Goal: Task Accomplishment & Management: Complete application form

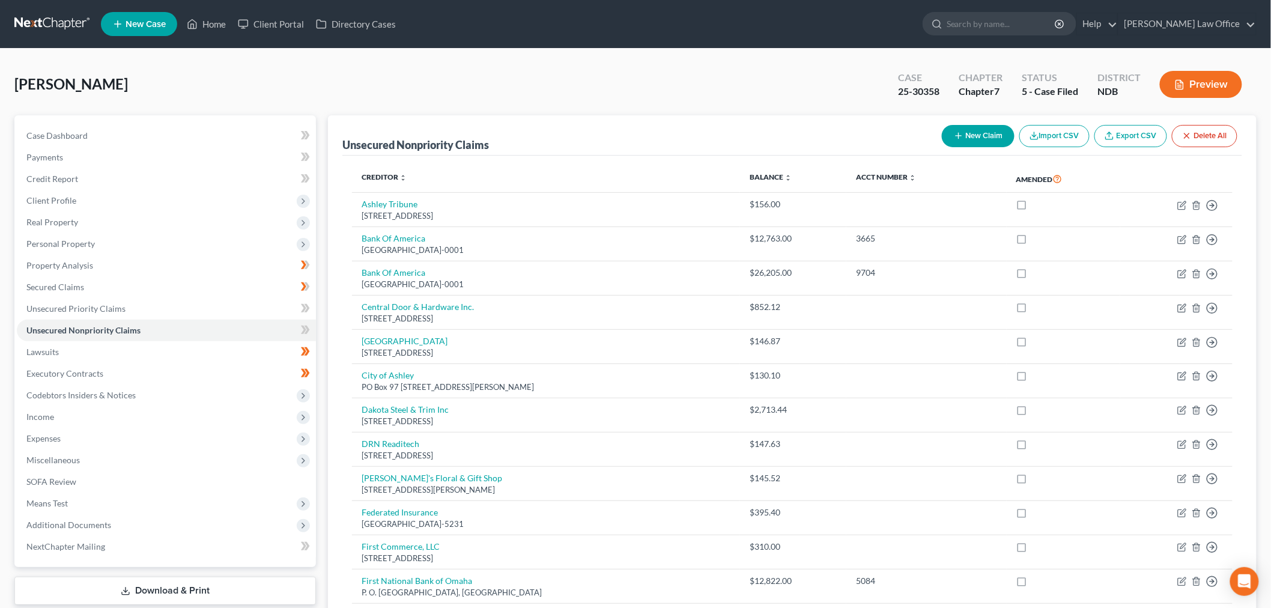
click at [42, 22] on link at bounding box center [52, 24] width 77 height 22
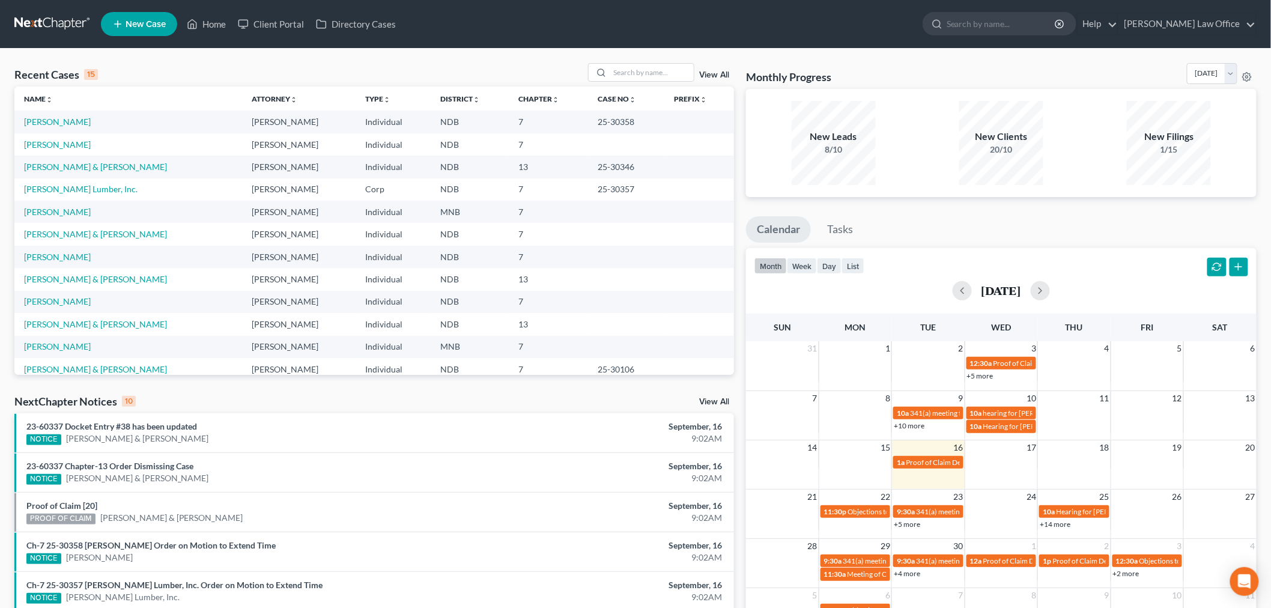
click at [69, 149] on td "Gowan, Natalie" at bounding box center [128, 144] width 228 height 22
drag, startPoint x: 70, startPoint y: 145, endPoint x: 183, endPoint y: 211, distance: 130.6
click at [72, 145] on link "Gowan, Natalie" at bounding box center [57, 144] width 67 height 10
select select "4"
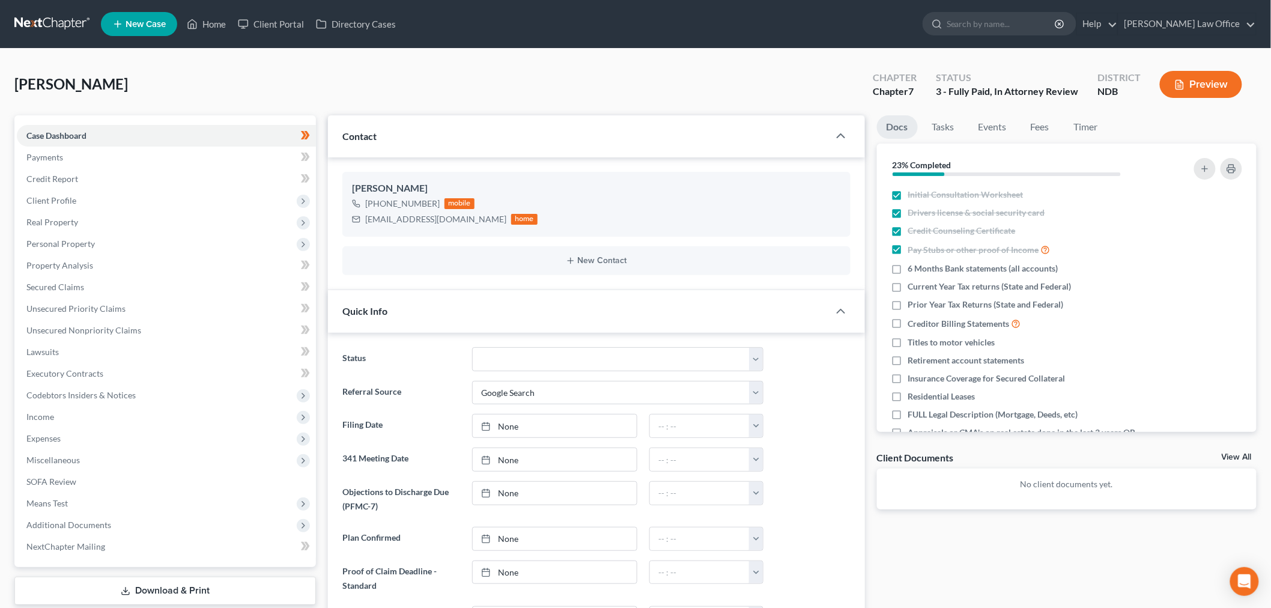
click at [42, 25] on link at bounding box center [52, 24] width 77 height 22
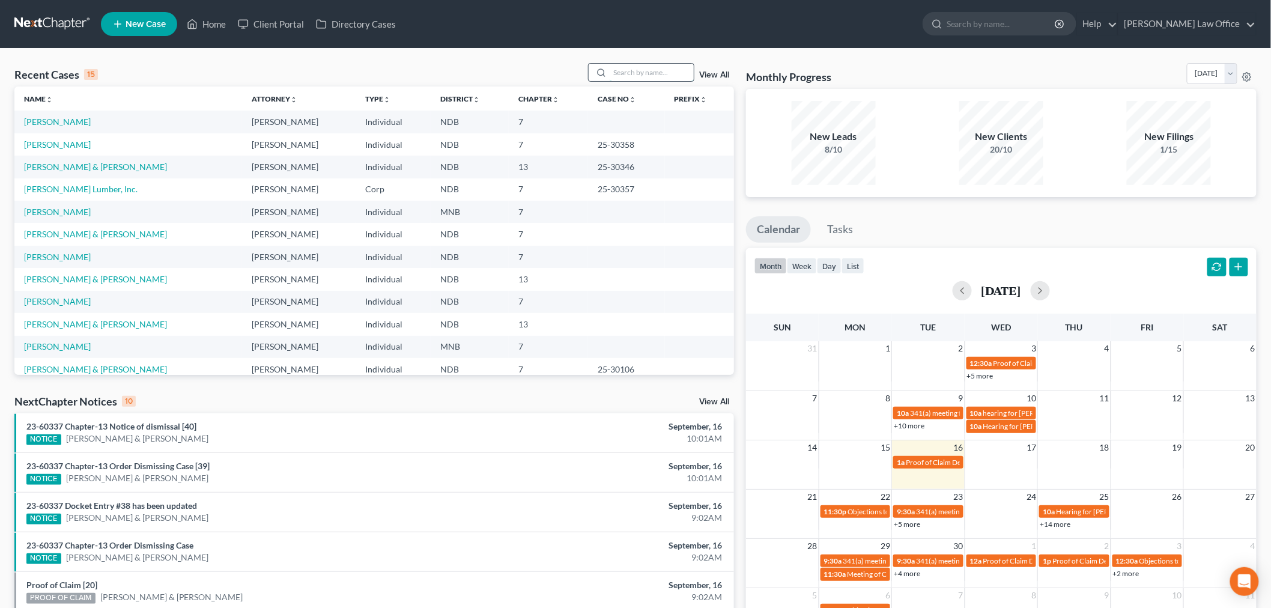
click at [636, 76] on input "search" at bounding box center [652, 72] width 84 height 17
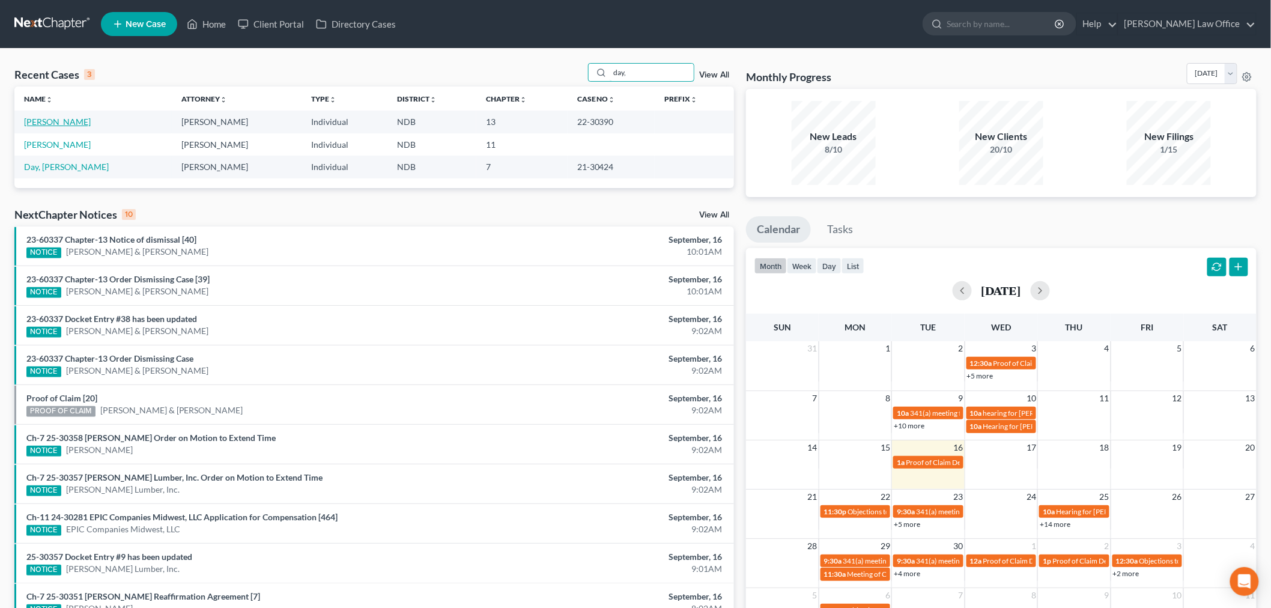
type input "day,"
click at [38, 118] on link "Day, Joshua" at bounding box center [57, 122] width 67 height 10
select select "1"
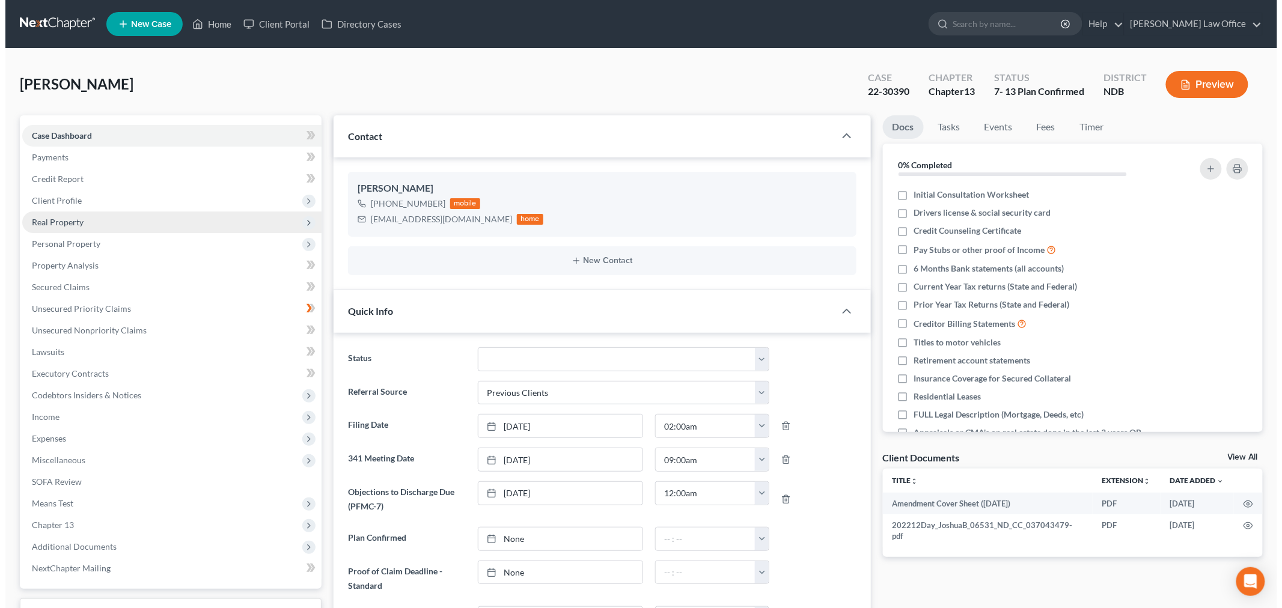
scroll to position [27, 0]
click at [112, 218] on span "Real Property" at bounding box center [166, 222] width 299 height 22
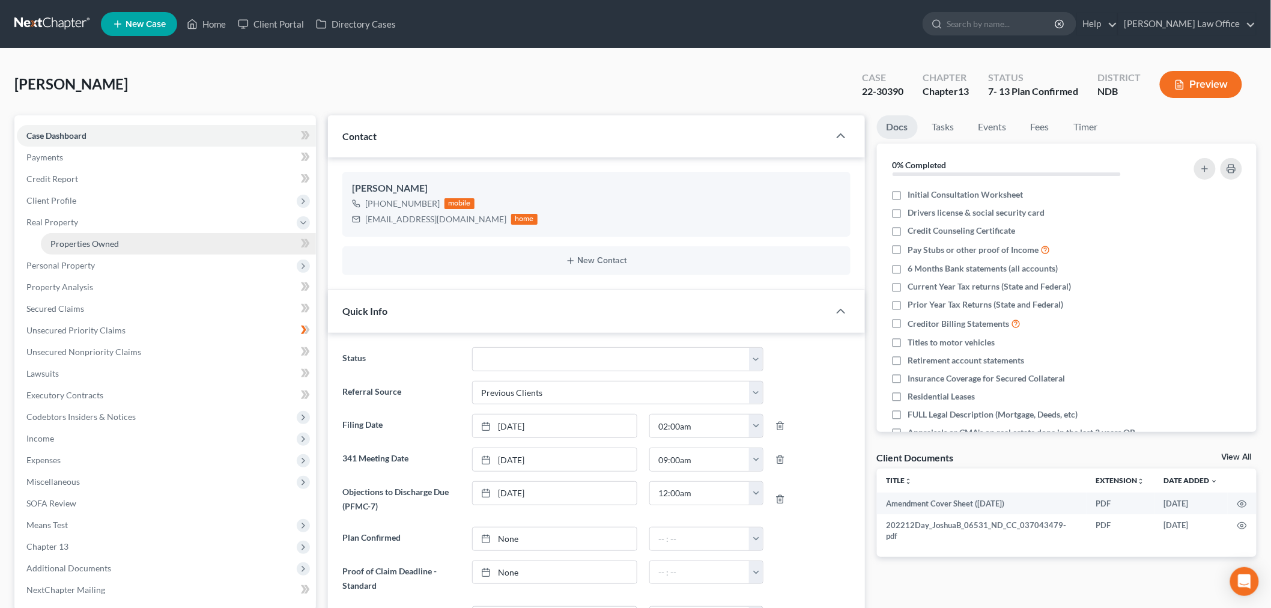
click at [109, 243] on span "Properties Owned" at bounding box center [84, 244] width 68 height 10
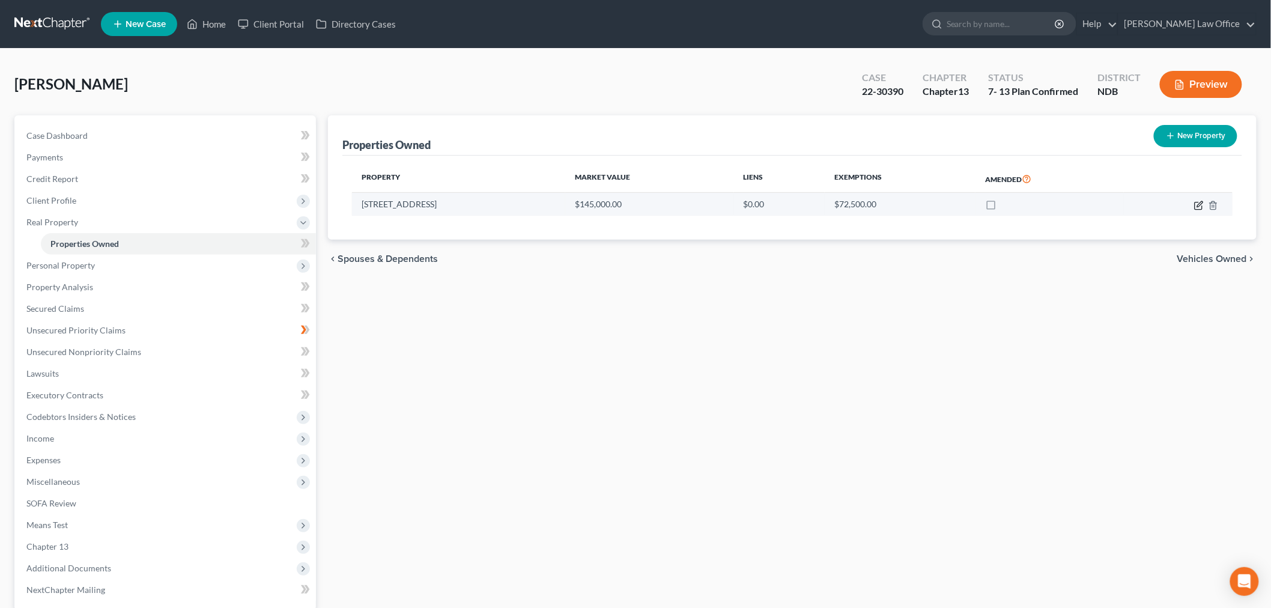
click at [1197, 206] on icon "button" at bounding box center [1199, 206] width 10 height 10
select select "29"
select select "3"
select select "1"
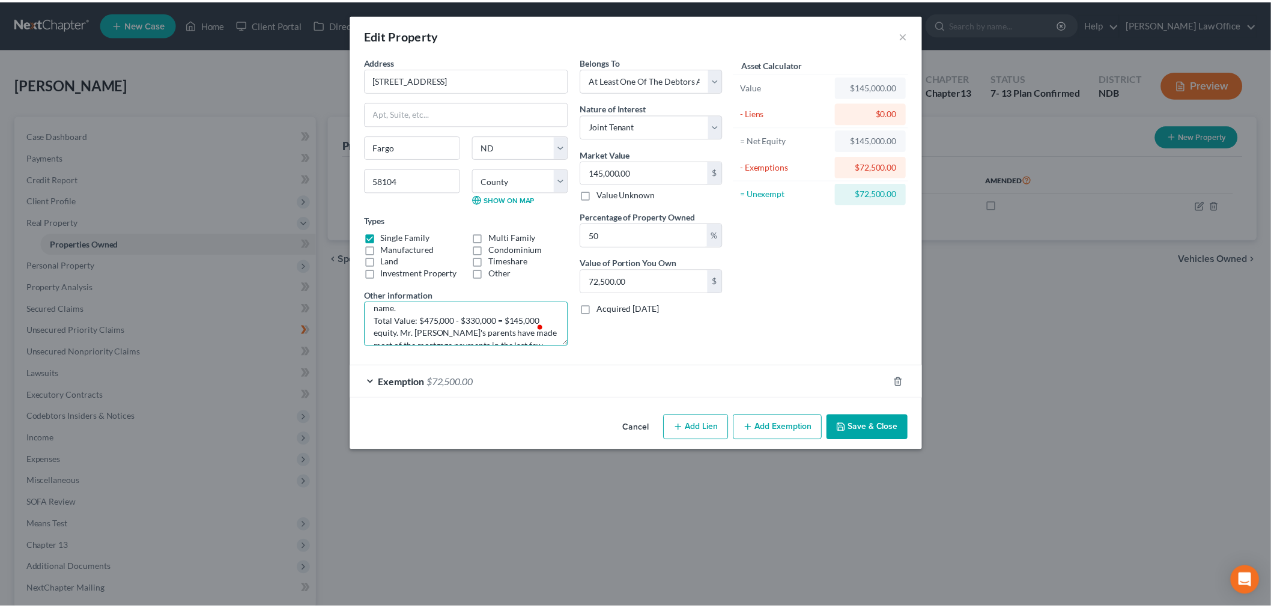
scroll to position [100, 0]
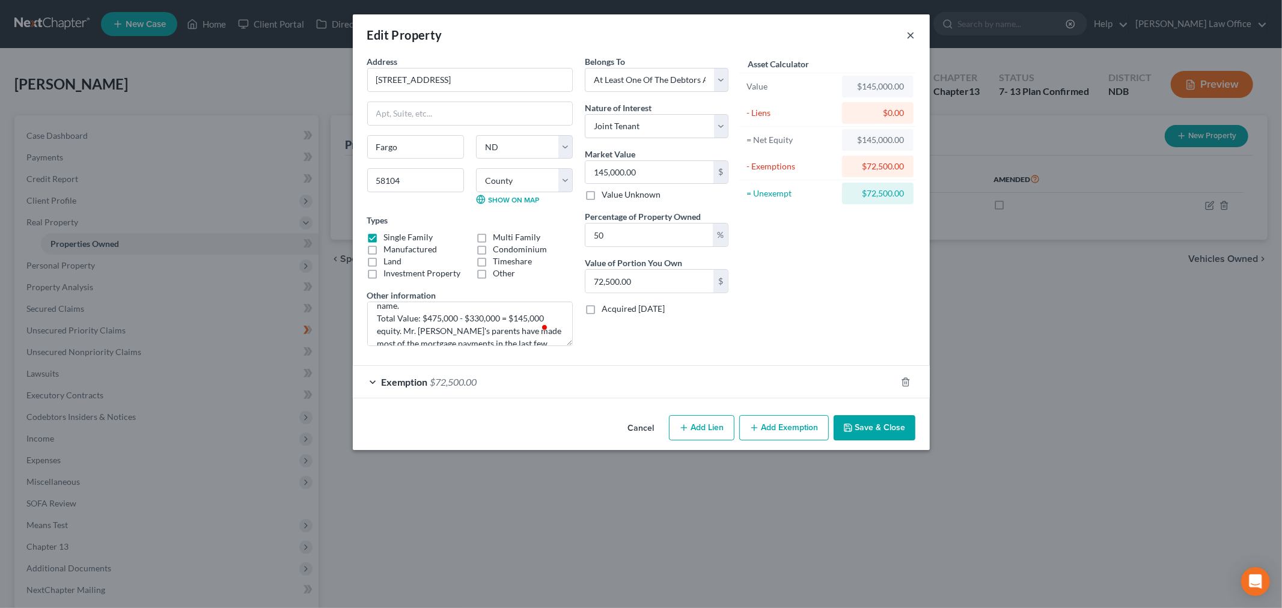
click at [910, 38] on button "×" at bounding box center [911, 35] width 8 height 14
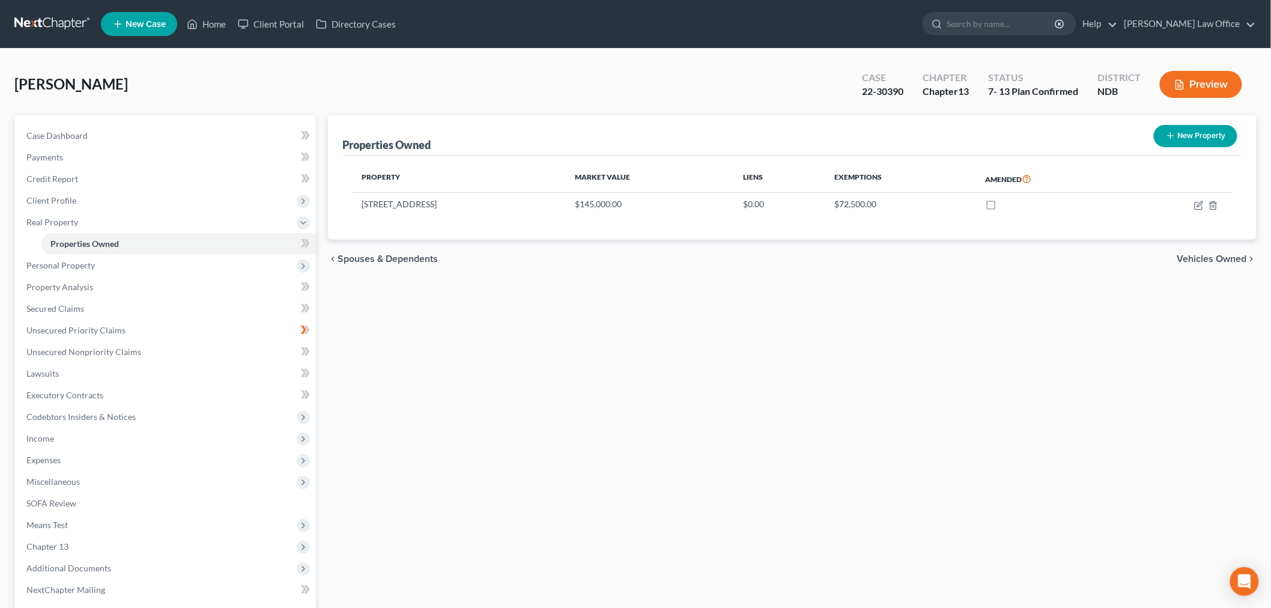
click at [63, 21] on link at bounding box center [52, 24] width 77 height 22
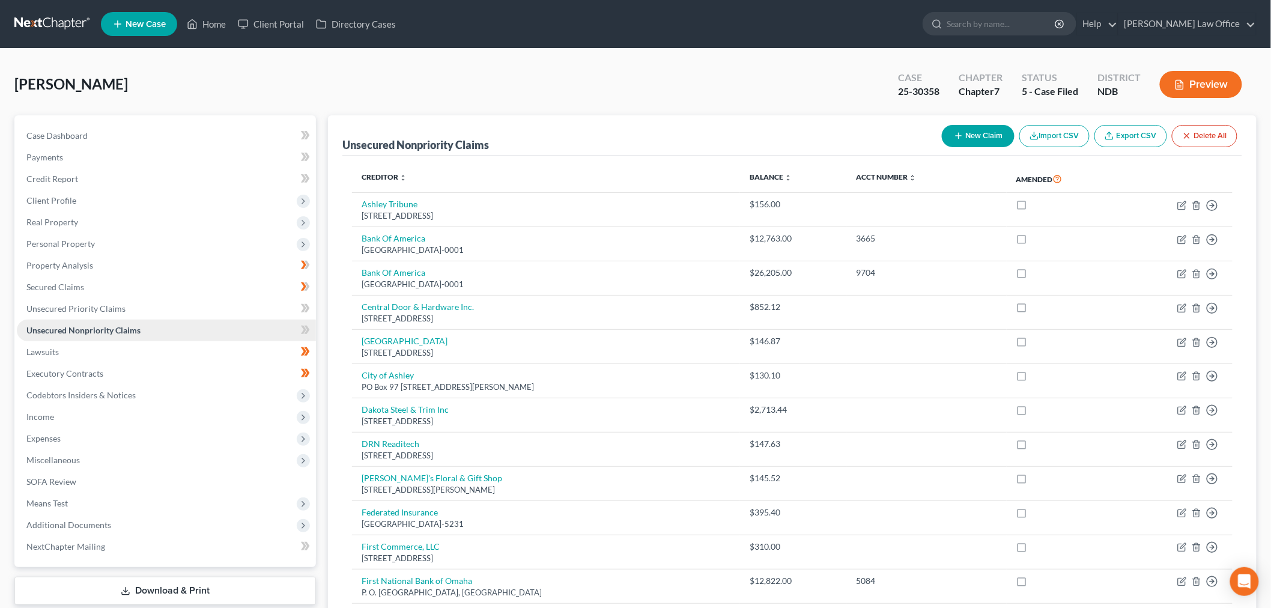
click at [64, 339] on link "Unsecured Nonpriority Claims" at bounding box center [166, 331] width 299 height 22
click at [56, 350] on span "Lawsuits" at bounding box center [42, 352] width 32 height 10
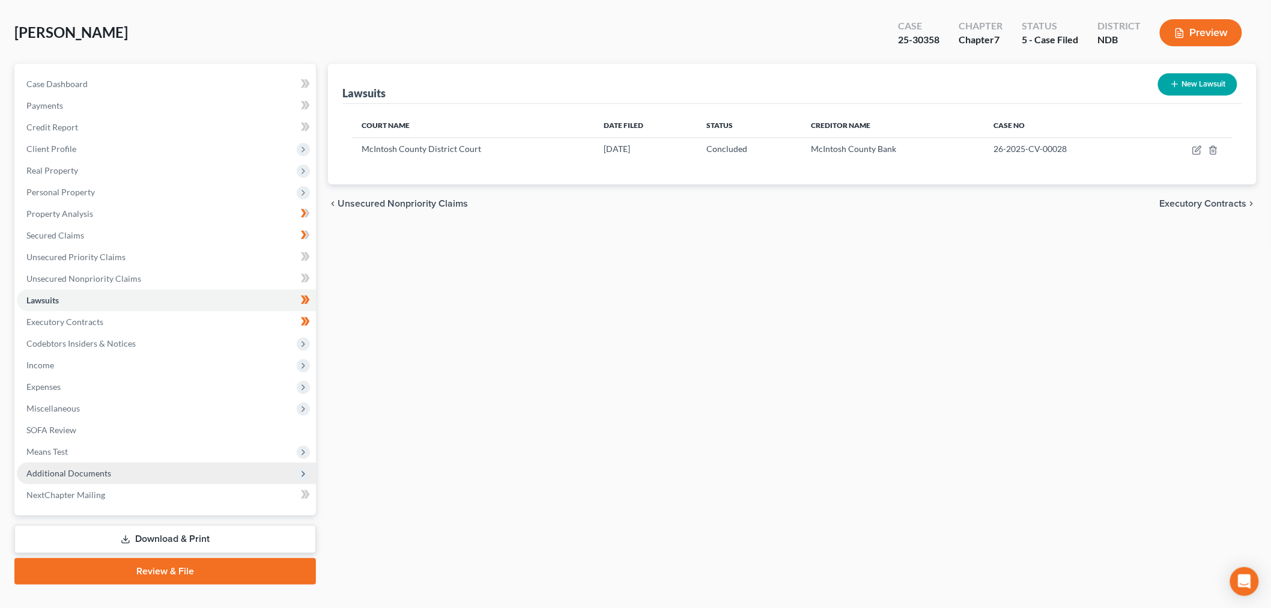
scroll to position [67, 0]
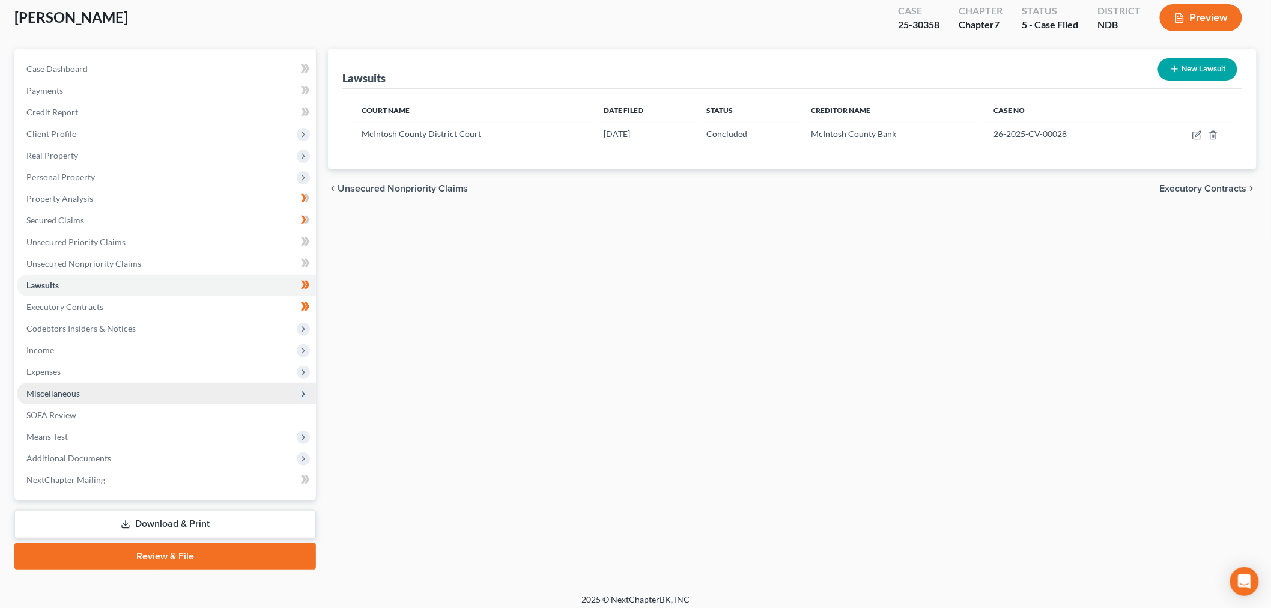
click at [69, 398] on span "Miscellaneous" at bounding box center [166, 394] width 299 height 22
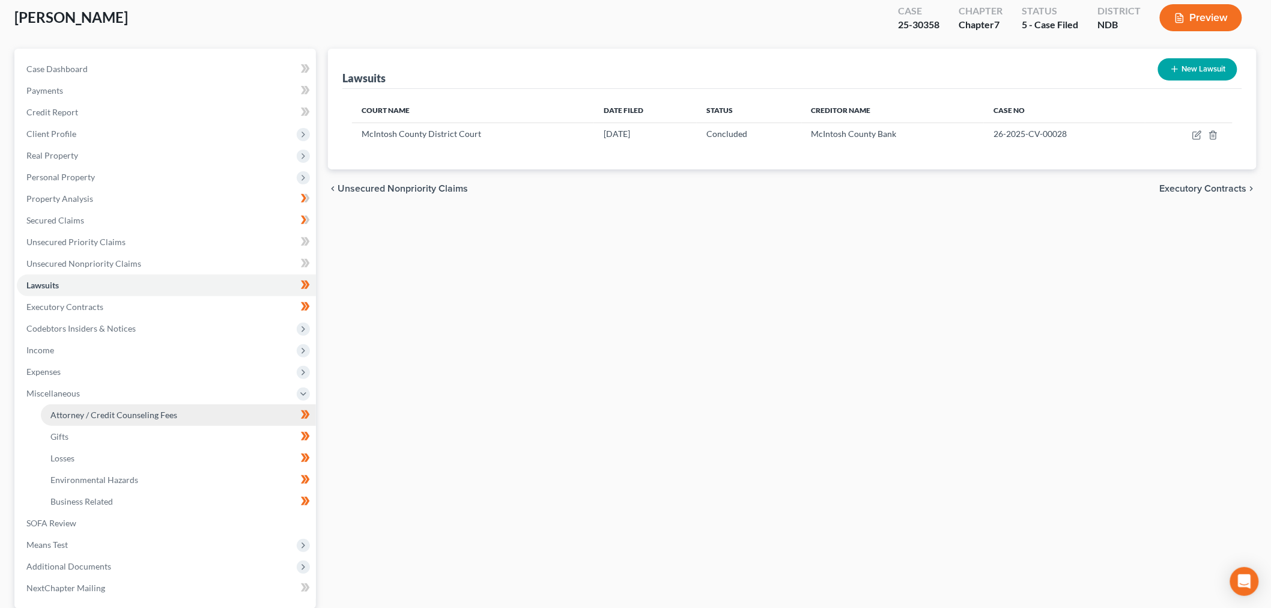
click at [115, 416] on span "Attorney / Credit Counseling Fees" at bounding box center [113, 415] width 127 height 10
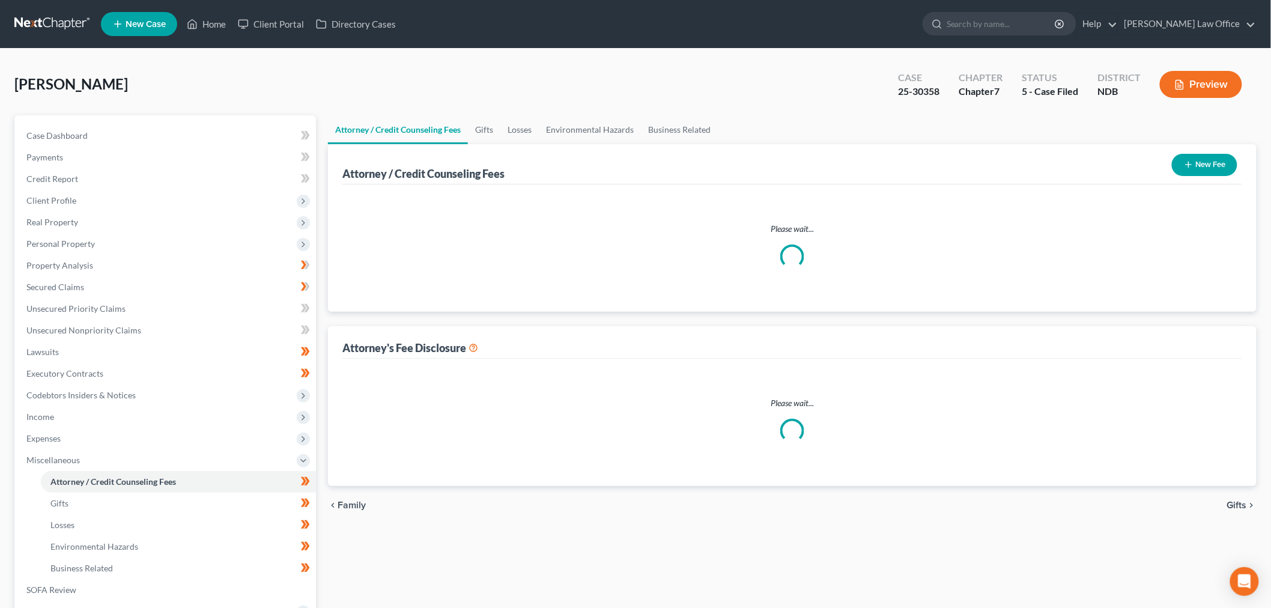
select select "1"
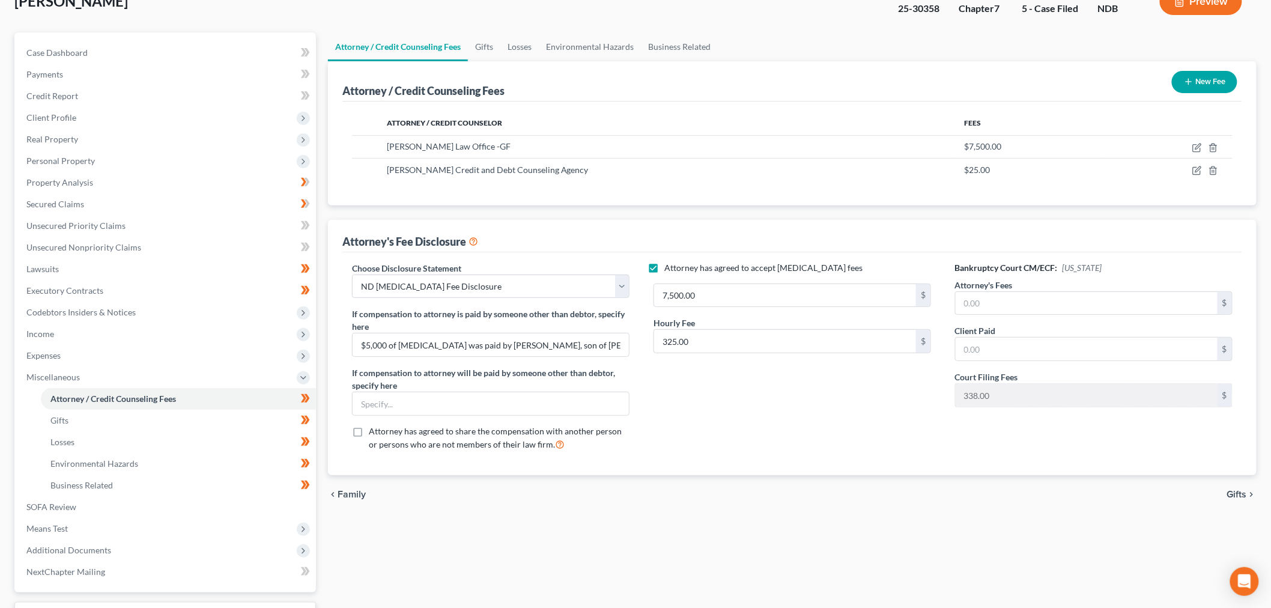
scroll to position [181, 0]
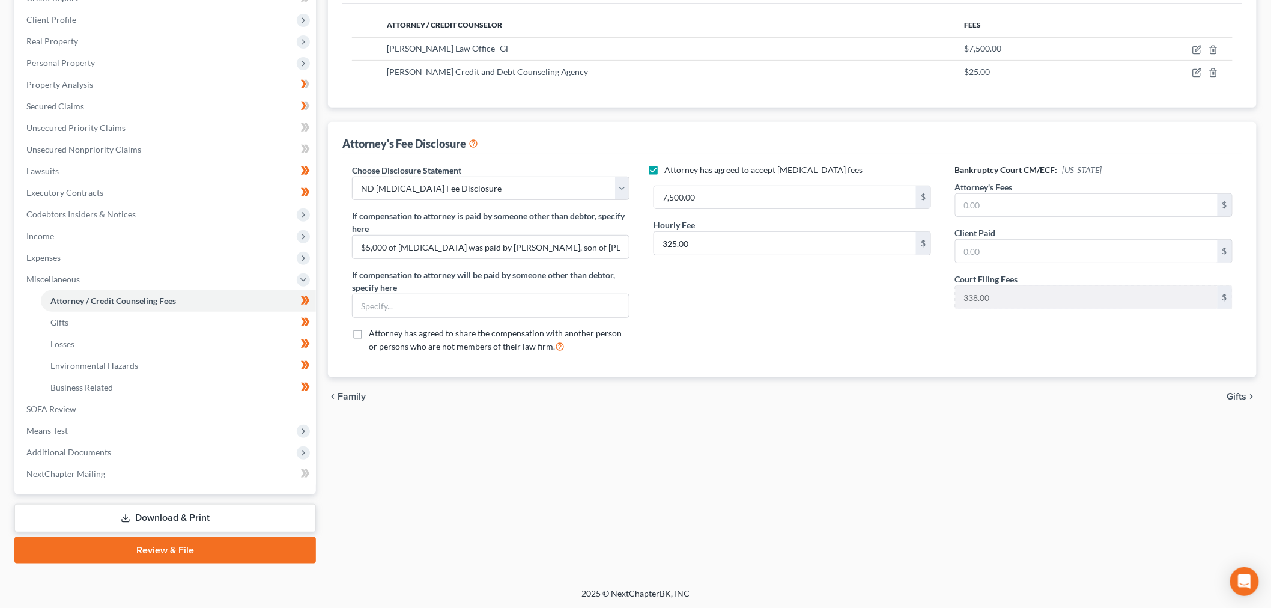
click at [187, 516] on link "Download & Print" at bounding box center [165, 518] width 302 height 28
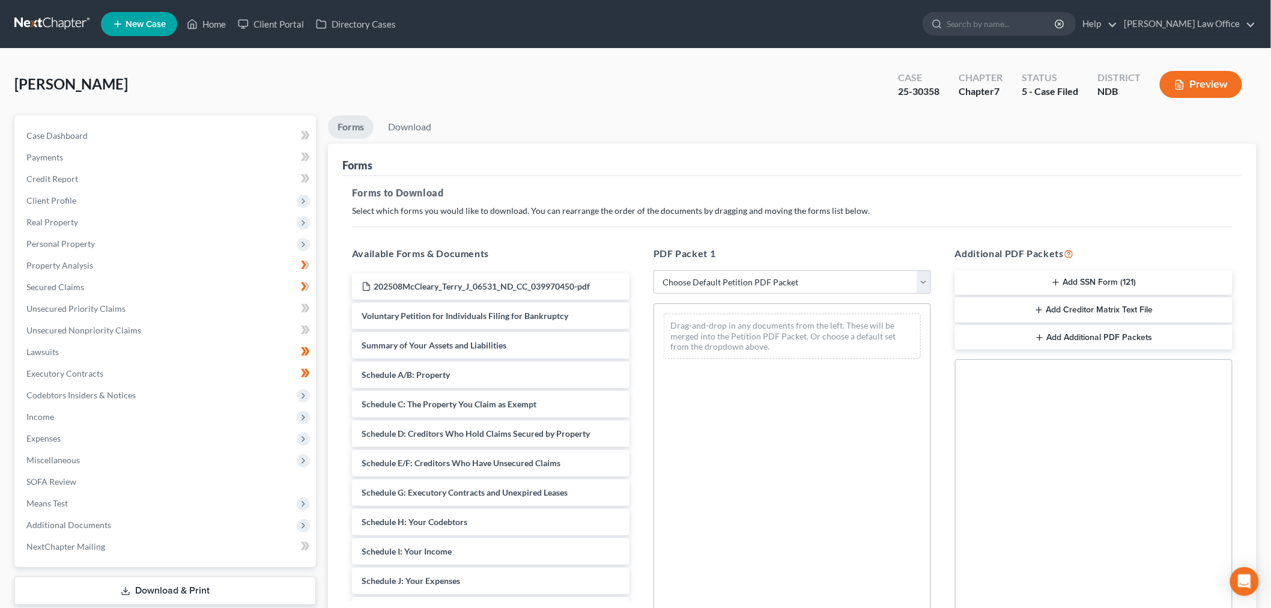
click at [717, 261] on div "PDF Packet 1 Choose Default Petition PDF Packet Complete Bankruptcy Petition (a…" at bounding box center [793, 440] width 302 height 407
click at [705, 288] on select "Choose Default Petition PDF Packet Complete Bankruptcy Petition (all forms and …" at bounding box center [793, 282] width 278 height 24
select select "9"
click at [654, 270] on select "Choose Default Petition PDF Packet Complete Bankruptcy Petition (all forms and …" at bounding box center [793, 282] width 278 height 24
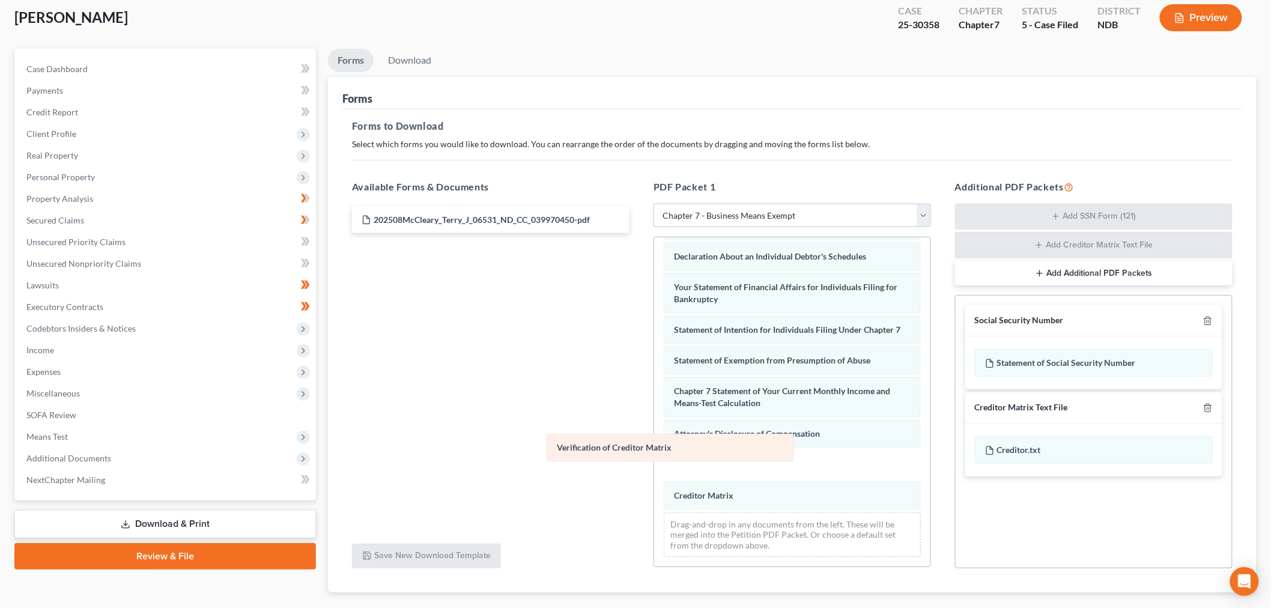
scroll to position [348, 0]
drag, startPoint x: 731, startPoint y: 464, endPoint x: 491, endPoint y: 357, distance: 262.0
click at [654, 357] on div "Verification of Creditor Matrix Notice Required by 11 U.S.C. § 342(b) for Indiv…" at bounding box center [792, 230] width 276 height 683
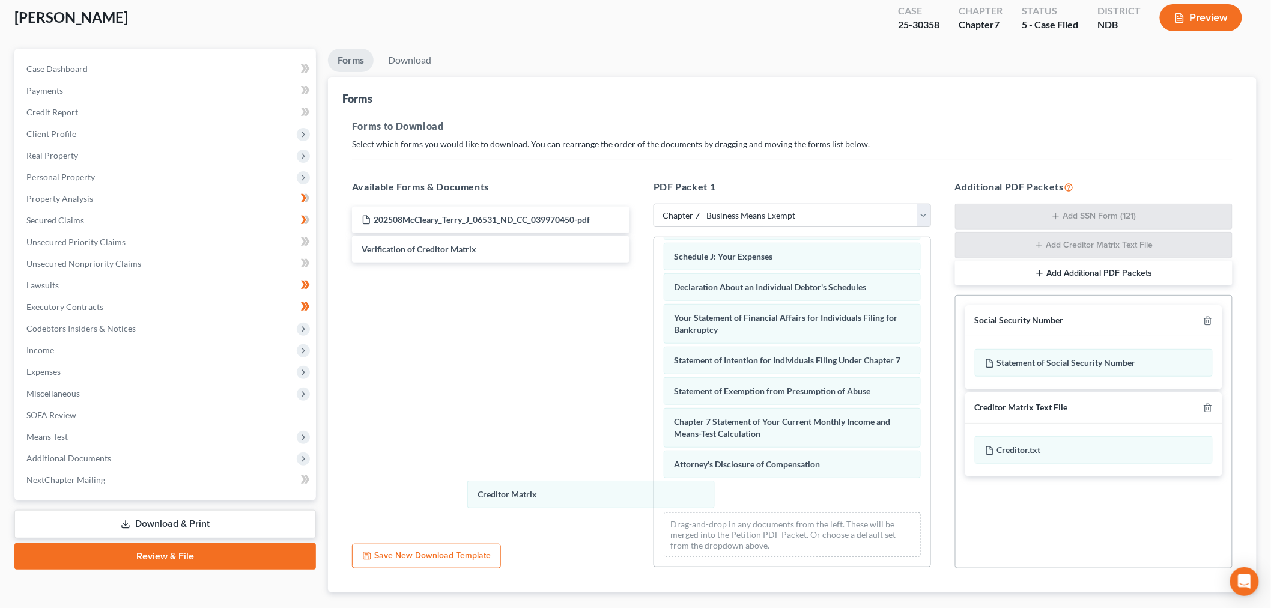
scroll to position [317, 0]
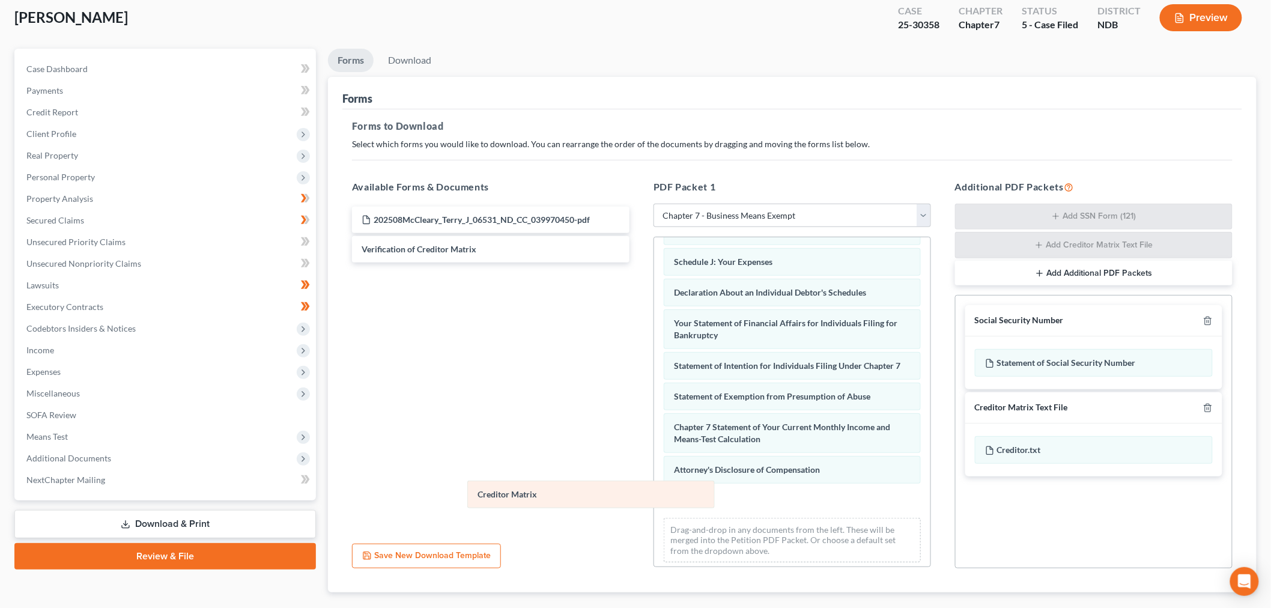
drag, startPoint x: 747, startPoint y: 491, endPoint x: 484, endPoint y: 335, distance: 306.6
click at [654, 335] on div "Creditor Matrix Notice Required by 11 U.S.C. § 342(b) for Individuals Filing fo…" at bounding box center [792, 246] width 276 height 652
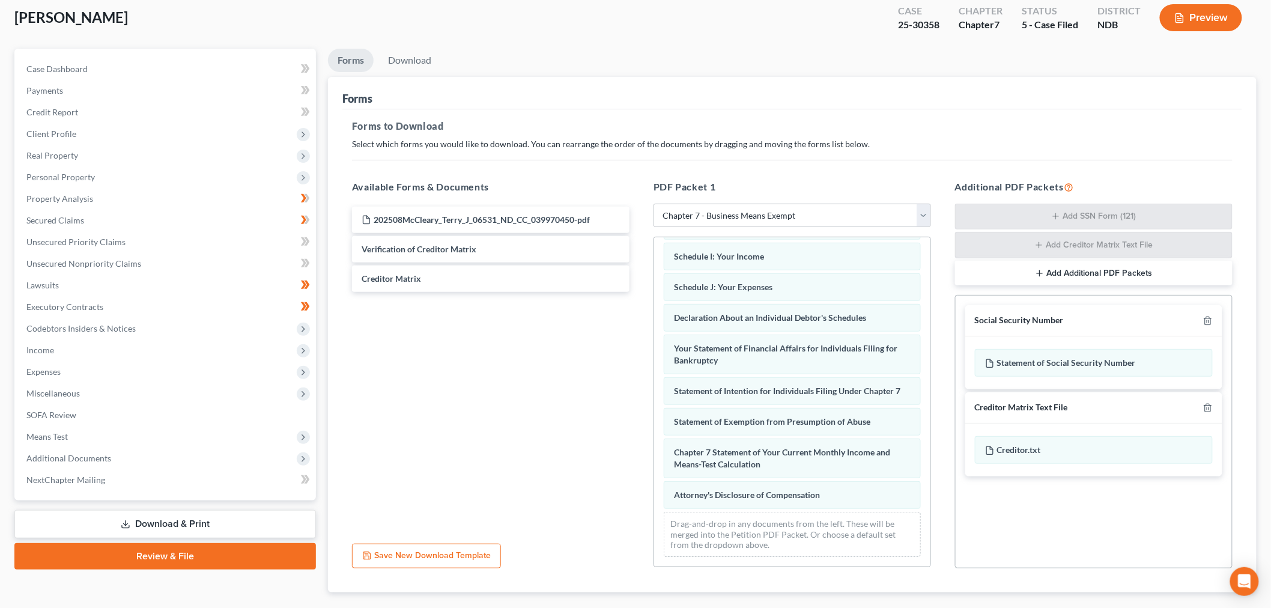
scroll to position [135, 0]
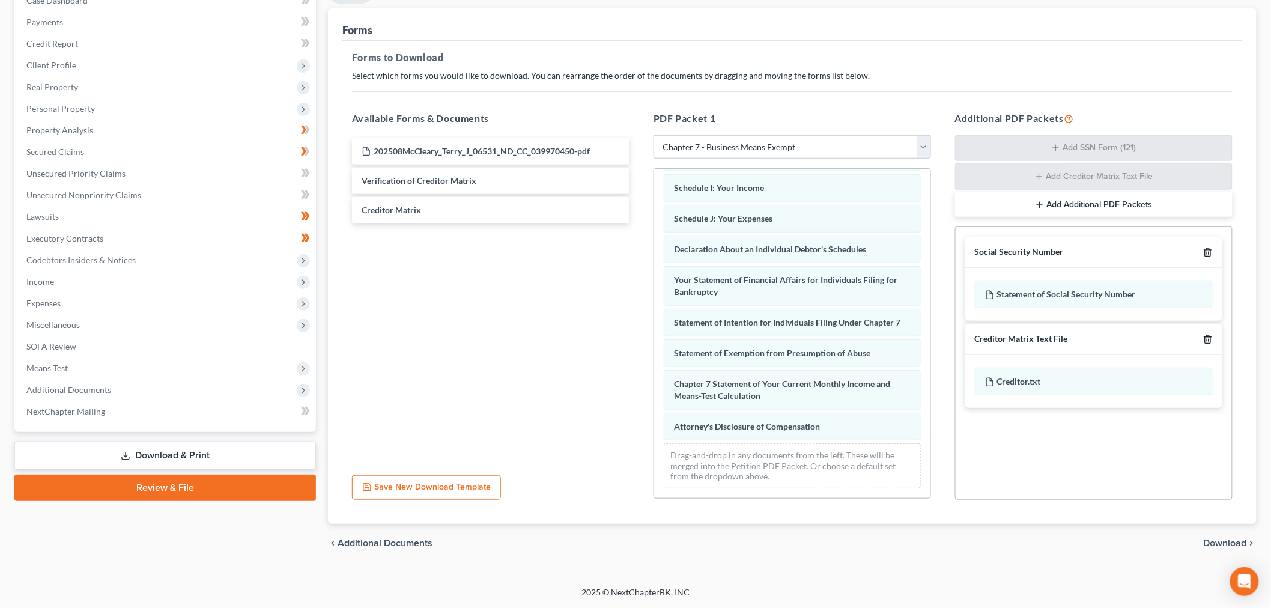
click at [1209, 248] on icon "button" at bounding box center [1208, 253] width 10 height 10
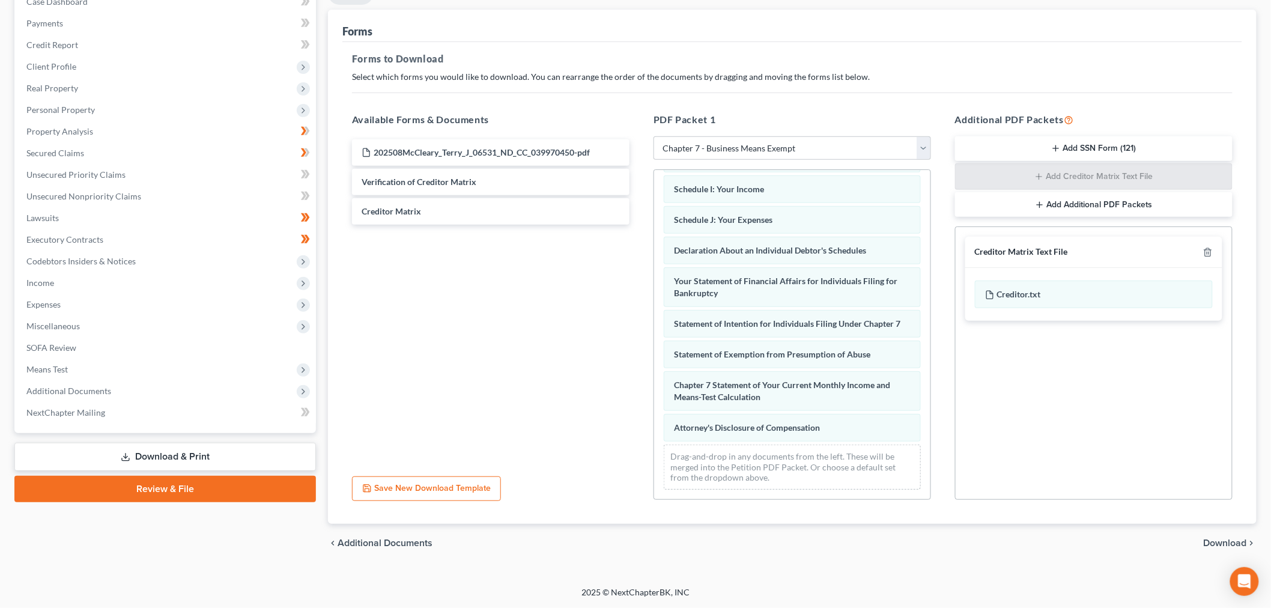
scroll to position [134, 0]
click at [1219, 536] on div "chevron_left Additional Documents Download chevron_right" at bounding box center [792, 543] width 929 height 38
click at [1220, 543] on span "Download" at bounding box center [1225, 543] width 43 height 10
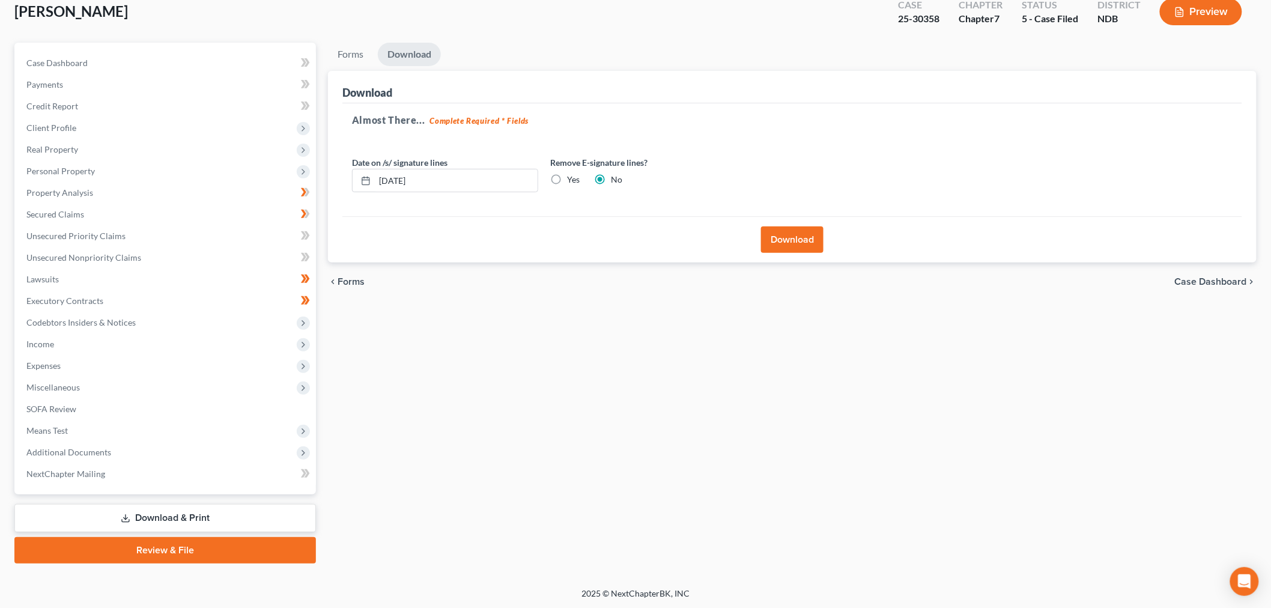
click at [785, 239] on button "Download" at bounding box center [792, 240] width 62 height 26
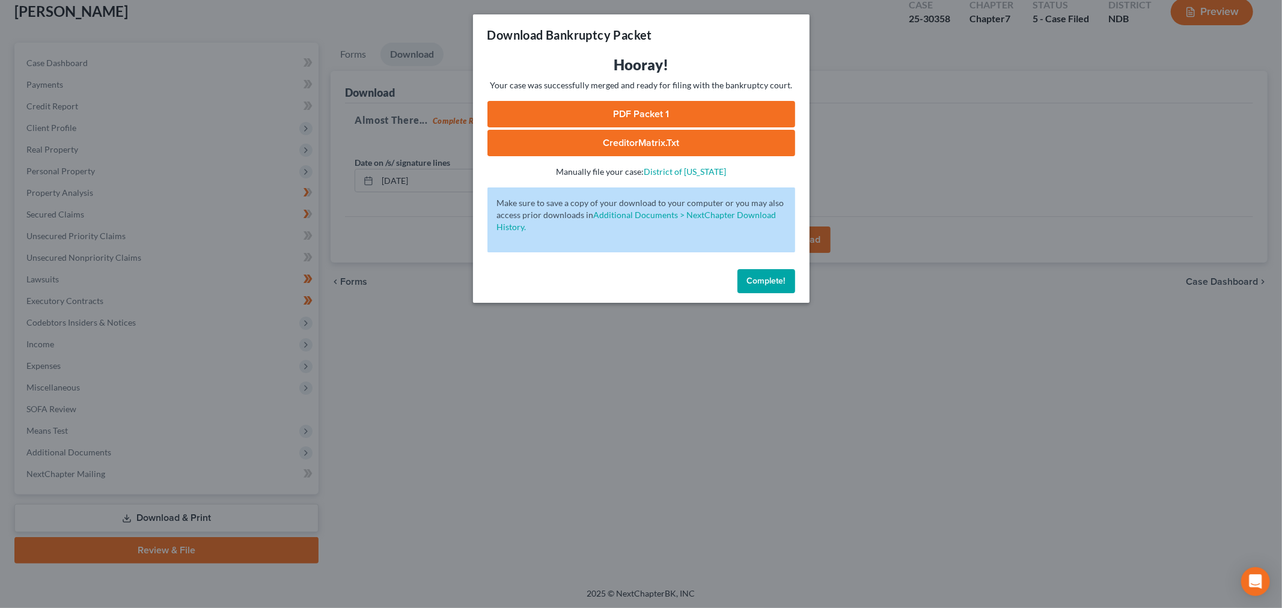
click at [621, 107] on link "PDF Packet 1" at bounding box center [641, 114] width 308 height 26
drag, startPoint x: 741, startPoint y: 280, endPoint x: 367, endPoint y: 280, distance: 374.3
click at [740, 280] on button "Complete!" at bounding box center [766, 281] width 58 height 24
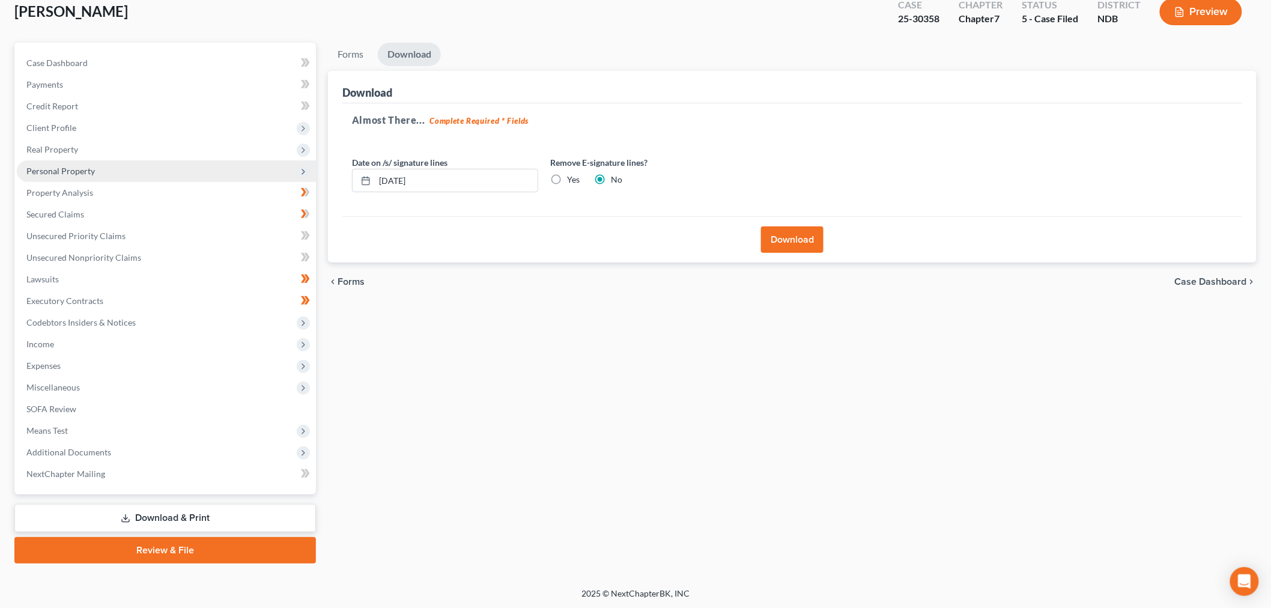
click at [73, 170] on span "Personal Property" at bounding box center [60, 171] width 68 height 10
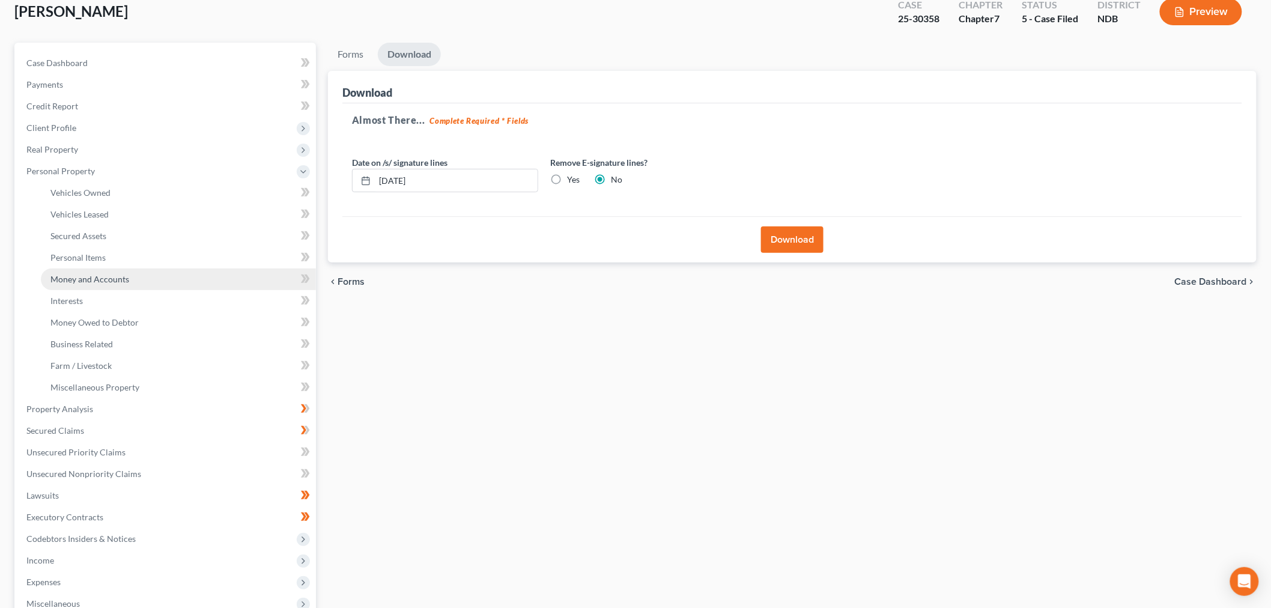
click at [101, 279] on span "Money and Accounts" at bounding box center [89, 279] width 79 height 10
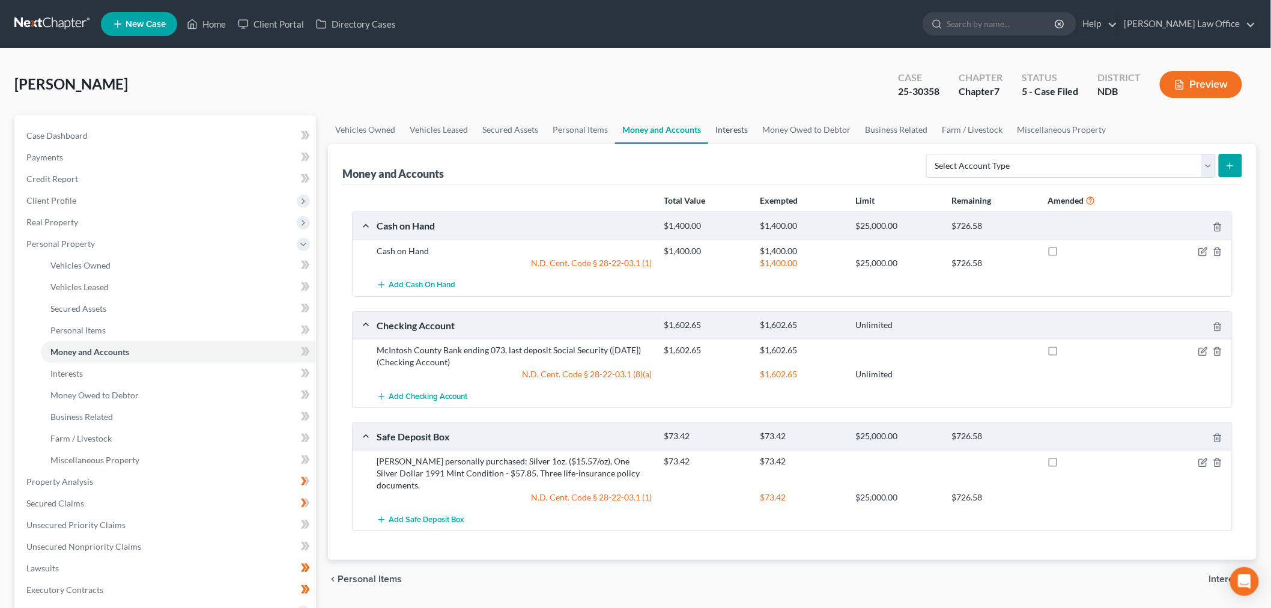
click at [741, 123] on link "Interests" at bounding box center [731, 129] width 47 height 29
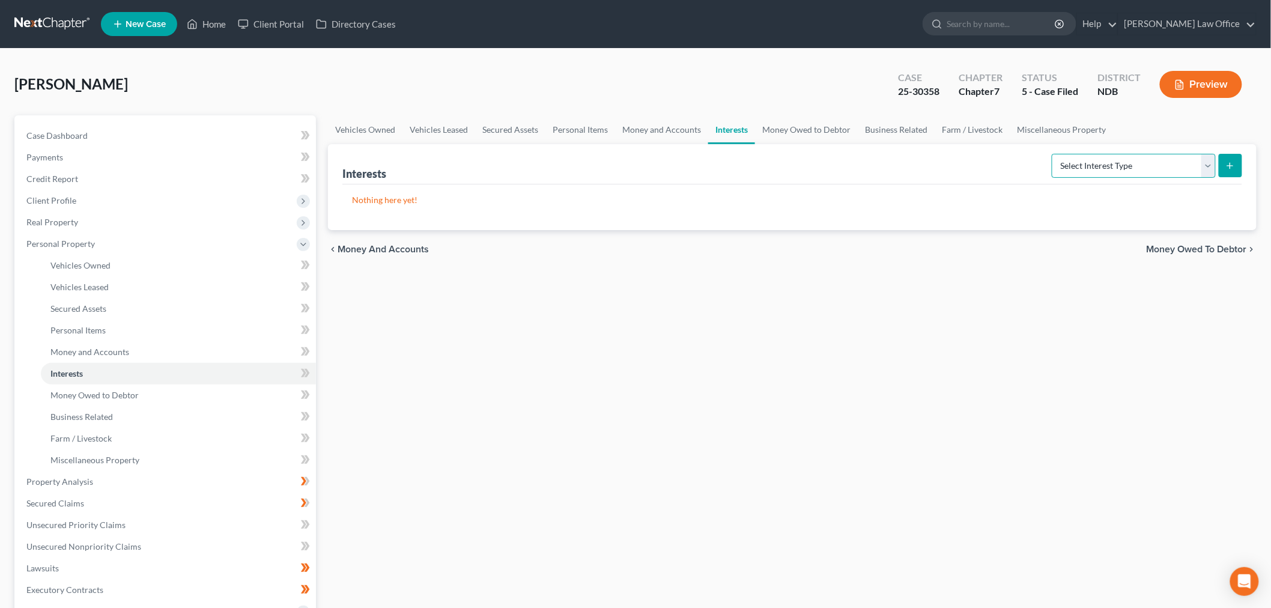
click at [1142, 165] on select "Select Interest Type 401K (A/B: 21) Annuity (A/B: 23) Bond (A/B: 18) Education …" at bounding box center [1134, 166] width 164 height 24
select select "incorporated_business"
click at [1054, 154] on select "Select Interest Type 401K (A/B: 21) Annuity (A/B: 23) Bond (A/B: 18) Education …" at bounding box center [1134, 166] width 164 height 24
click at [1225, 166] on button "submit" at bounding box center [1230, 165] width 23 height 23
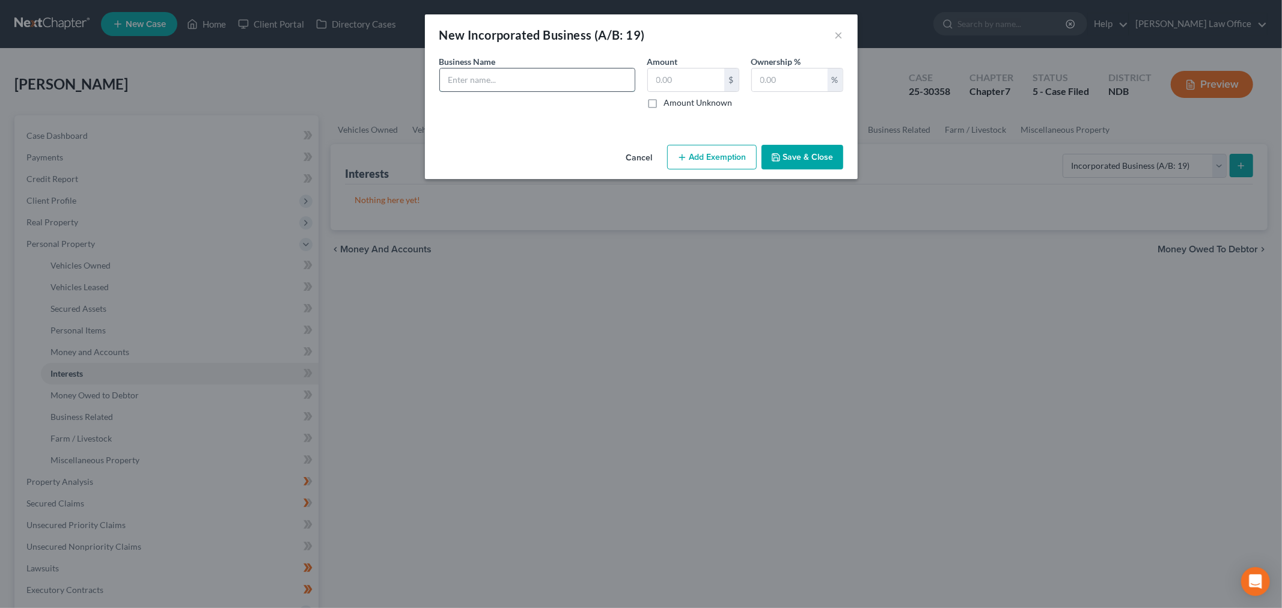
click at [522, 85] on input "text" at bounding box center [537, 79] width 195 height 23
click at [701, 82] on input "text" at bounding box center [686, 79] width 76 height 23
click at [599, 83] on input "[PERSON_NAME] Lumber, Inc." at bounding box center [537, 79] width 195 height 23
type input "McCleary Lumber, Inc., creditor claims in excess of remaining asset value, Chap…"
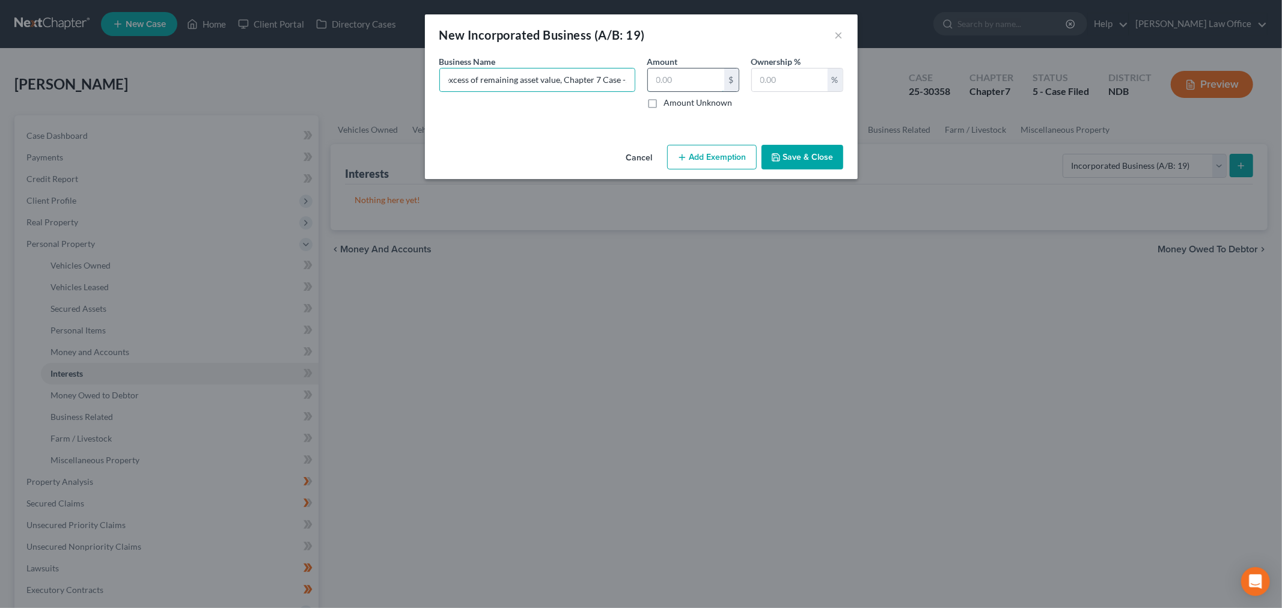
click at [698, 76] on input "text" at bounding box center [686, 79] width 76 height 23
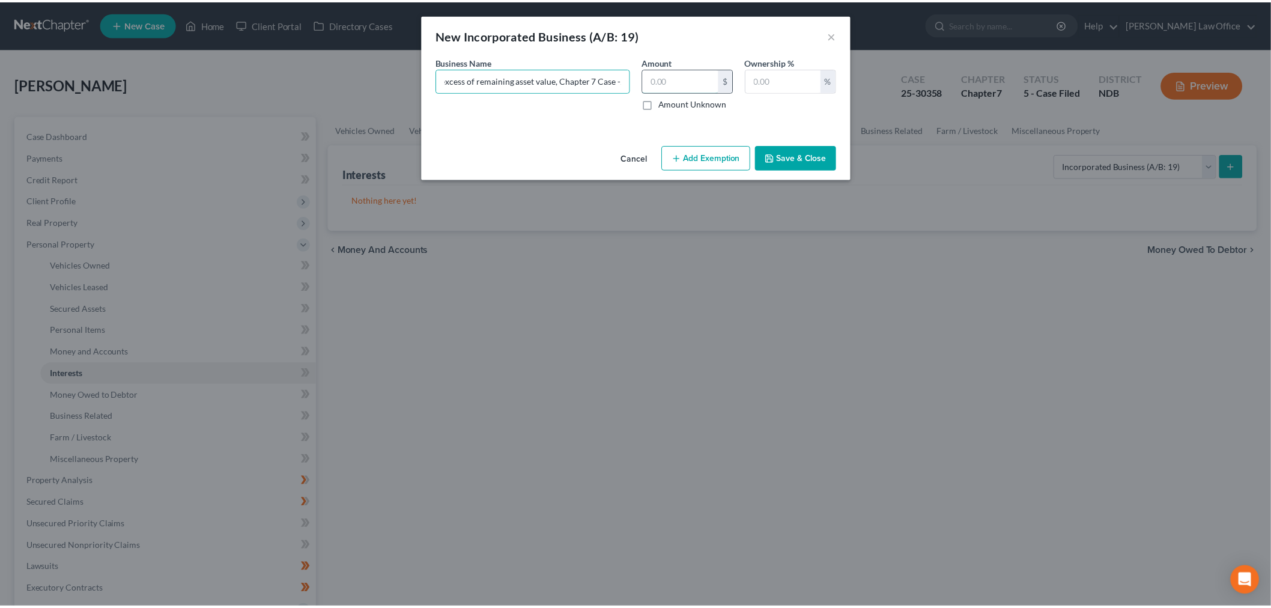
scroll to position [0, 0]
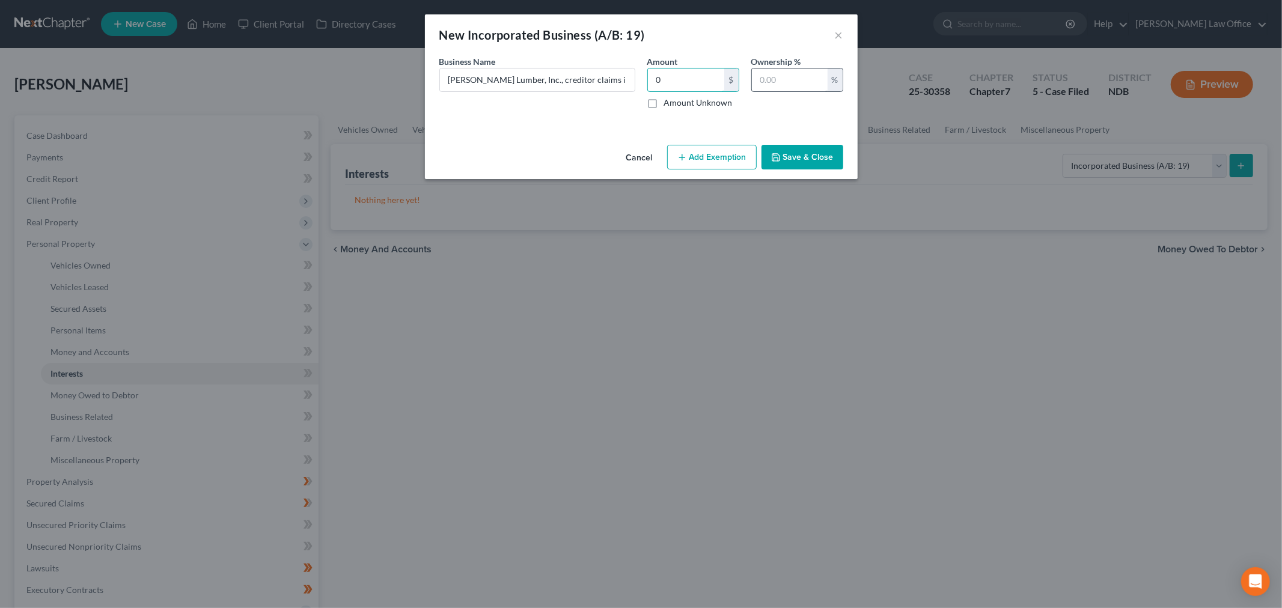
type input "0"
click at [775, 87] on input "text" at bounding box center [790, 79] width 76 height 23
type input "100.00"
click at [820, 165] on button "Save & Close" at bounding box center [802, 157] width 82 height 25
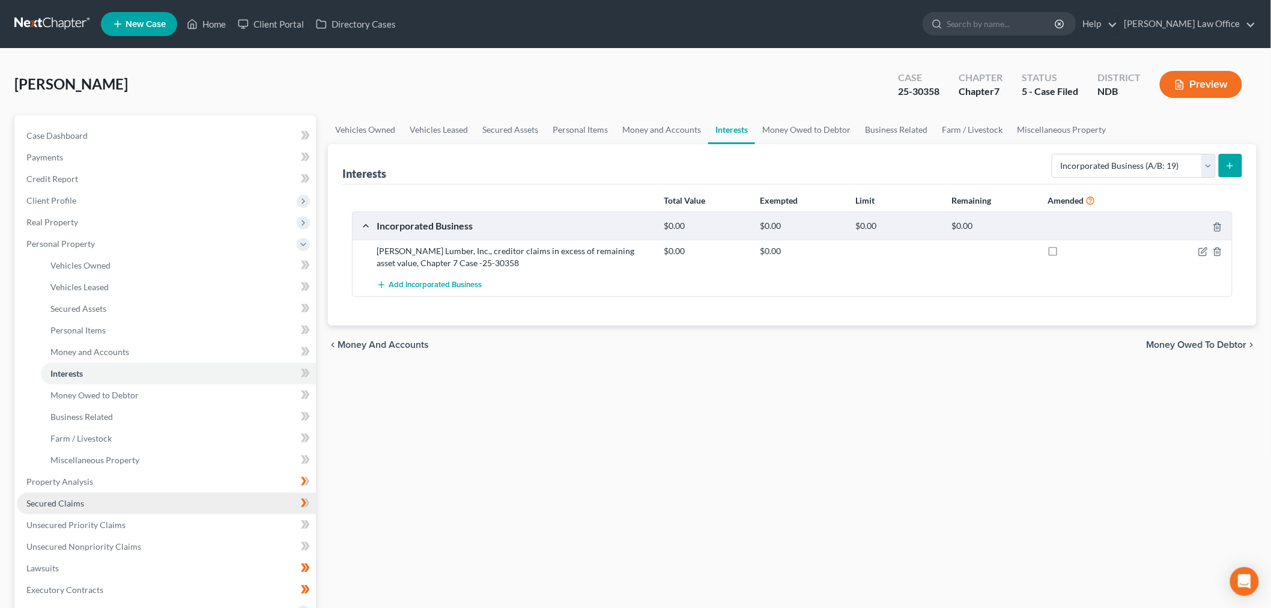
click at [81, 502] on span "Secured Claims" at bounding box center [55, 503] width 58 height 10
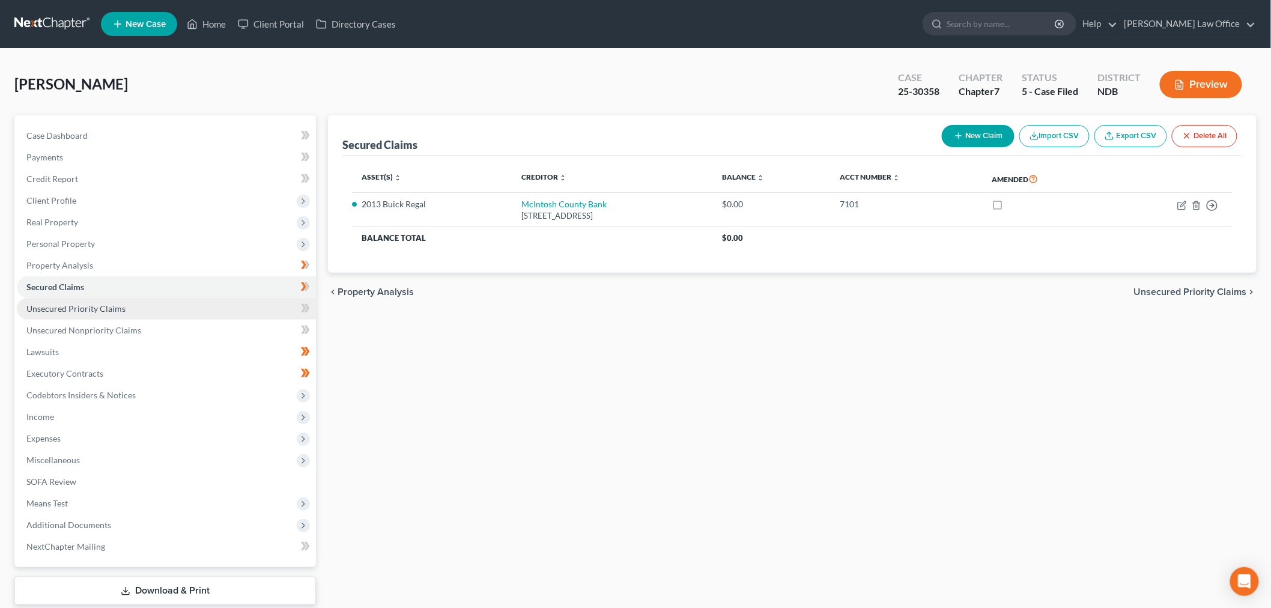
click at [114, 310] on span "Unsecured Priority Claims" at bounding box center [75, 308] width 99 height 10
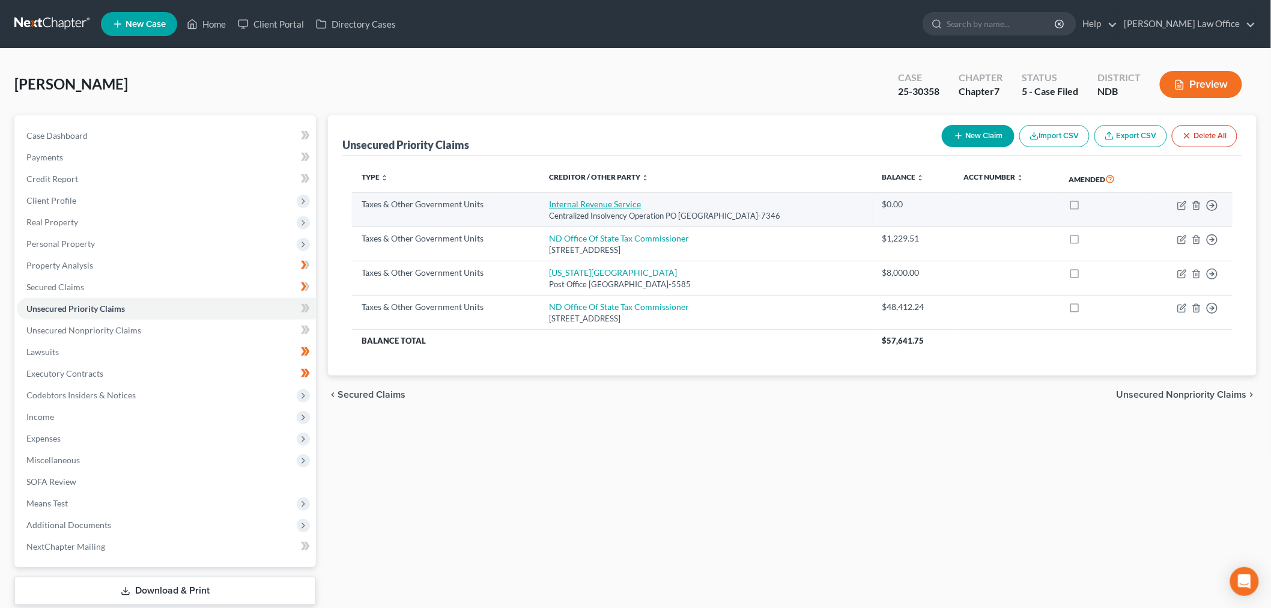
click at [606, 204] on link "Internal Revenue Service" at bounding box center [595, 204] width 92 height 10
select select "0"
select select "39"
select select "3"
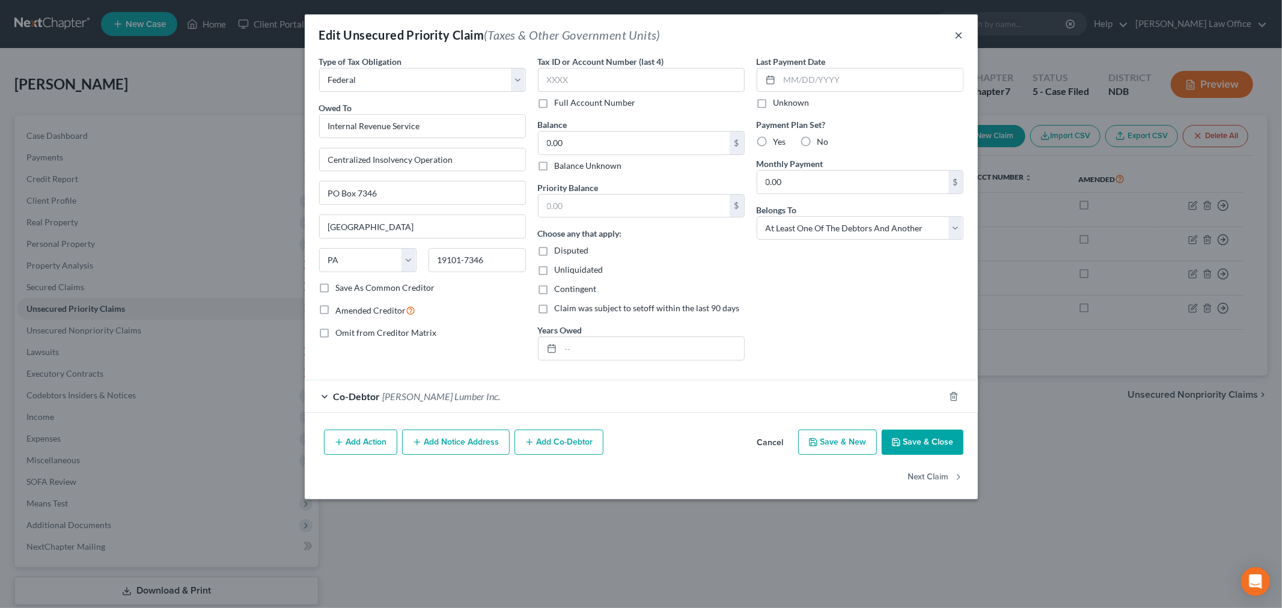
click at [957, 37] on button "×" at bounding box center [959, 35] width 8 height 14
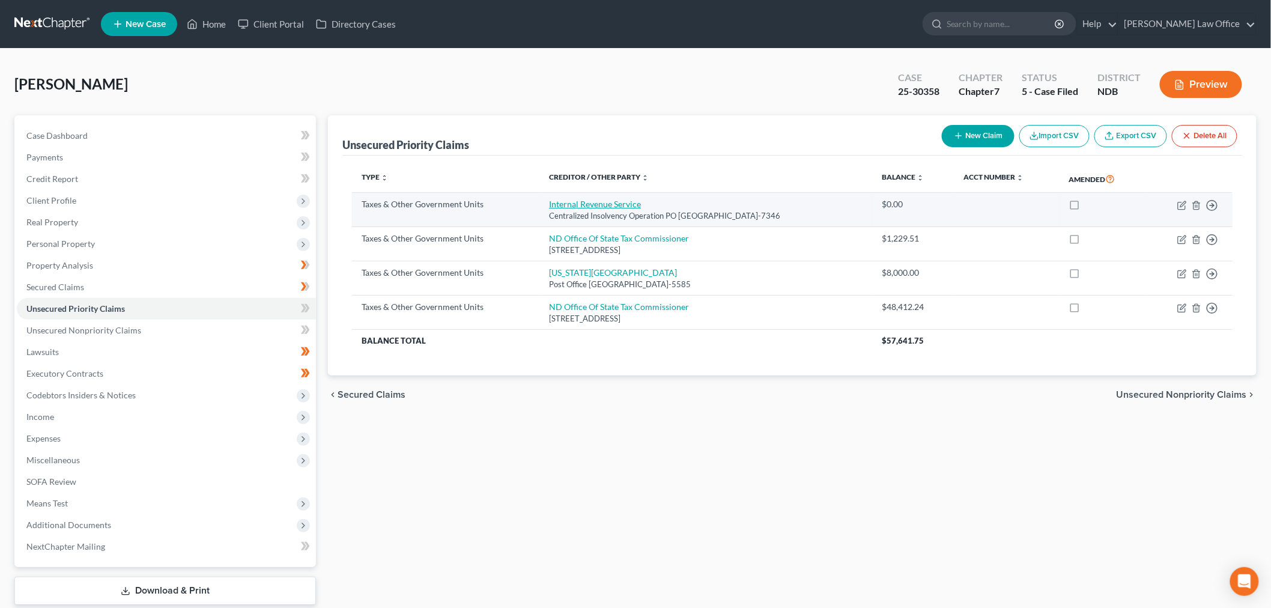
click at [623, 201] on link "Internal Revenue Service" at bounding box center [595, 204] width 92 height 10
select select "0"
select select "39"
select select "3"
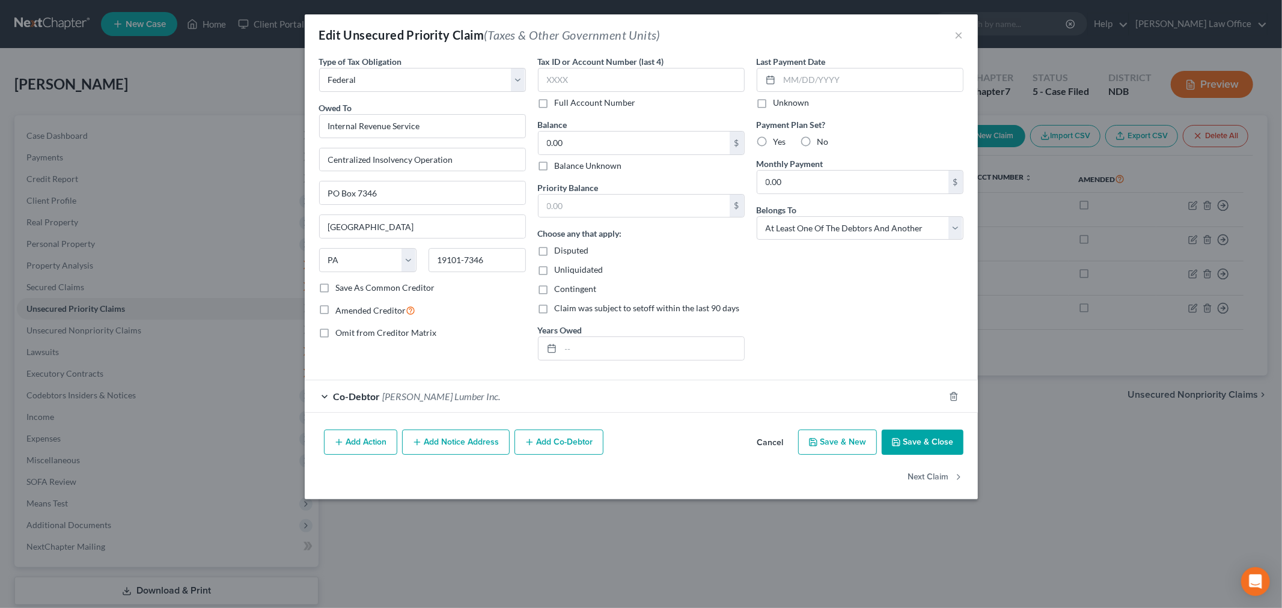
click at [555, 169] on label "Balance Unknown" at bounding box center [588, 166] width 67 height 12
click at [559, 168] on input "Balance Unknown" at bounding box center [563, 164] width 8 height 8
checkbox input "true"
click at [927, 448] on button "Save & Close" at bounding box center [922, 442] width 82 height 25
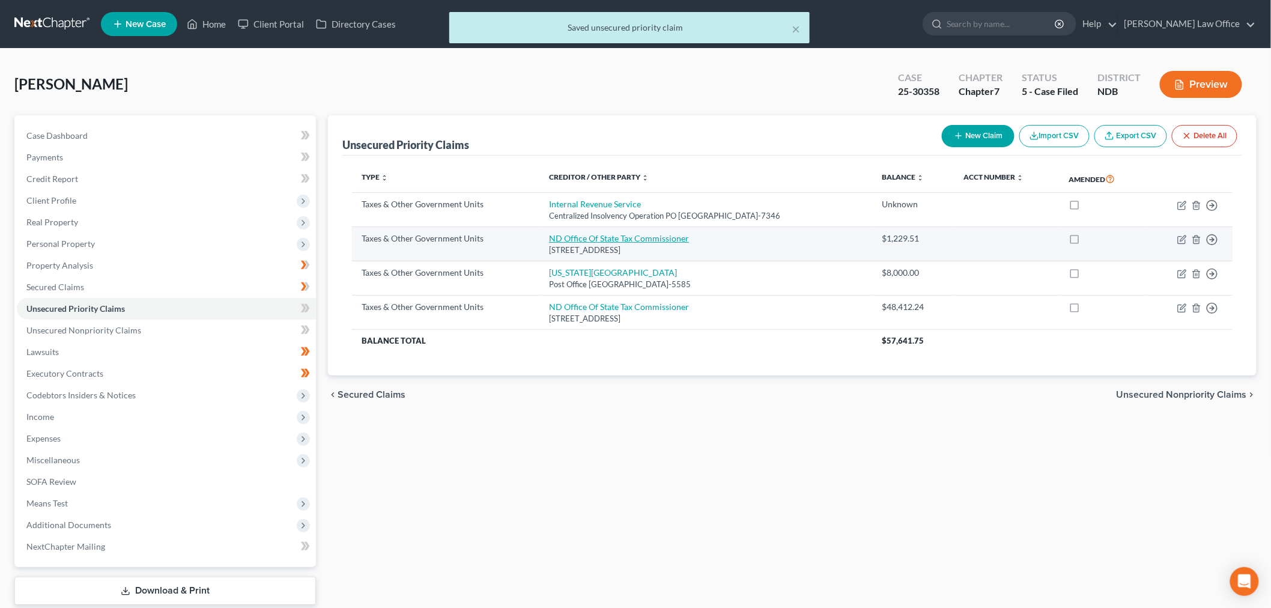
click at [607, 235] on link "ND Office Of State Tax Commissioner" at bounding box center [619, 238] width 140 height 10
select select "2"
select select "29"
select select "3"
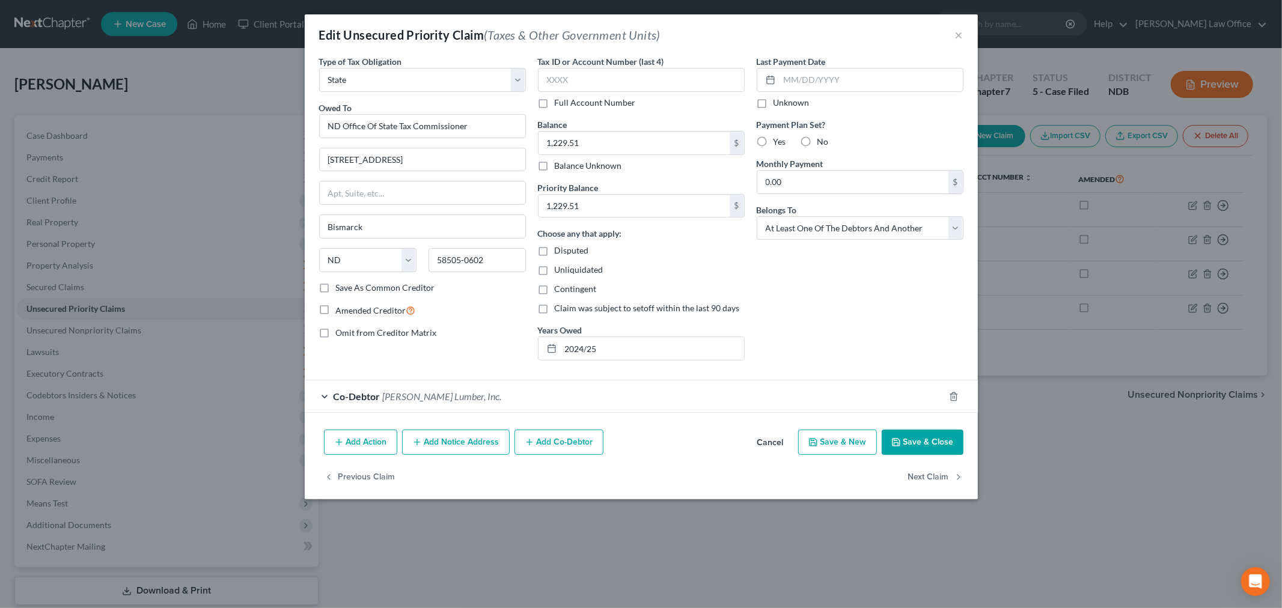
click at [918, 443] on button "Save & Close" at bounding box center [922, 442] width 82 height 25
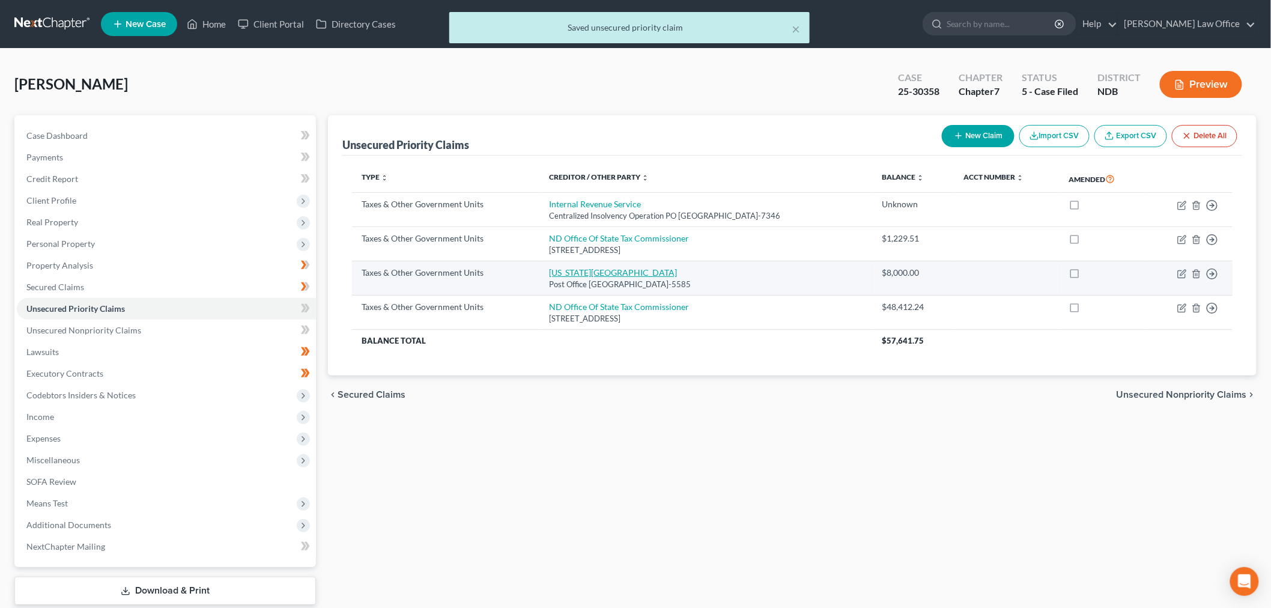
click at [580, 275] on link "North Dakota WSI" at bounding box center [613, 272] width 128 height 10
select select "2"
select select "29"
select select "3"
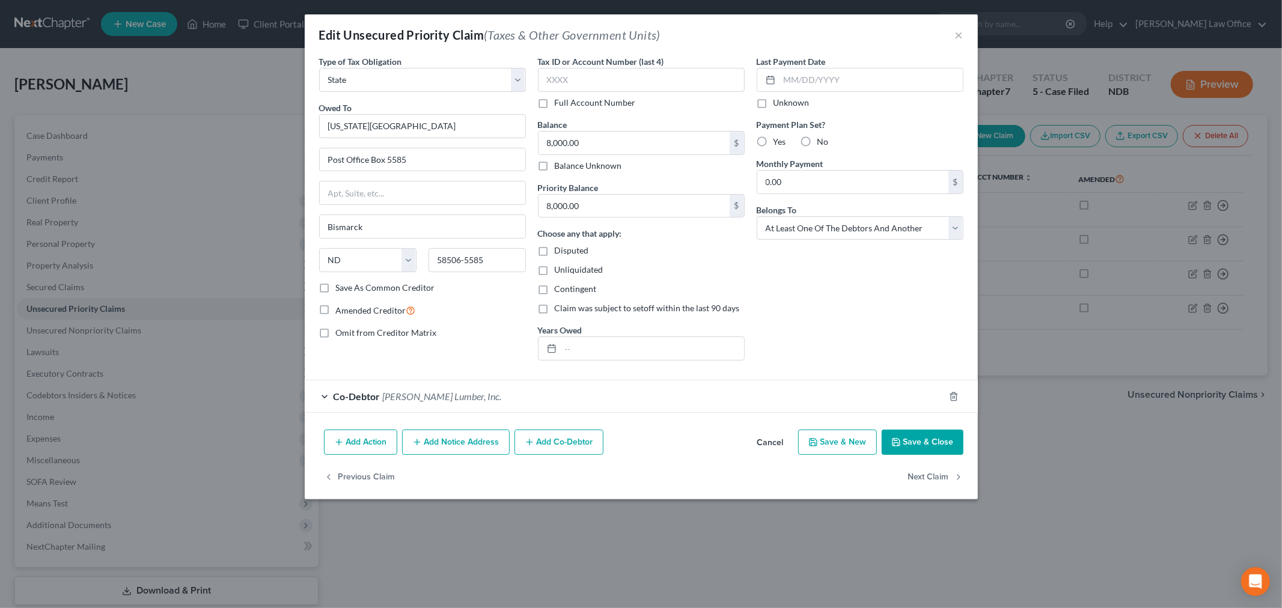
click at [938, 447] on button "Save & Close" at bounding box center [922, 442] width 82 height 25
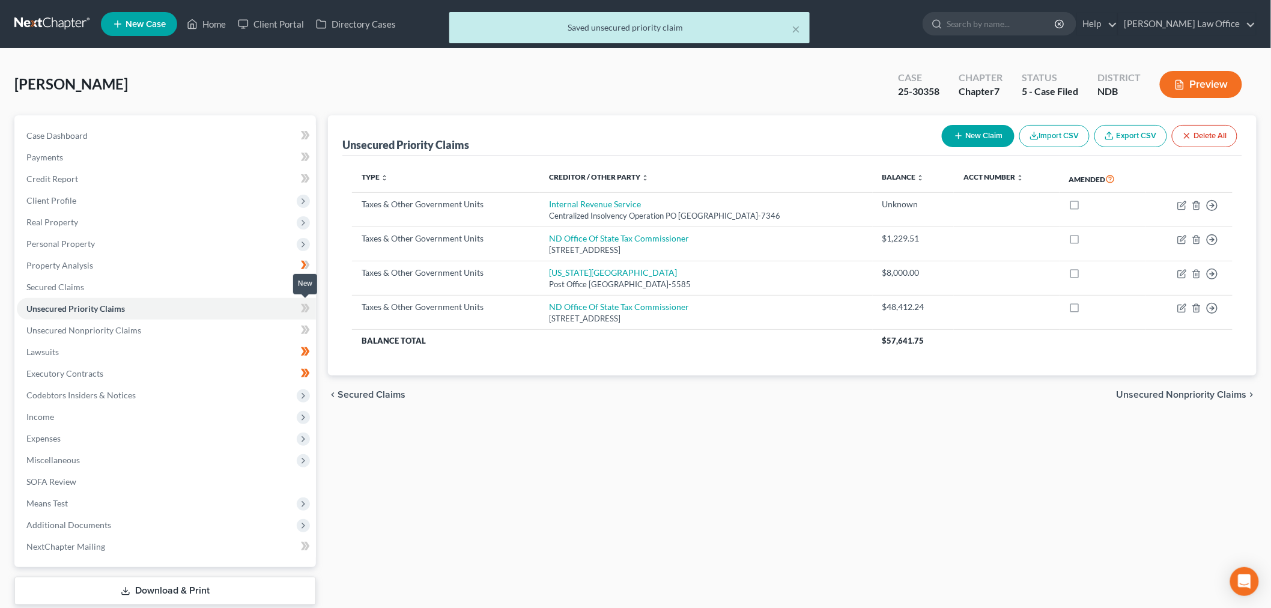
click at [305, 305] on icon at bounding box center [305, 308] width 9 height 15
click at [306, 308] on icon at bounding box center [305, 308] width 9 height 15
click at [208, 327] on link "Unsecured Nonpriority Claims" at bounding box center [166, 331] width 299 height 22
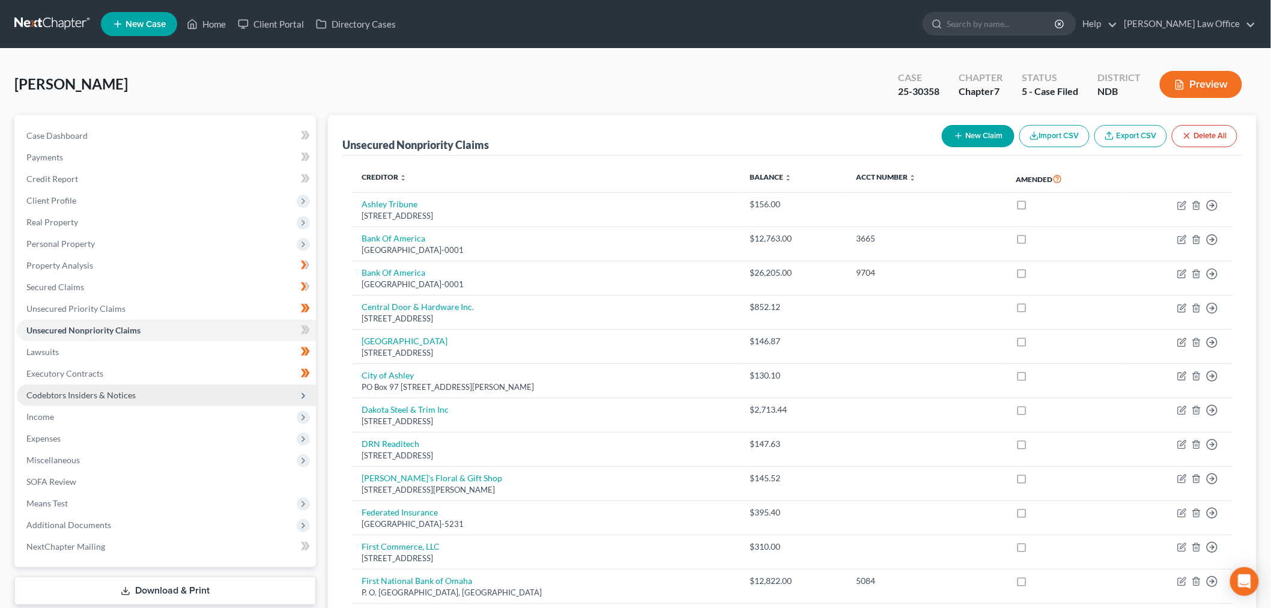
click at [103, 394] on span "Codebtors Insiders & Notices" at bounding box center [80, 395] width 109 height 10
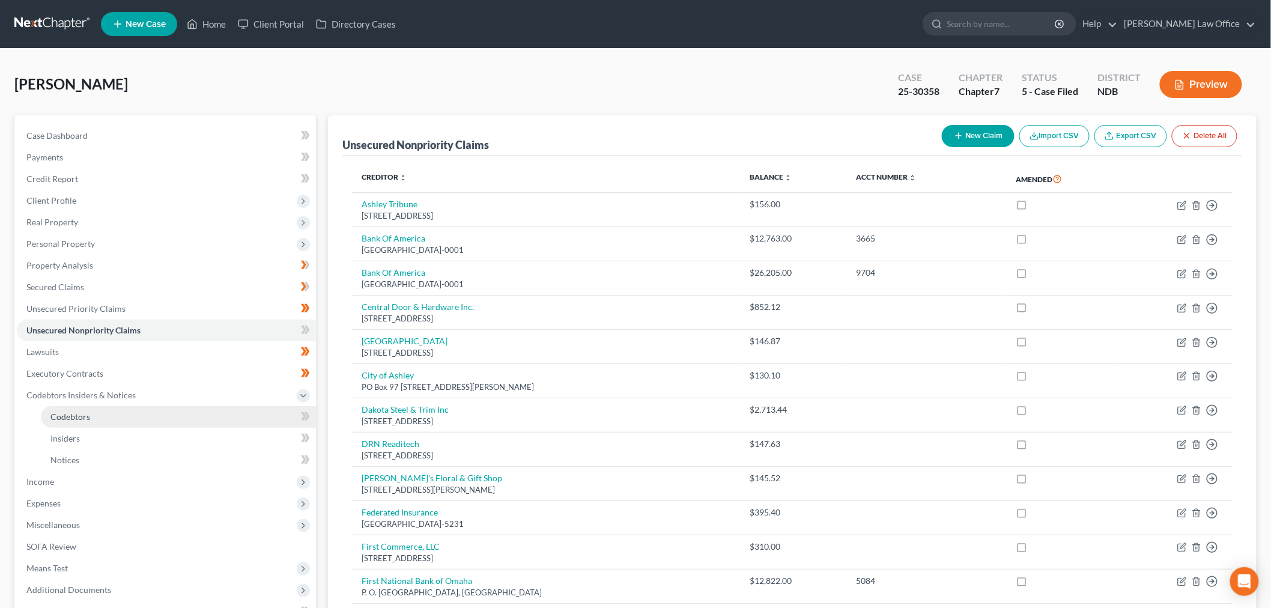
click at [123, 410] on link "Codebtors" at bounding box center [178, 417] width 275 height 22
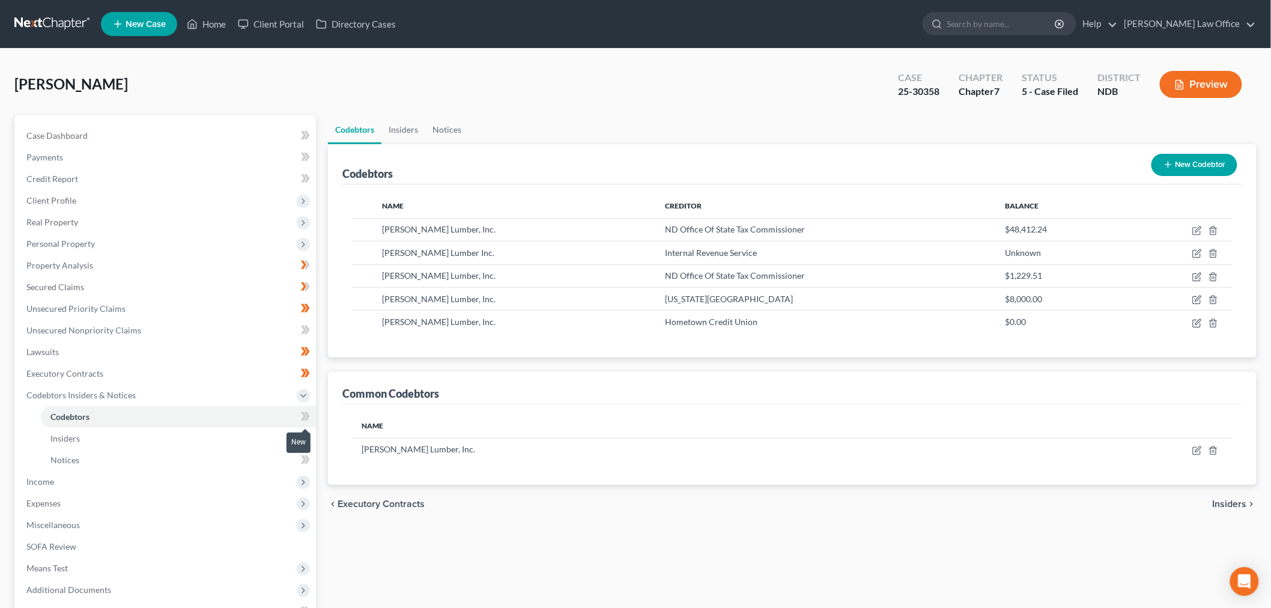
click at [308, 412] on icon at bounding box center [305, 416] width 9 height 15
click at [228, 436] on link "Insiders" at bounding box center [178, 439] width 275 height 22
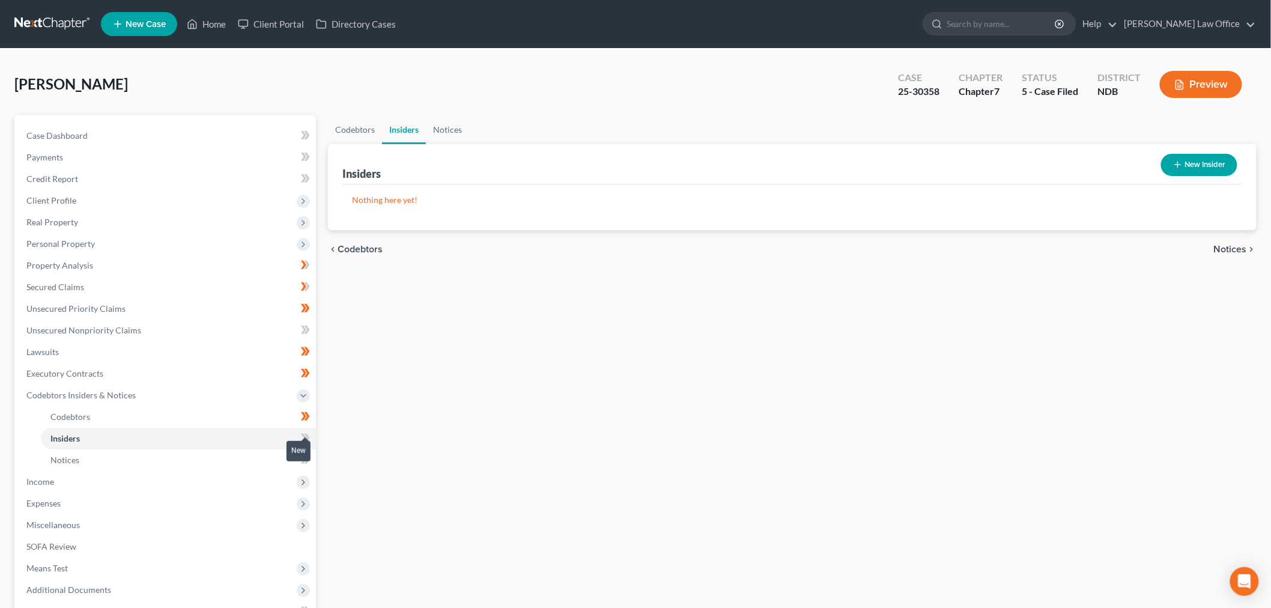
click at [301, 436] on icon at bounding box center [305, 438] width 9 height 15
click at [207, 463] on link "Notices" at bounding box center [178, 460] width 275 height 22
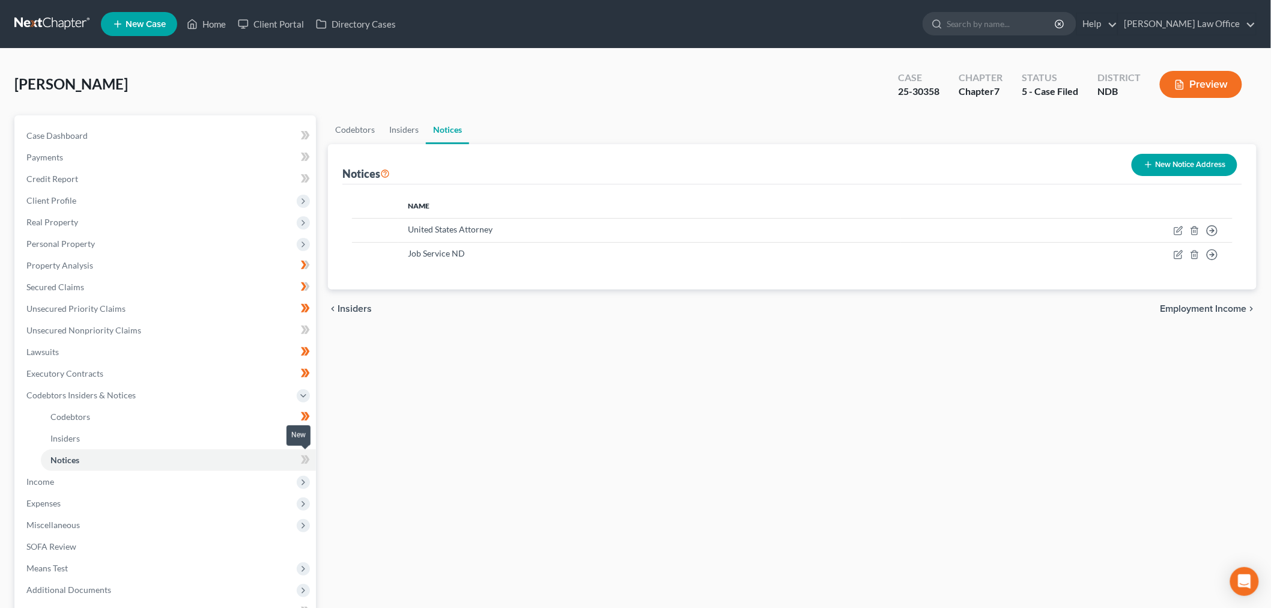
click at [305, 460] on icon at bounding box center [305, 459] width 9 height 15
drag, startPoint x: 305, startPoint y: 460, endPoint x: 40, endPoint y: 519, distance: 271.9
click at [301, 463] on icon at bounding box center [305, 459] width 9 height 15
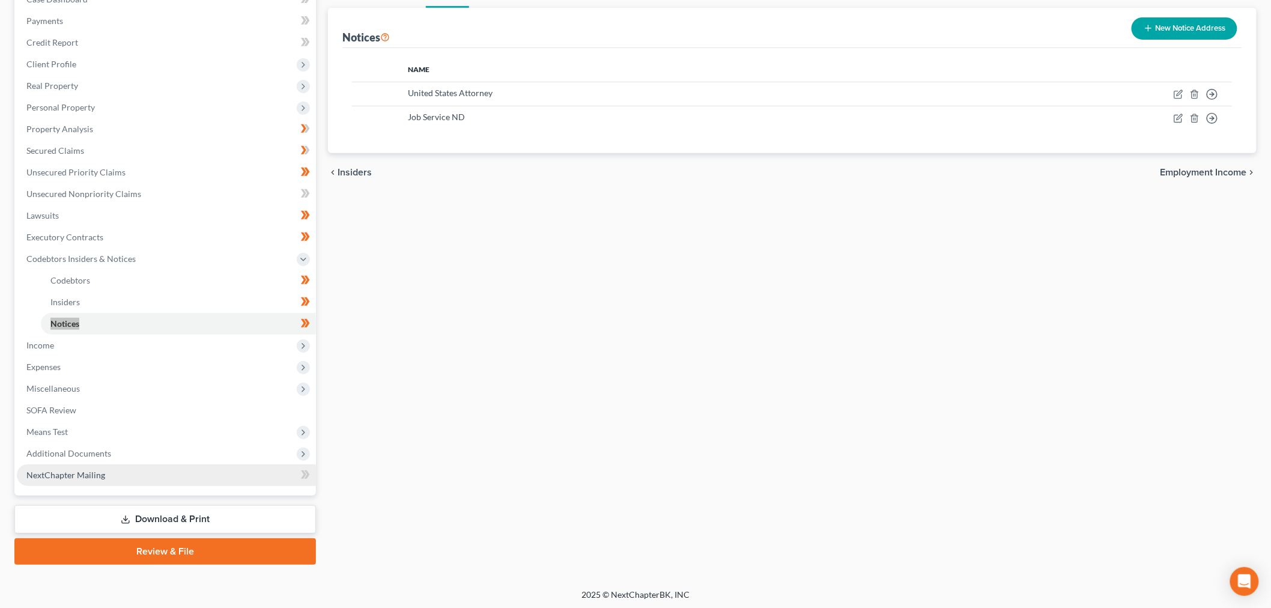
scroll to position [137, 0]
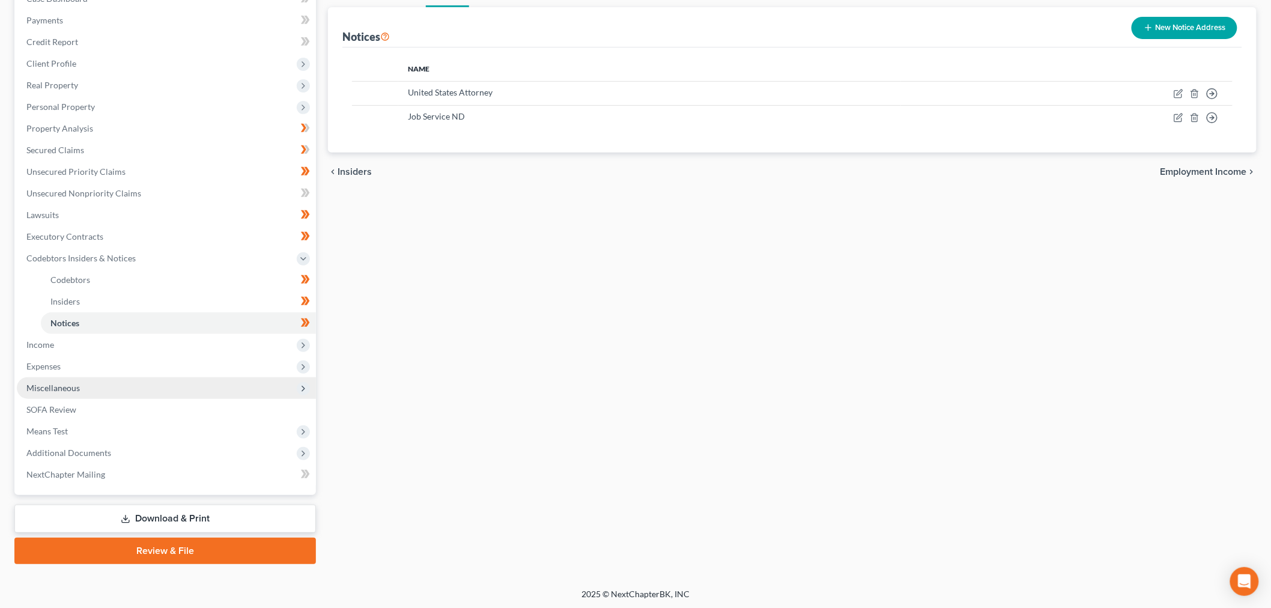
click at [76, 383] on span "Miscellaneous" at bounding box center [52, 388] width 53 height 10
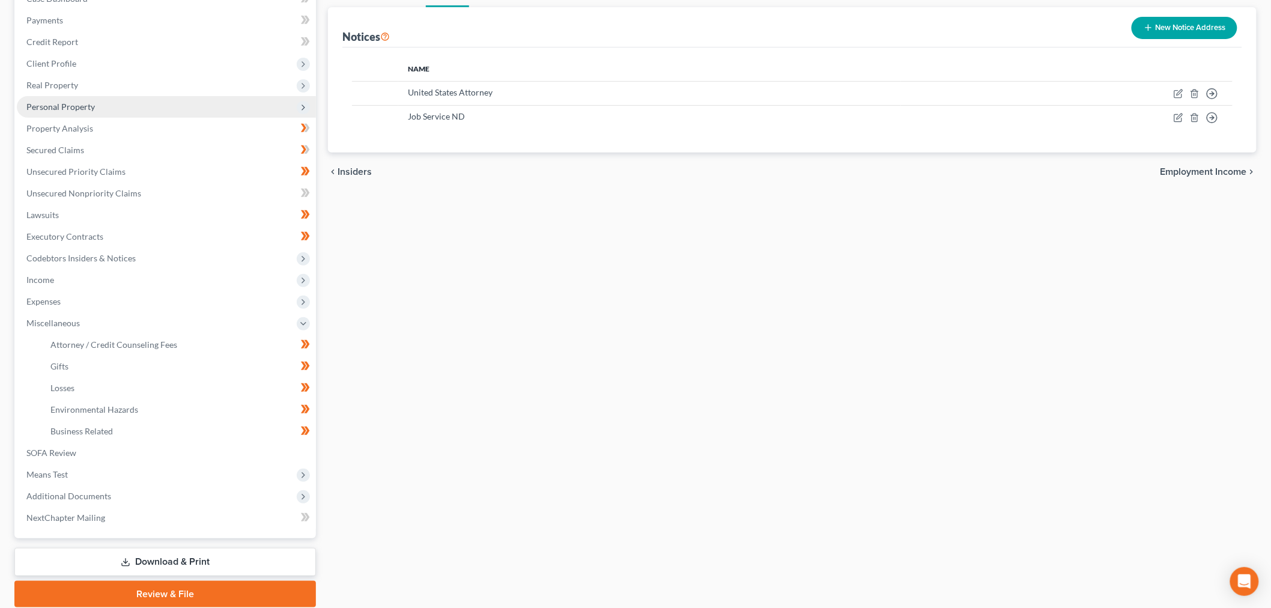
click at [108, 107] on span "Personal Property" at bounding box center [166, 107] width 299 height 22
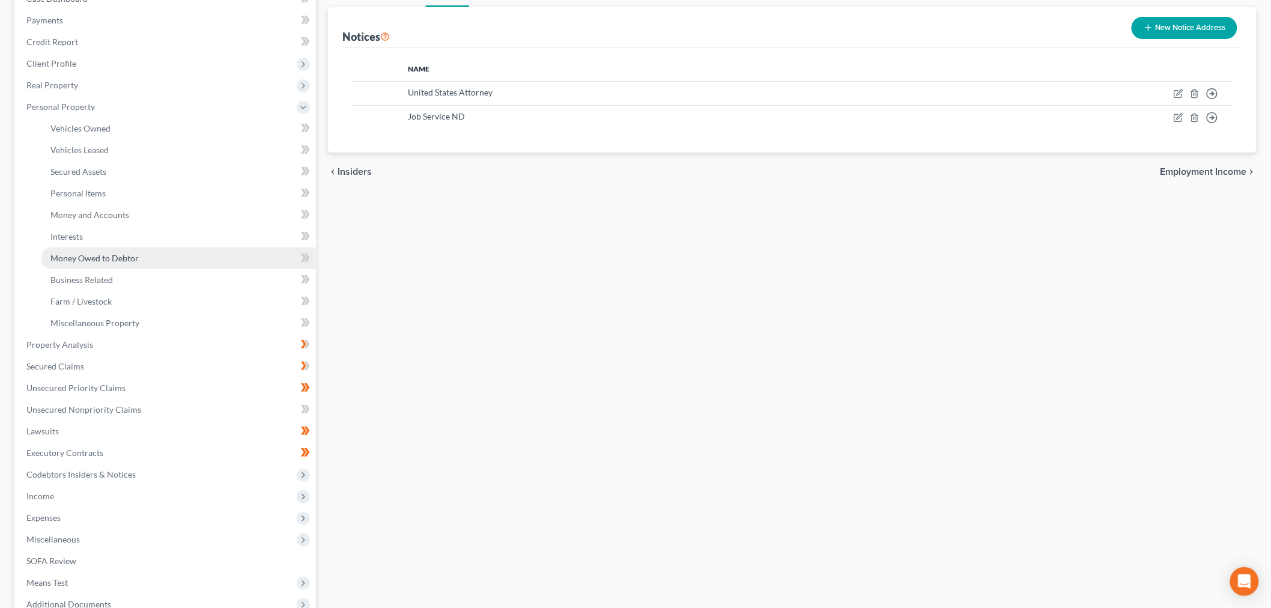
drag, startPoint x: 117, startPoint y: 259, endPoint x: 124, endPoint y: 258, distance: 7.2
click at [117, 258] on span "Money Owed to Debtor" at bounding box center [94, 258] width 88 height 10
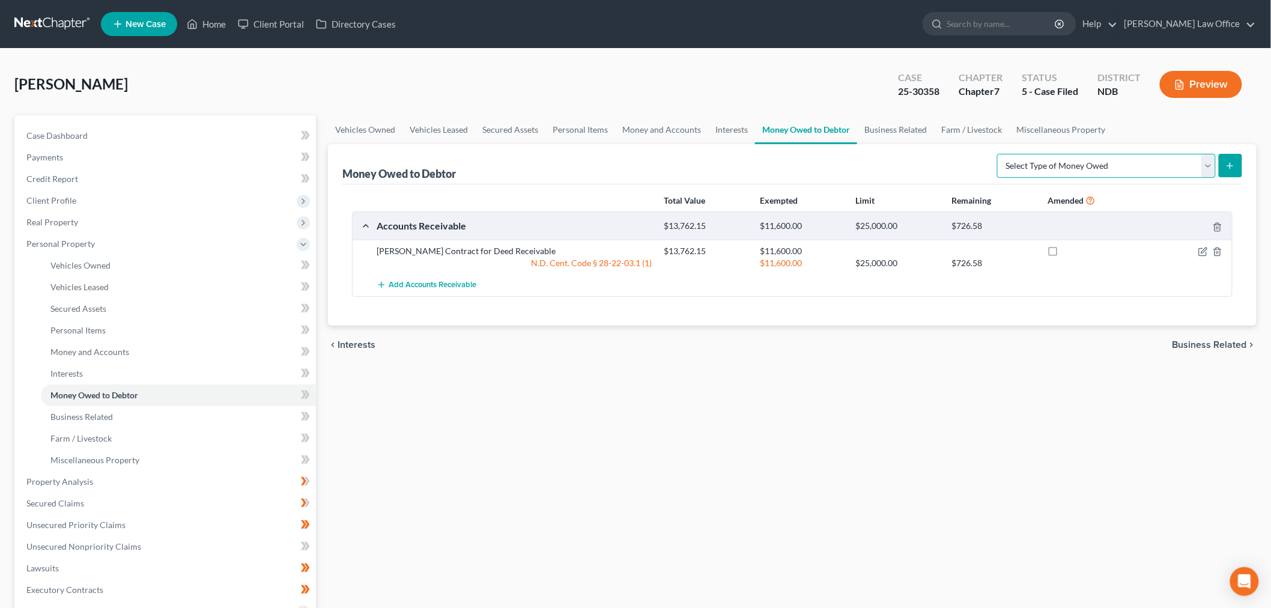
click at [1073, 171] on select "Select Type of Money Owed Accounts Receivable (A/B: 38) Alimony (A/B: 29) Child…" at bounding box center [1106, 166] width 219 height 24
select select "unpaid_wages"
click at [1000, 154] on select "Select Type of Money Owed Accounts Receivable (A/B: 38) Alimony (A/B: 29) Child…" at bounding box center [1106, 166] width 219 height 24
click at [1232, 162] on icon "submit" at bounding box center [1231, 166] width 10 height 10
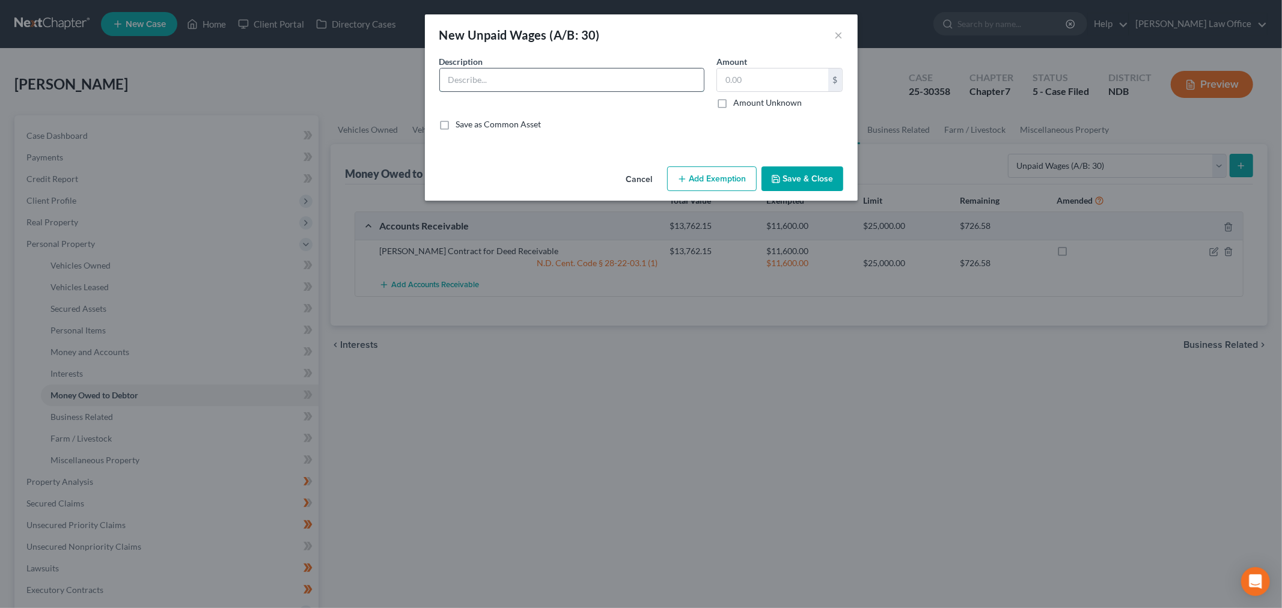
drag, startPoint x: 561, startPoint y: 85, endPoint x: 564, endPoint y: 67, distance: 18.2
click at [561, 84] on input "text" at bounding box center [572, 79] width 264 height 23
type input "Unpaid Wages from McCleary Lumber, Inc. (Estimated Net)"
drag, startPoint x: 687, startPoint y: 86, endPoint x: 839, endPoint y: 59, distance: 155.0
click at [704, 82] on div "Description * Unpaid Wages from McCleary Lumber, Inc. (Estimated Net)" at bounding box center [571, 81] width 277 height 53
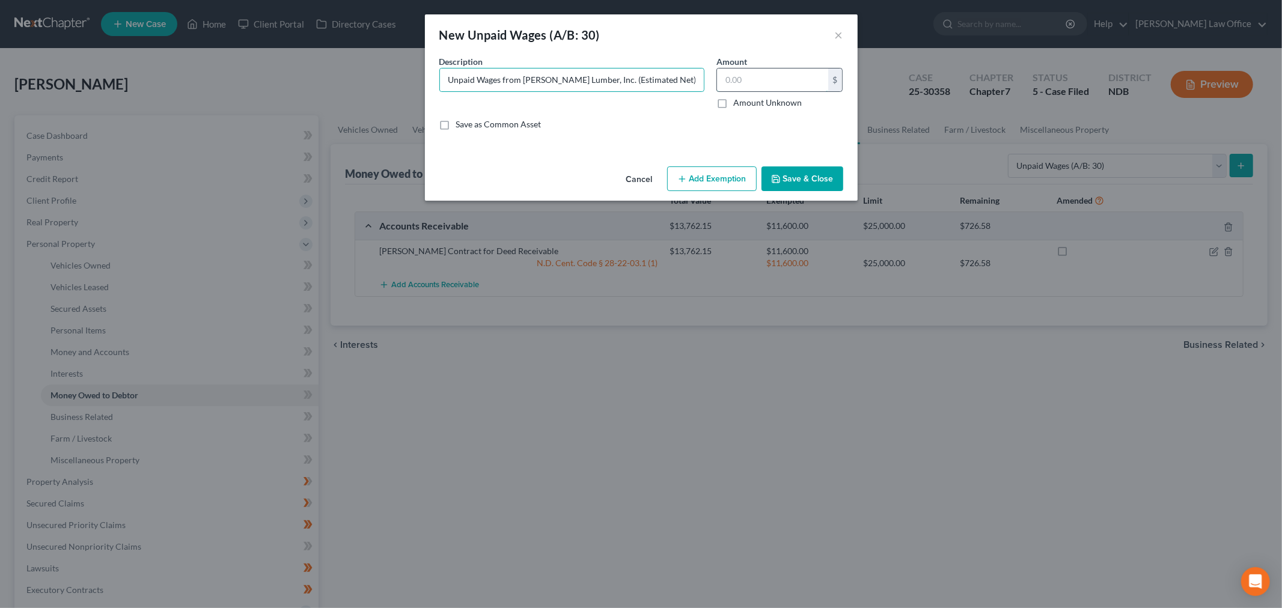
click at [777, 83] on input "text" at bounding box center [772, 79] width 111 height 23
type input "15,374.16"
click at [802, 178] on button "Save & Close" at bounding box center [802, 178] width 82 height 25
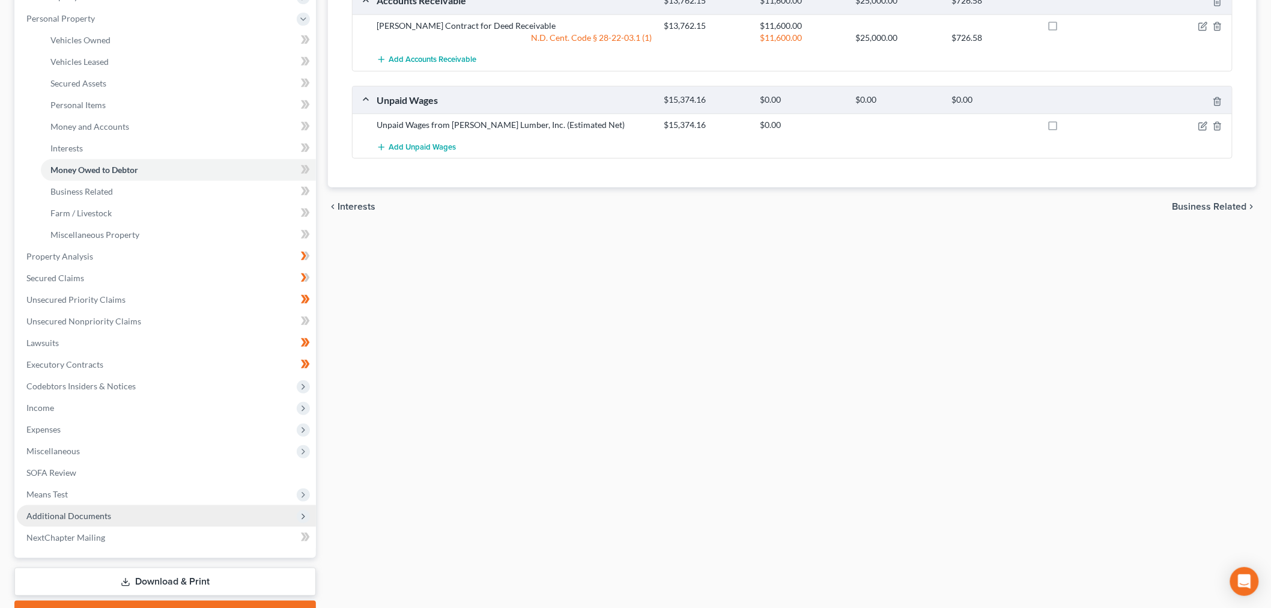
scroll to position [267, 0]
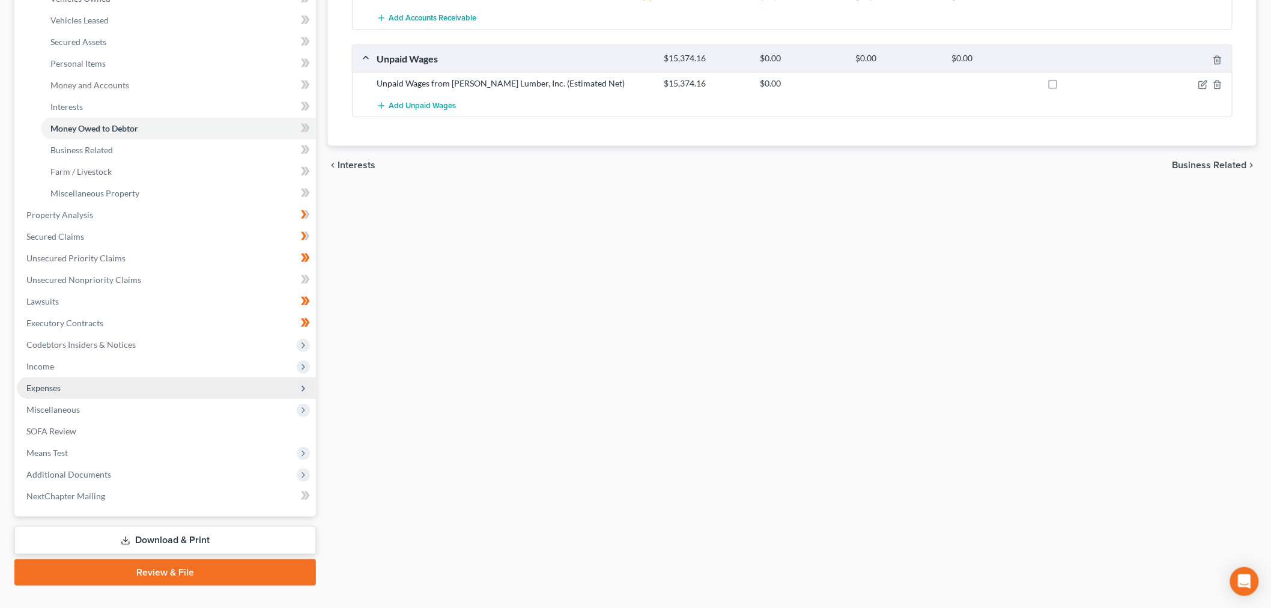
click at [64, 385] on span "Expenses" at bounding box center [166, 388] width 299 height 22
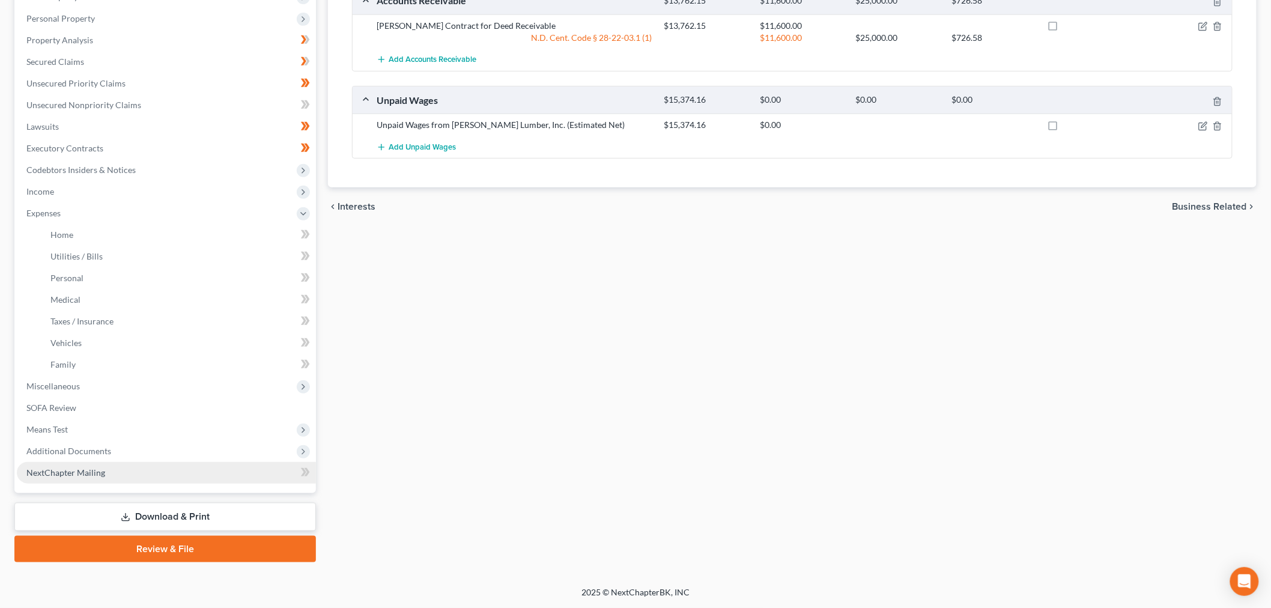
scroll to position [224, 0]
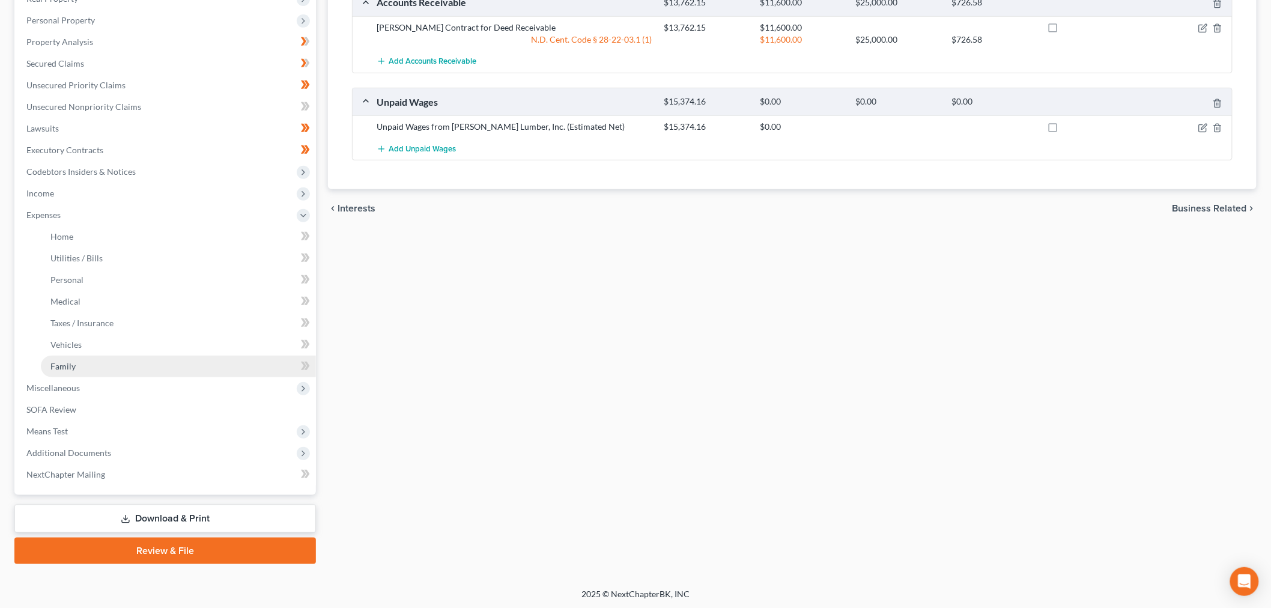
click at [84, 362] on link "Family" at bounding box center [178, 367] width 275 height 22
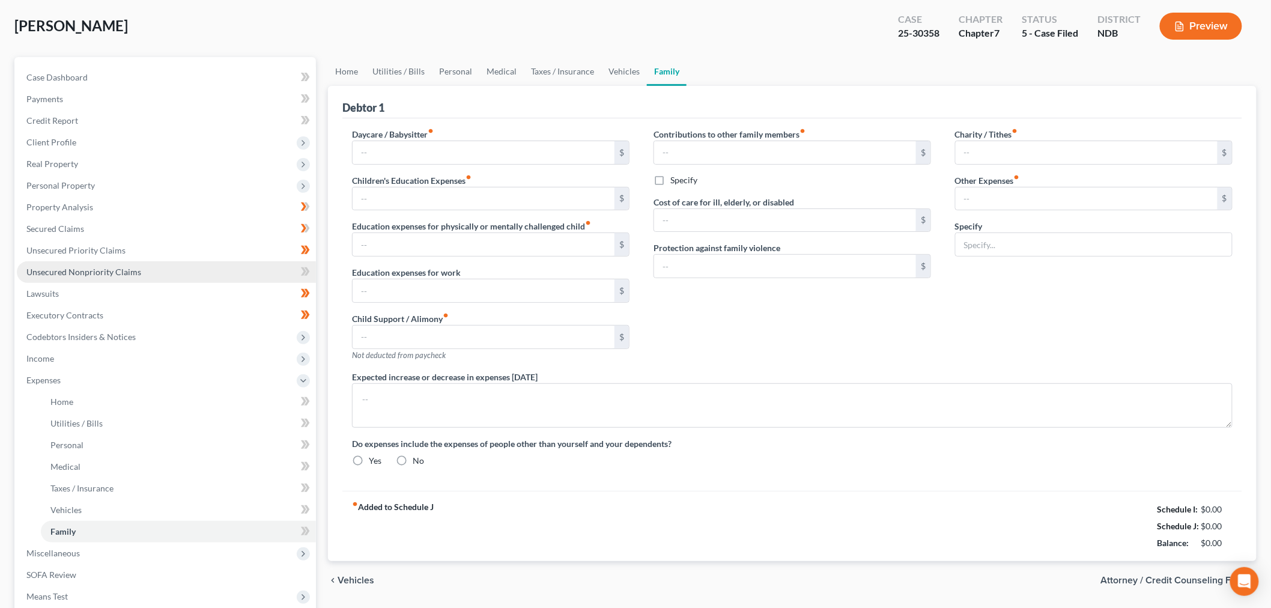
scroll to position [4, 0]
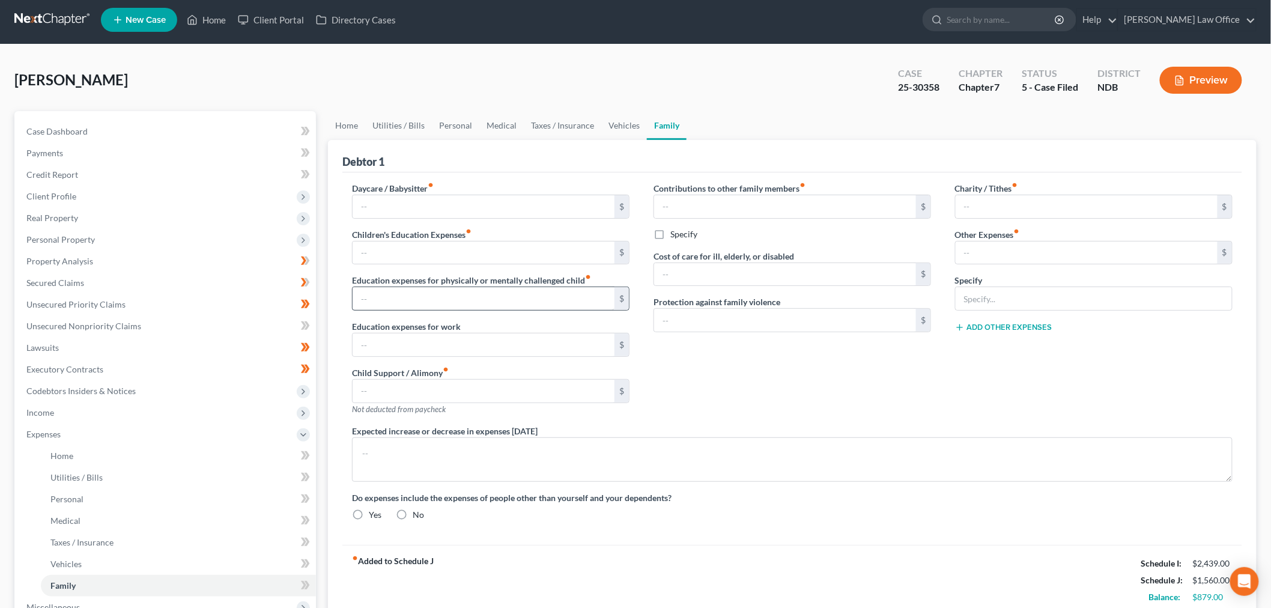
type input "0.00"
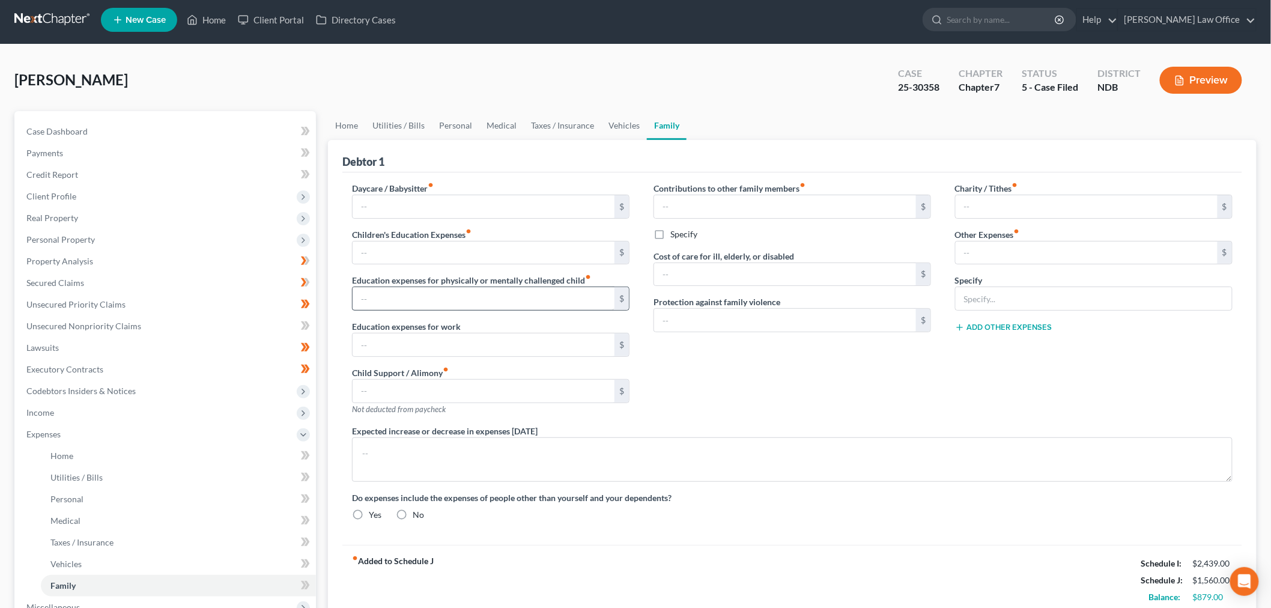
type input "0.00"
type input "55.00"
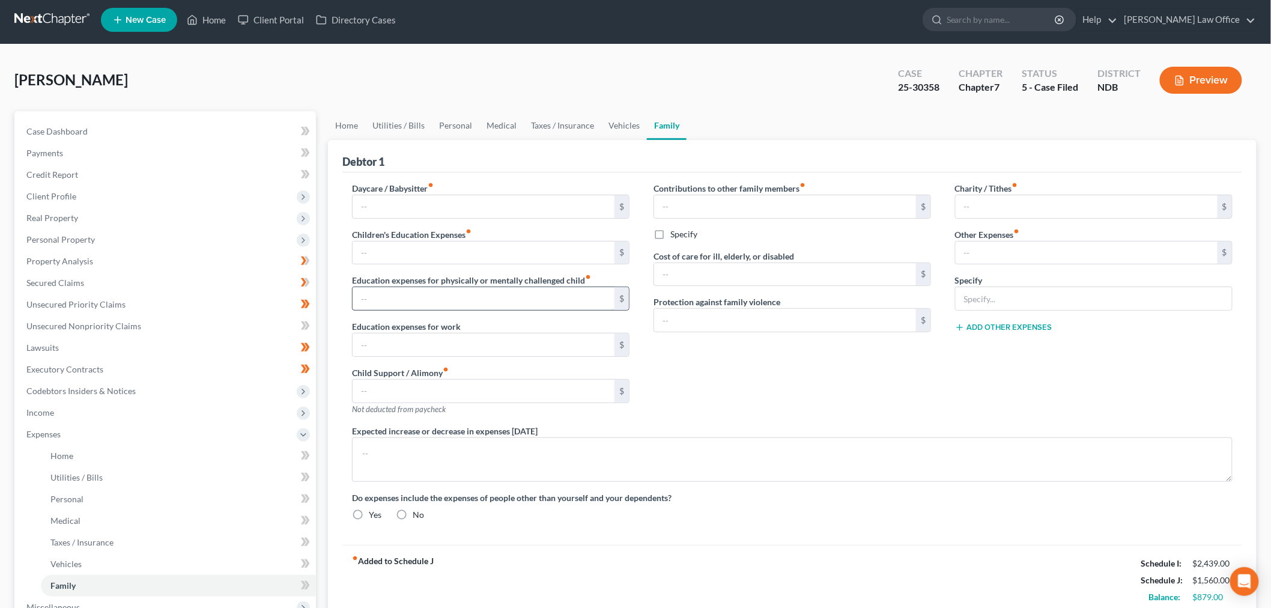
type input "Pet Expenses"
radio input "true"
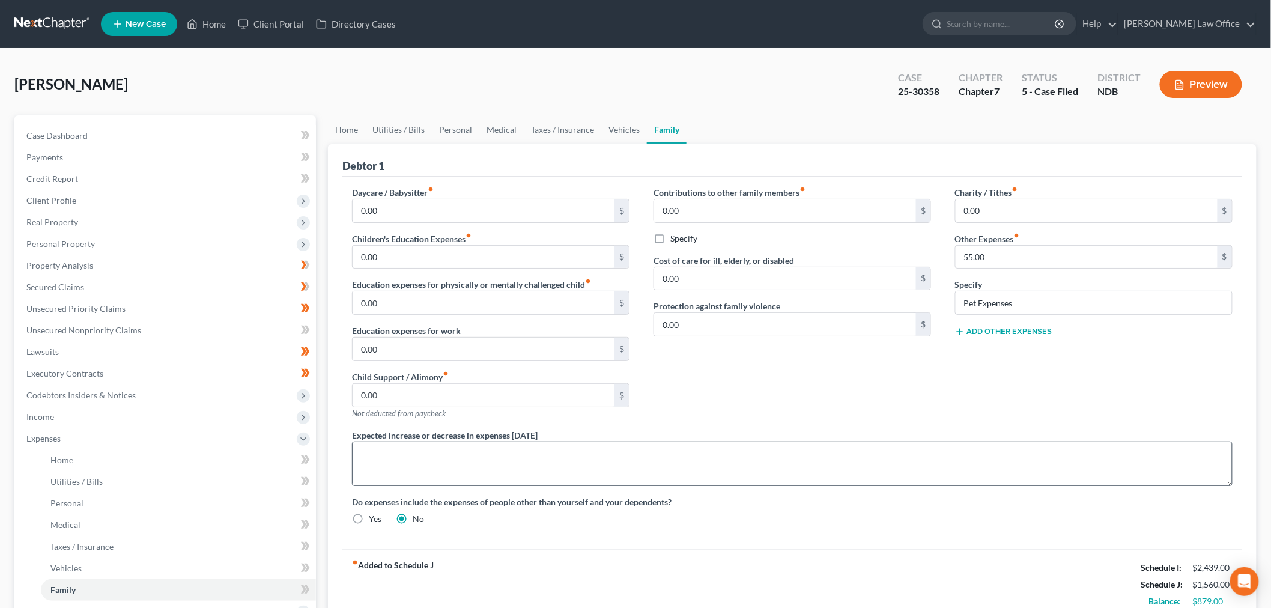
scroll to position [133, 0]
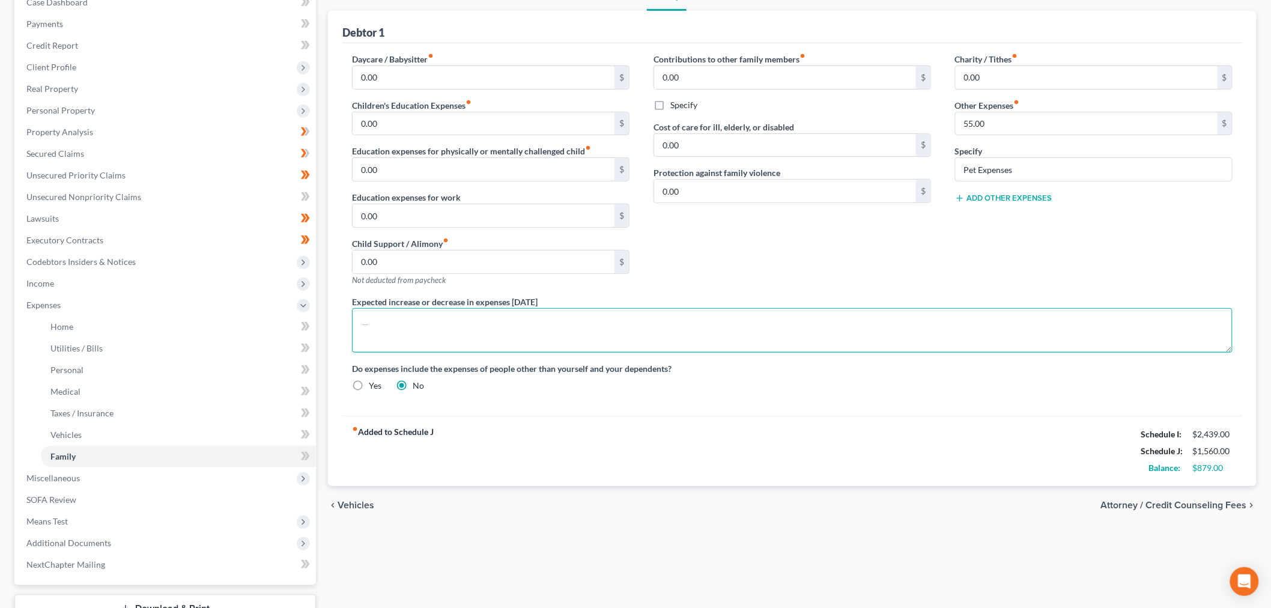
drag, startPoint x: 437, startPoint y: 329, endPoint x: 453, endPoint y: 320, distance: 18.9
click at [439, 329] on textarea at bounding box center [792, 330] width 881 height 44
click at [556, 324] on textarea "Mr. McCleary may have to obtain a new residence depending on the outcome of McC…" at bounding box center [792, 330] width 881 height 44
click at [571, 326] on textarea "Mr. McCleary may have to obtain a new residence, depending on the outcome of Mc…" at bounding box center [792, 330] width 881 height 44
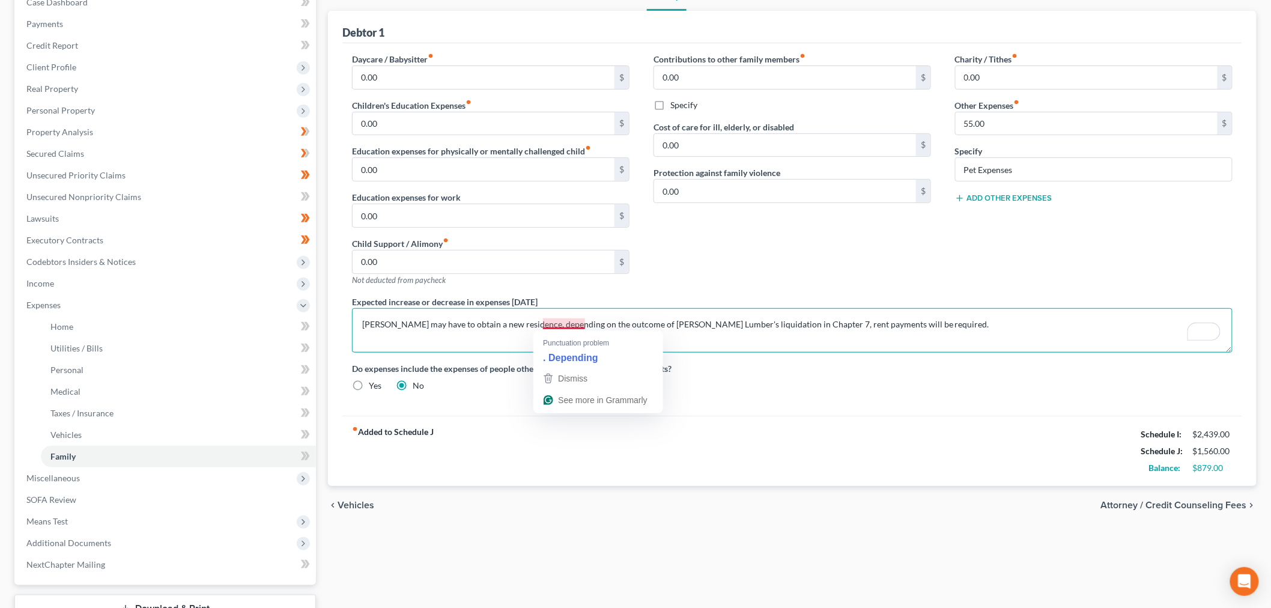
click at [556, 321] on textarea "Mr. McCleary may have to obtain a new residence, depending on the outcome of Mc…" at bounding box center [792, 330] width 881 height 44
type textarea "Mr. McCleary may have to obtain a new residence depending on the outcome of McC…"
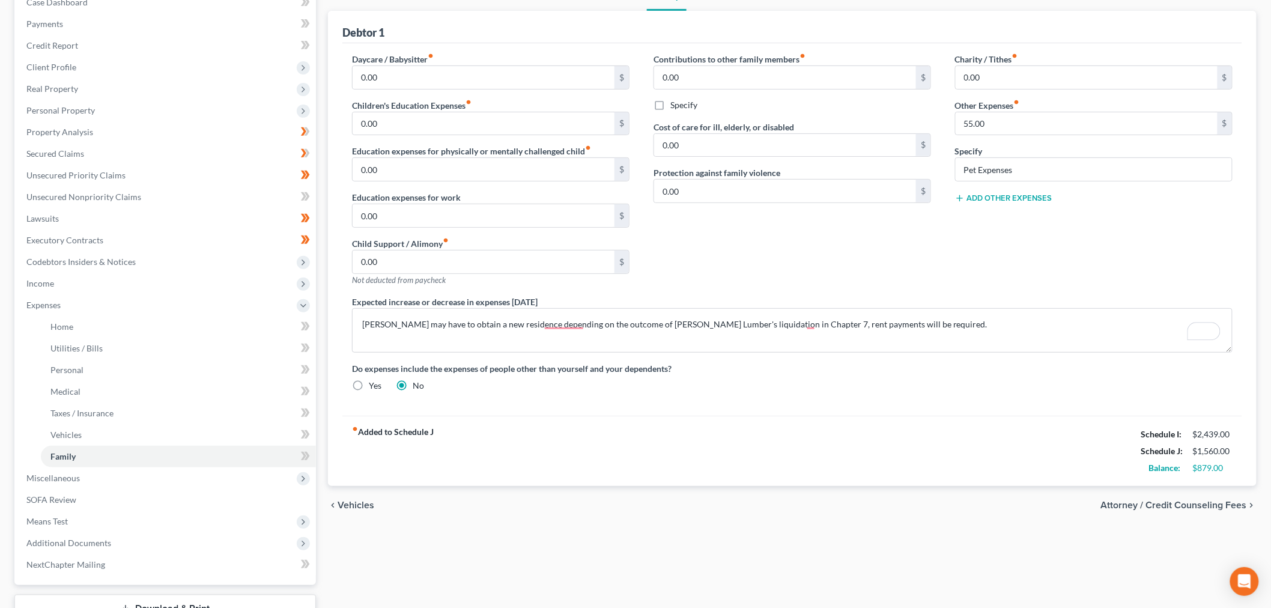
click at [619, 488] on div "chevron_left Vehicles Attorney / Credit Counseling Fees chevron_right" at bounding box center [792, 505] width 929 height 38
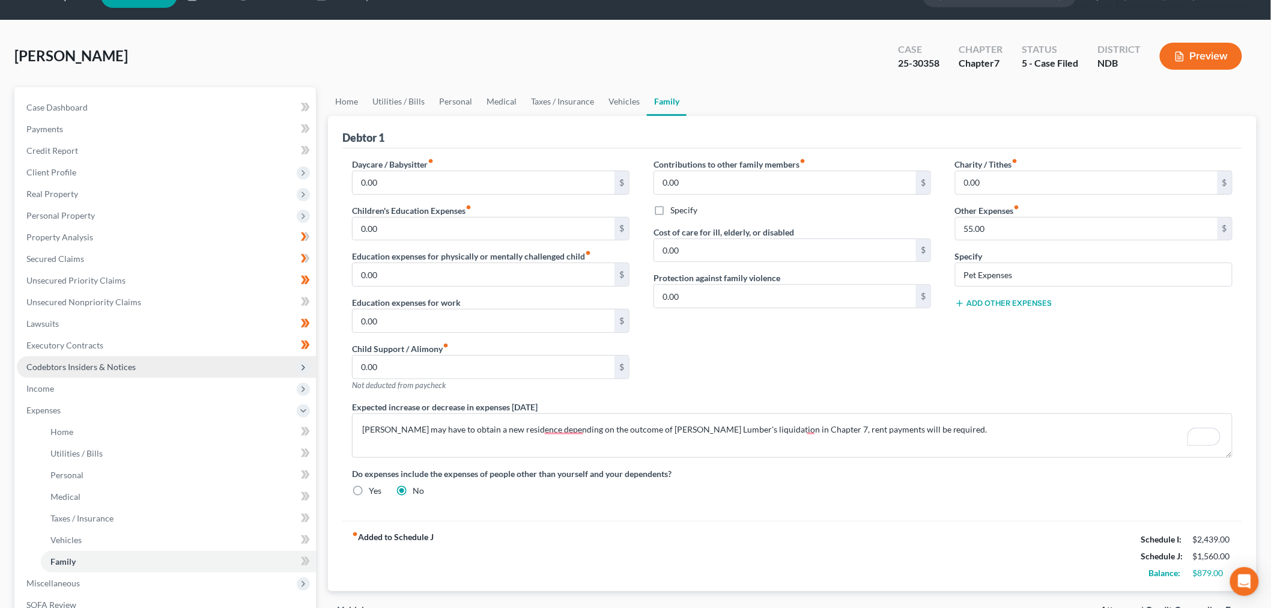
scroll to position [0, 0]
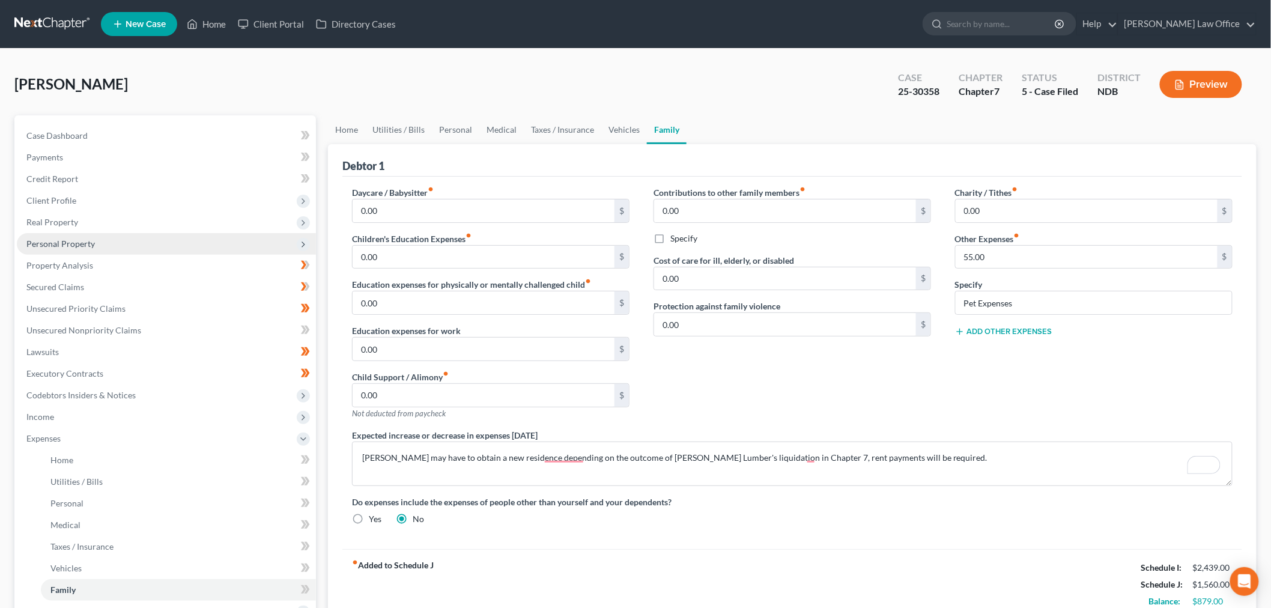
click at [82, 244] on span "Personal Property" at bounding box center [60, 244] width 68 height 10
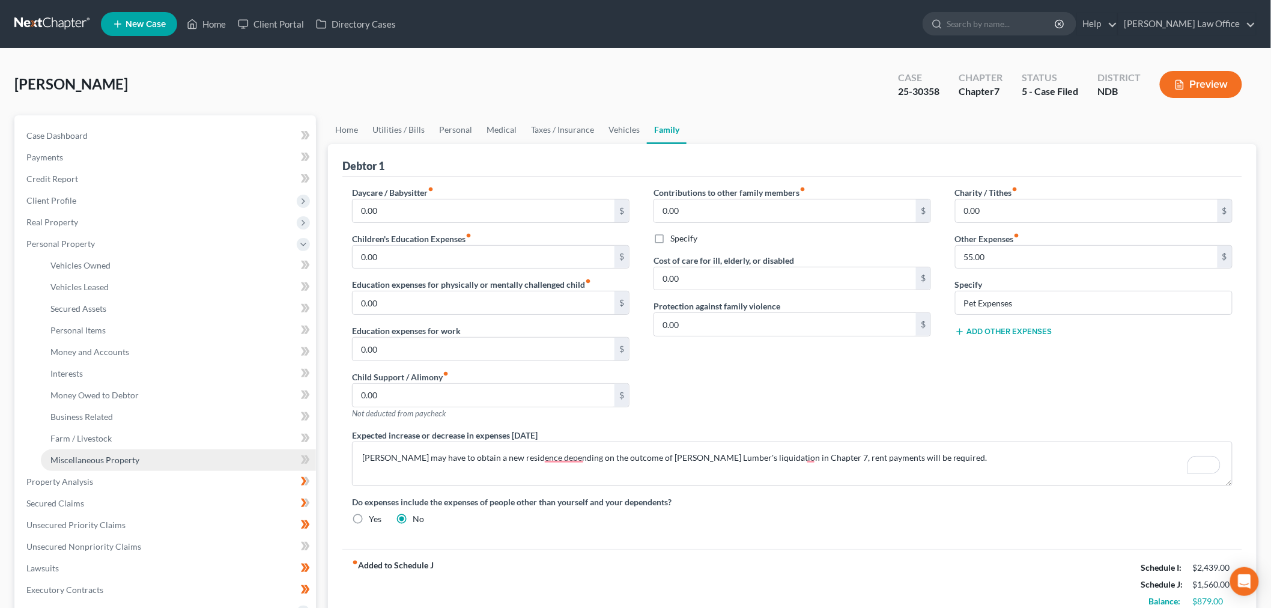
click at [119, 455] on span "Miscellaneous Property" at bounding box center [94, 460] width 89 height 10
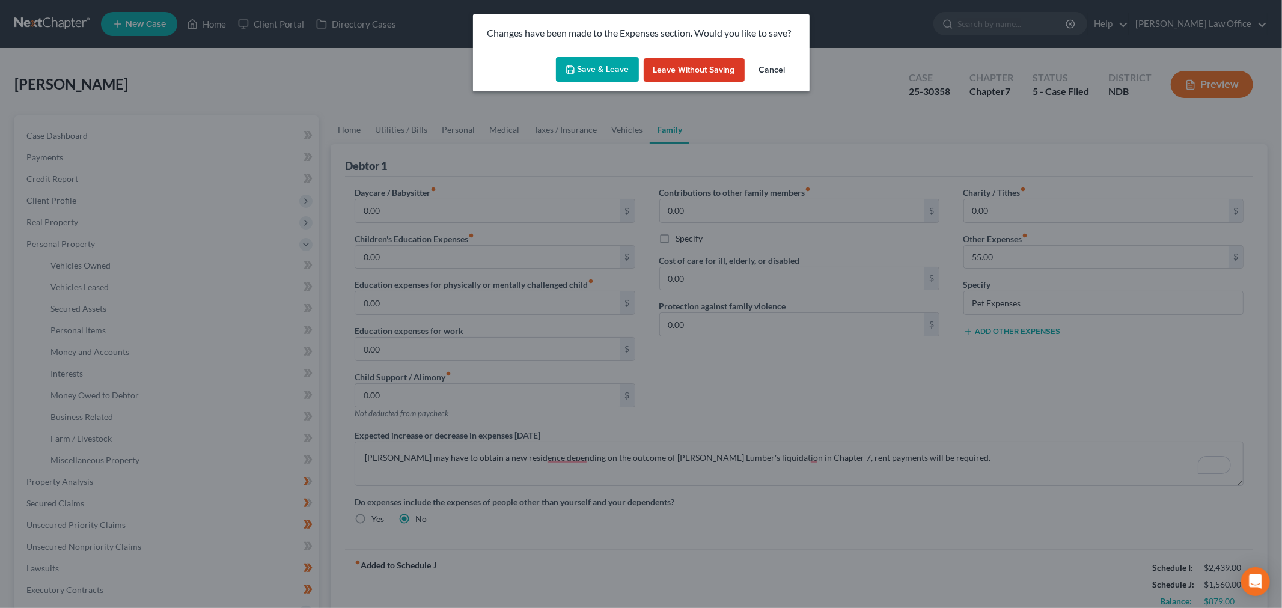
click at [593, 84] on div "Save & Leave Leave without Saving Cancel" at bounding box center [641, 72] width 336 height 40
click at [603, 76] on button "Save & Leave" at bounding box center [597, 69] width 83 height 25
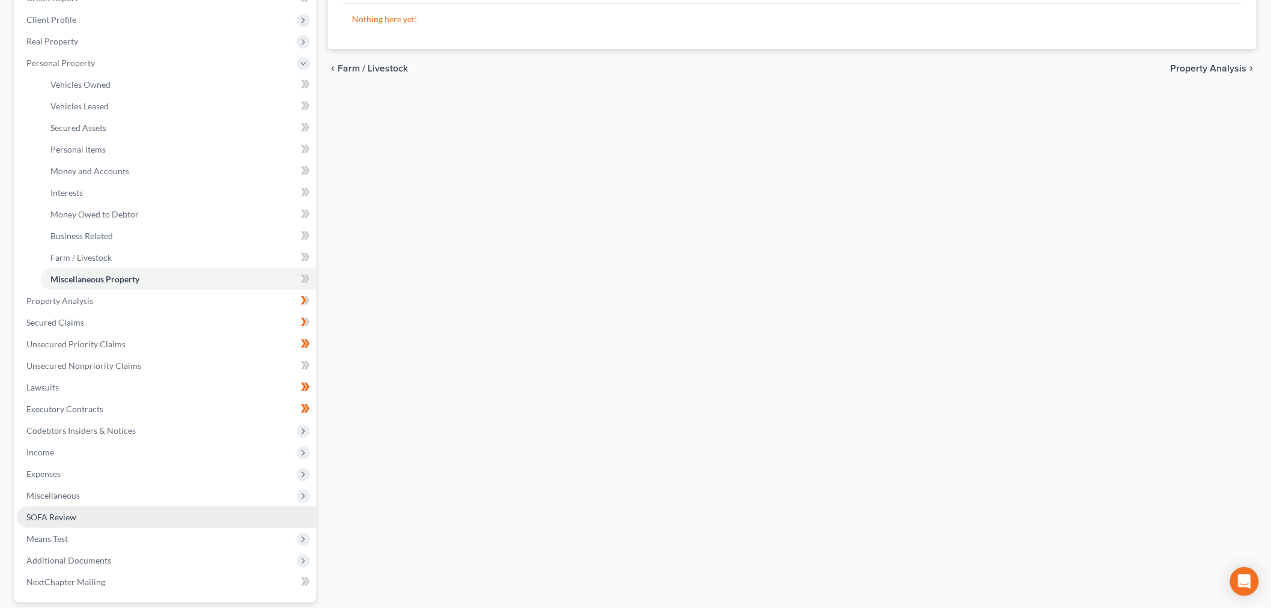
scroll to position [200, 0]
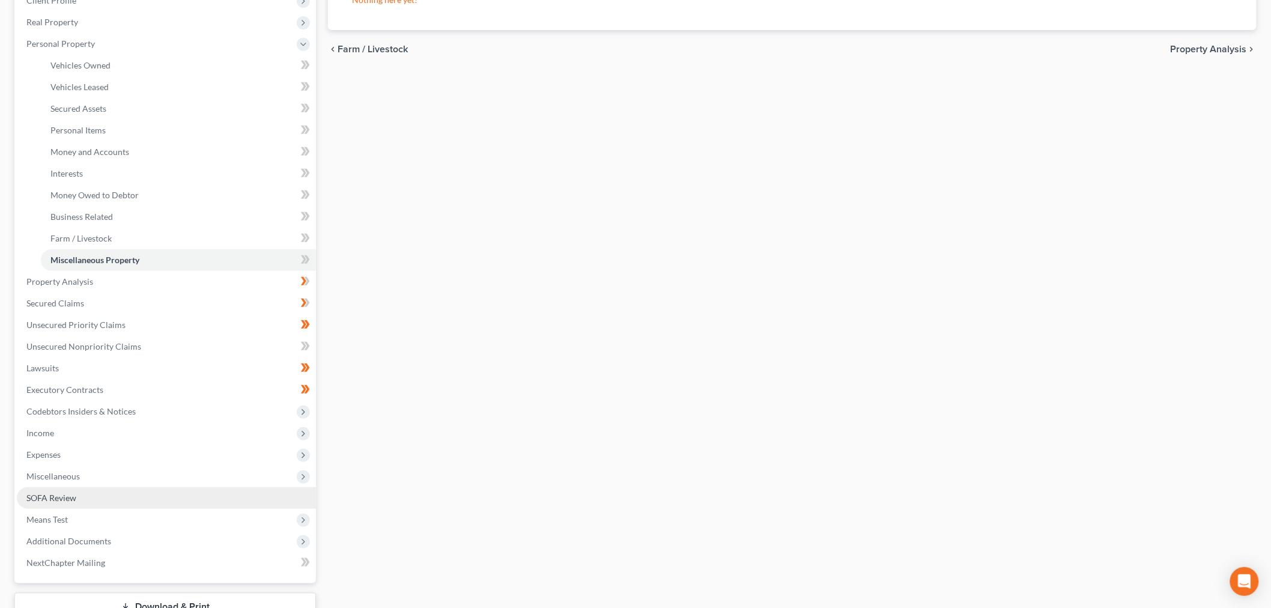
click at [84, 496] on link "SOFA Review" at bounding box center [166, 498] width 299 height 22
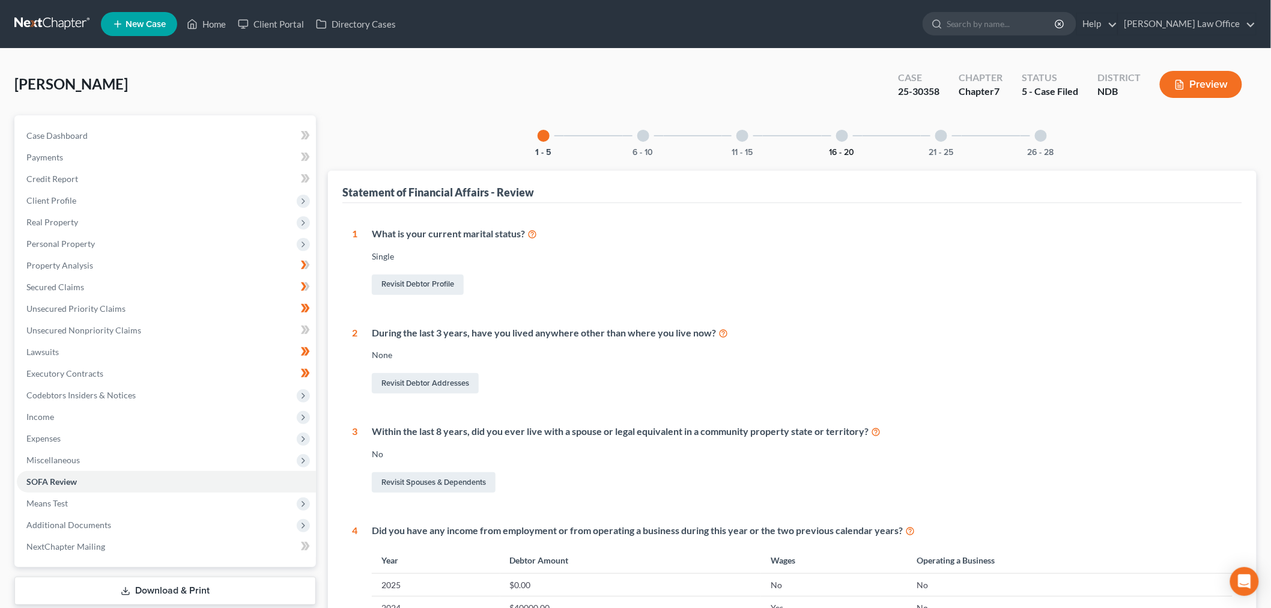
click at [846, 148] on button "16 - 20" at bounding box center [842, 152] width 25 height 8
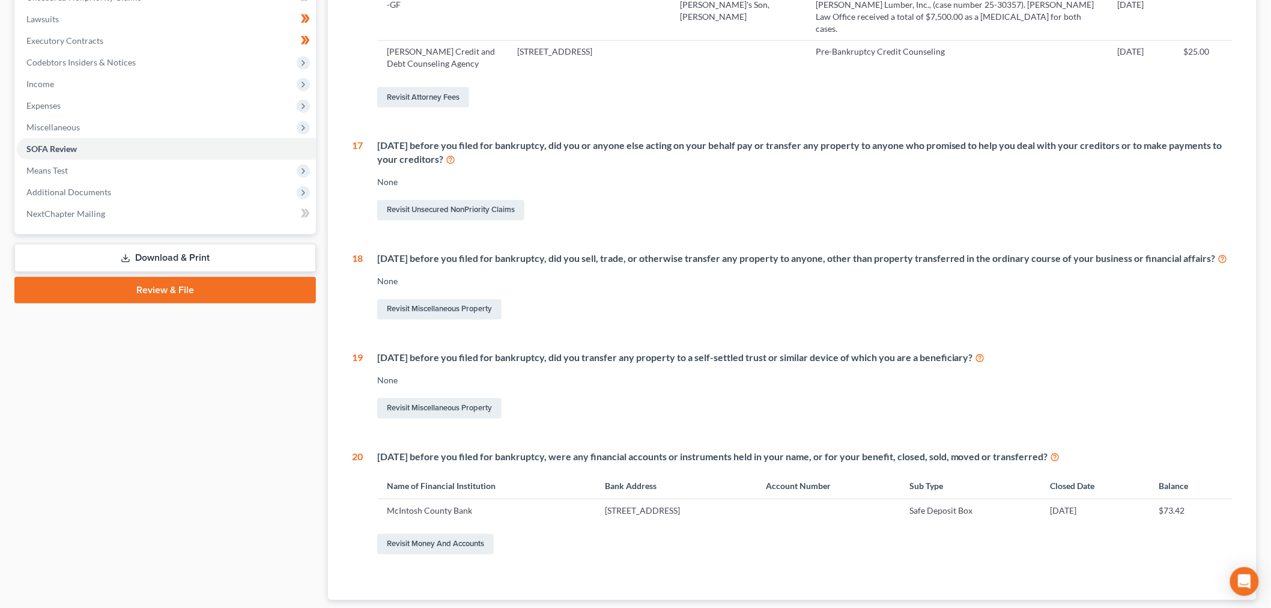
scroll to position [398, 0]
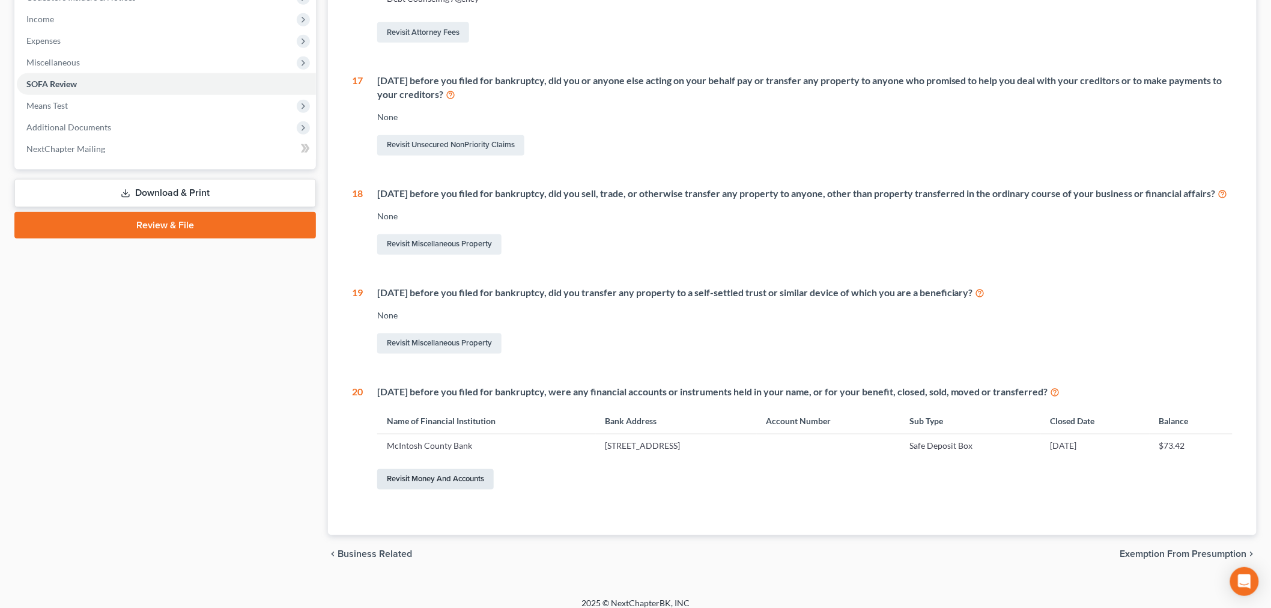
click at [425, 469] on link "Revisit Money and Accounts" at bounding box center [435, 479] width 117 height 20
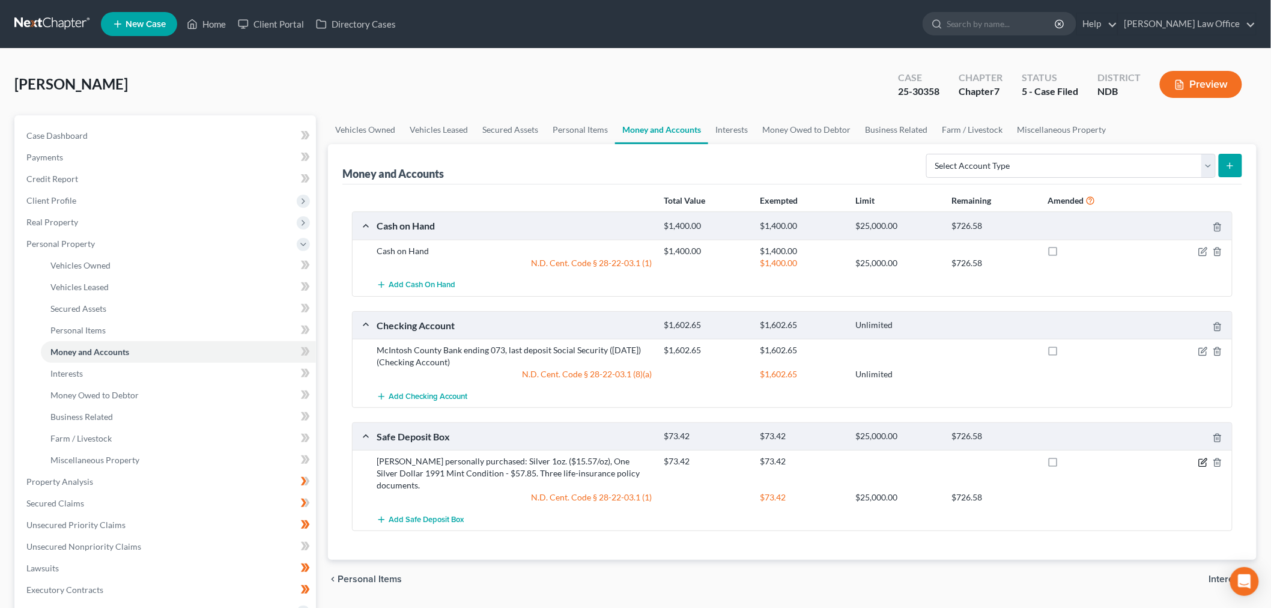
click at [1203, 464] on icon "button" at bounding box center [1204, 460] width 5 height 5
select select "29"
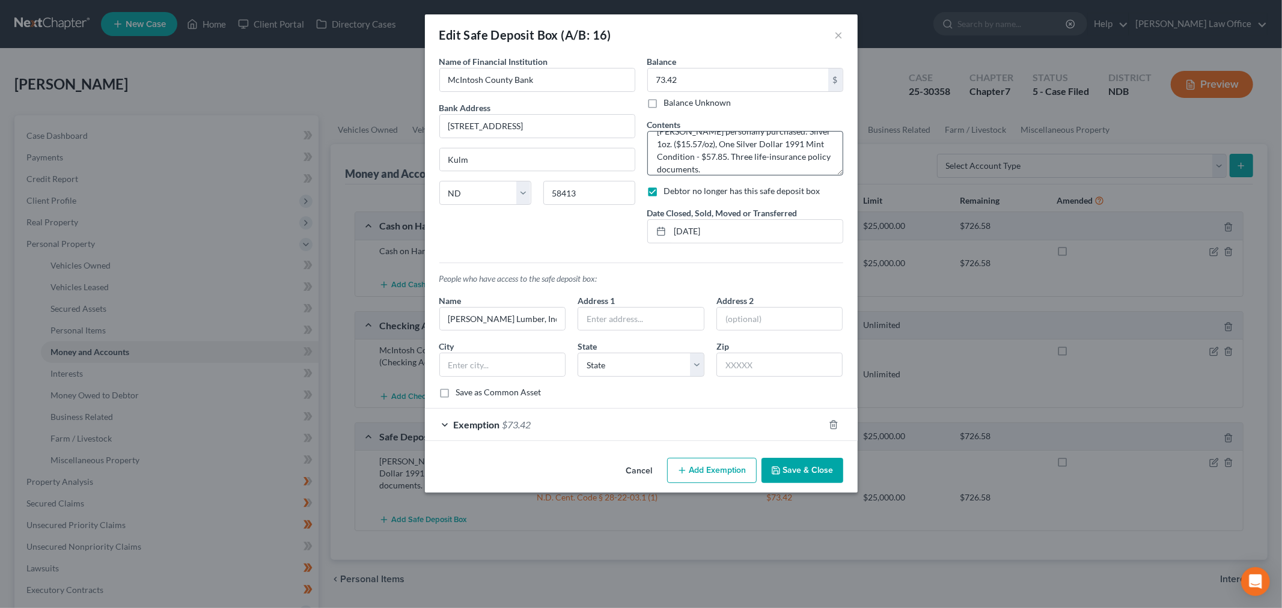
scroll to position [25, 0]
click at [773, 162] on textarea "Terry McCleary's personally purchased: Silver 1oz. ($15.57/oz), One Silver Doll…" at bounding box center [745, 153] width 196 height 44
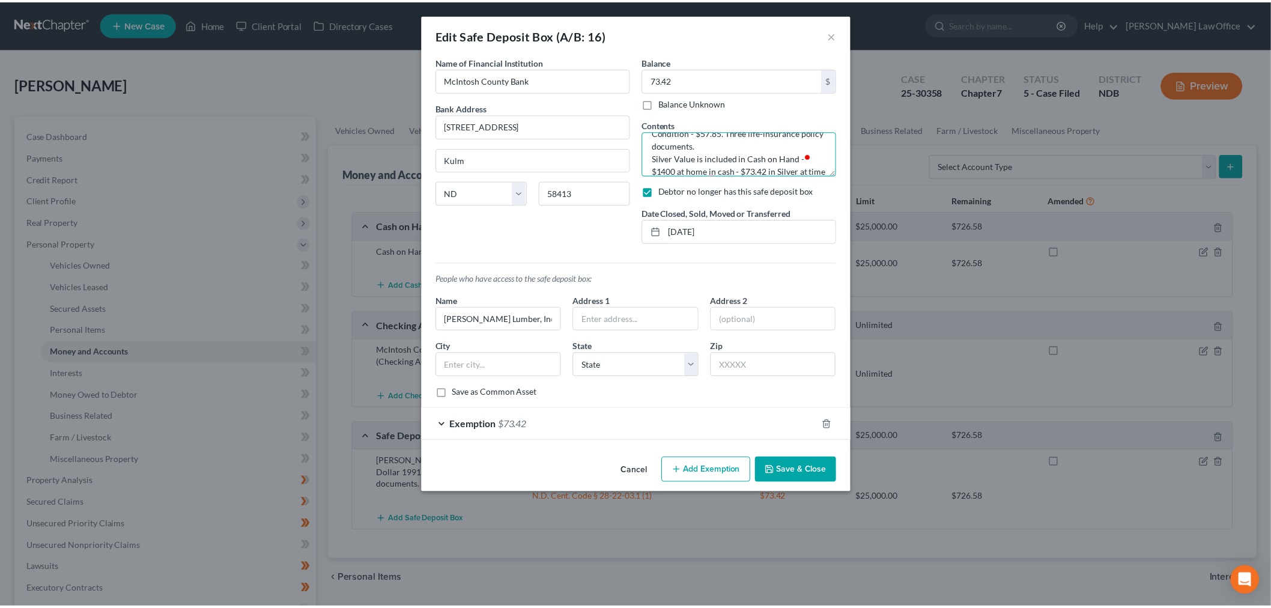
scroll to position [52, 0]
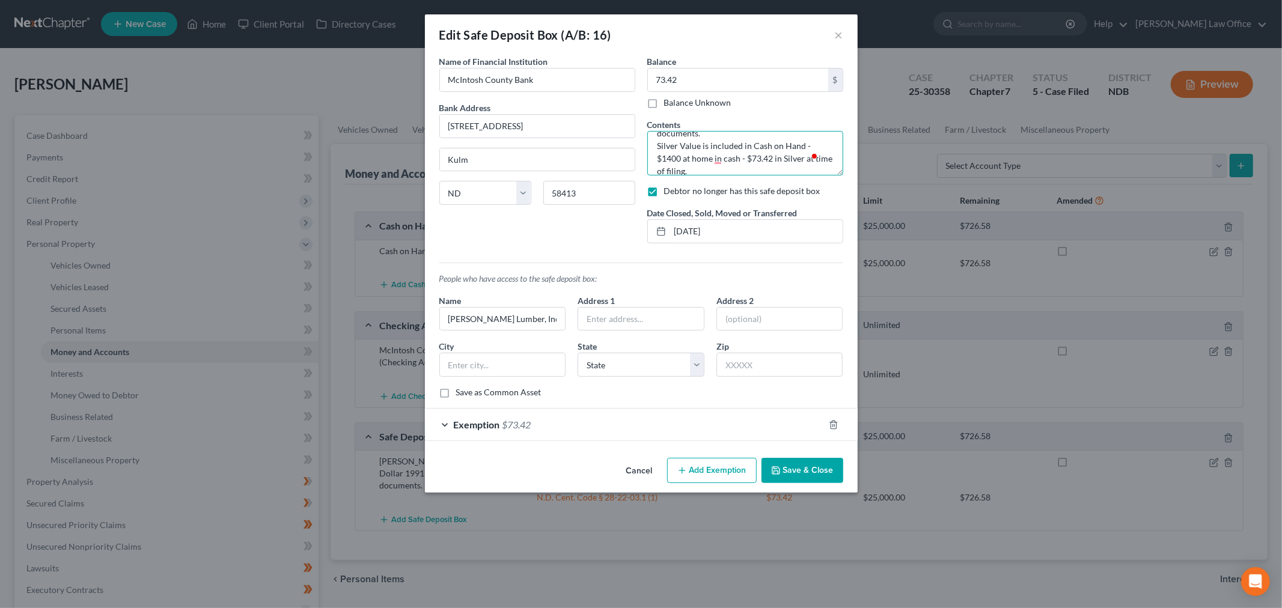
type textarea "Terry McCleary's personally purchased: Silver 1oz. ($15.57/oz), One Silver Doll…"
click at [805, 470] on button "Save & Close" at bounding box center [802, 470] width 82 height 25
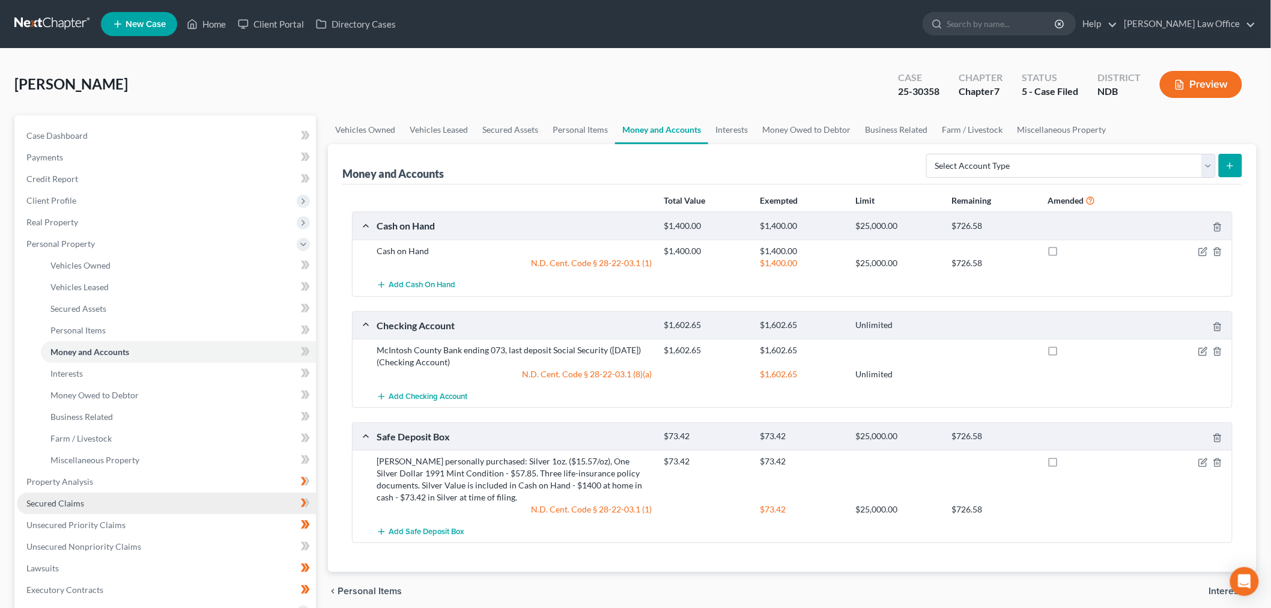
click at [76, 506] on span "Secured Claims" at bounding box center [55, 503] width 58 height 10
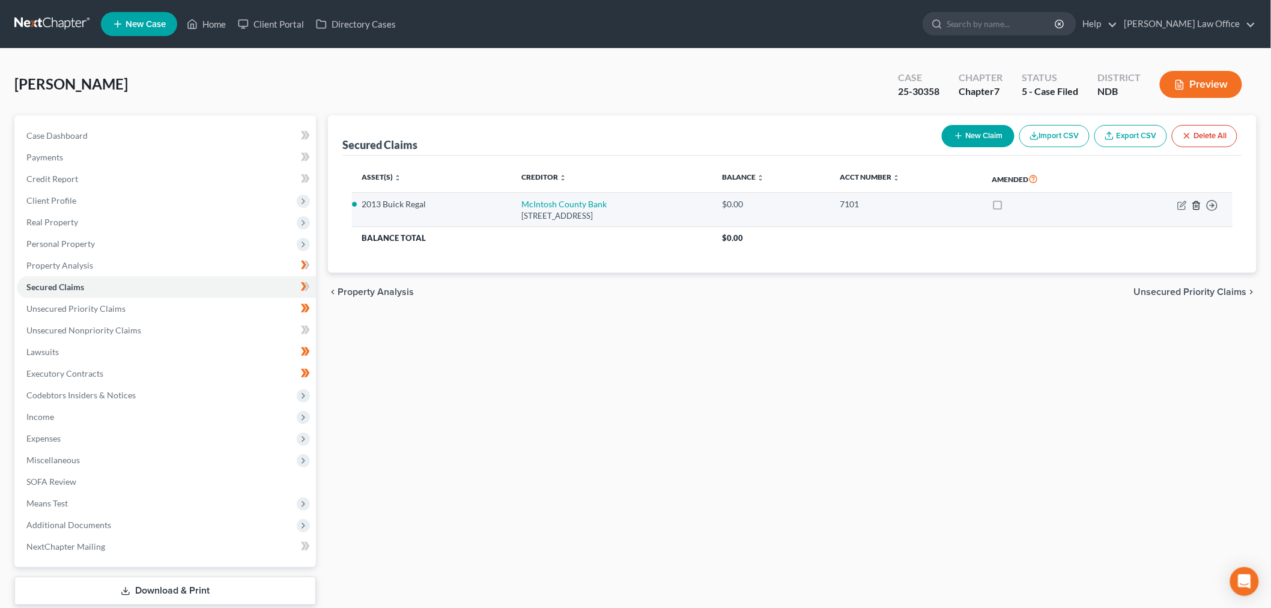
click at [1196, 207] on icon "button" at bounding box center [1197, 206] width 10 height 10
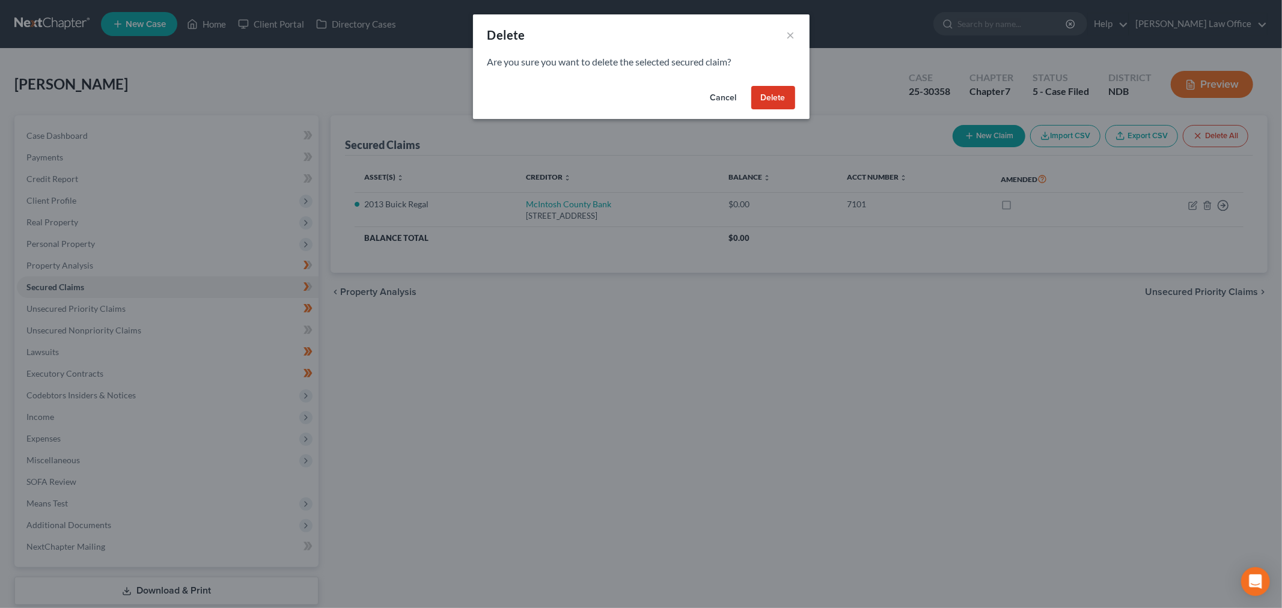
click at [774, 96] on button "Delete" at bounding box center [773, 98] width 44 height 24
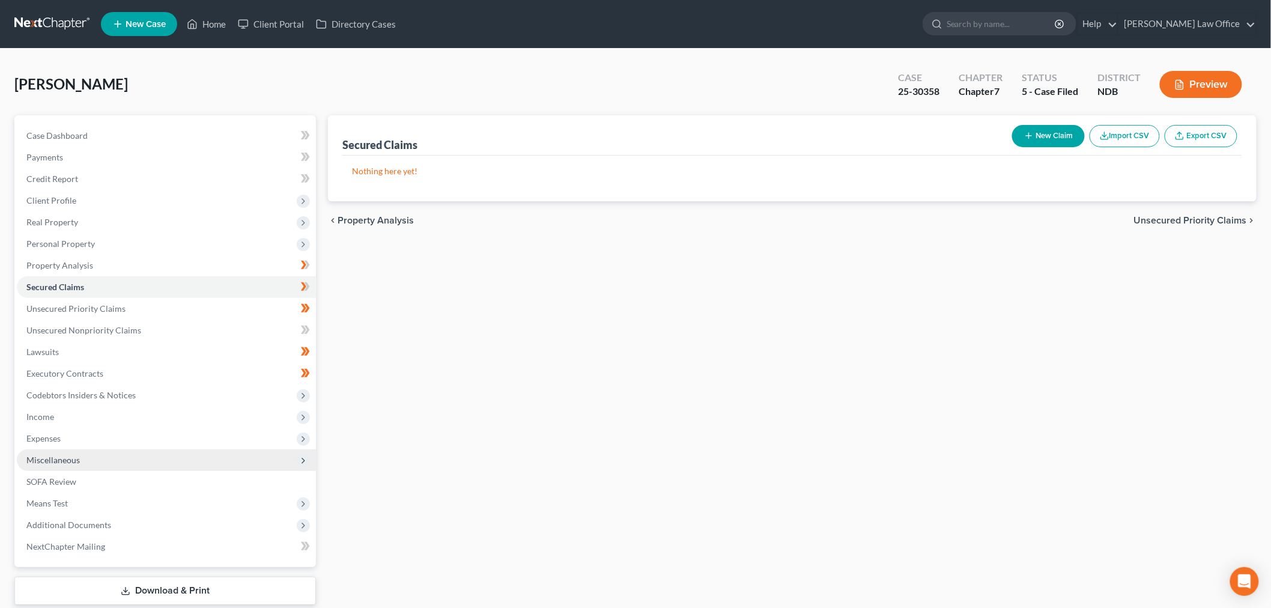
click at [54, 463] on span "Miscellaneous" at bounding box center [52, 460] width 53 height 10
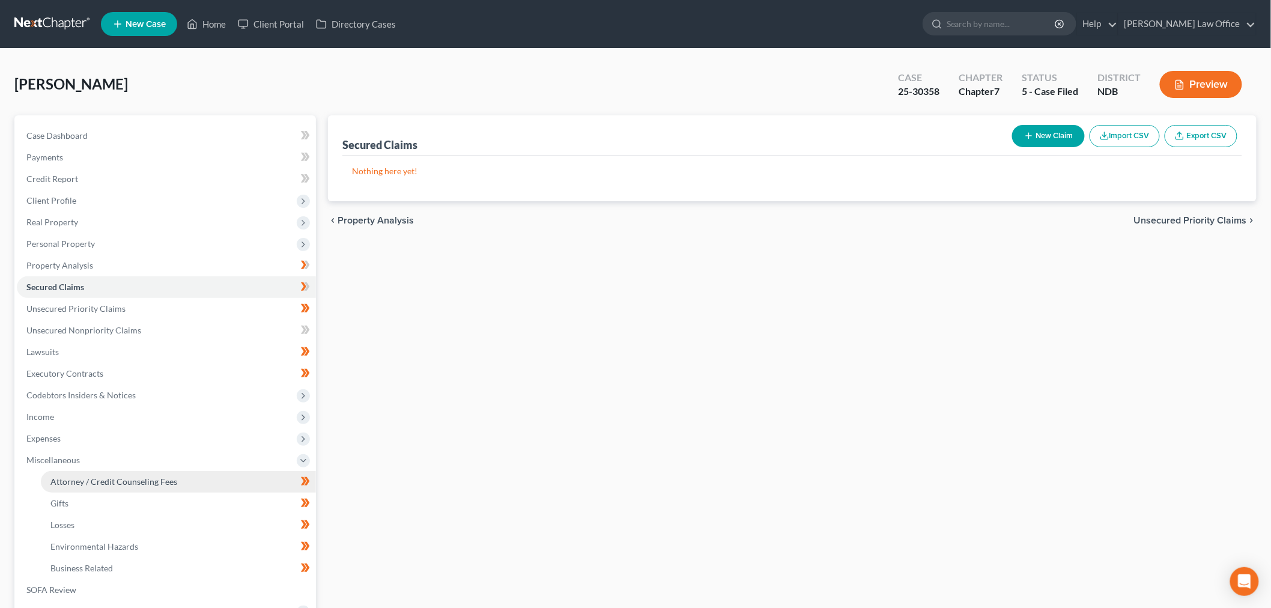
click at [73, 478] on span "Attorney / Credit Counseling Fees" at bounding box center [113, 481] width 127 height 10
select select "1"
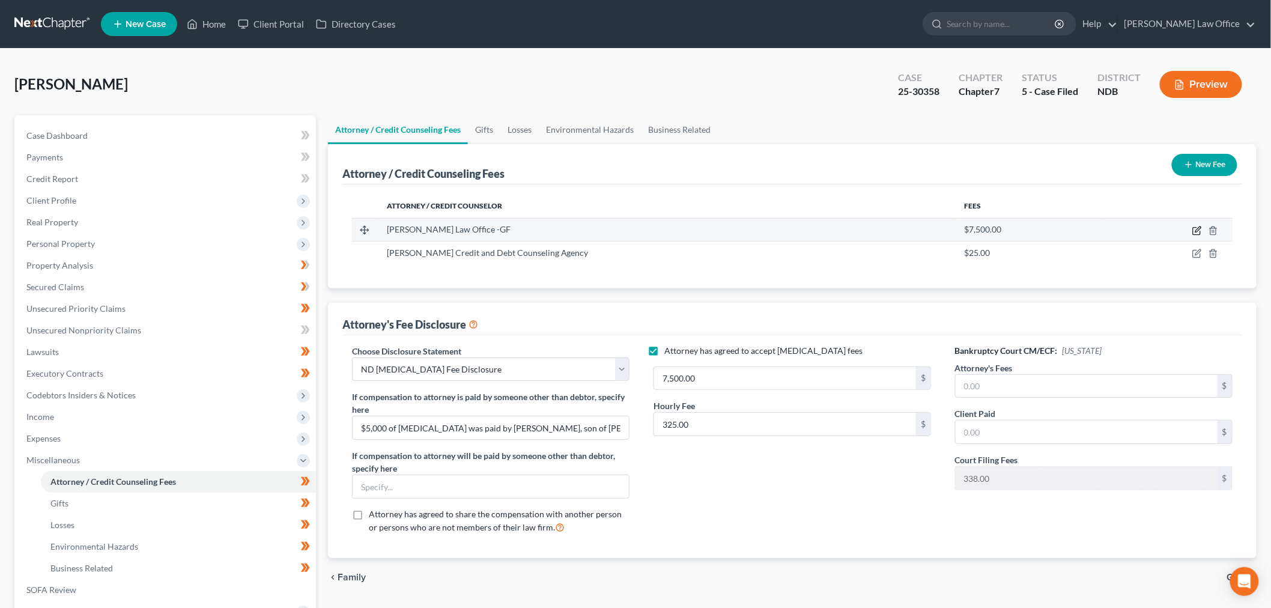
click at [1197, 229] on icon "button" at bounding box center [1198, 229] width 5 height 5
select select "29"
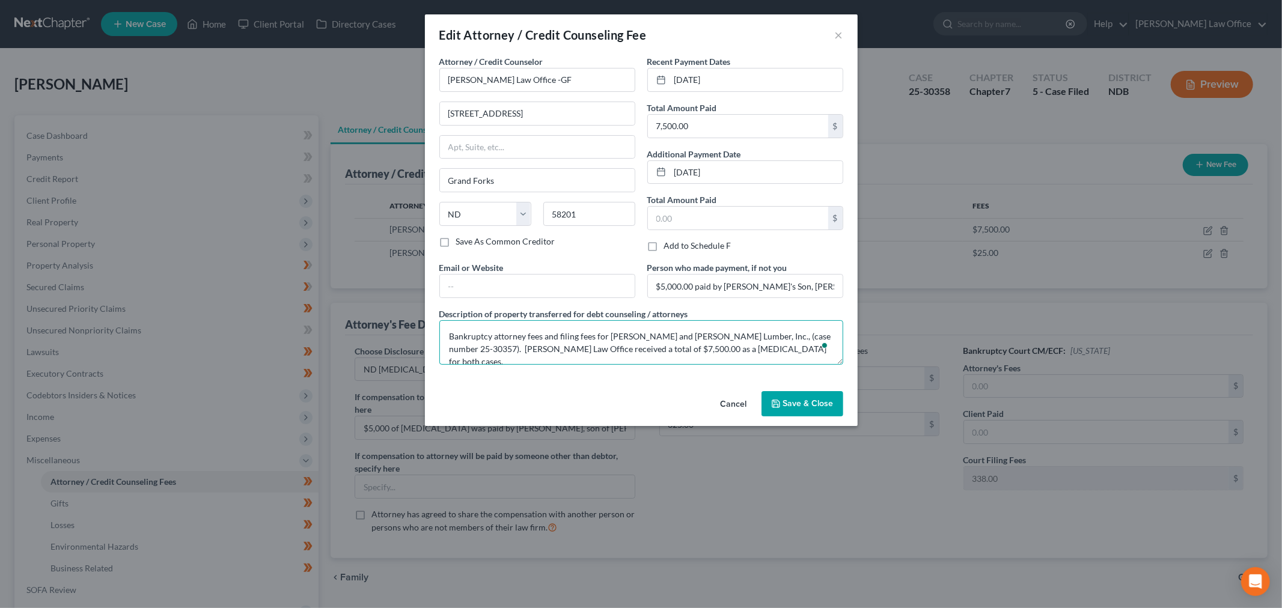
drag, startPoint x: 800, startPoint y: 352, endPoint x: 425, endPoint y: 331, distance: 375.5
click at [425, 331] on div "Attorney / Credit Counselor * Bulie Diaz Law Office -GF 305 S. 4th Street Suite…" at bounding box center [641, 220] width 433 height 331
click at [789, 400] on span "Save & Close" at bounding box center [808, 403] width 50 height 10
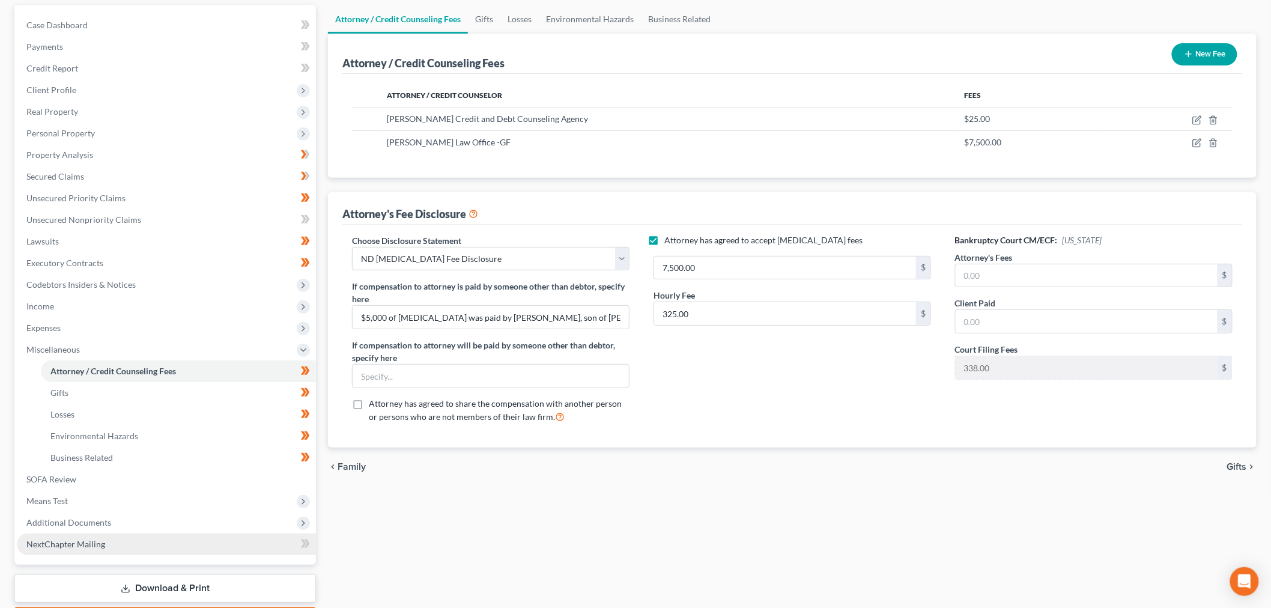
scroll to position [181, 0]
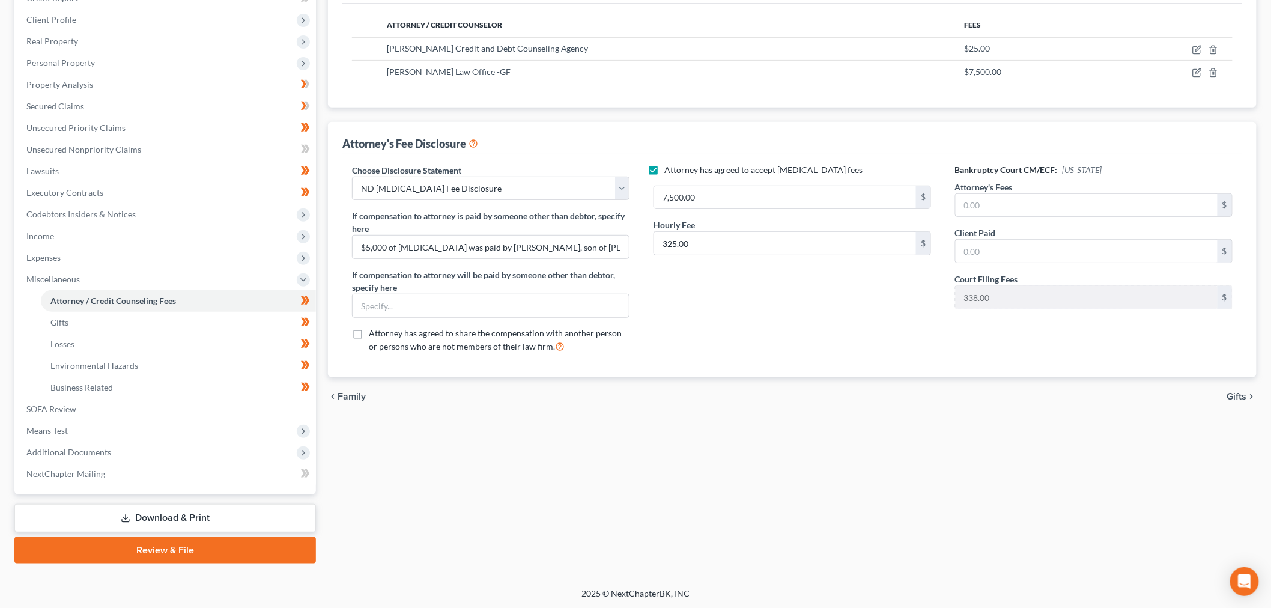
drag, startPoint x: 159, startPoint y: 508, endPoint x: 17, endPoint y: 507, distance: 142.4
click at [158, 508] on link "Download & Print" at bounding box center [165, 518] width 302 height 28
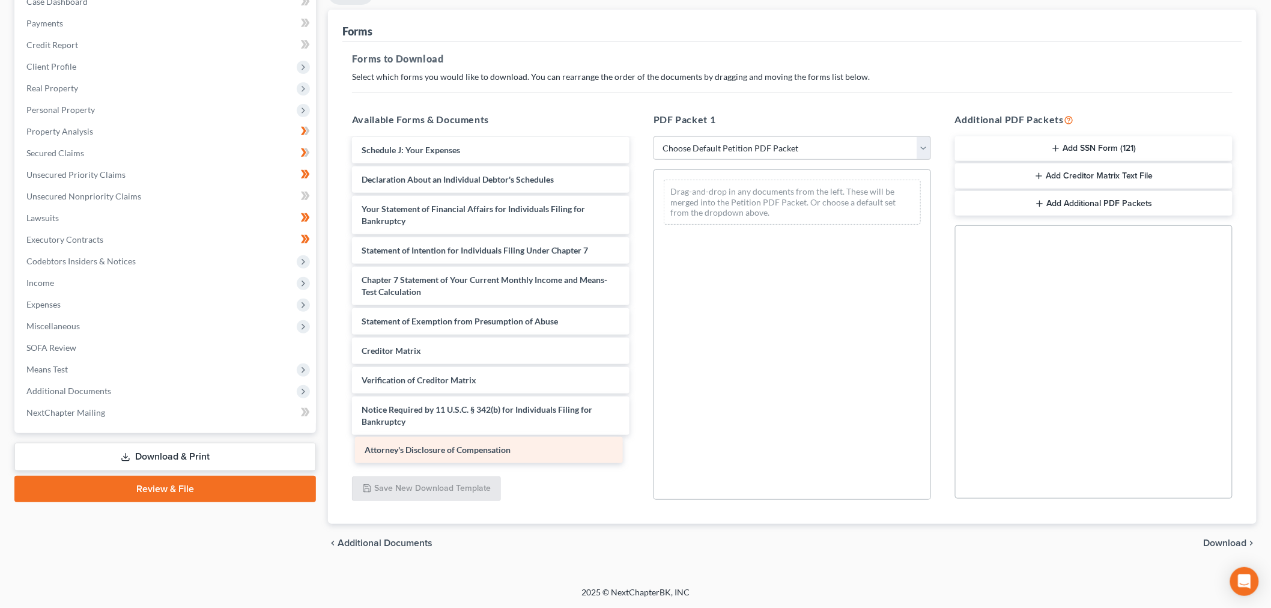
scroll to position [267, 0]
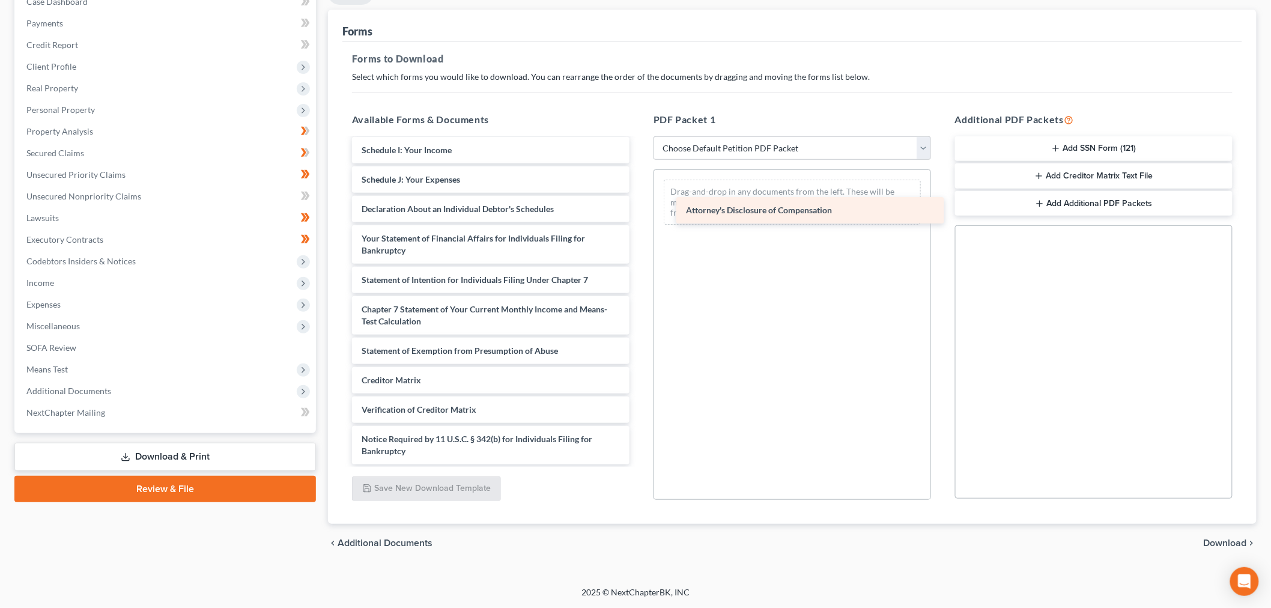
drag, startPoint x: 513, startPoint y: 446, endPoint x: 843, endPoint y: 189, distance: 418.4
click at [639, 189] on div "Attorney's Disclosure of Compensation 202508McCleary_Terry_J_06531_ND_CC_039970…" at bounding box center [490, 168] width 297 height 592
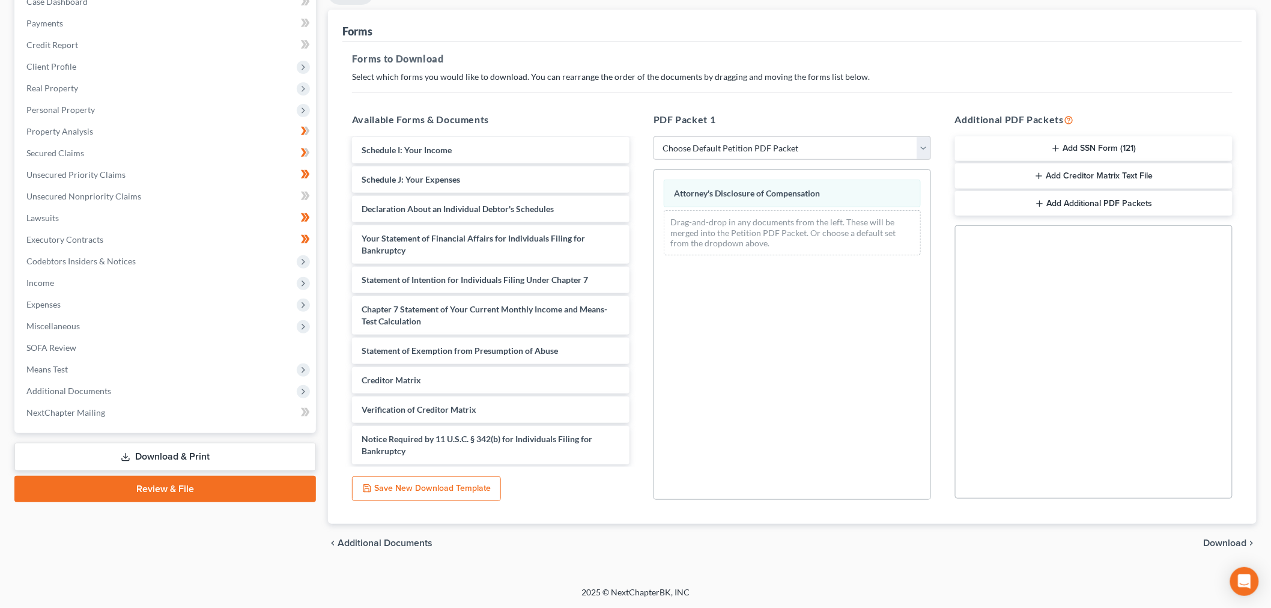
click at [1240, 540] on span "Download" at bounding box center [1225, 543] width 43 height 10
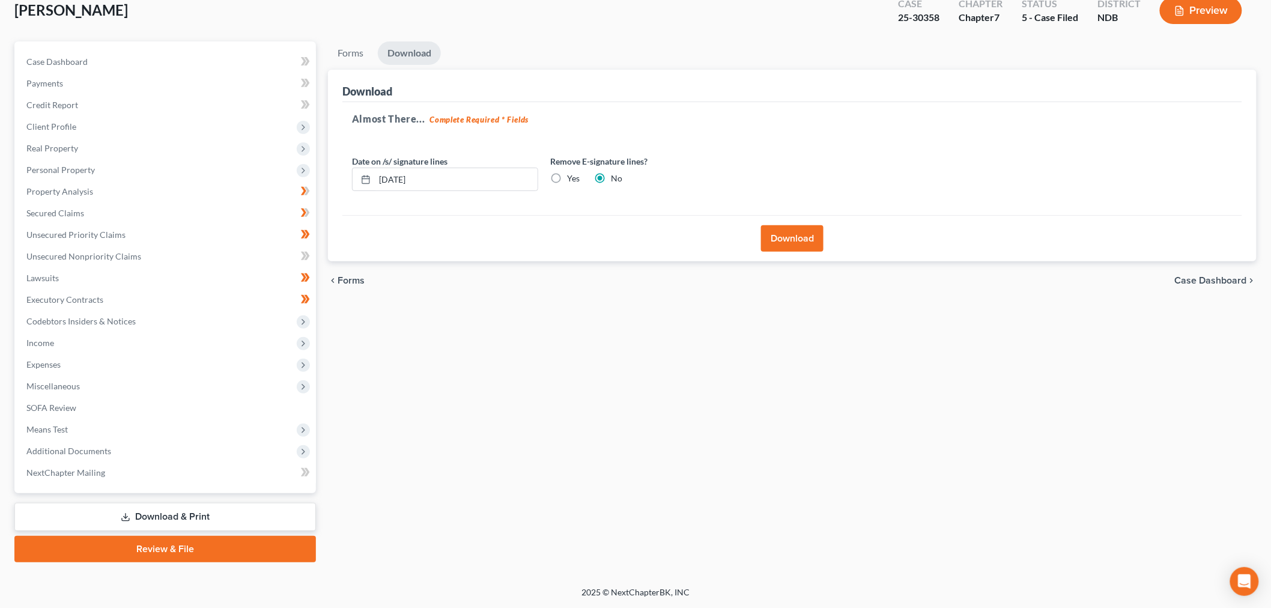
scroll to position [73, 0]
click at [567, 177] on label "Yes" at bounding box center [573, 180] width 13 height 12
click at [572, 177] on input "Yes" at bounding box center [576, 178] width 8 height 8
radio input "true"
radio input "false"
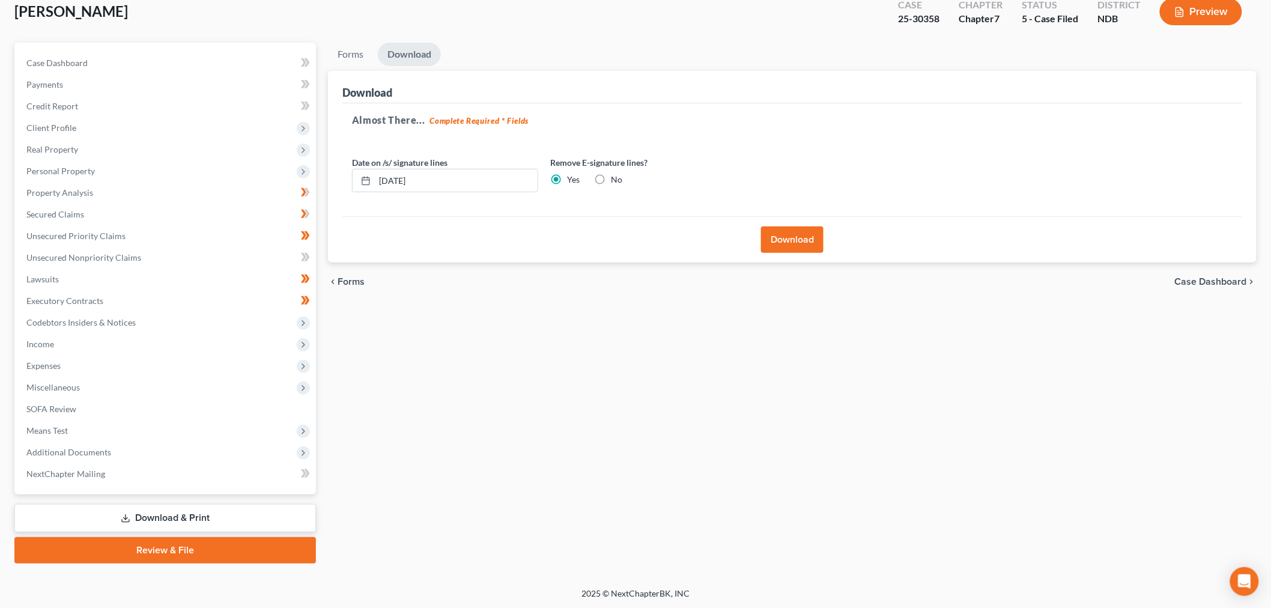
click at [803, 240] on button "Download" at bounding box center [792, 240] width 62 height 26
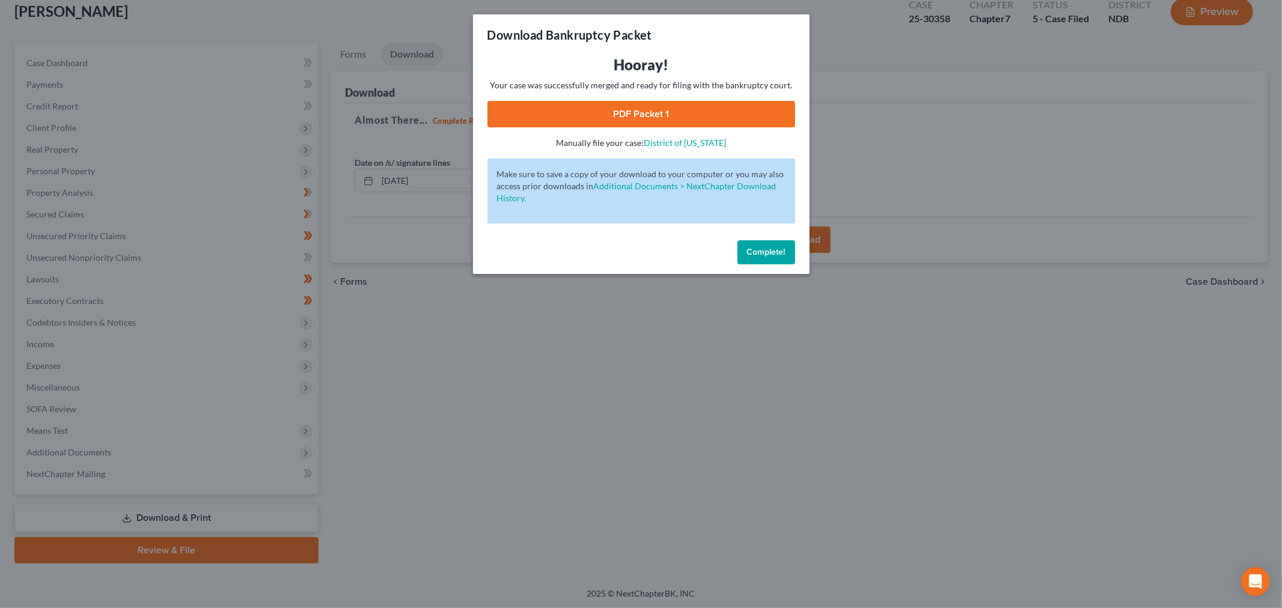
click at [607, 117] on link "PDF Packet 1" at bounding box center [641, 114] width 308 height 26
click at [742, 245] on button "Complete!" at bounding box center [766, 252] width 58 height 24
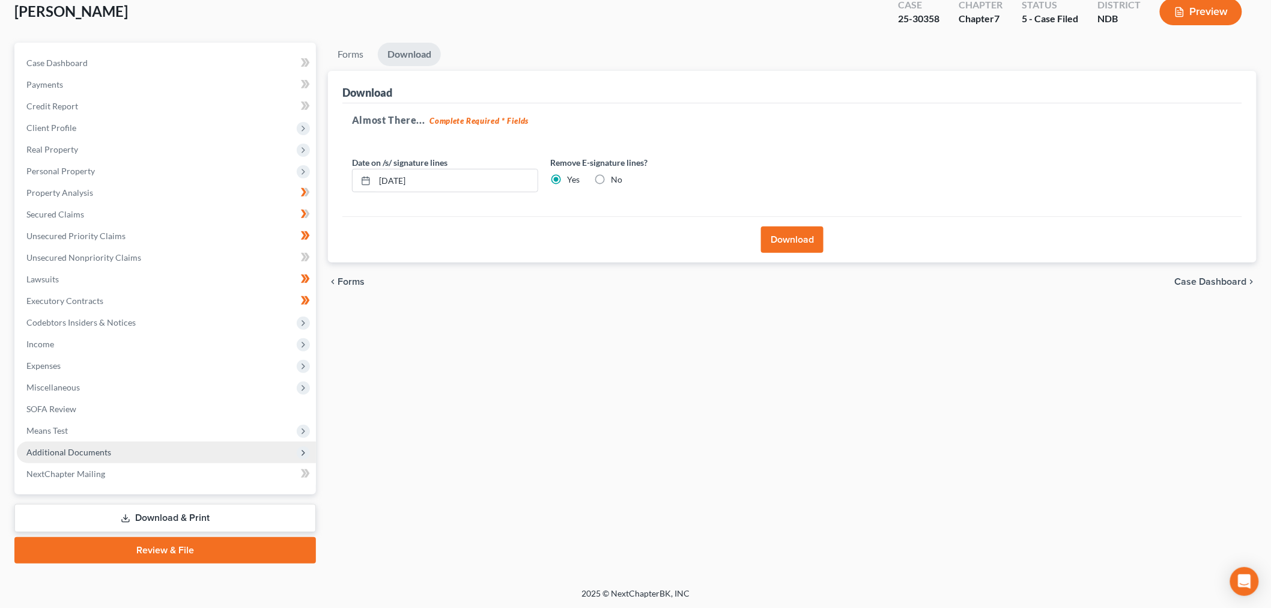
drag, startPoint x: 84, startPoint y: 448, endPoint x: 183, endPoint y: 454, distance: 98.7
click at [84, 448] on span "Additional Documents" at bounding box center [68, 452] width 85 height 10
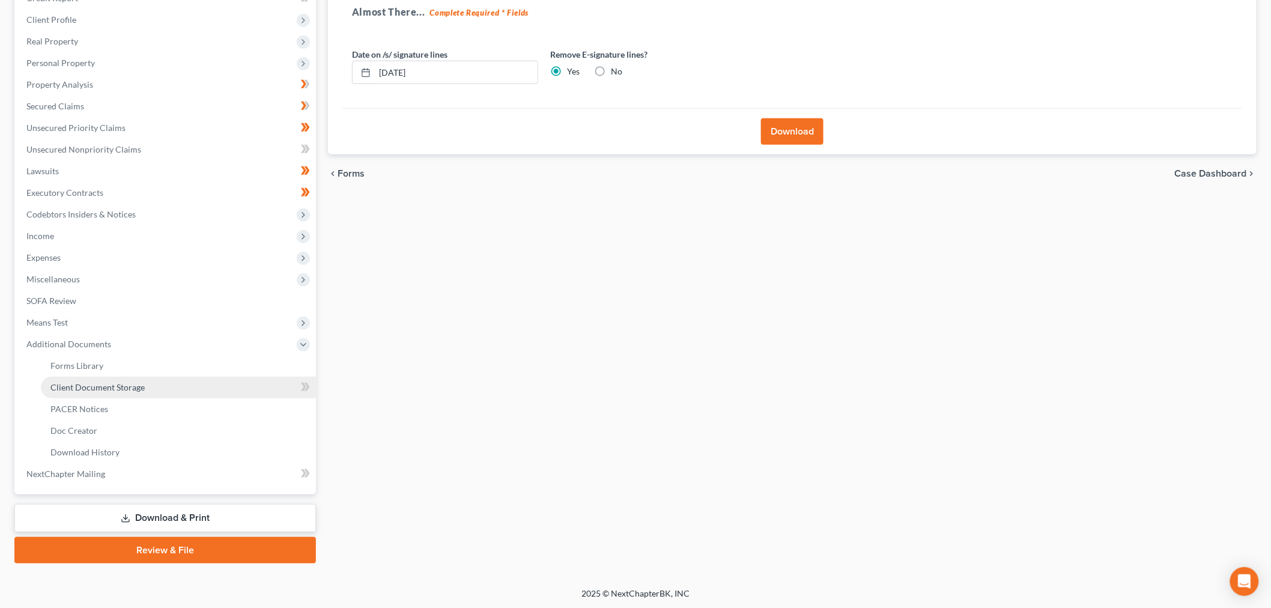
drag, startPoint x: 112, startPoint y: 385, endPoint x: 284, endPoint y: 386, distance: 172.4
click at [112, 386] on span "Client Document Storage" at bounding box center [97, 387] width 94 height 10
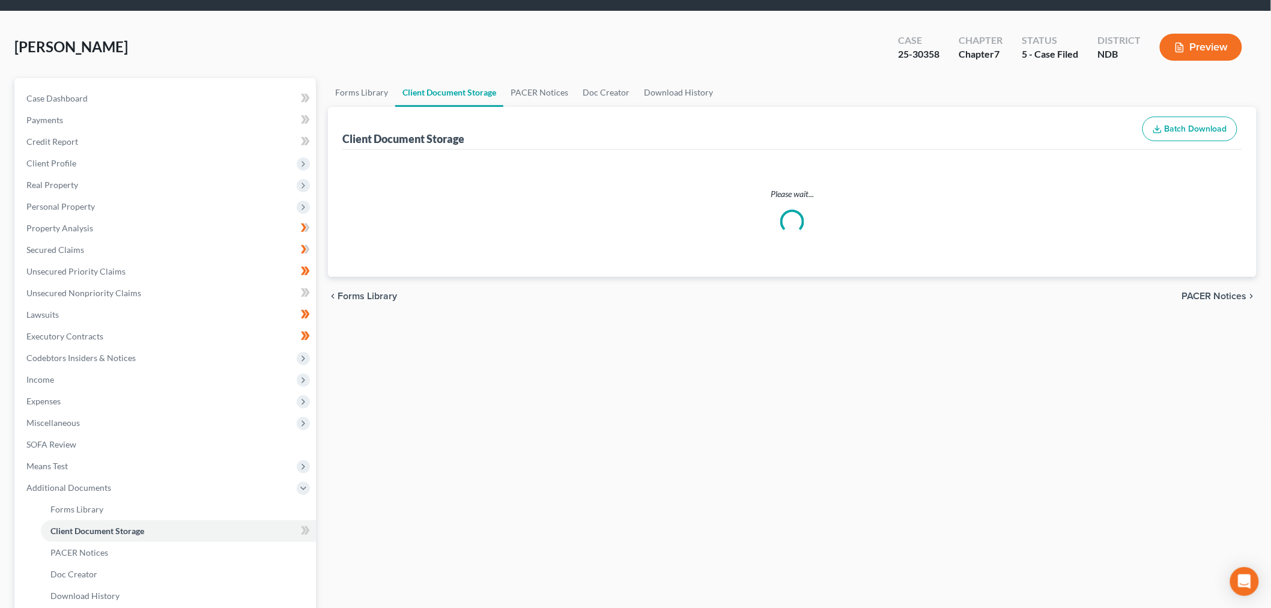
scroll to position [1, 0]
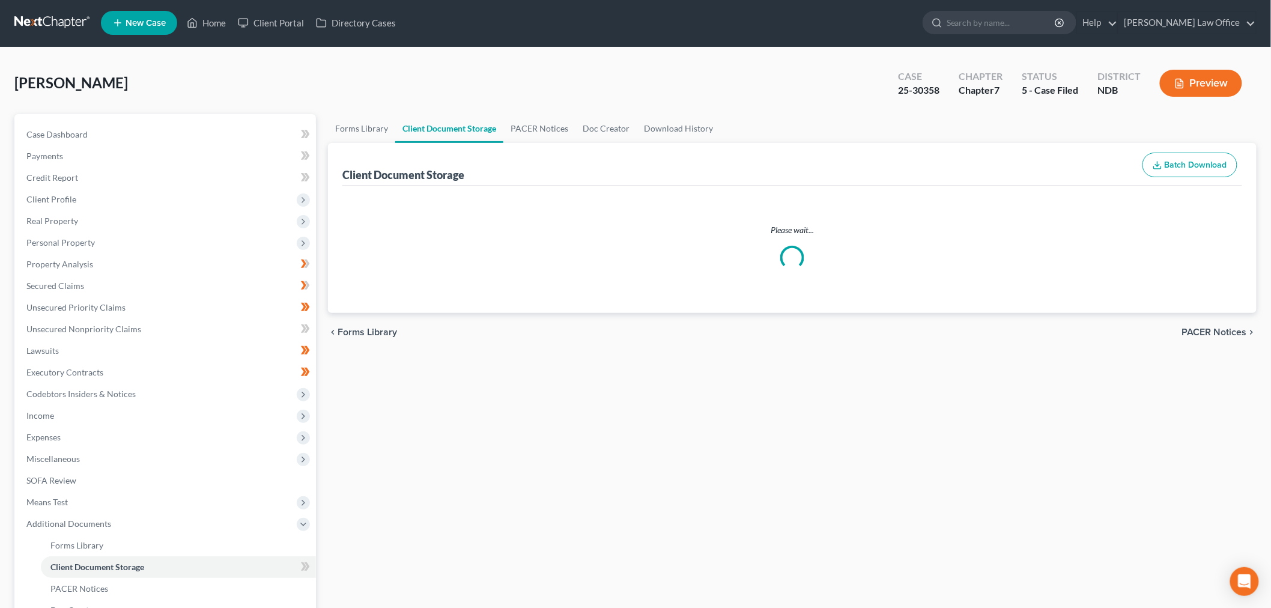
select select "0"
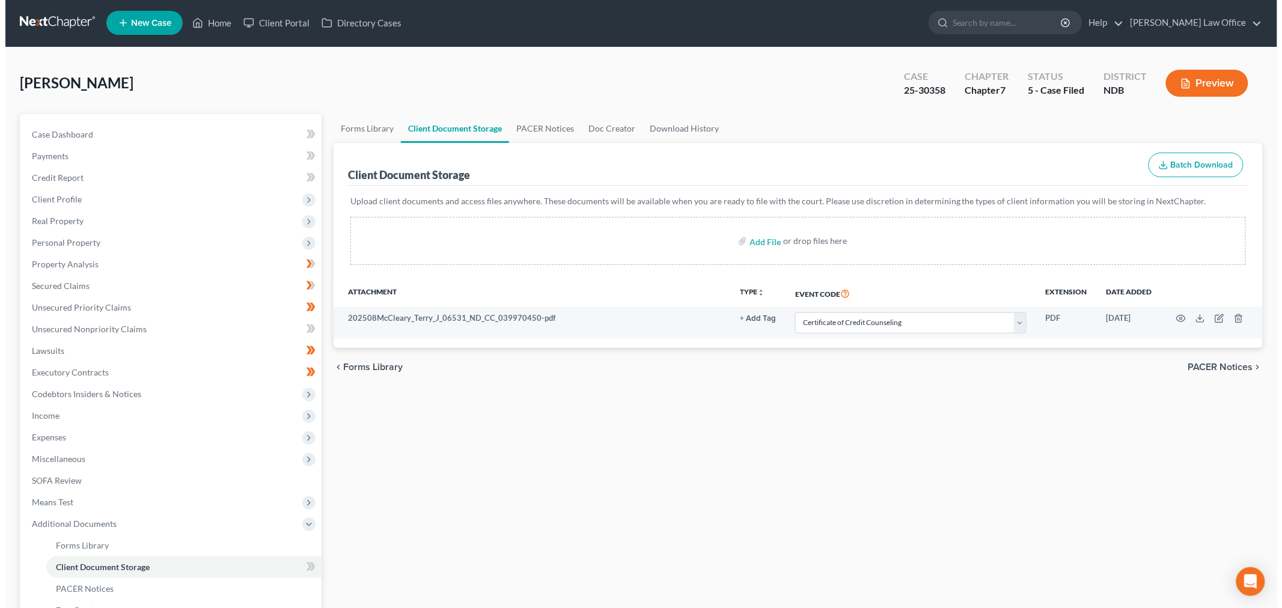
scroll to position [0, 0]
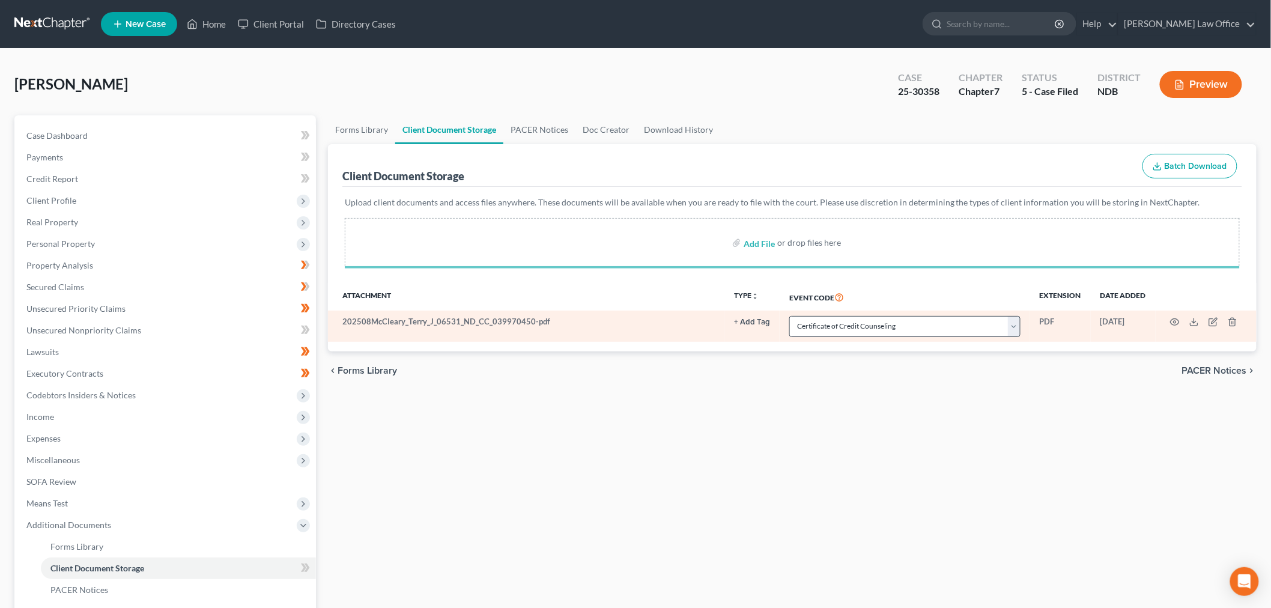
select select "0"
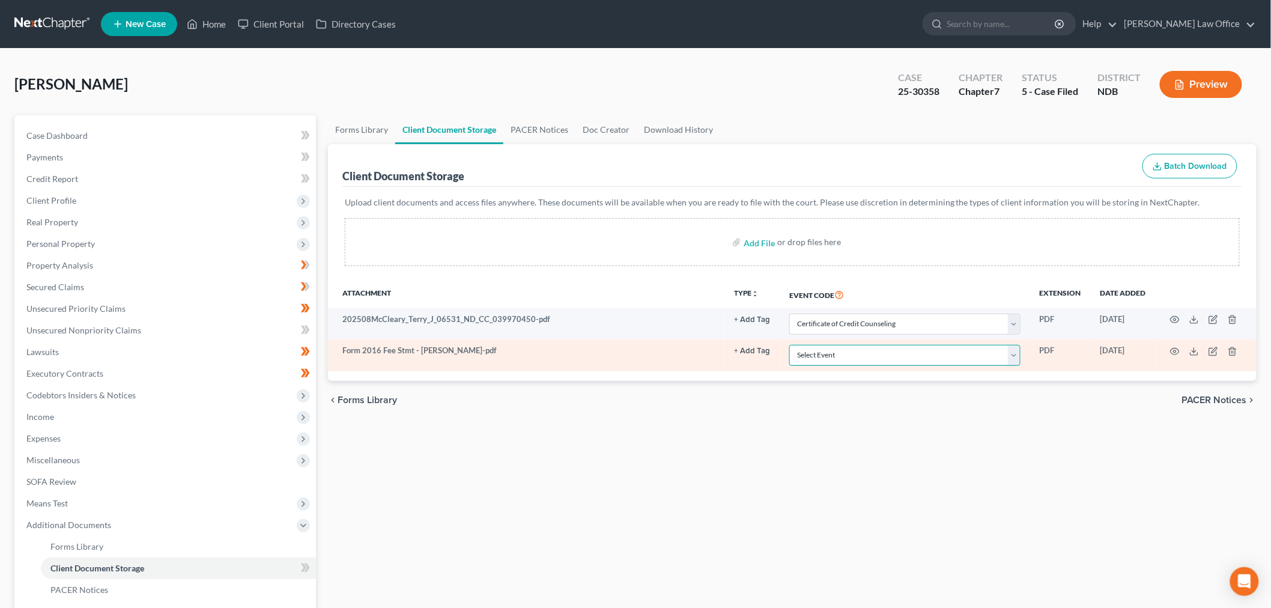
click at [858, 349] on select "Select Event Certificate of Credit Counseling Chapter 13 Plan Pay Filing Fee in…" at bounding box center [905, 355] width 231 height 21
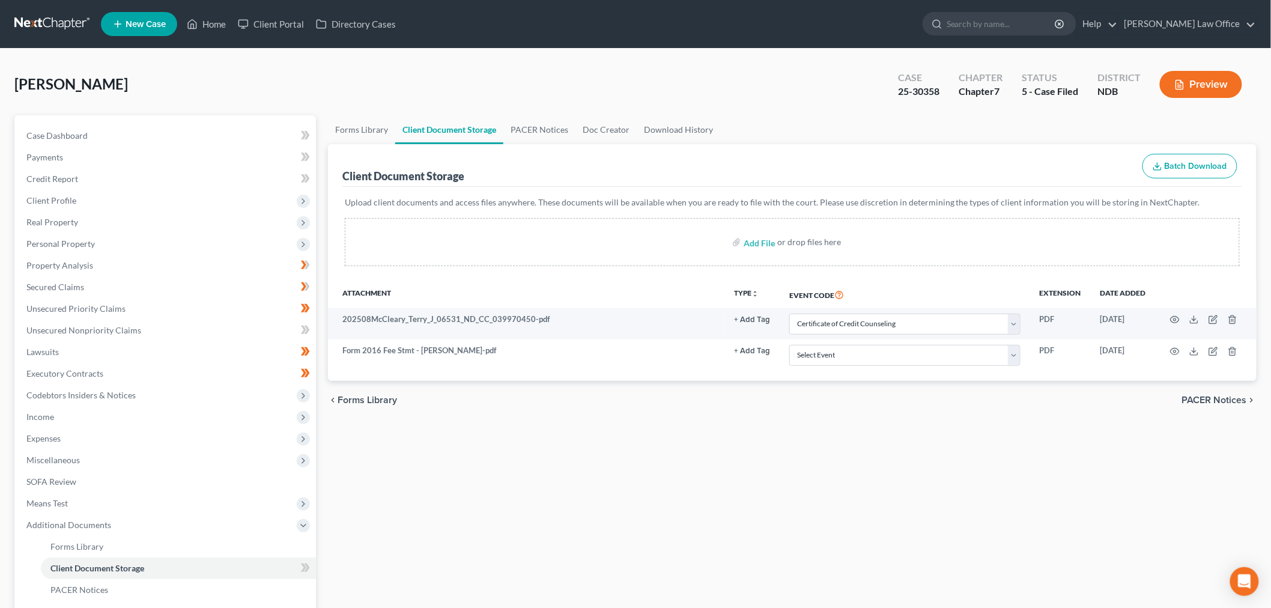
drag, startPoint x: 537, startPoint y: 461, endPoint x: 505, endPoint y: 395, distance: 73.4
click at [537, 461] on div "Forms Library Client Document Storage PACER Notices Doc Creator Download Histor…" at bounding box center [792, 429] width 941 height 629
click at [732, 517] on div "Forms Library Client Document Storage PACER Notices Doc Creator Download Histor…" at bounding box center [792, 429] width 941 height 629
click at [46, 344] on link "Lawsuits" at bounding box center [166, 352] width 299 height 22
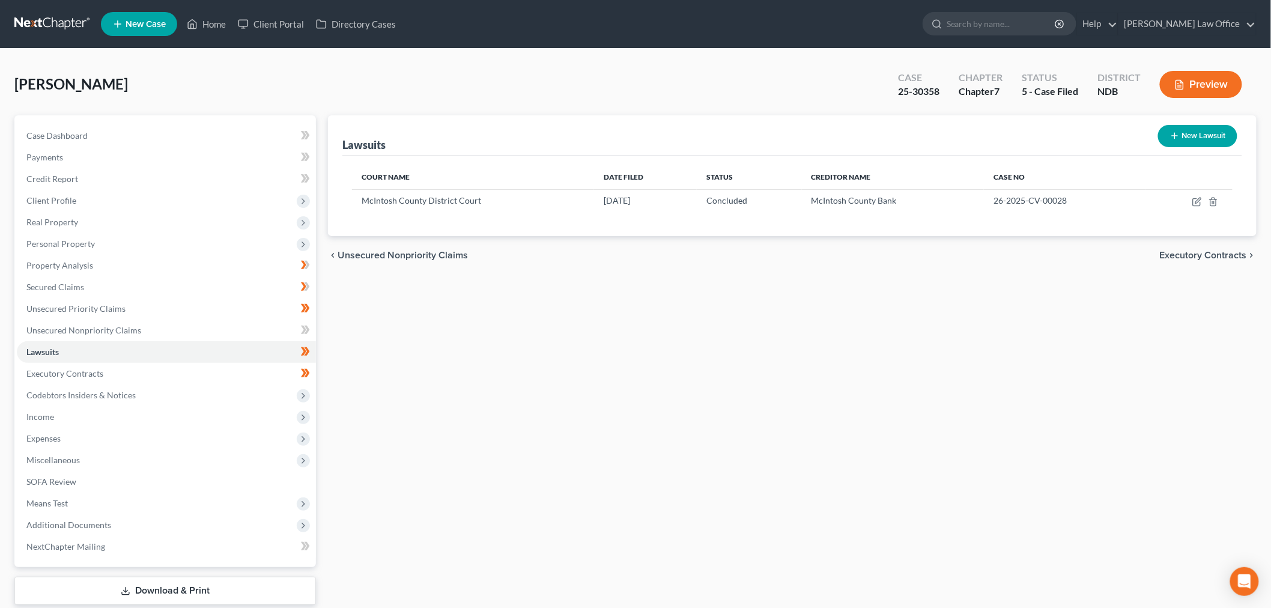
click at [1197, 127] on button "New Lawsuit" at bounding box center [1197, 136] width 79 height 22
select select "0"
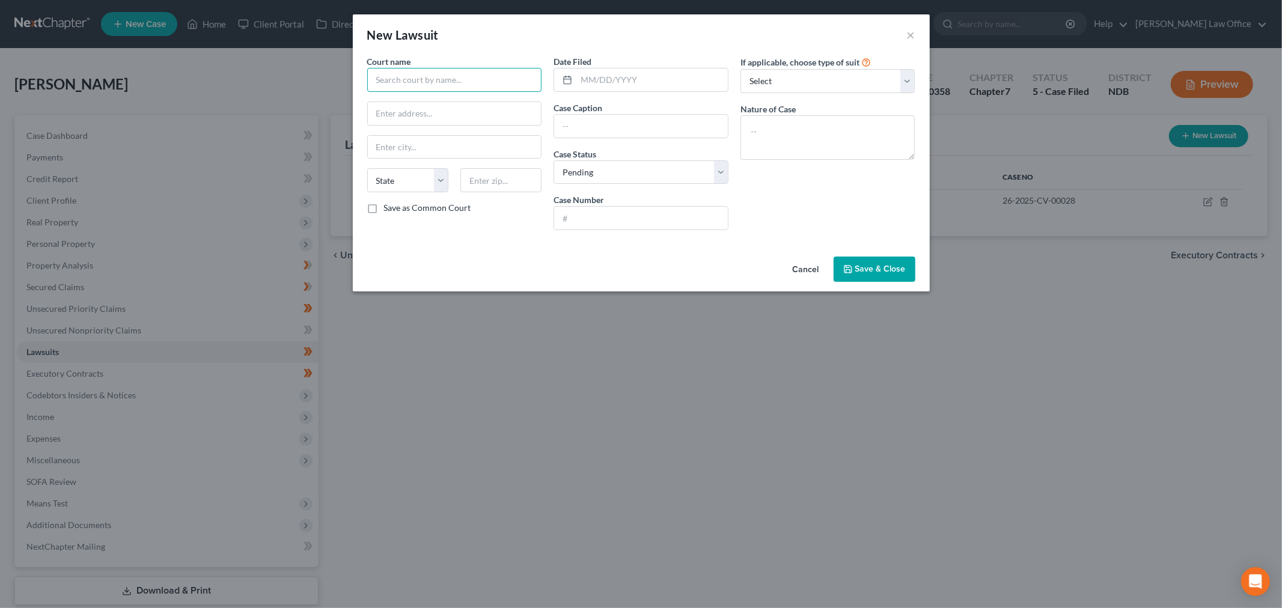
click at [424, 78] on input "text" at bounding box center [454, 80] width 175 height 24
type input "K"
type input "Lincoln County Clerk of Court"
paste input "104 N Main Street"
type input "104 N Main Street"
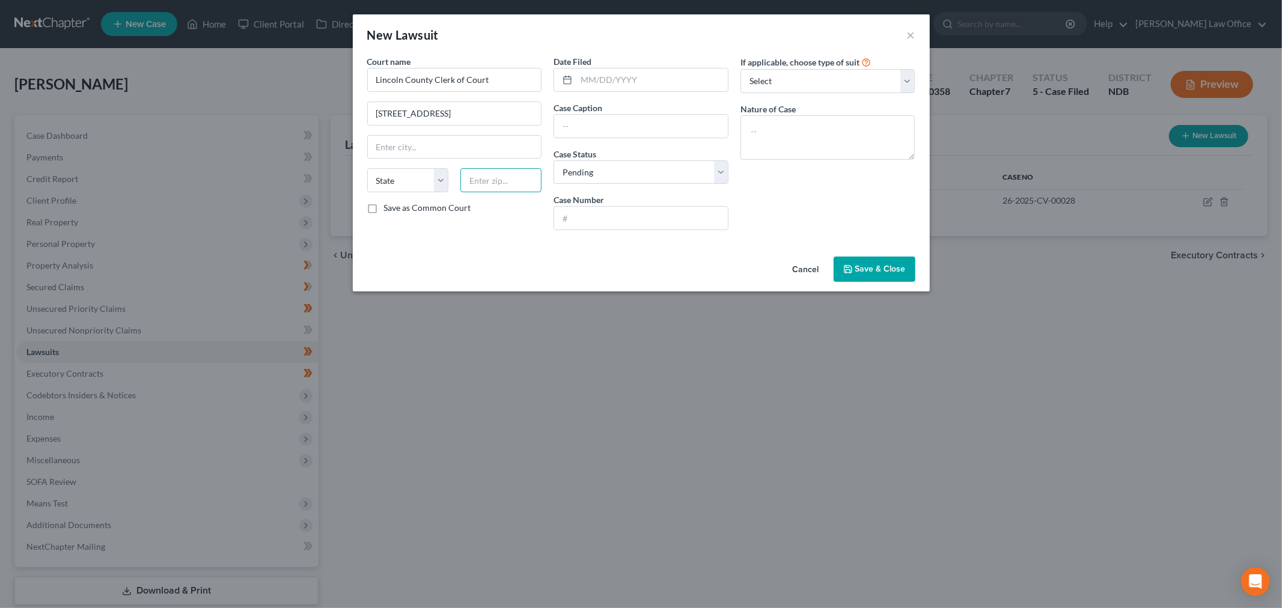
paste input "57013"
type input "57013"
type input "Canton"
select select "43"
click at [384, 205] on label "Save as Common Court" at bounding box center [427, 208] width 87 height 12
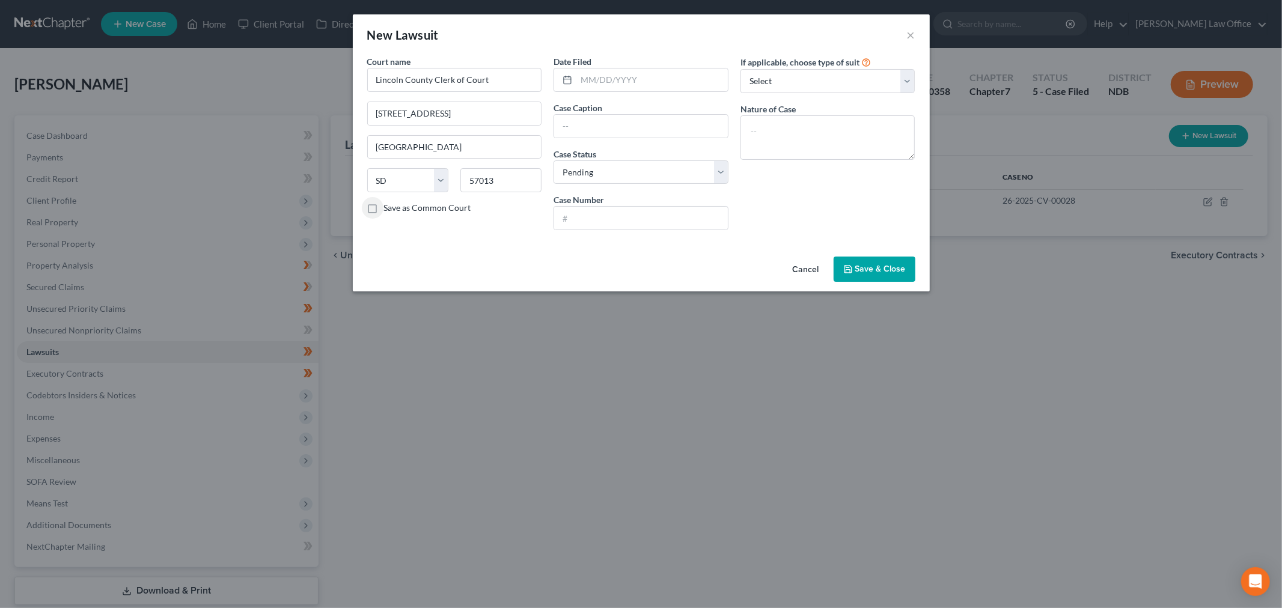
click at [389, 205] on input "Save as Common Court" at bounding box center [393, 206] width 8 height 8
checkbox input "true"
click at [643, 68] on input "text" at bounding box center [651, 79] width 151 height 23
type input "10/29/2024"
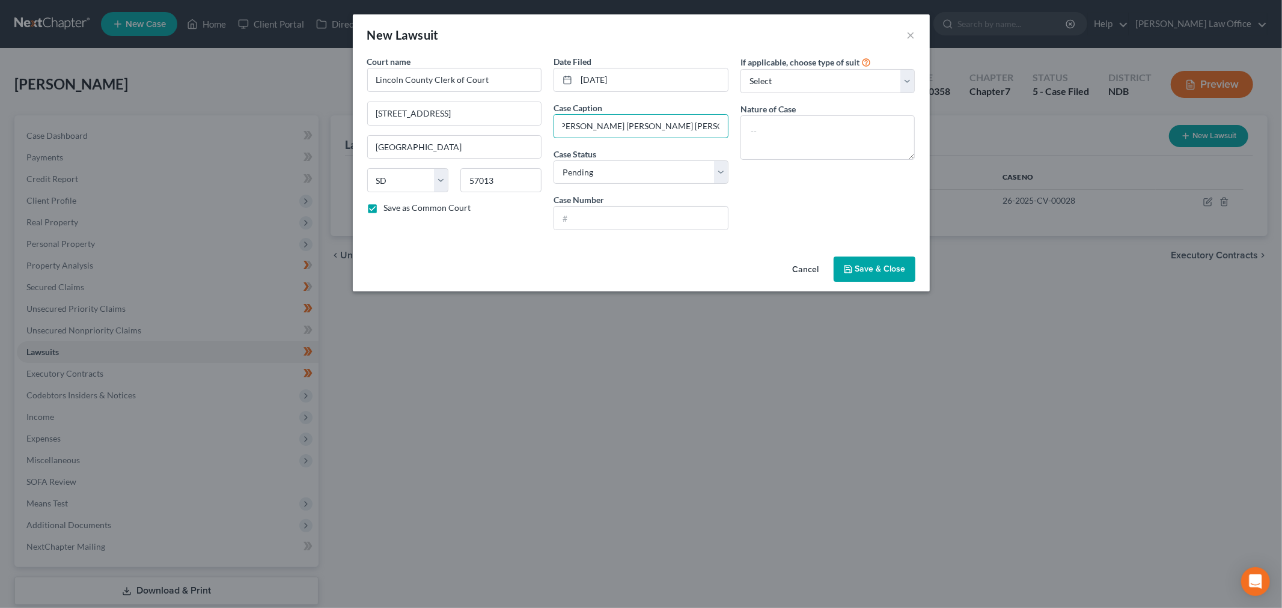
type input "Rachel Marie McCleary v. Terry Jo McCleary"
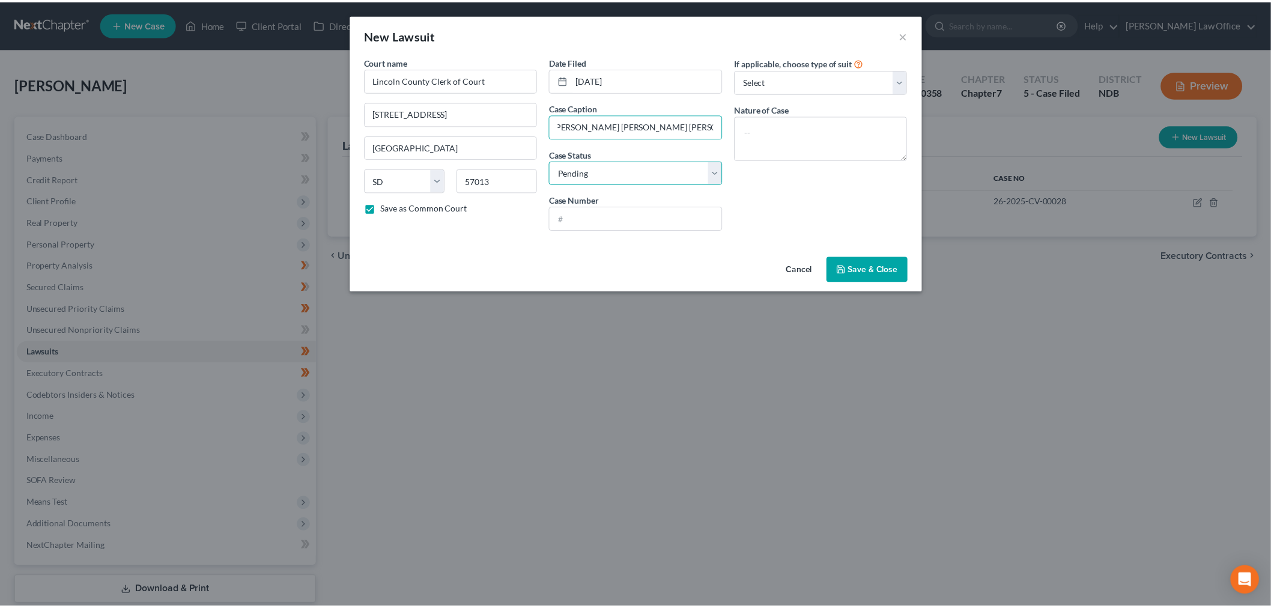
scroll to position [0, 0]
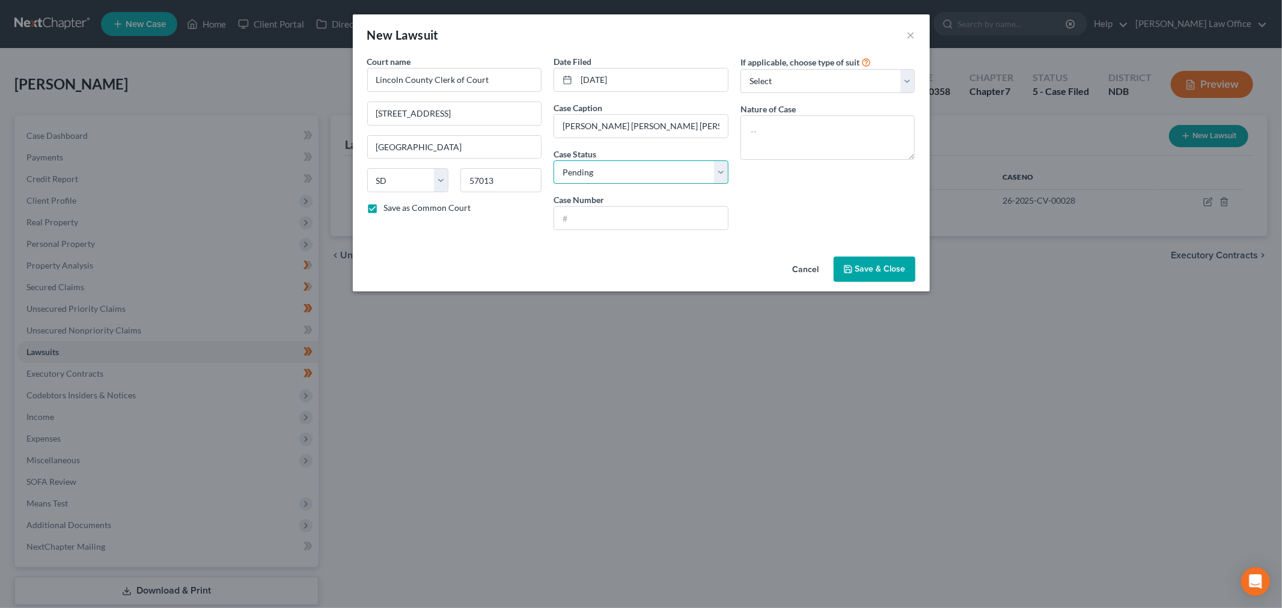
select select "2"
type input "24-165"
click at [789, 133] on textarea at bounding box center [827, 137] width 175 height 44
type textarea "C"
type textarea "Divorce; Judgment entered January 10, 2025"
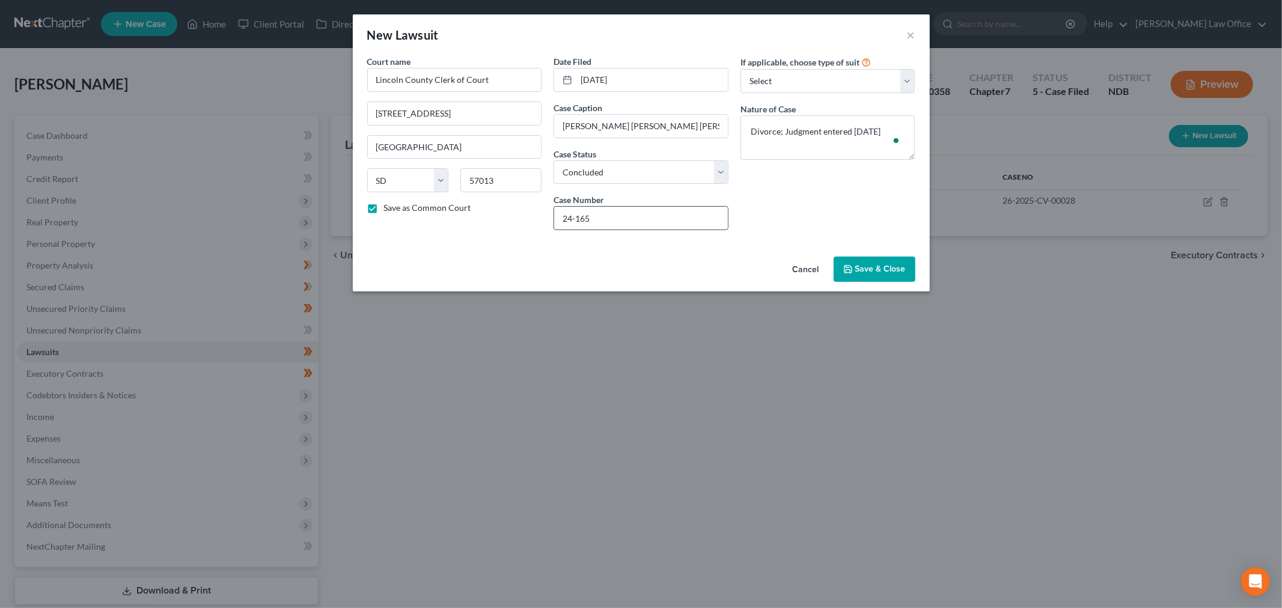
click at [641, 216] on input "24-165" at bounding box center [641, 218] width 174 height 23
click at [812, 147] on textarea "Divorce; Judgment entered January 10, 2025" at bounding box center [827, 137] width 175 height 44
click at [874, 264] on span "Save & Close" at bounding box center [880, 269] width 50 height 10
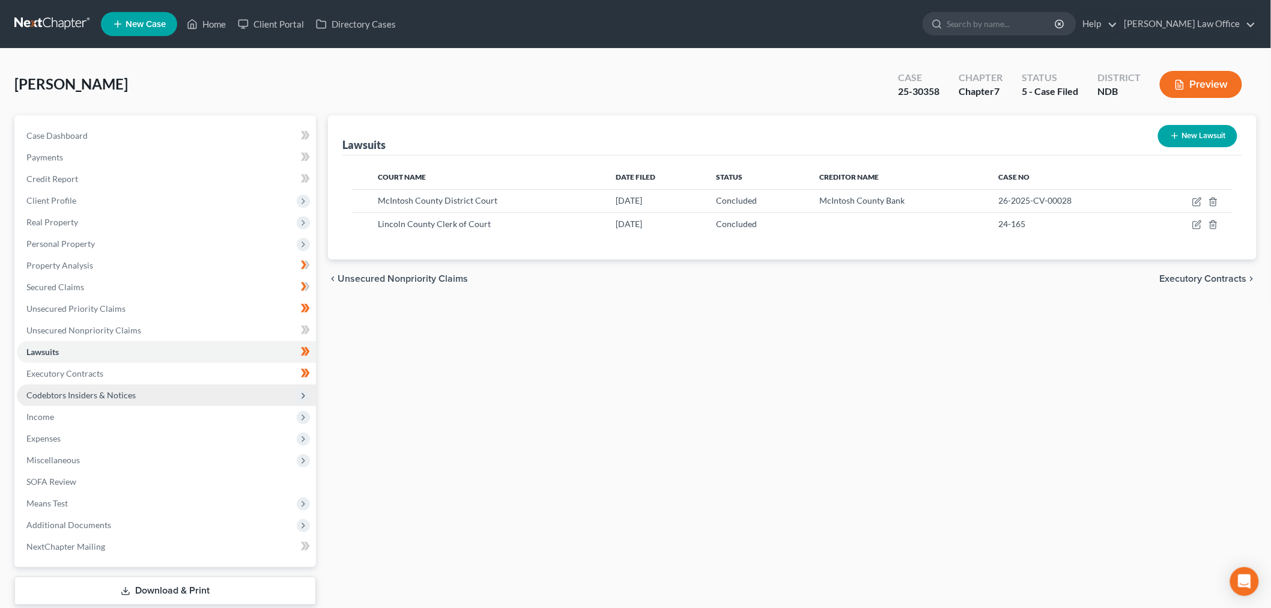
click at [76, 400] on span "Codebtors Insiders & Notices" at bounding box center [166, 396] width 299 height 22
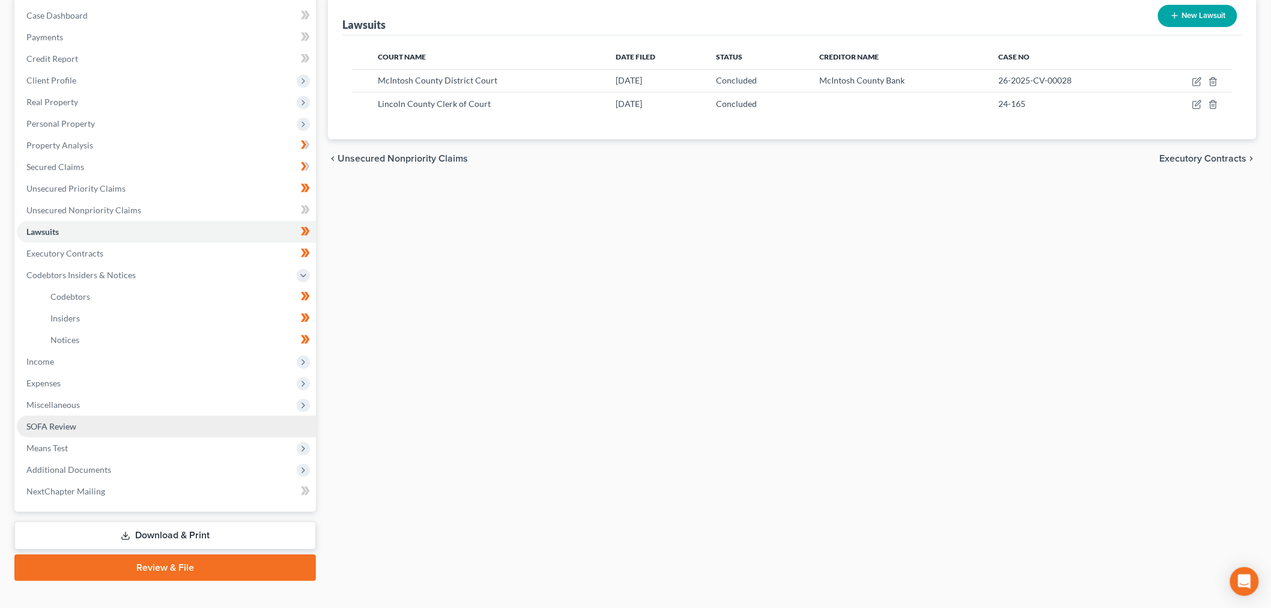
scroll to position [133, 0]
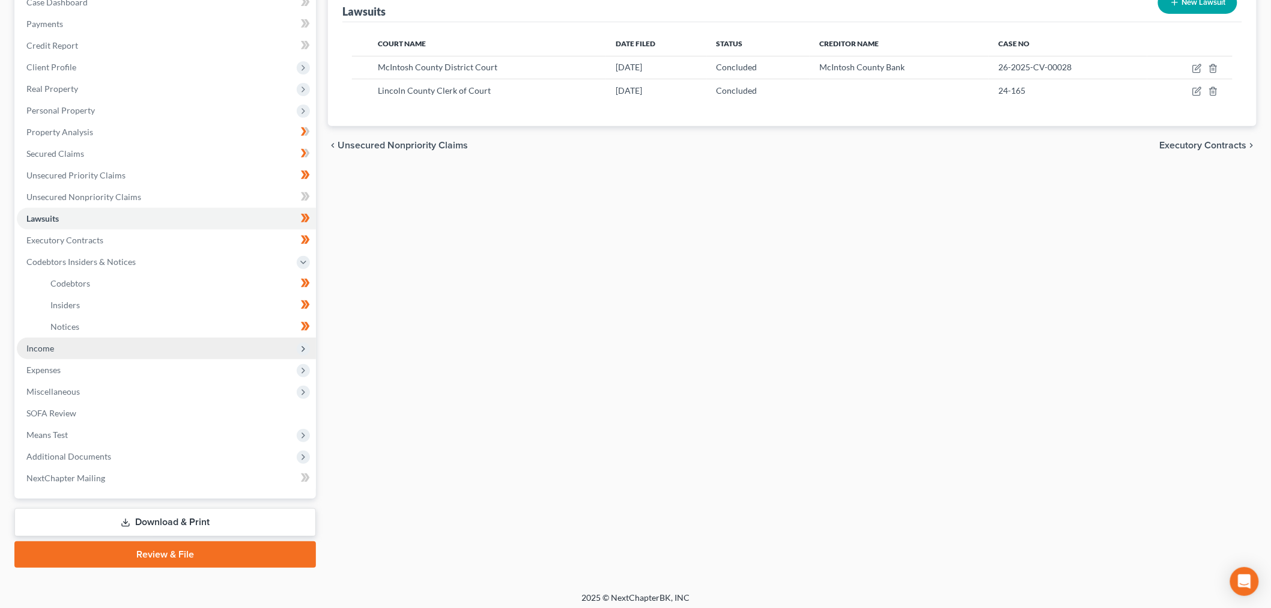
click at [63, 347] on span "Income" at bounding box center [166, 349] width 299 height 22
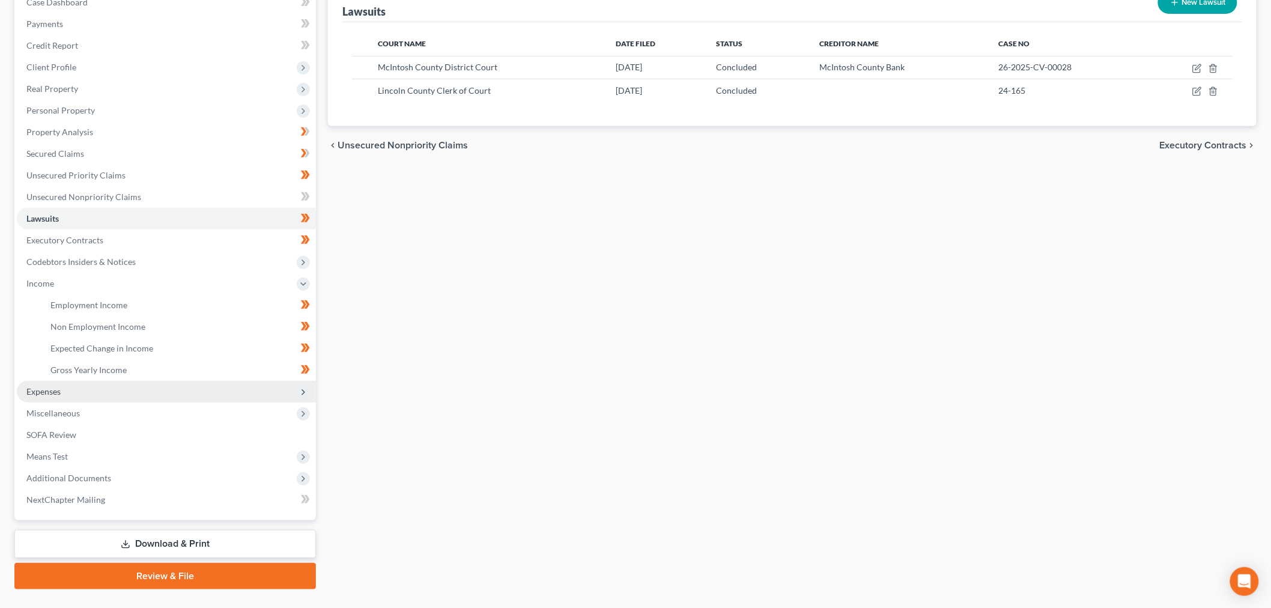
click at [125, 397] on span "Expenses" at bounding box center [166, 392] width 299 height 22
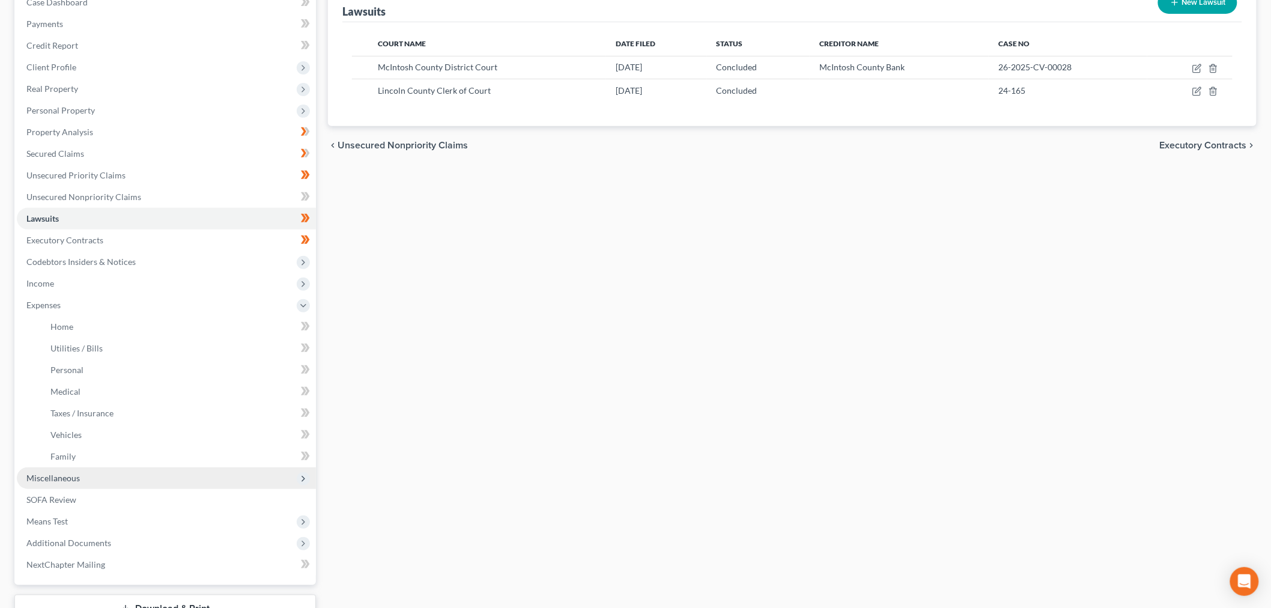
click at [62, 479] on span "Miscellaneous" at bounding box center [52, 478] width 53 height 10
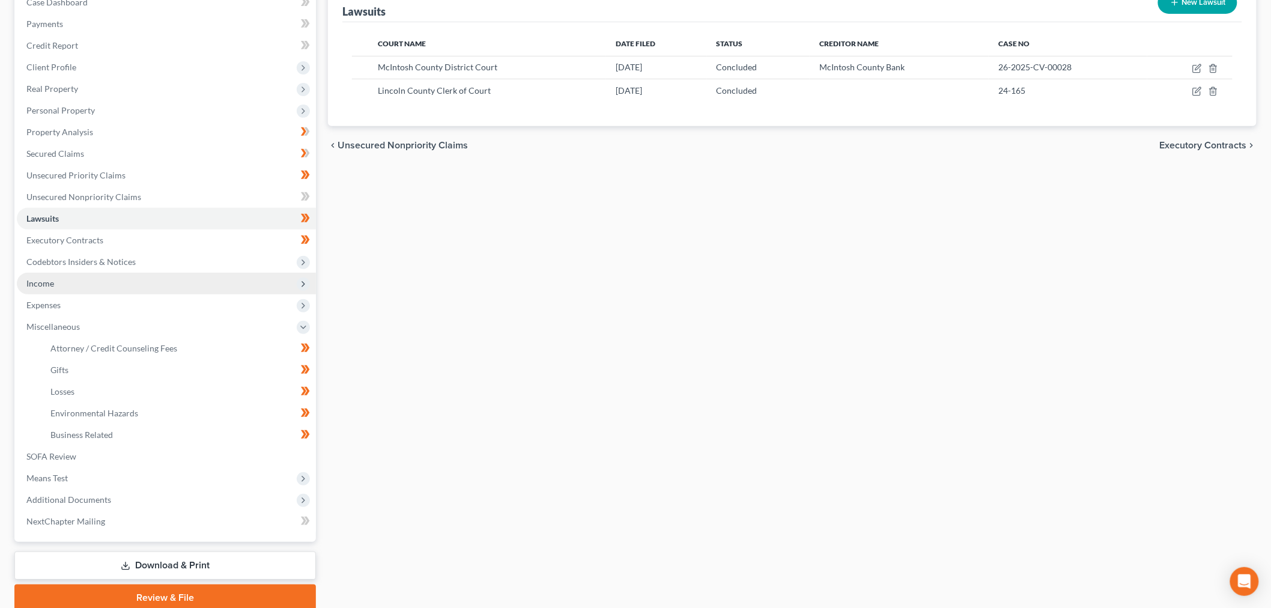
click at [80, 277] on span "Income" at bounding box center [166, 284] width 299 height 22
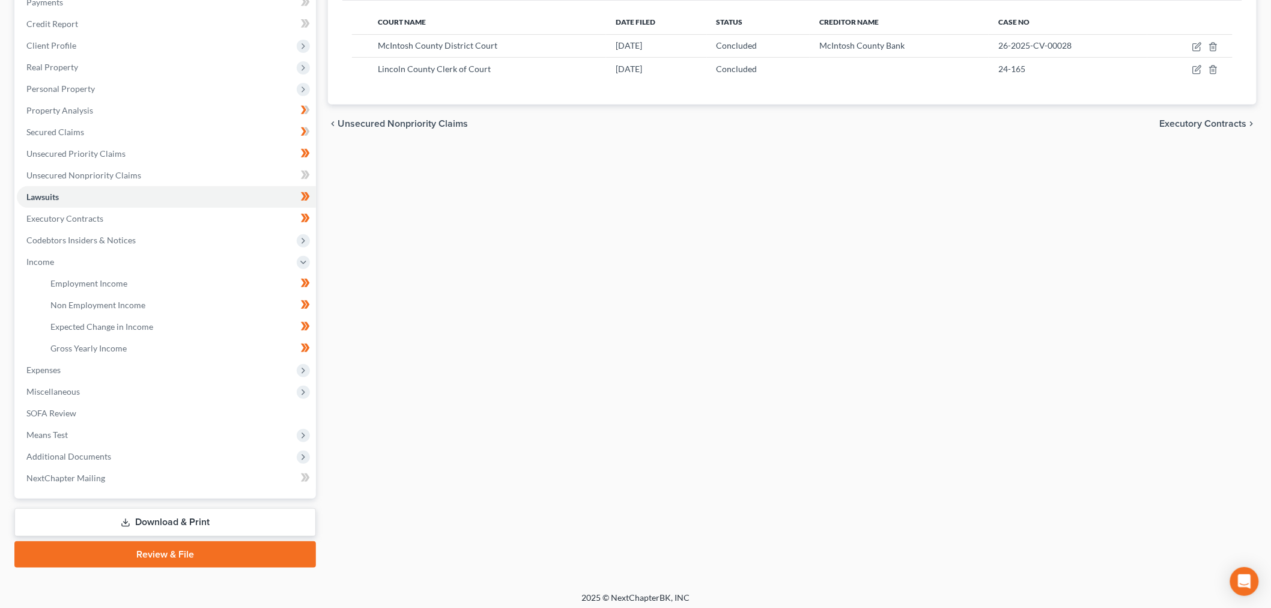
scroll to position [159, 0]
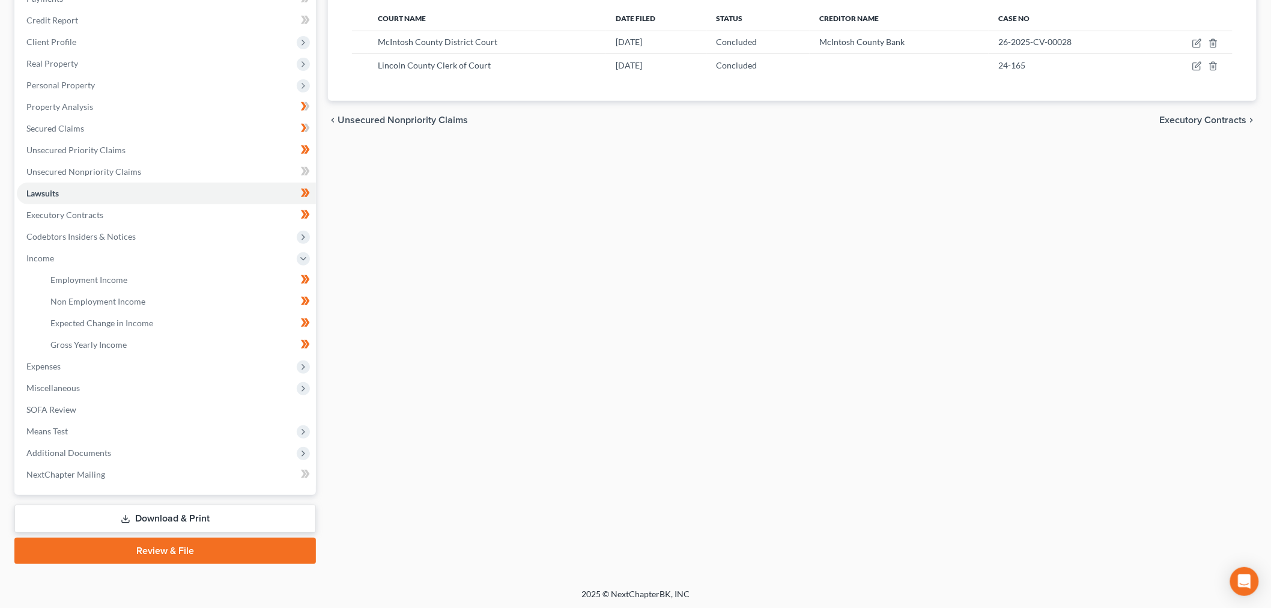
click at [221, 510] on link "Download & Print" at bounding box center [165, 519] width 302 height 28
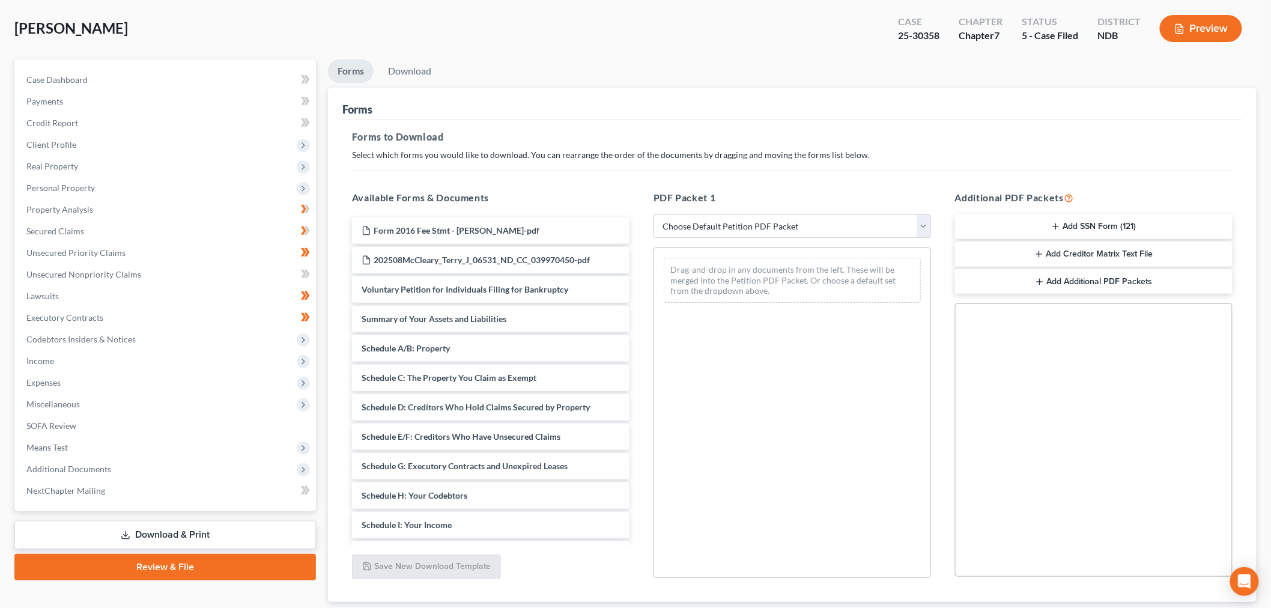
scroll to position [133, 0]
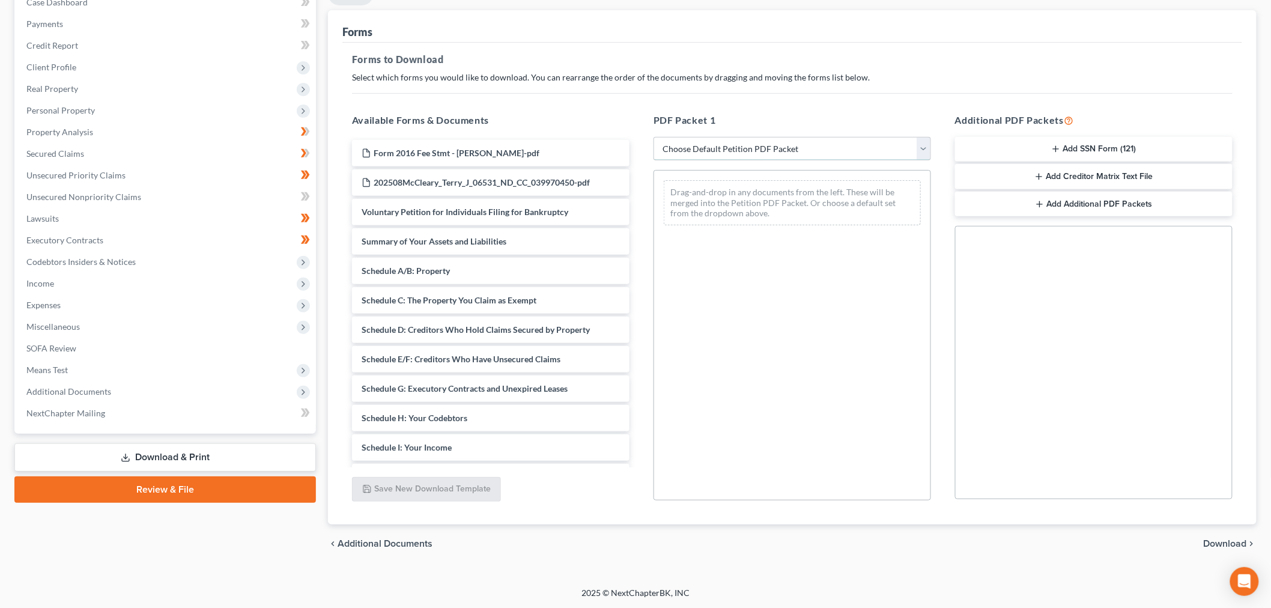
click at [716, 146] on select "Choose Default Petition PDF Packet Complete Bankruptcy Petition (all forms and …" at bounding box center [793, 149] width 278 height 24
select select "4"
click at [654, 137] on select "Choose Default Petition PDF Packet Complete Bankruptcy Petition (all forms and …" at bounding box center [793, 149] width 278 height 24
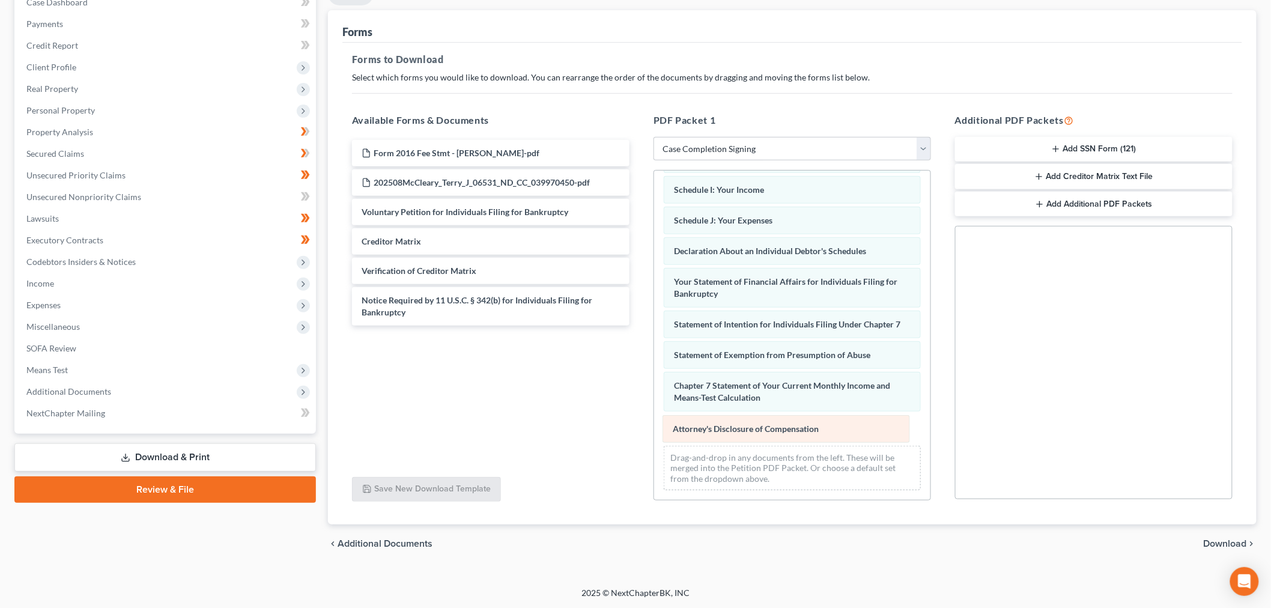
scroll to position [213, 0]
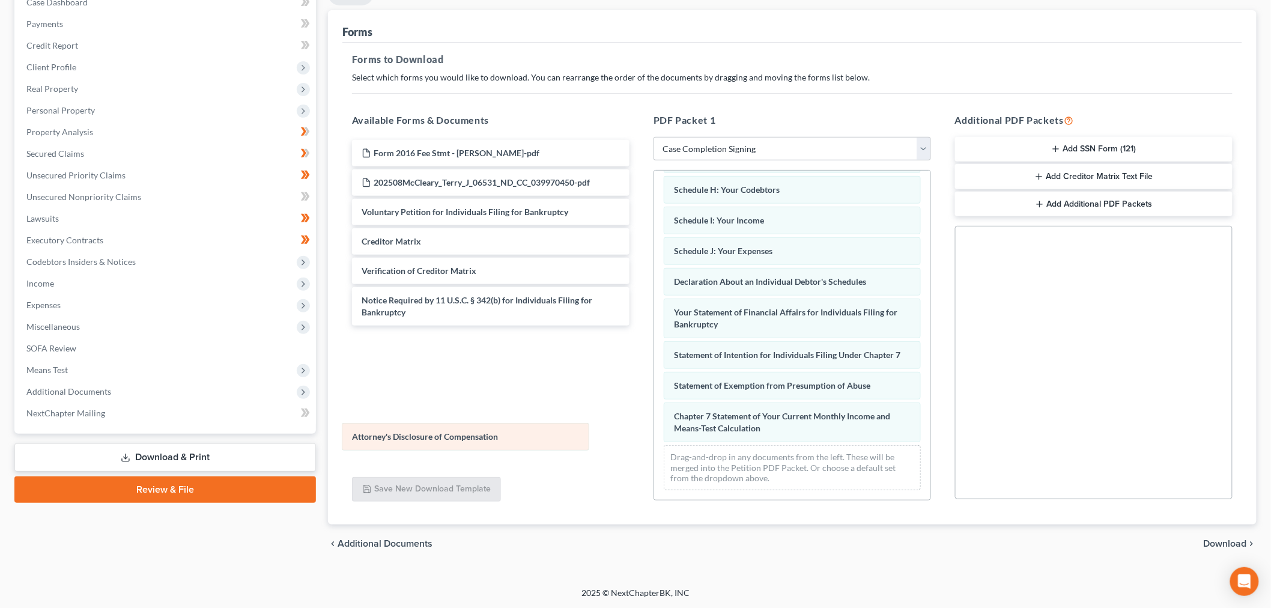
drag, startPoint x: 774, startPoint y: 428, endPoint x: 436, endPoint y: 339, distance: 349.8
click at [654, 340] on div "Attorney's Disclosure of Compensation Summary of Your Assets and Liabilities Sc…" at bounding box center [792, 241] width 276 height 517
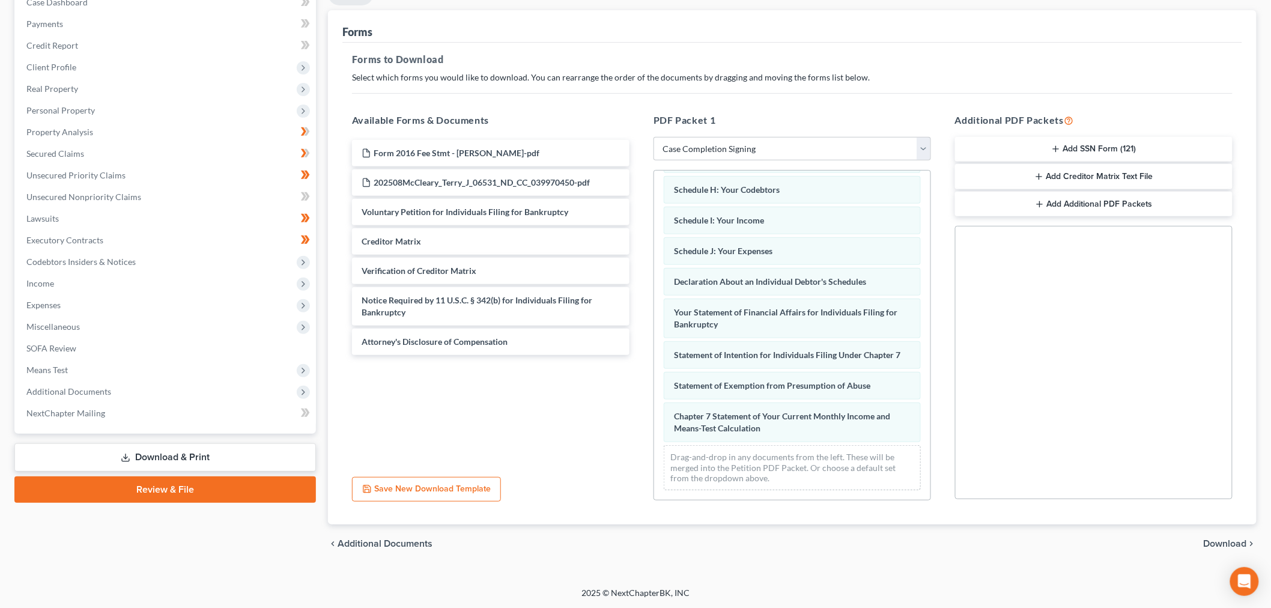
scroll to position [200, 0]
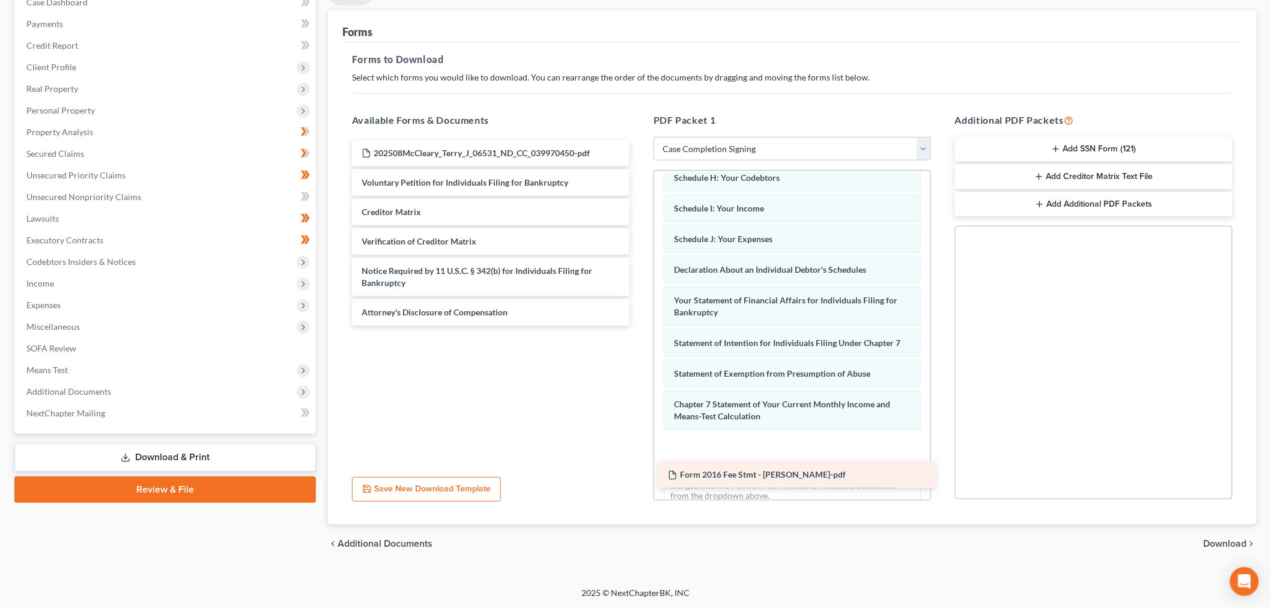
drag, startPoint x: 485, startPoint y: 154, endPoint x: 787, endPoint y: 476, distance: 440.8
click at [639, 326] on div "Form 2016 Fee Stmt - Terry-pdf Form 2016 Fee Stmt - Terry-pdf 202508McCleary_Te…" at bounding box center [490, 233] width 297 height 186
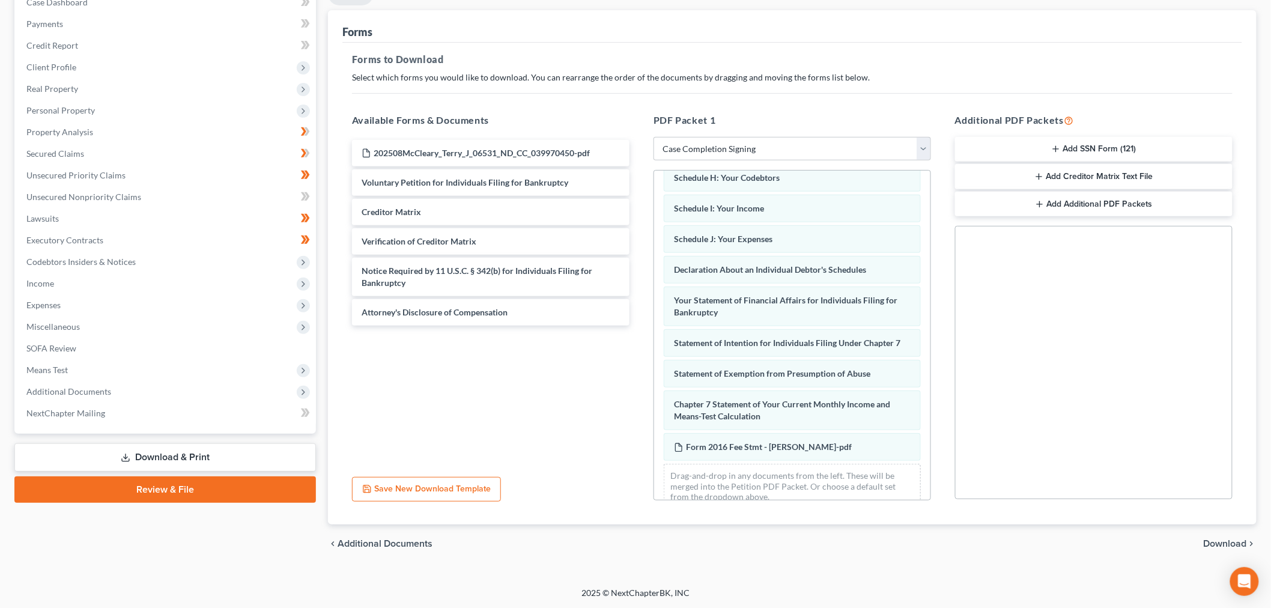
drag, startPoint x: 1232, startPoint y: 547, endPoint x: 1154, endPoint y: 565, distance: 80.9
click at [1231, 547] on span "Download" at bounding box center [1225, 544] width 43 height 10
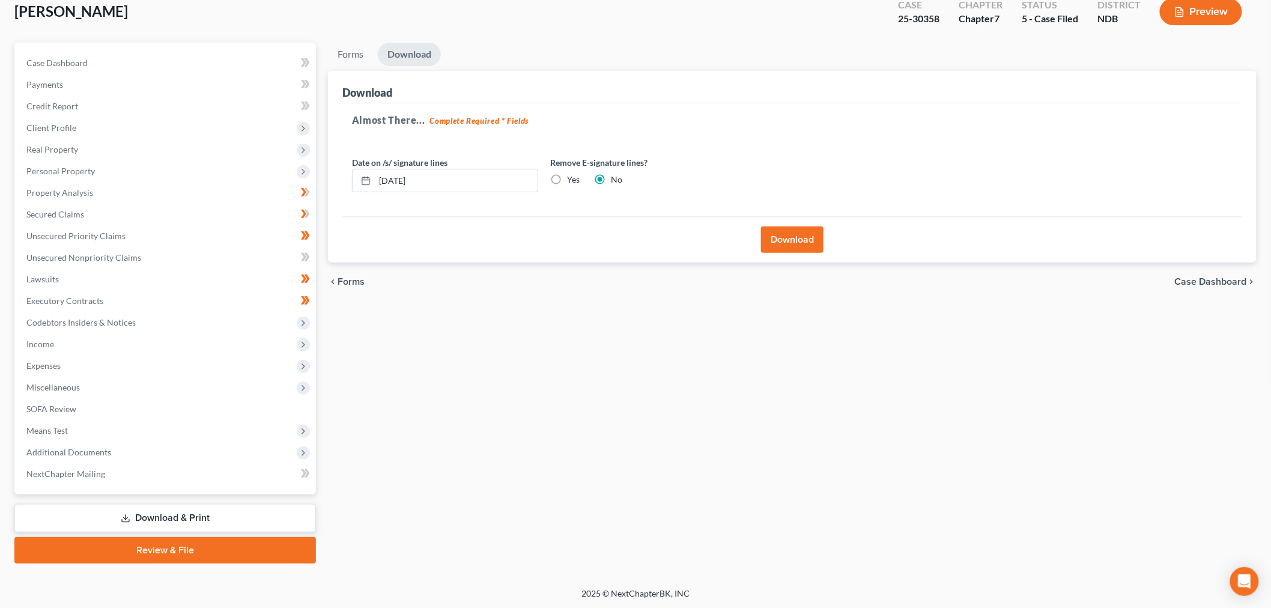
click at [567, 175] on label "Yes" at bounding box center [573, 180] width 13 height 12
click at [572, 175] on input "Yes" at bounding box center [576, 178] width 8 height 8
radio input "true"
radio input "false"
click at [498, 190] on input "09/16/2025" at bounding box center [456, 180] width 163 height 23
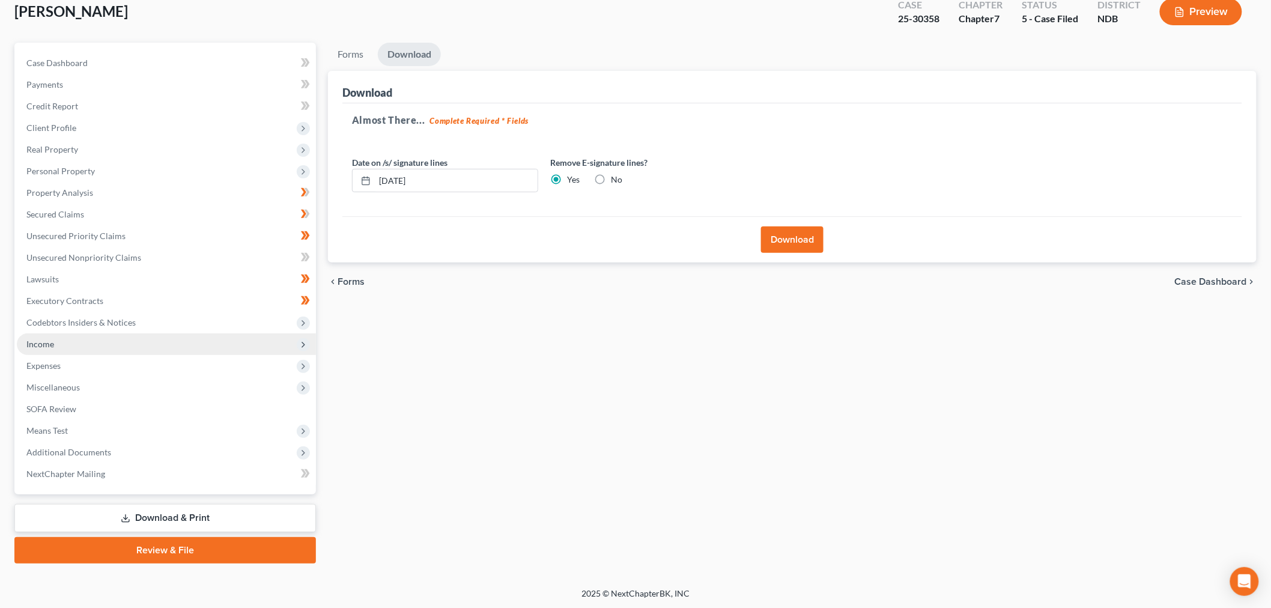
drag, startPoint x: 798, startPoint y: 243, endPoint x: 82, endPoint y: 350, distance: 723.6
click at [797, 243] on button "Download" at bounding box center [792, 240] width 62 height 26
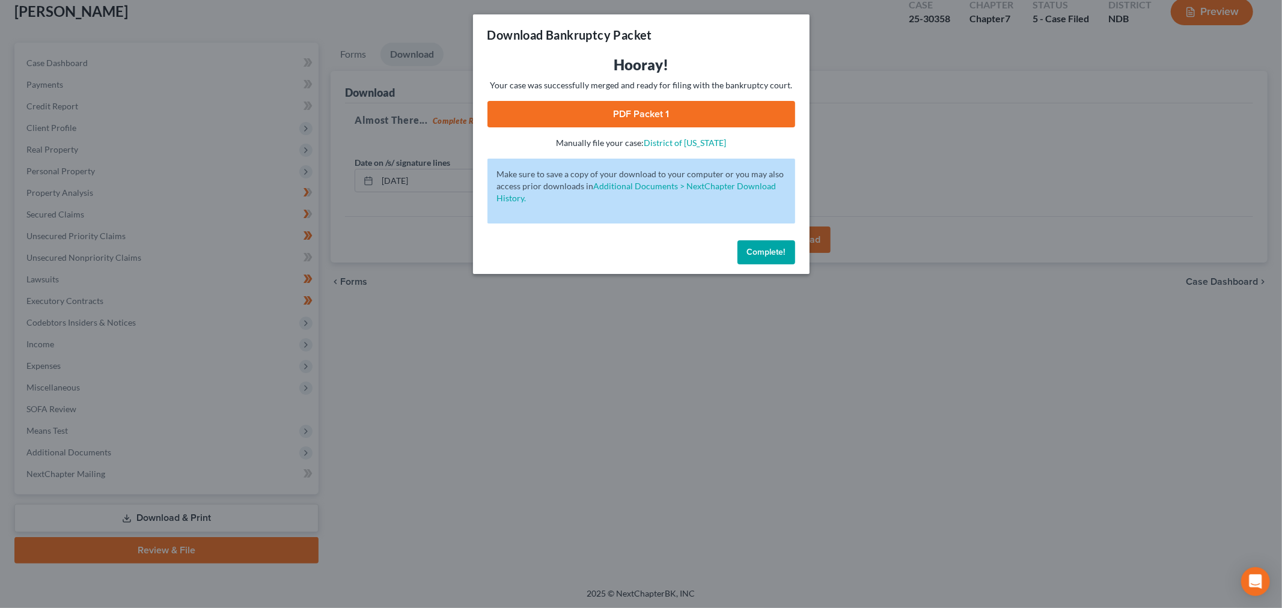
click at [671, 113] on link "PDF Packet 1" at bounding box center [641, 114] width 308 height 26
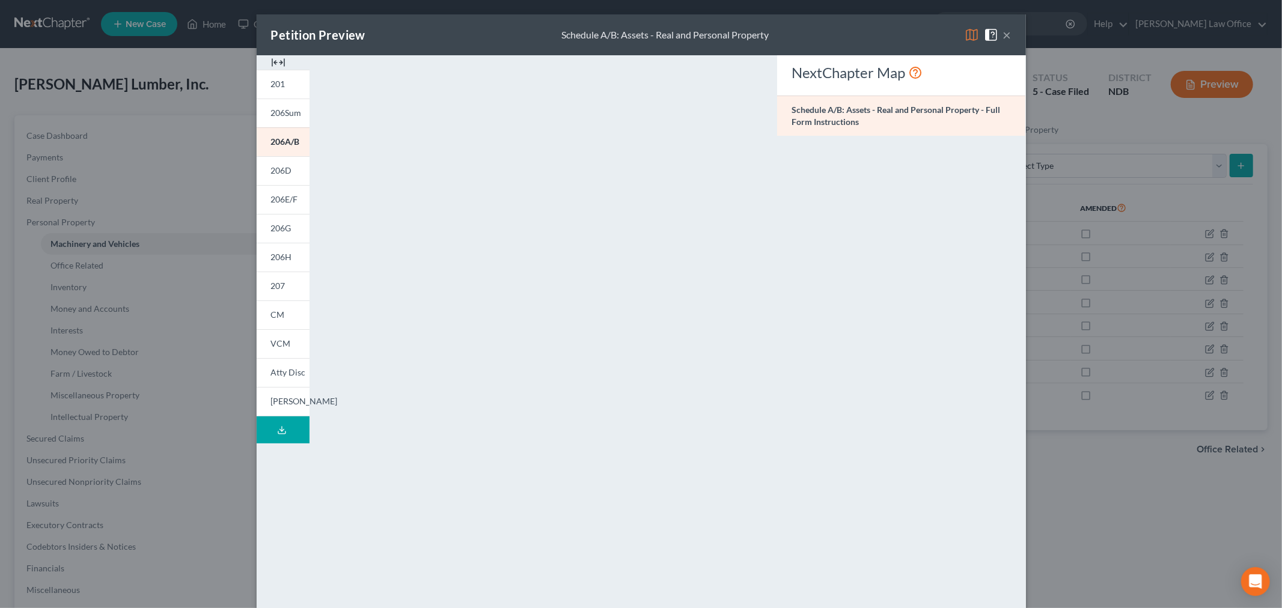
click at [1003, 34] on button "×" at bounding box center [1007, 35] width 8 height 14
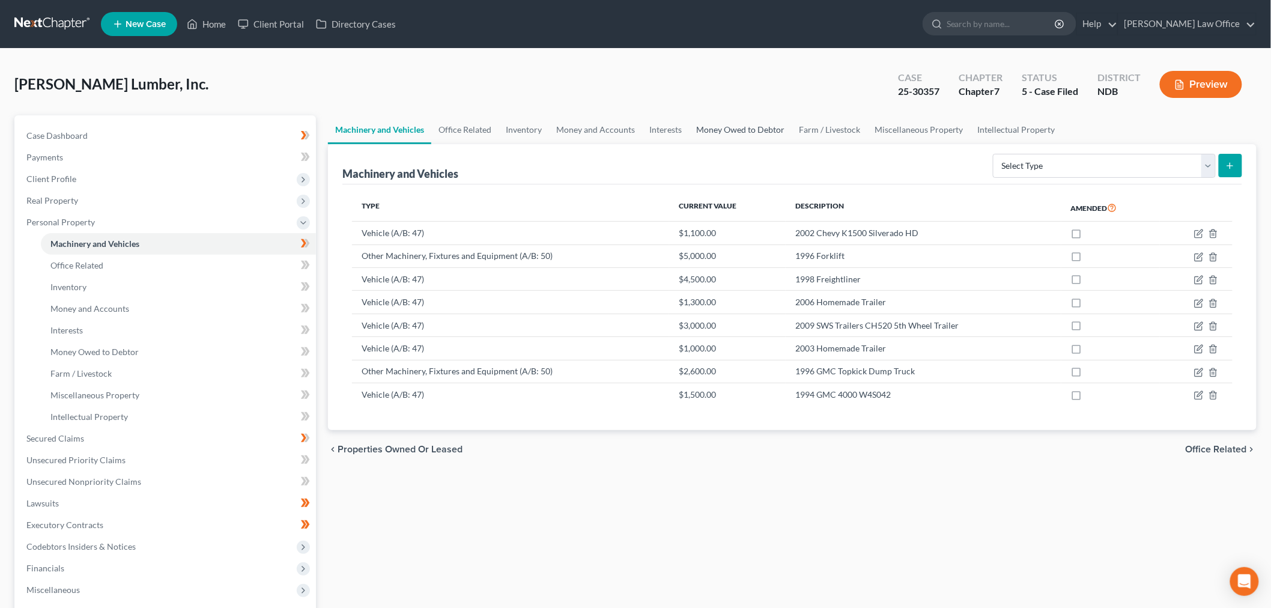
click at [710, 130] on link "Money Owed to Debtor" at bounding box center [740, 129] width 103 height 29
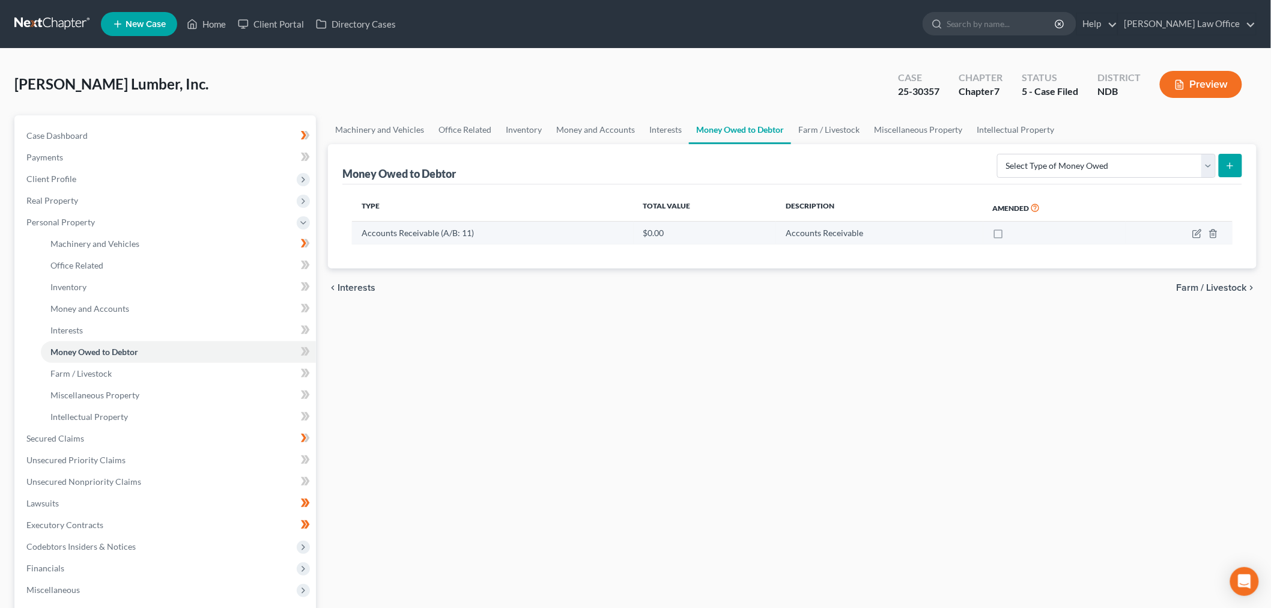
click at [1192, 236] on td at bounding box center [1179, 233] width 107 height 23
click at [1193, 237] on icon "button" at bounding box center [1198, 234] width 10 height 10
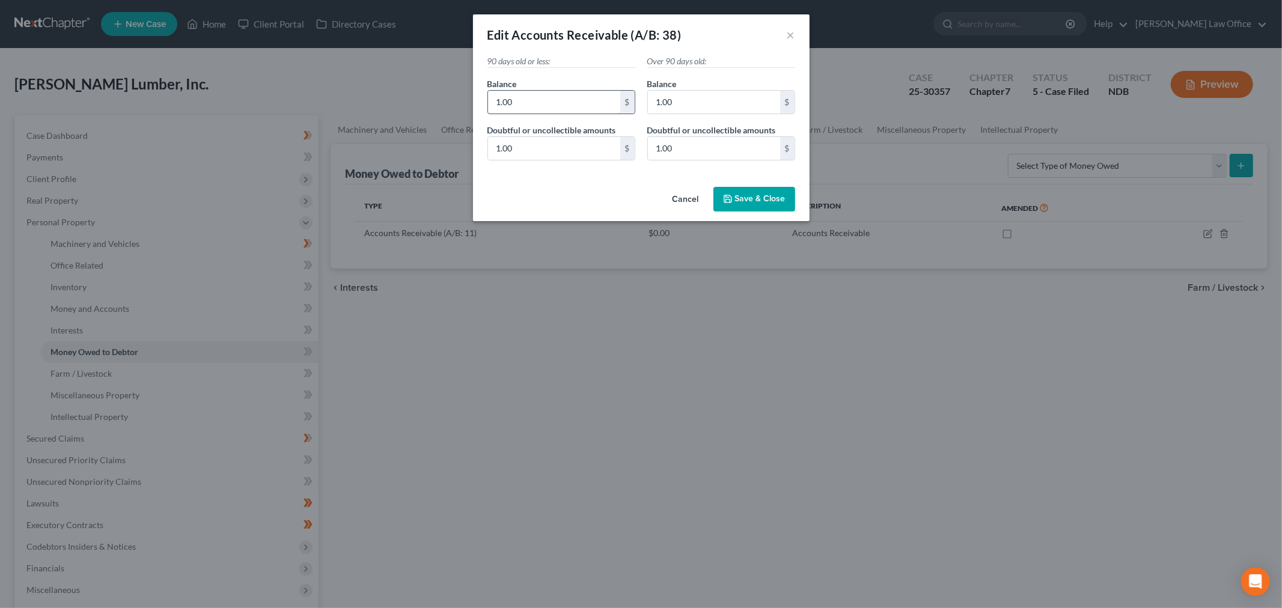
click at [568, 97] on input "1.00" at bounding box center [554, 102] width 132 height 23
type input "6"
type input "3,605.67"
click at [540, 159] on input "1.00" at bounding box center [554, 148] width 132 height 23
click at [717, 103] on input "1.00" at bounding box center [714, 102] width 132 height 23
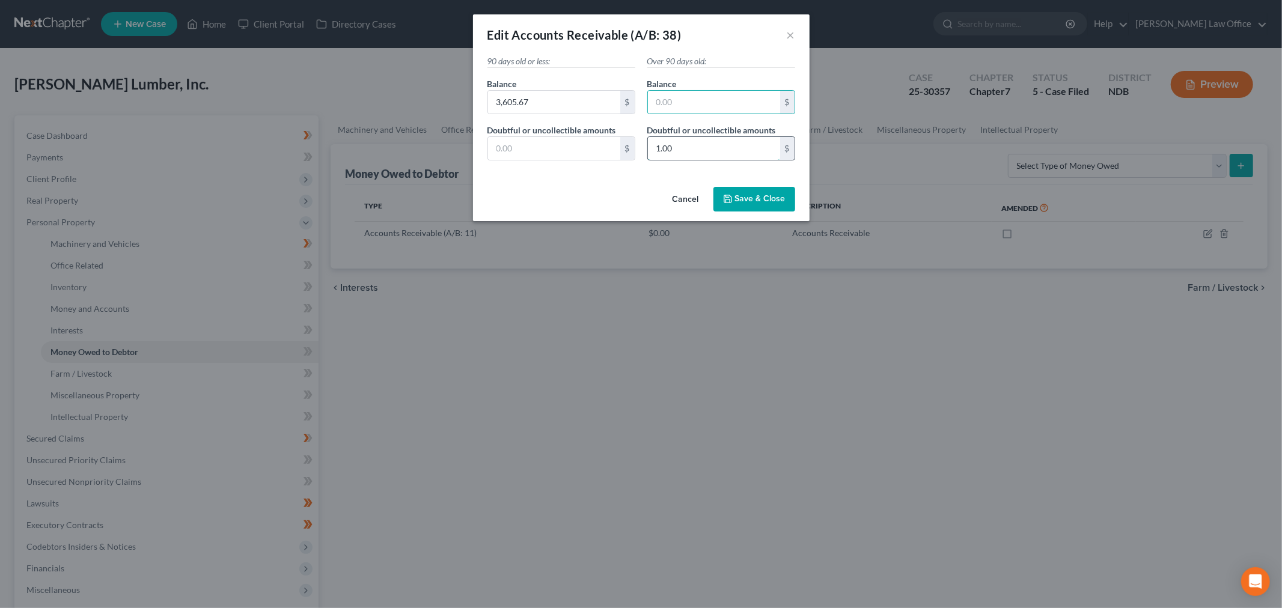
click at [698, 142] on input "1.00" at bounding box center [714, 148] width 132 height 23
click at [758, 196] on span "Save & Close" at bounding box center [760, 199] width 50 height 10
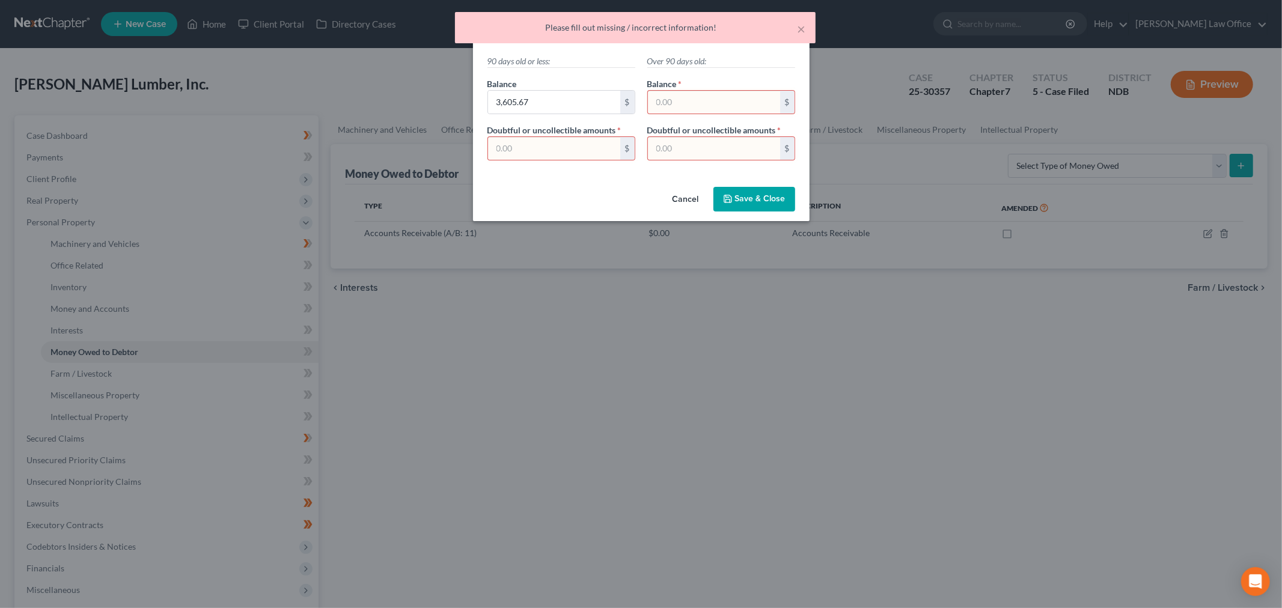
click at [536, 154] on input "text" at bounding box center [554, 148] width 132 height 23
type input "0"
click at [768, 196] on span "Save & Close" at bounding box center [760, 199] width 50 height 10
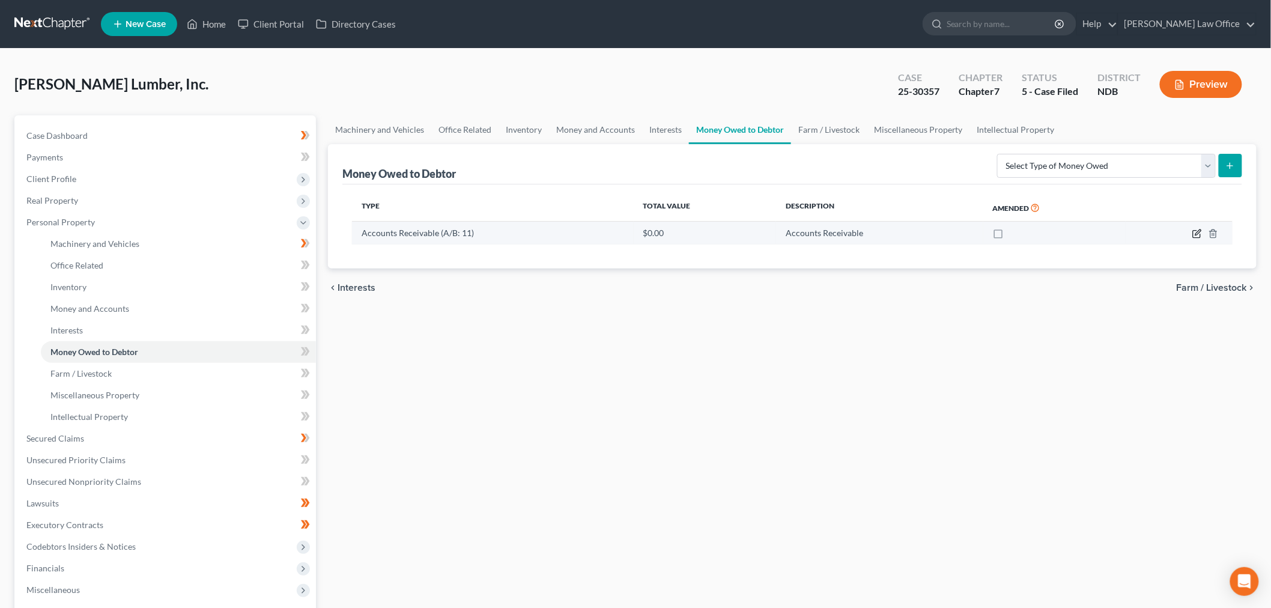
click at [1198, 233] on icon "button" at bounding box center [1198, 234] width 10 height 10
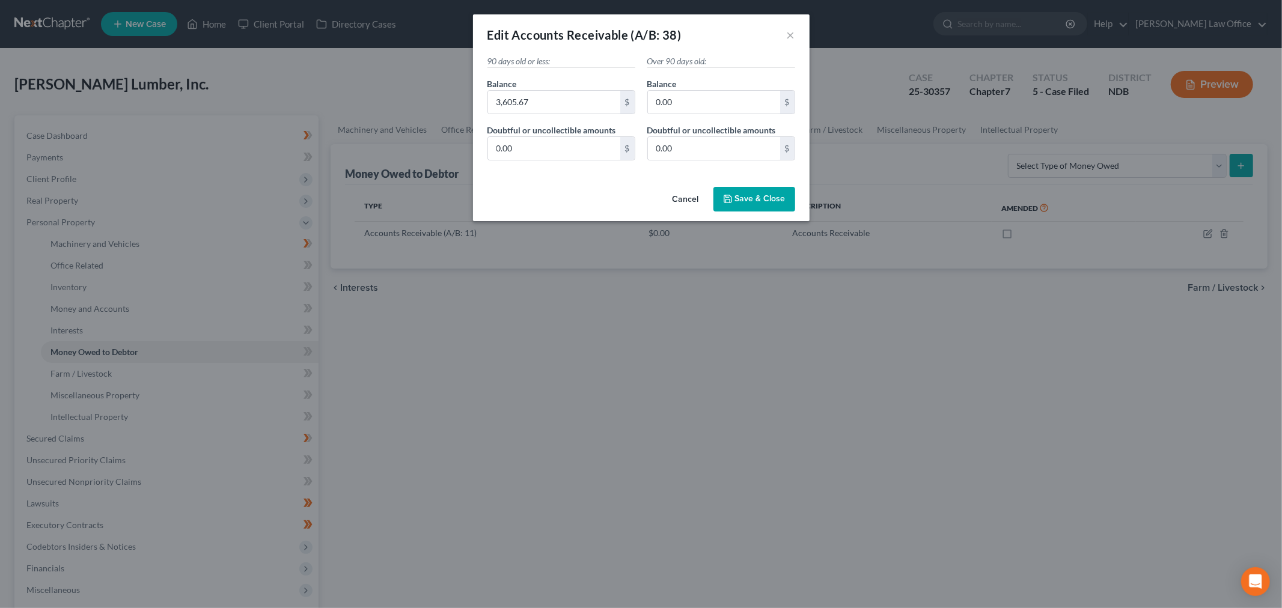
click at [740, 201] on span "Save & Close" at bounding box center [760, 199] width 50 height 10
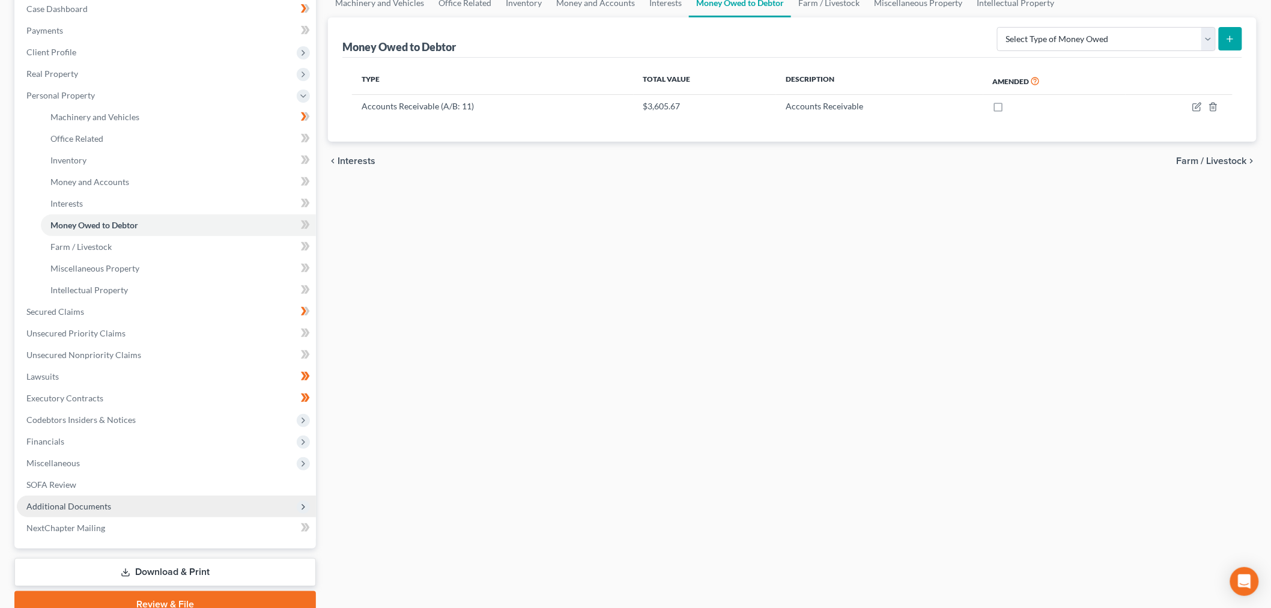
scroll to position [181, 0]
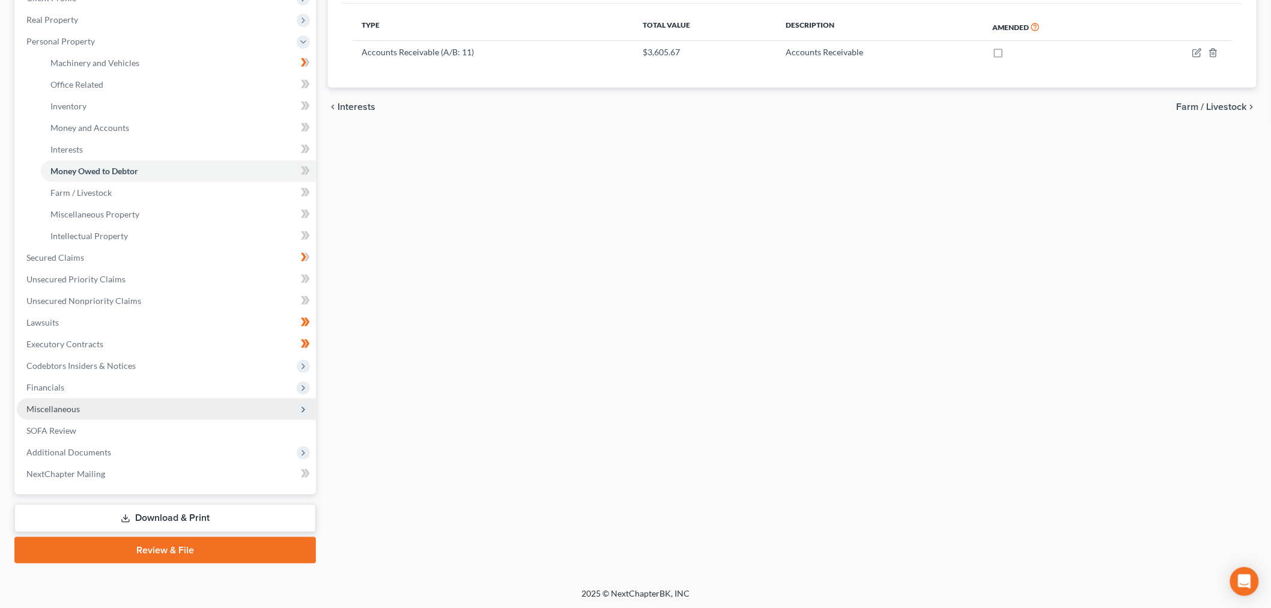
click at [93, 411] on span "Miscellaneous" at bounding box center [166, 409] width 299 height 22
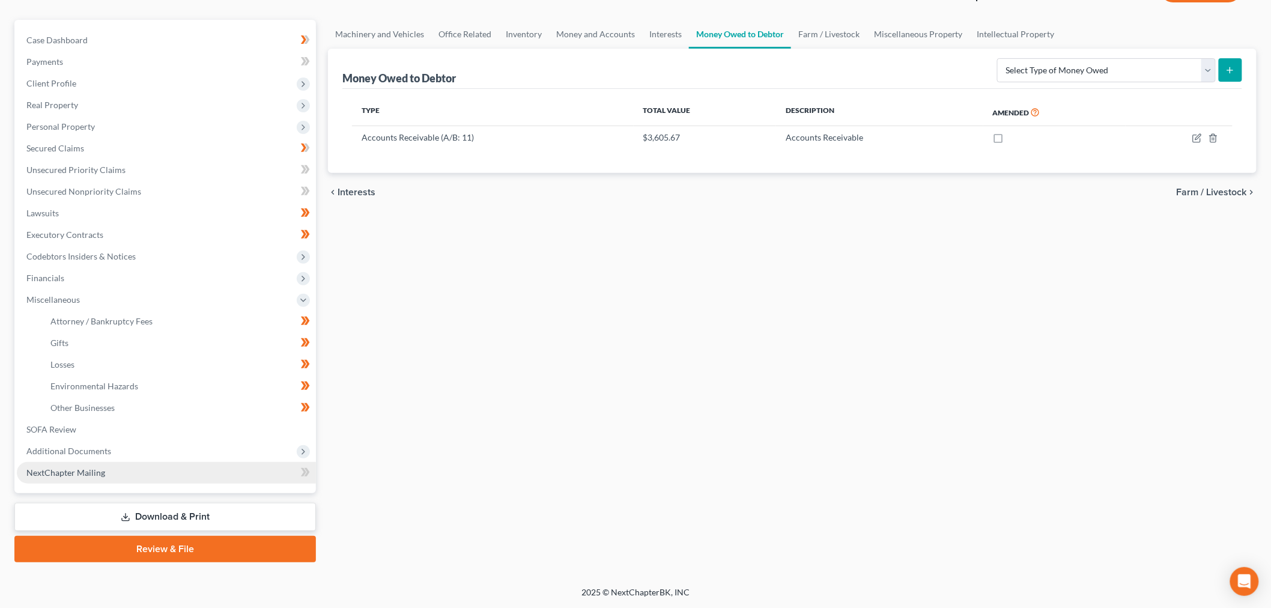
scroll to position [94, 0]
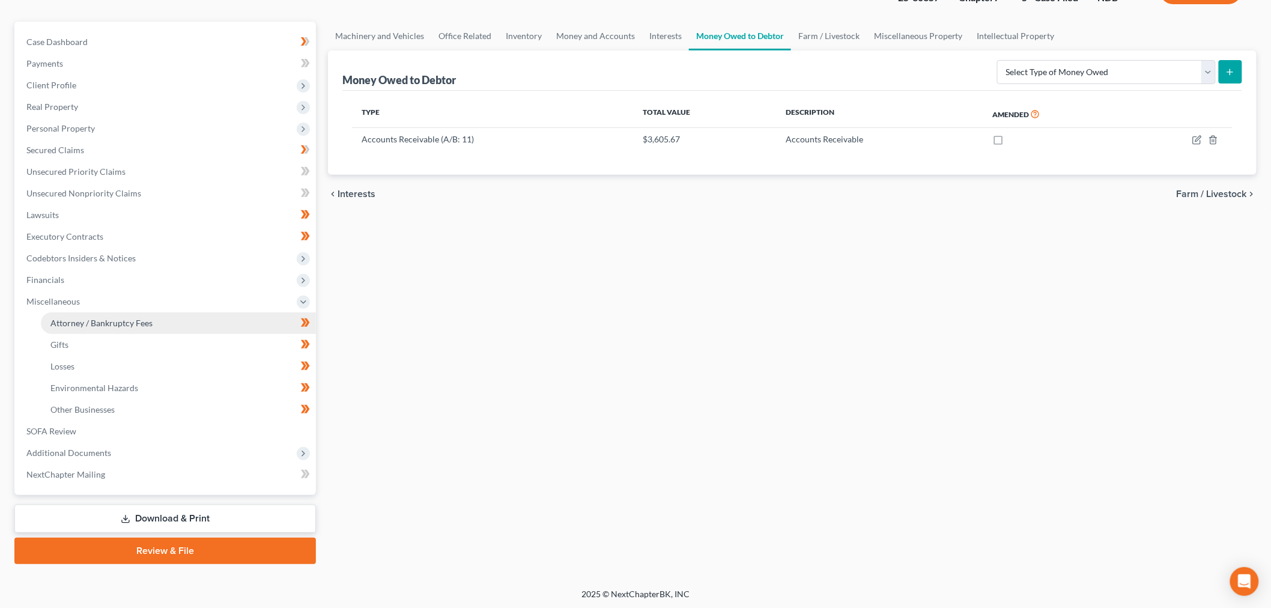
click at [107, 318] on span "Attorney / Bankruptcy Fees" at bounding box center [101, 323] width 102 height 10
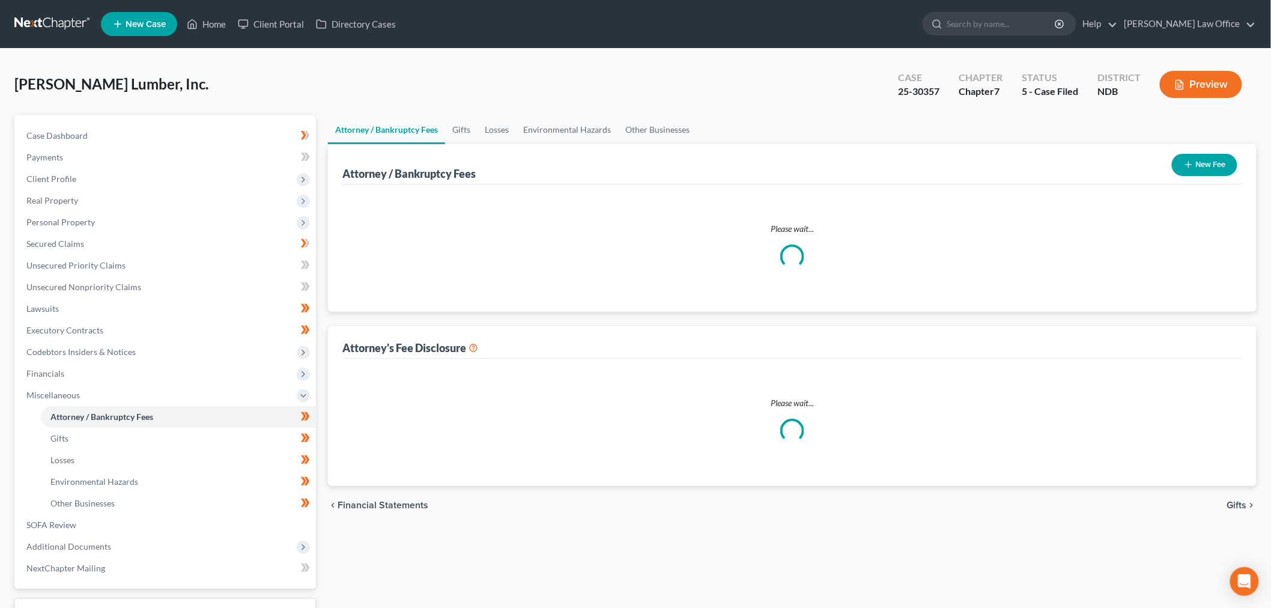
select select "1"
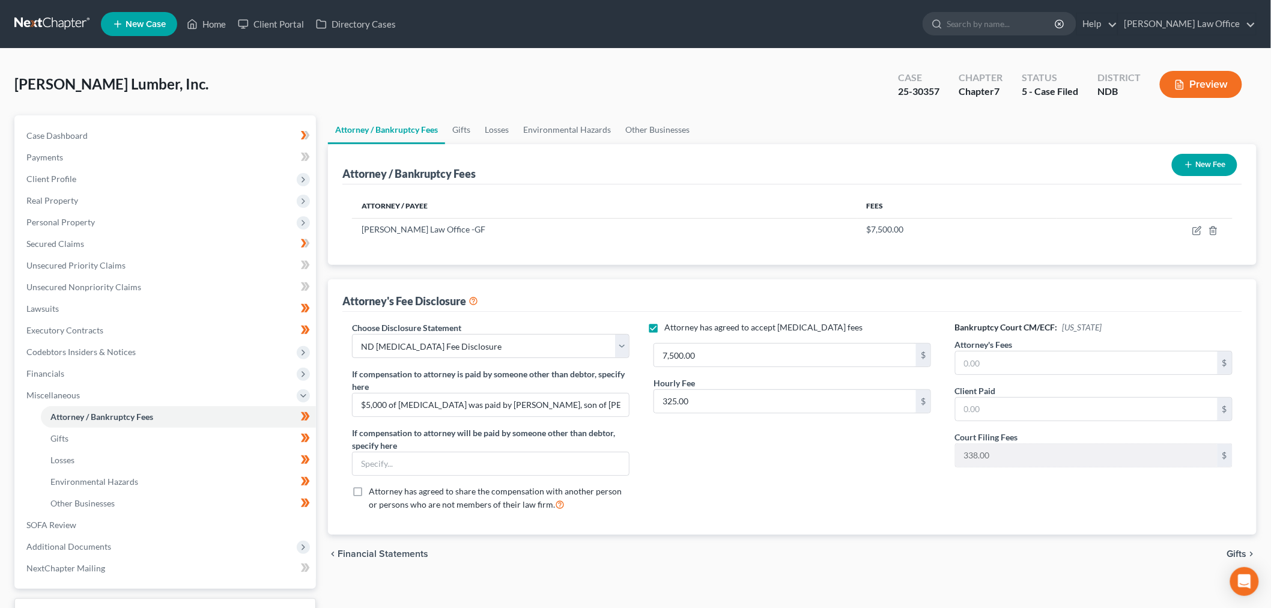
scroll to position [67, 0]
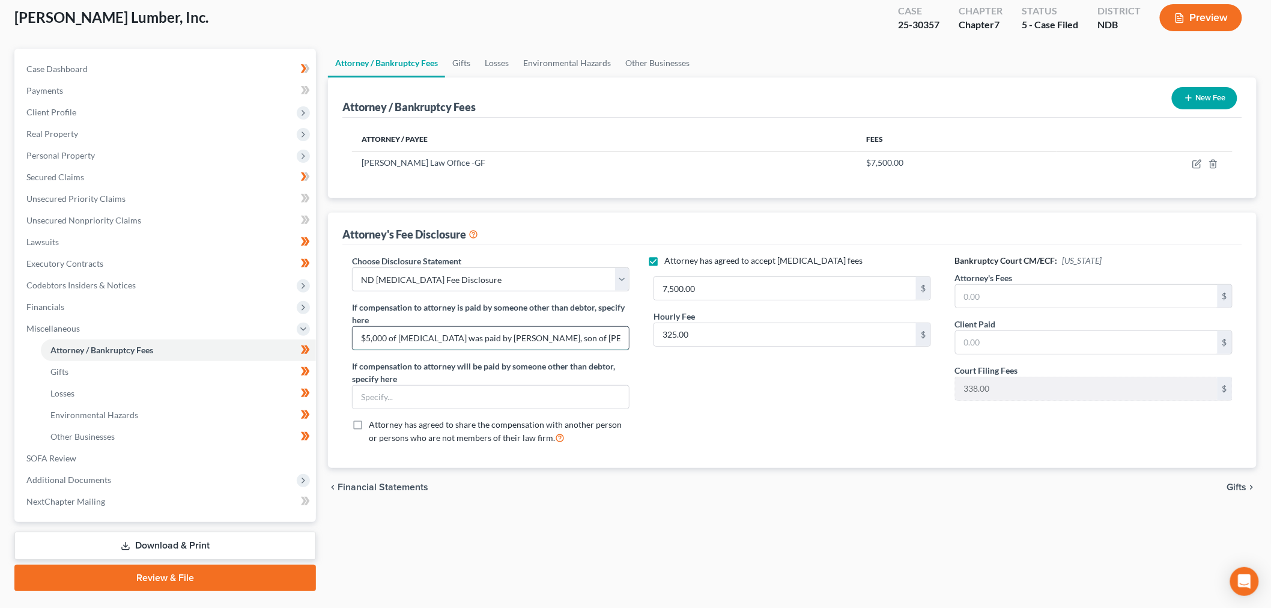
click at [516, 335] on input "$5,000 of [MEDICAL_DATA] was paid by [PERSON_NAME], son of [PERSON_NAME]" at bounding box center [491, 338] width 276 height 23
click at [181, 543] on link "Download & Print" at bounding box center [165, 546] width 302 height 28
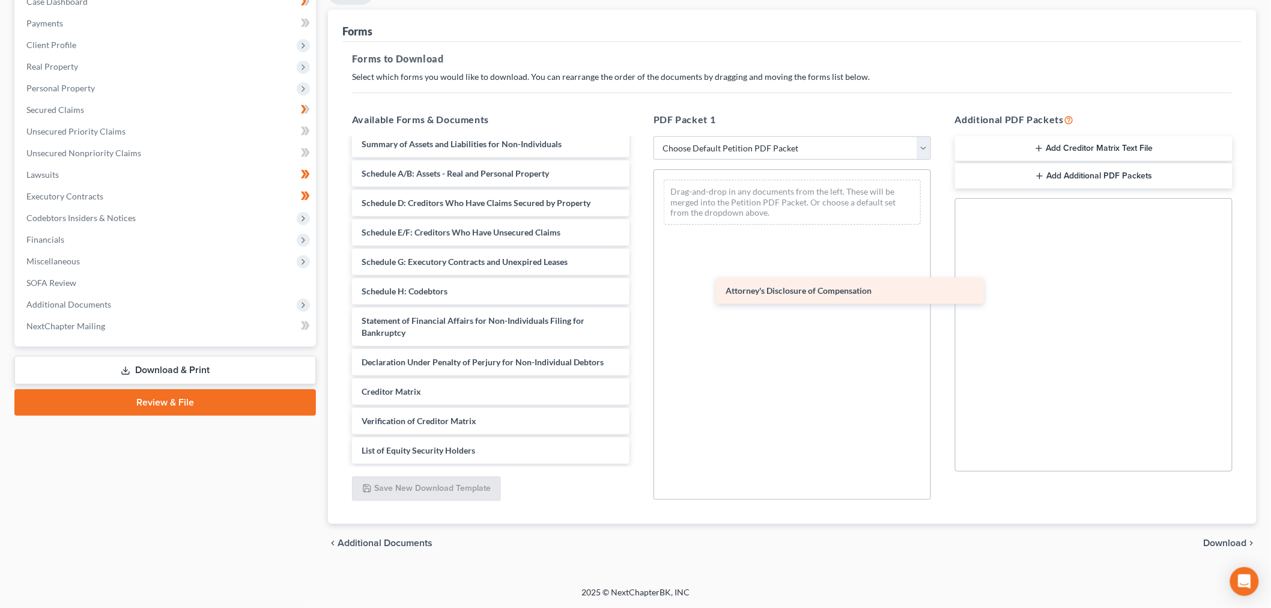
scroll to position [67, 0]
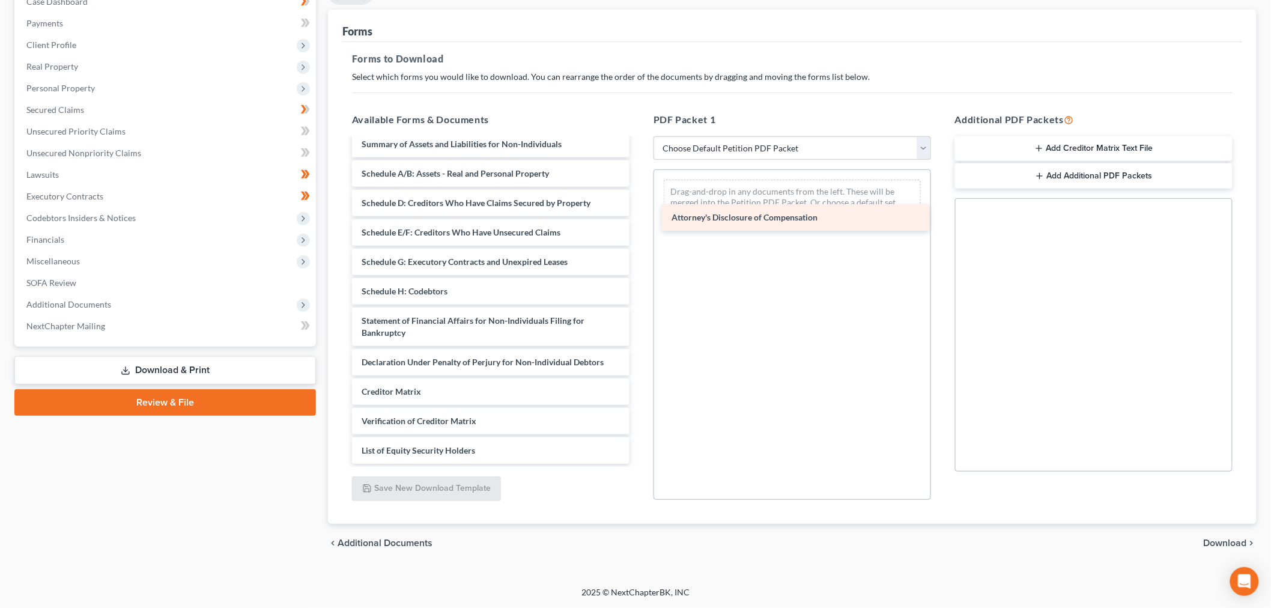
drag, startPoint x: 538, startPoint y: 406, endPoint x: 800, endPoint y: 172, distance: 350.7
click at [639, 172] on div "Attorney's Disclosure of Compensation Resolution-pdf Voluntary Petition for Non…" at bounding box center [490, 268] width 297 height 392
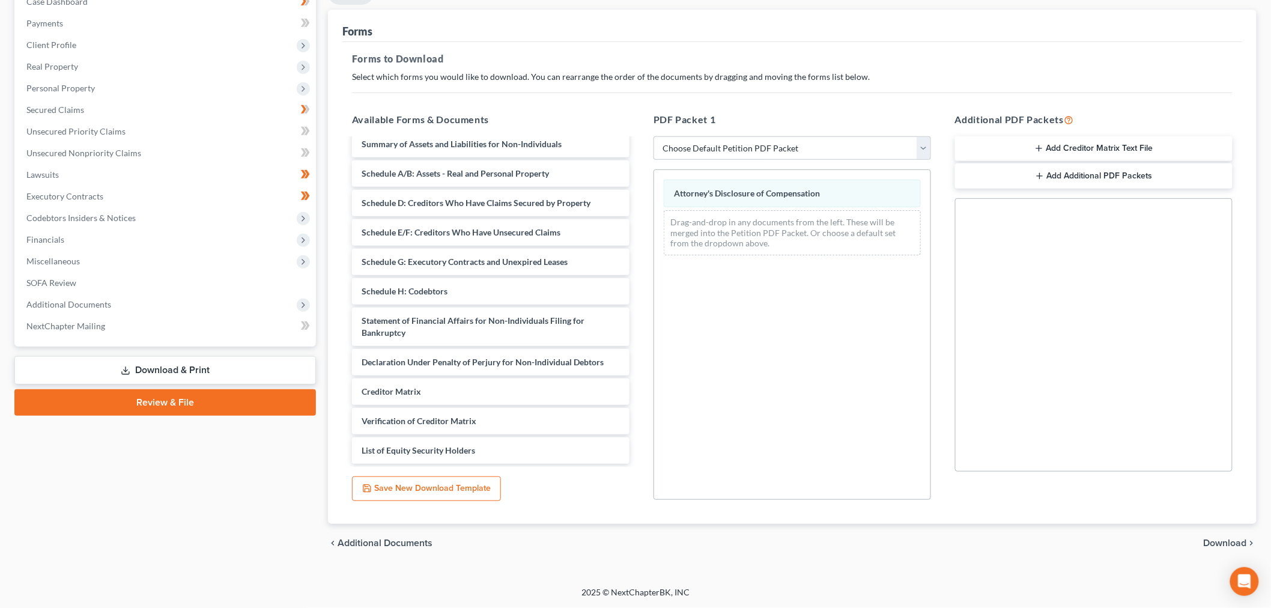
click at [1217, 543] on span "Download" at bounding box center [1225, 543] width 43 height 10
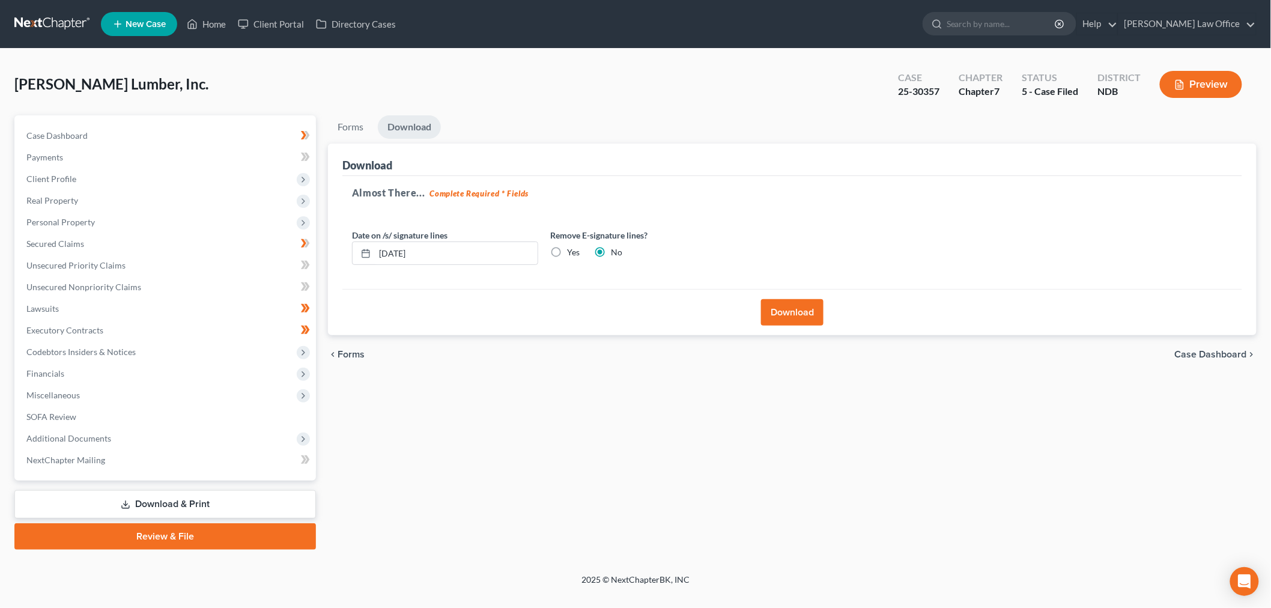
scroll to position [0, 0]
click at [570, 256] on label "Yes" at bounding box center [576, 252] width 13 height 12
click at [574, 254] on input "Yes" at bounding box center [578, 250] width 8 height 8
radio input "true"
radio input "false"
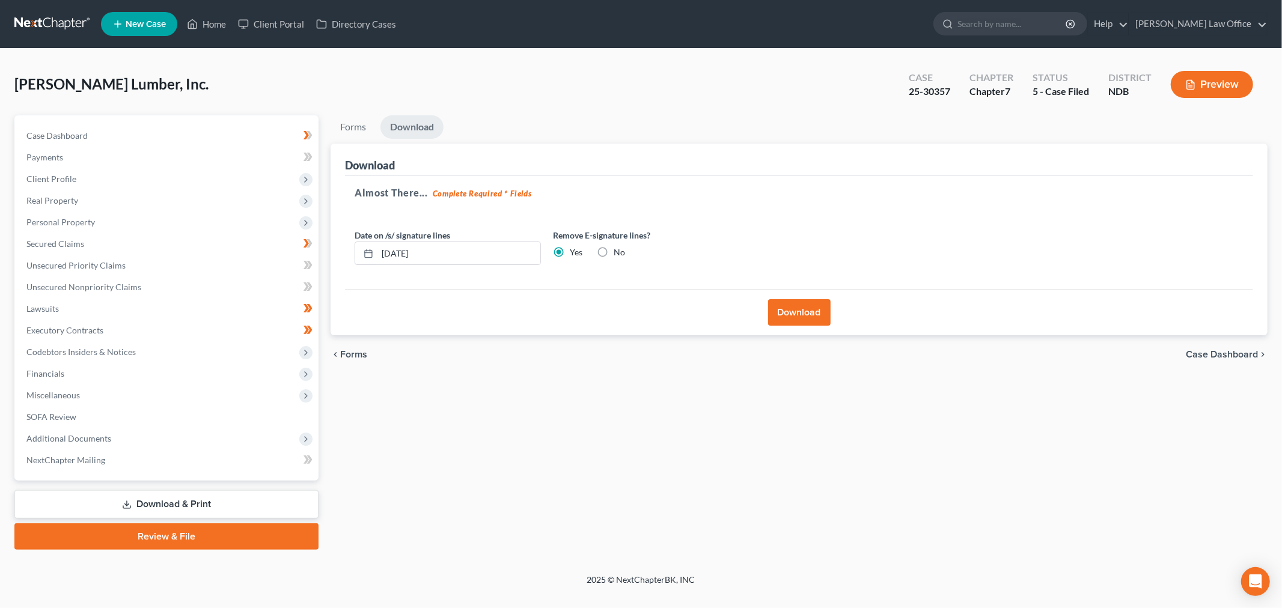
click at [791, 311] on button "Download" at bounding box center [799, 312] width 62 height 26
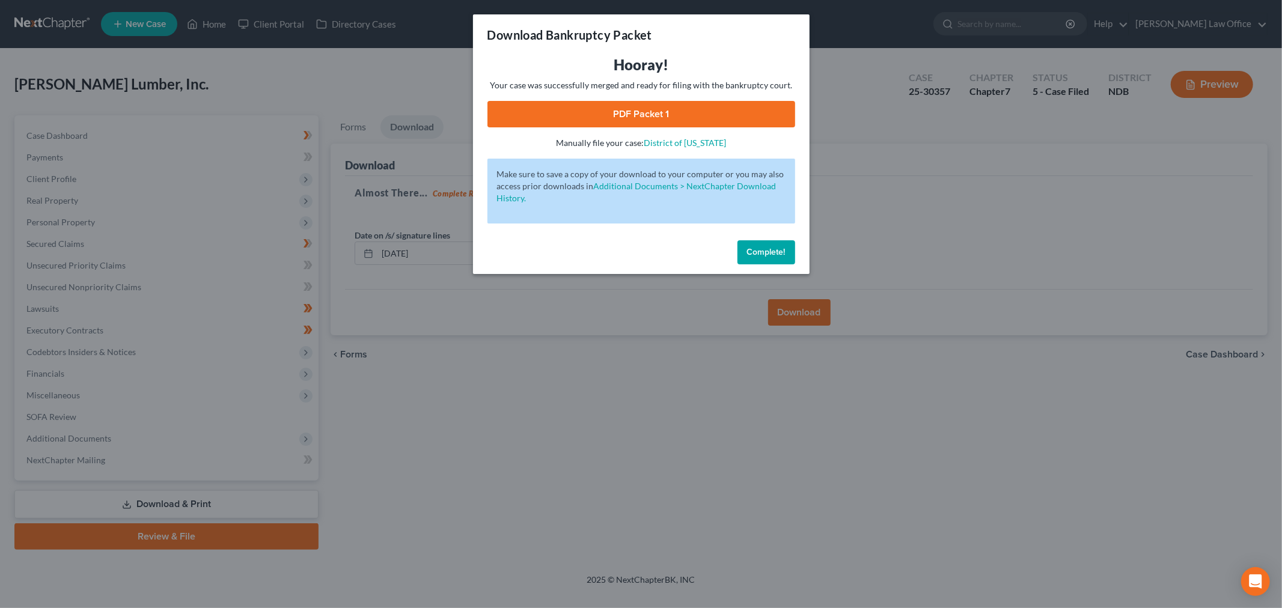
click at [667, 115] on link "PDF Packet 1" at bounding box center [641, 114] width 308 height 26
click at [774, 243] on button "Complete!" at bounding box center [766, 252] width 58 height 24
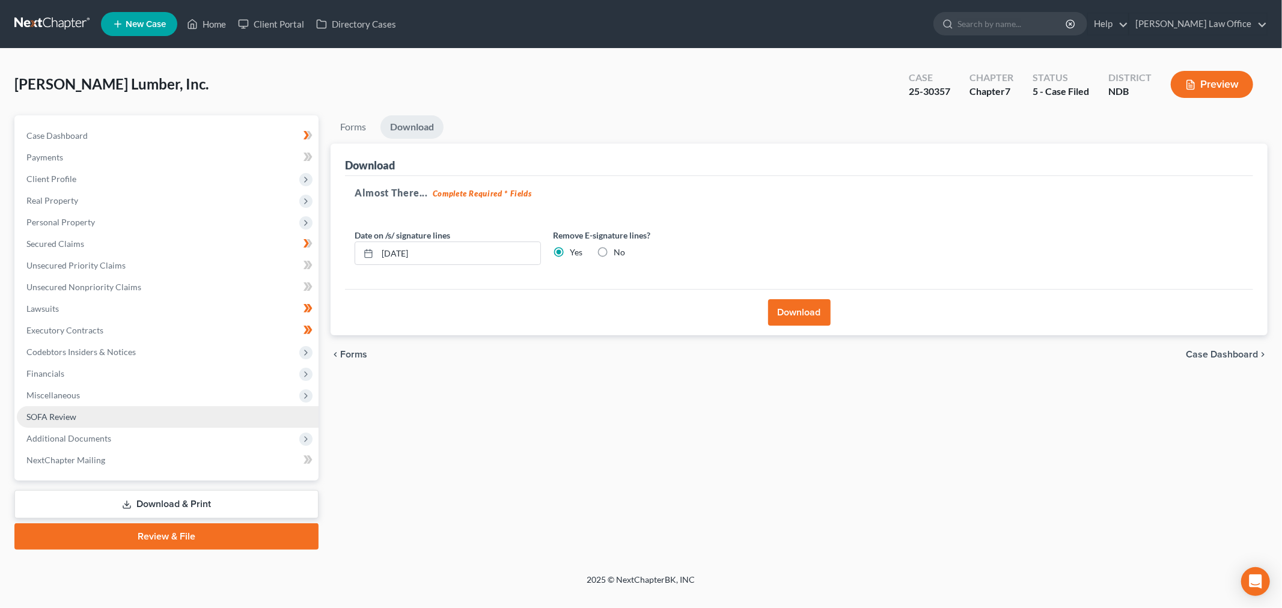
click at [42, 419] on span "SOFA Review" at bounding box center [51, 417] width 50 height 10
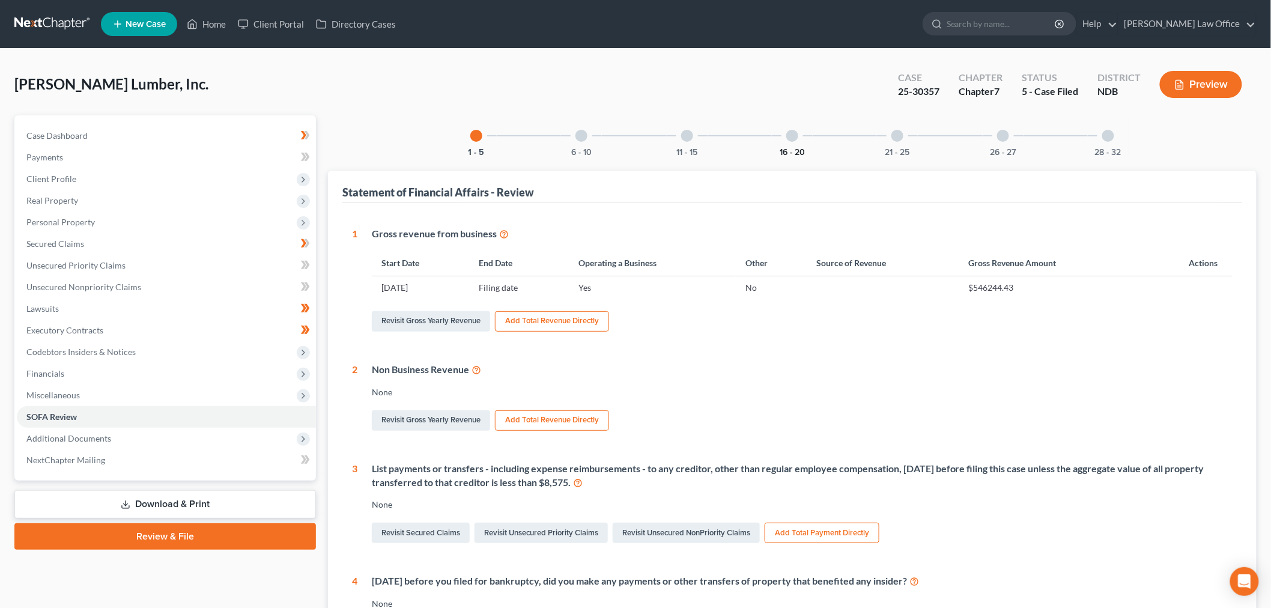
click at [800, 148] on button "16 - 20" at bounding box center [792, 152] width 25 height 8
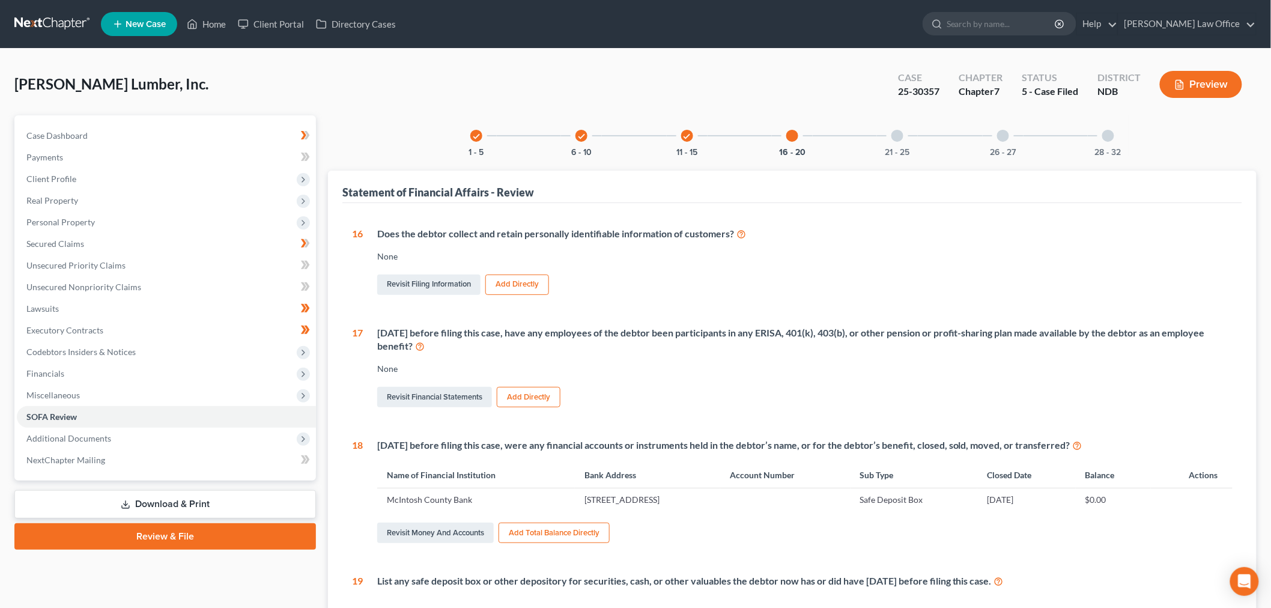
click at [899, 141] on div at bounding box center [898, 136] width 12 height 12
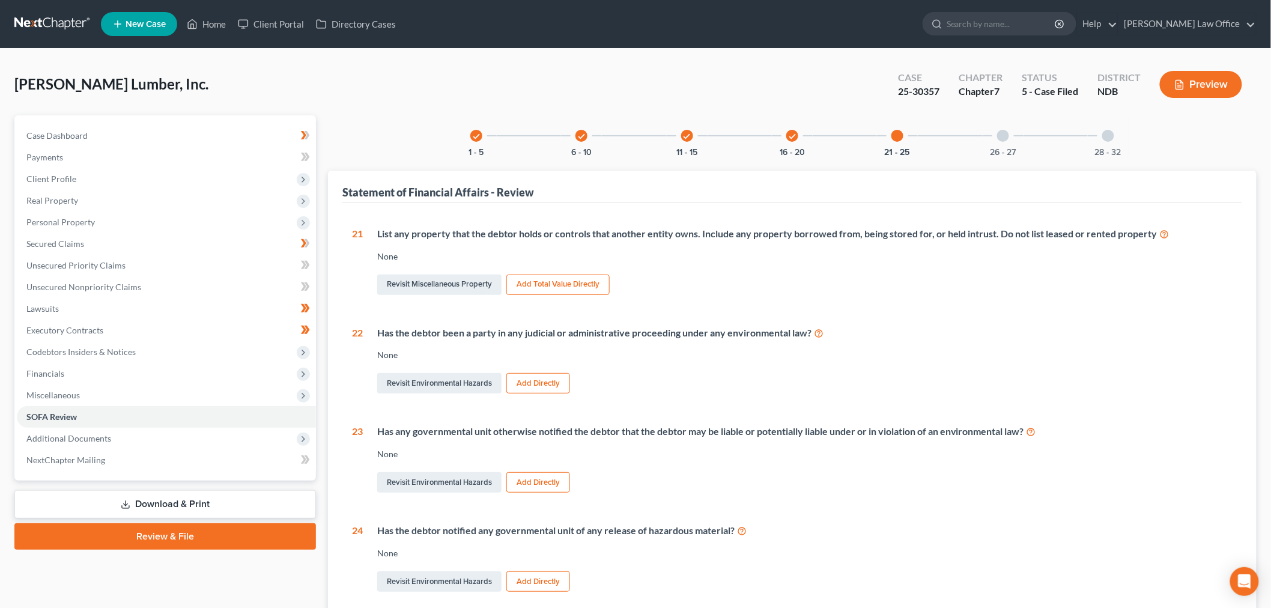
click at [592, 143] on div "check 6 - 10" at bounding box center [581, 135] width 41 height 41
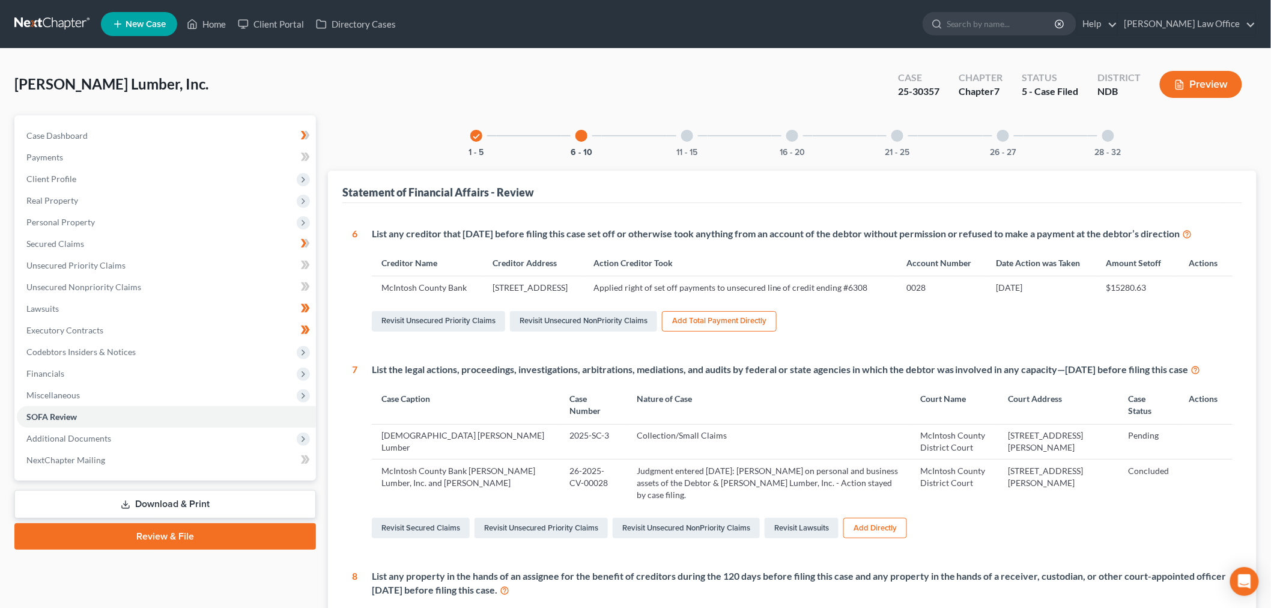
click at [473, 139] on icon "check" at bounding box center [476, 136] width 8 height 8
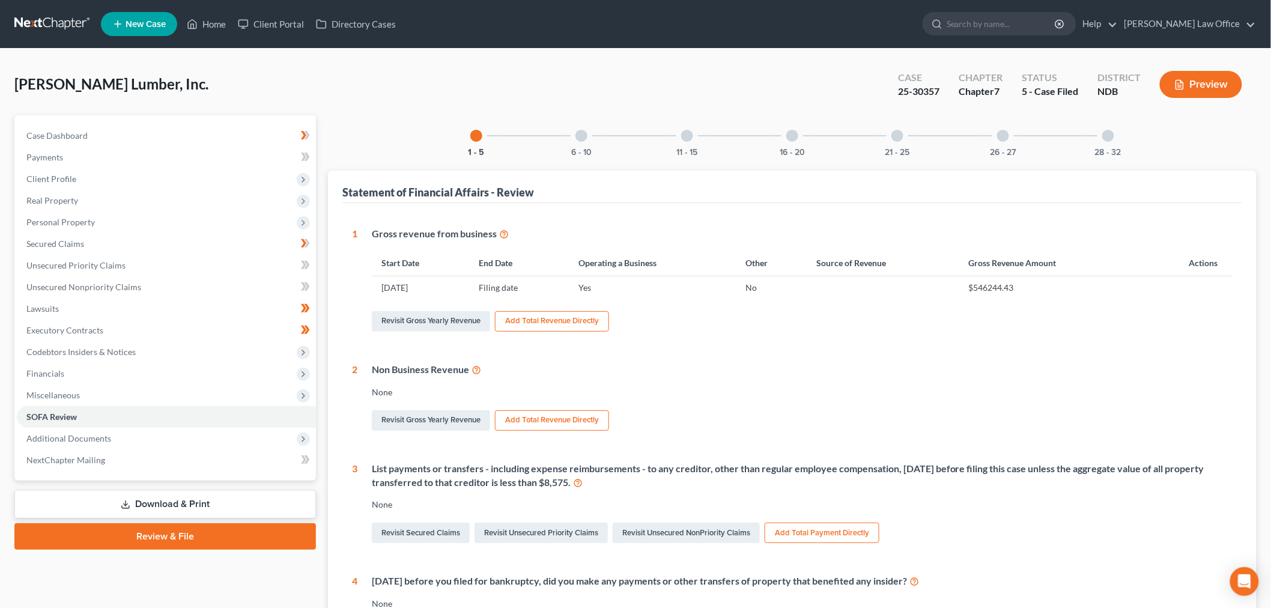
click at [1115, 142] on div "28 - 32" at bounding box center [1108, 135] width 41 height 41
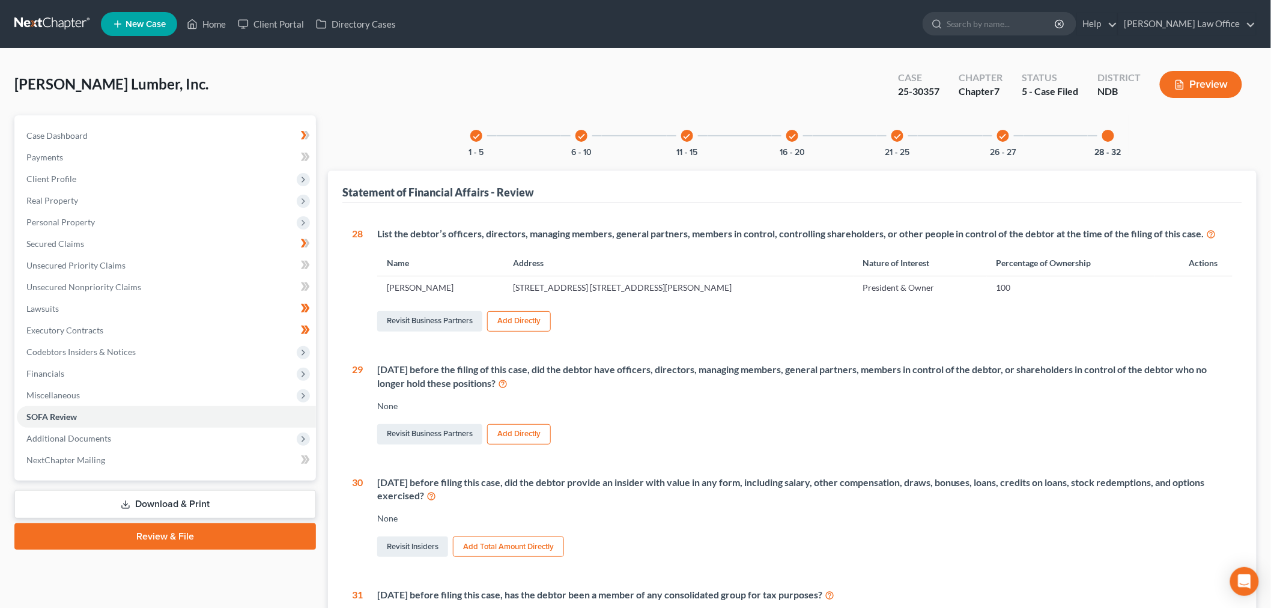
click at [1005, 144] on div "check 26 - 27" at bounding box center [1003, 135] width 41 height 41
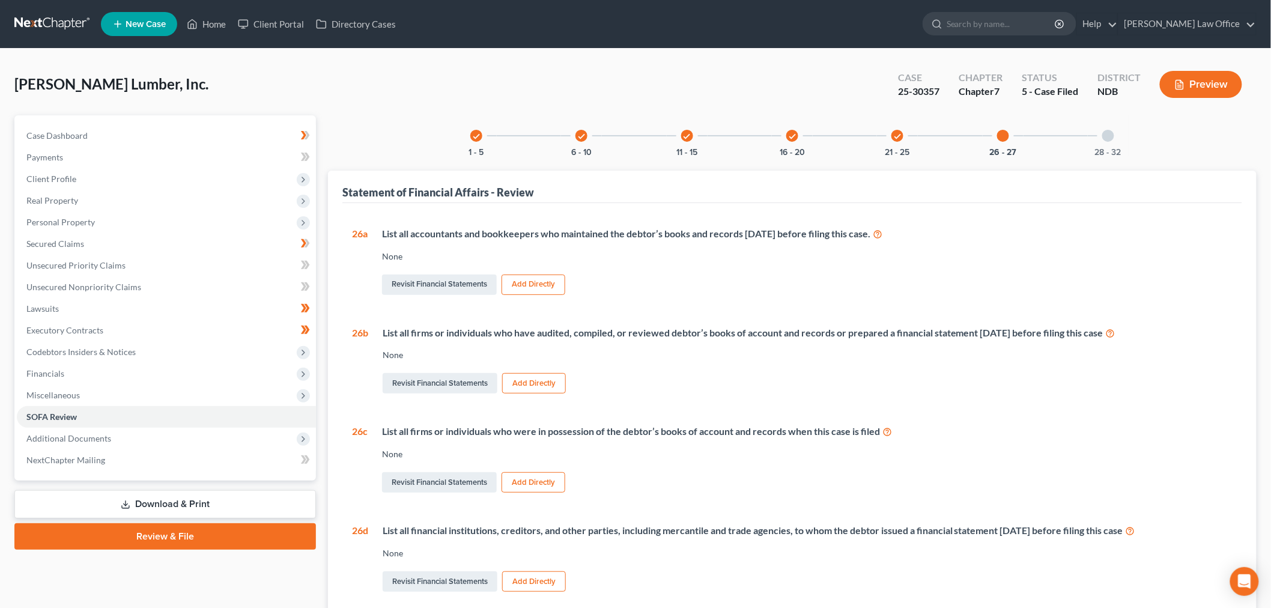
click at [788, 137] on icon "check" at bounding box center [792, 136] width 8 height 8
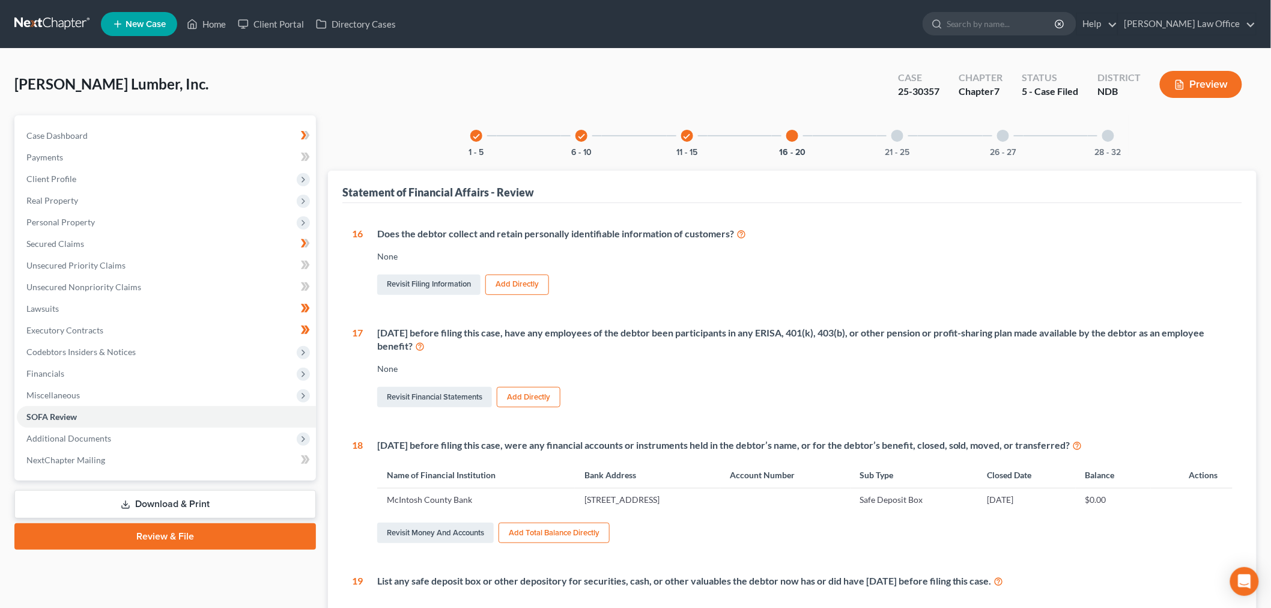
click at [582, 136] on icon "check" at bounding box center [581, 136] width 8 height 8
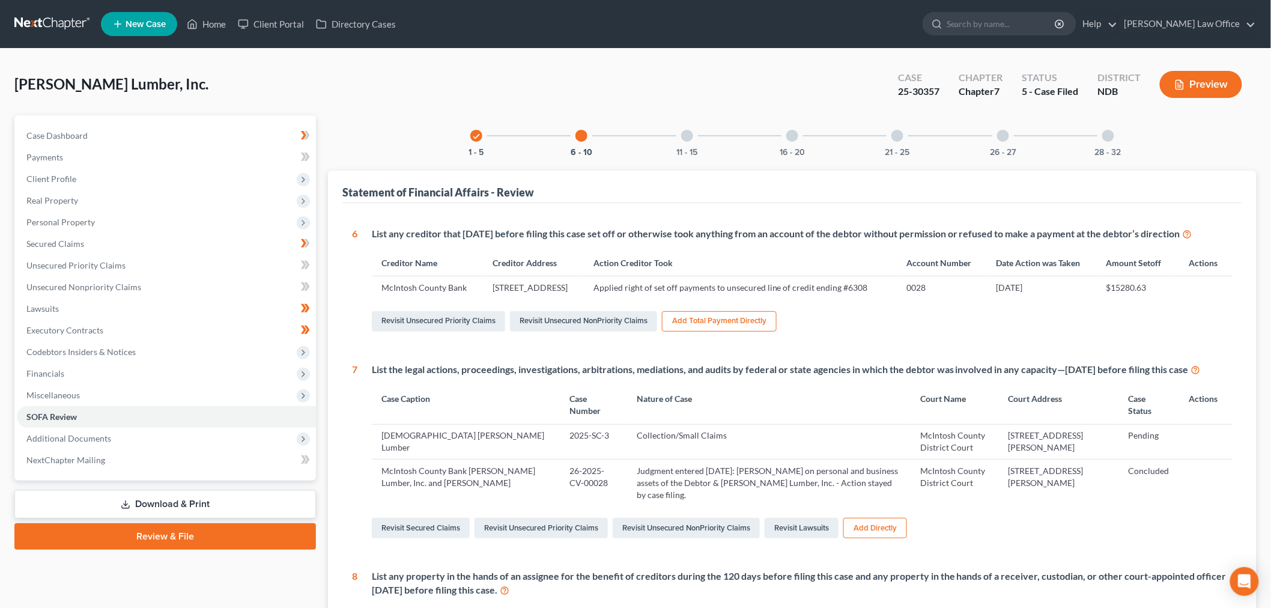
click at [476, 141] on div "check 1 - 5" at bounding box center [476, 135] width 41 height 41
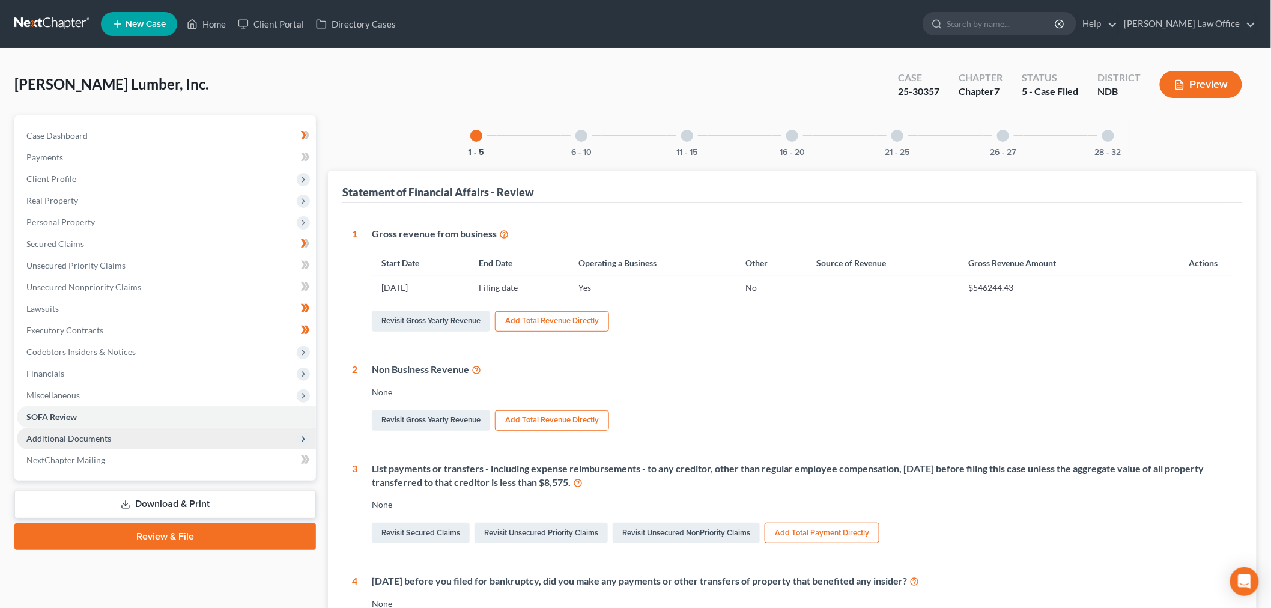
click at [127, 440] on span "Additional Documents" at bounding box center [166, 439] width 299 height 22
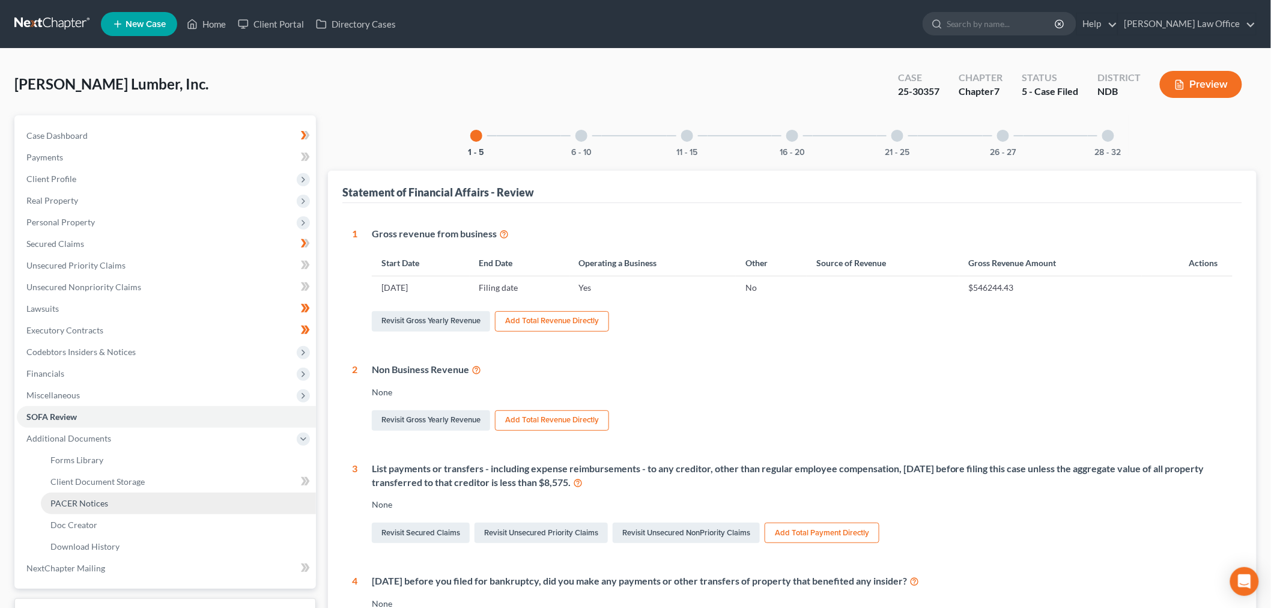
click at [94, 495] on link "PACER Notices" at bounding box center [178, 504] width 275 height 22
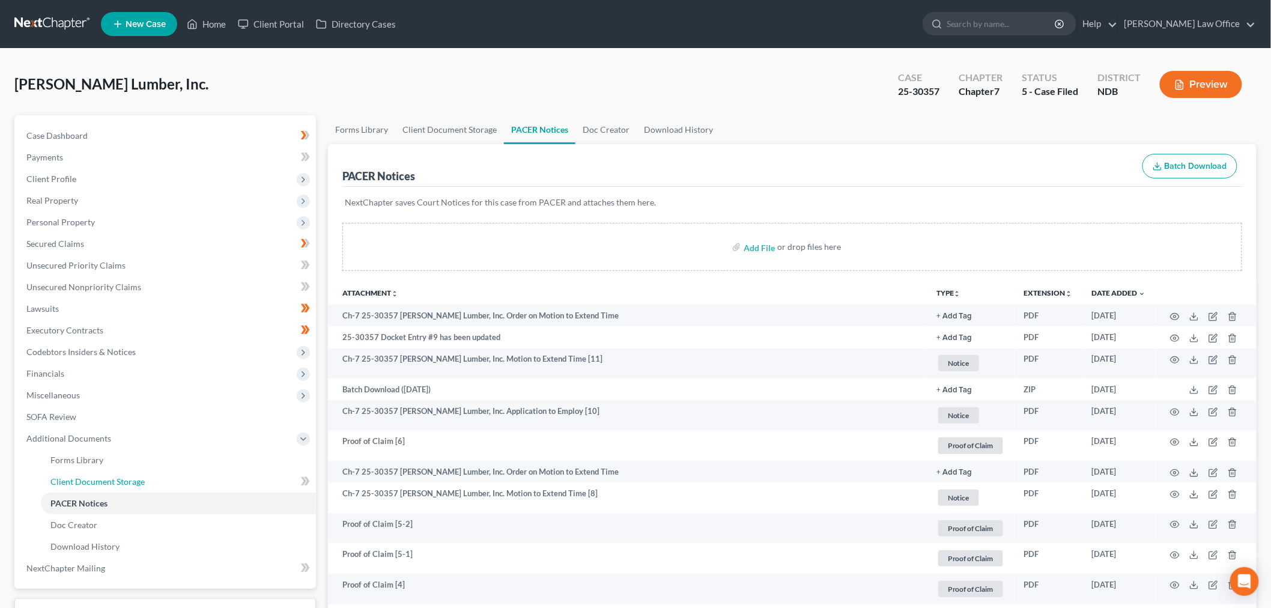
click at [101, 478] on span "Client Document Storage" at bounding box center [97, 481] width 94 height 10
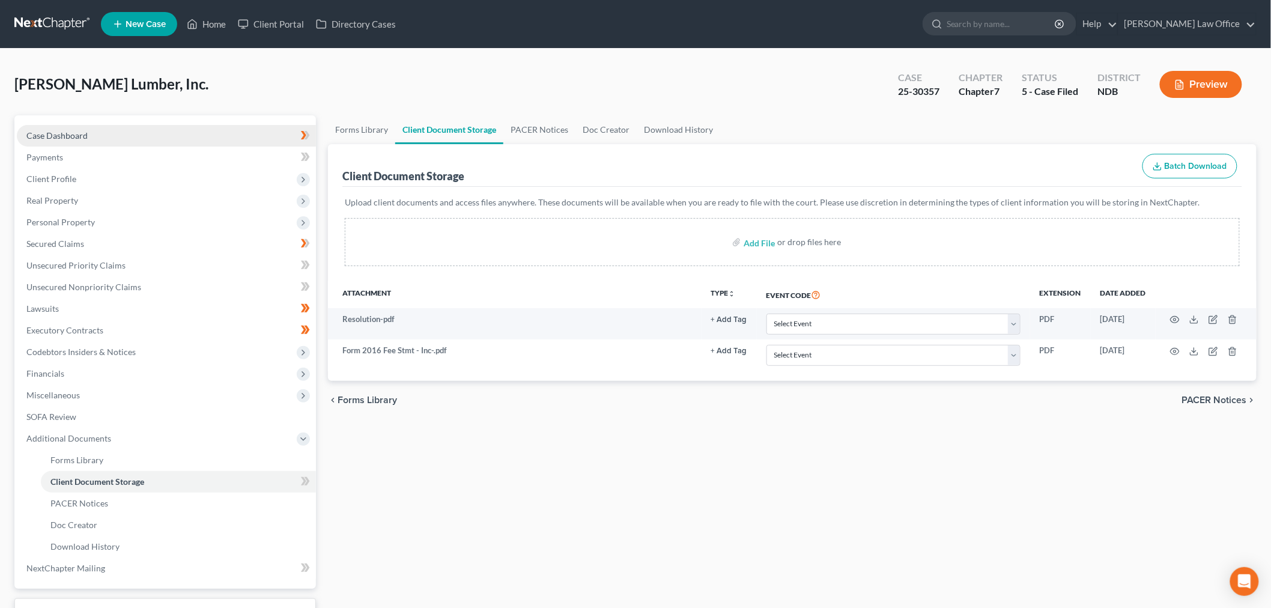
click at [85, 135] on span "Case Dashboard" at bounding box center [56, 135] width 61 height 10
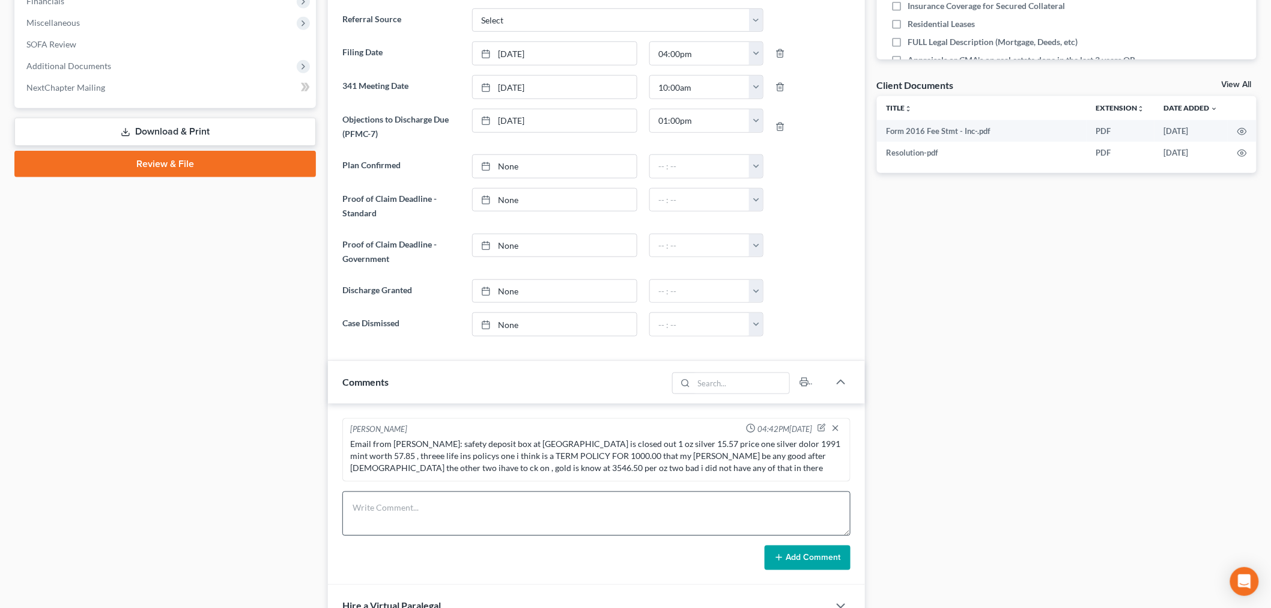
scroll to position [523, 0]
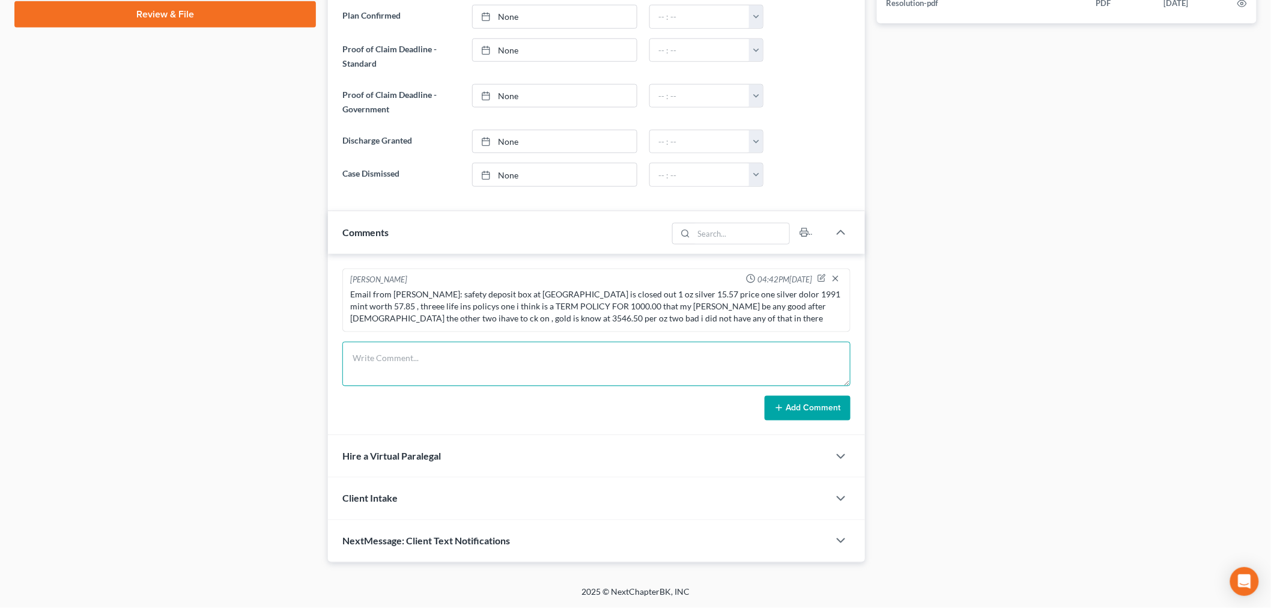
click at [451, 353] on textarea at bounding box center [596, 364] width 508 height 44
paste textarea "Future needs: HEADS up, do not focus on these until the first list is complete.…"
type textarea "Future needs: HEADS up, do not focus on these until the first list is complete.…"
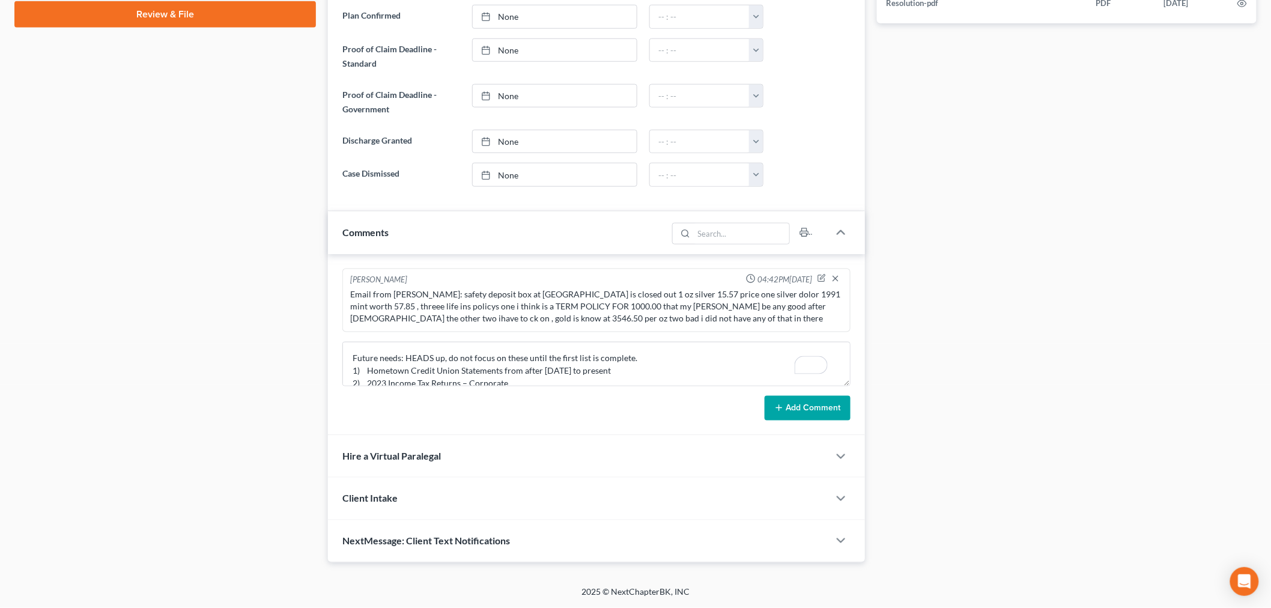
drag, startPoint x: 808, startPoint y: 404, endPoint x: 671, endPoint y: 404, distance: 137.6
click at [806, 404] on button "Add Comment" at bounding box center [808, 408] width 86 height 25
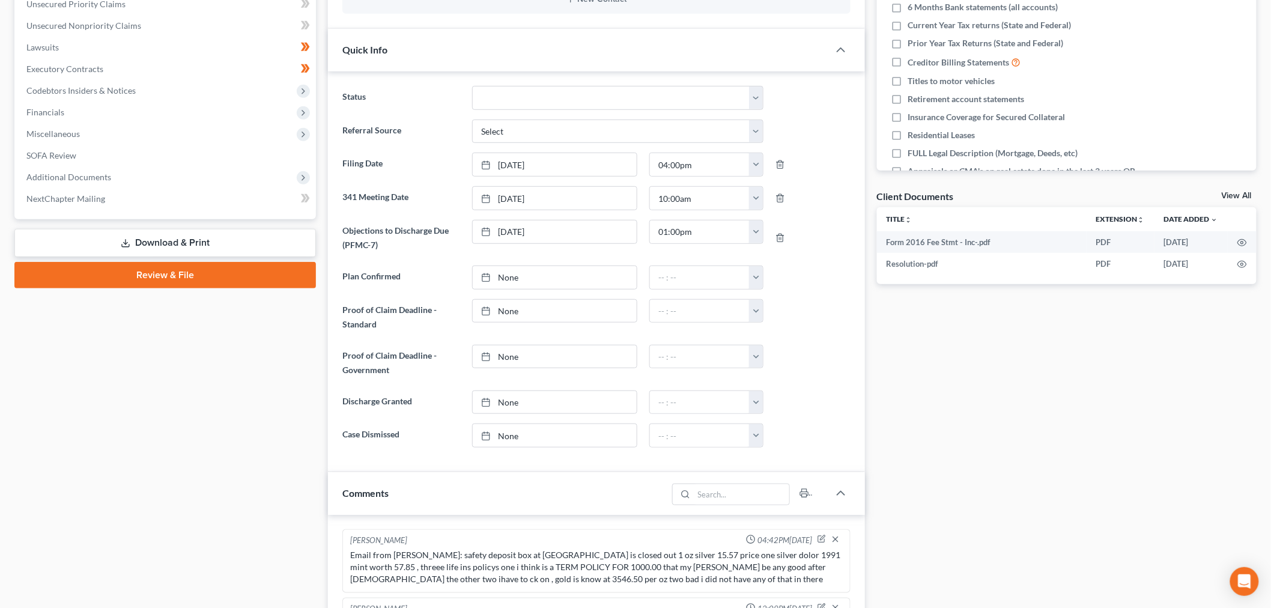
scroll to position [651, 0]
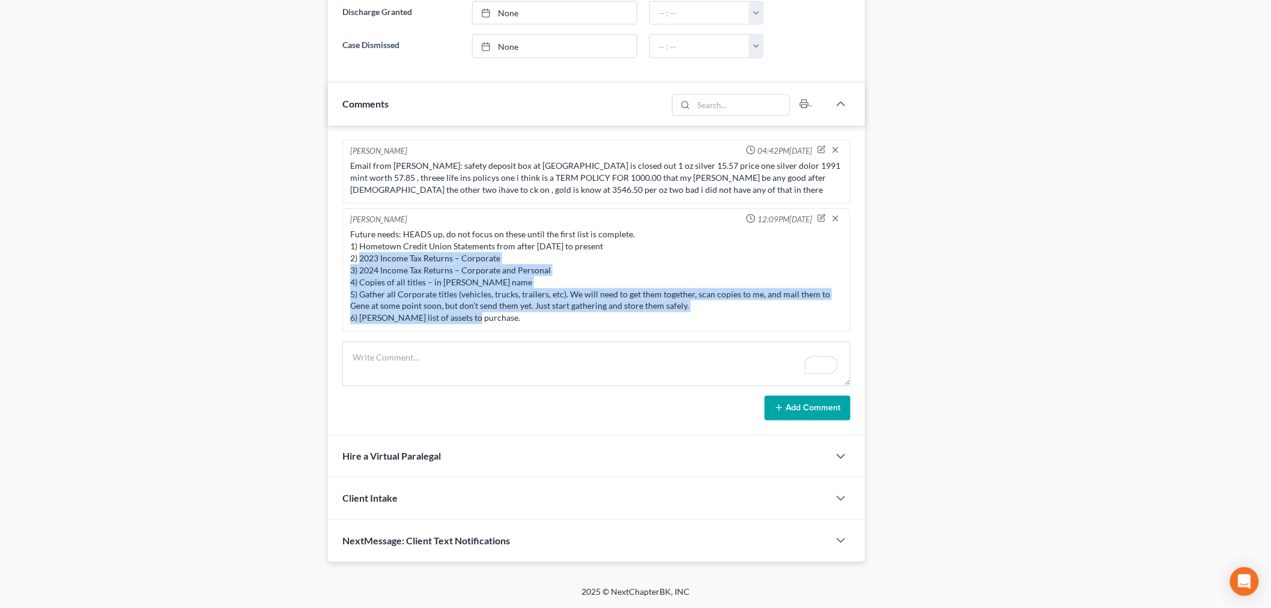
drag, startPoint x: 481, startPoint y: 315, endPoint x: 346, endPoint y: 261, distance: 145.6
click at [346, 261] on div "Sara Diaz 12:09PM, 09/16/2025 Future needs: HEADS up, do not focus on these unt…" at bounding box center [596, 270] width 508 height 124
copy div "2) 2023 Income Tax Returns – Corporate 3) 2024 Income Tax Returns – Corporate a…"
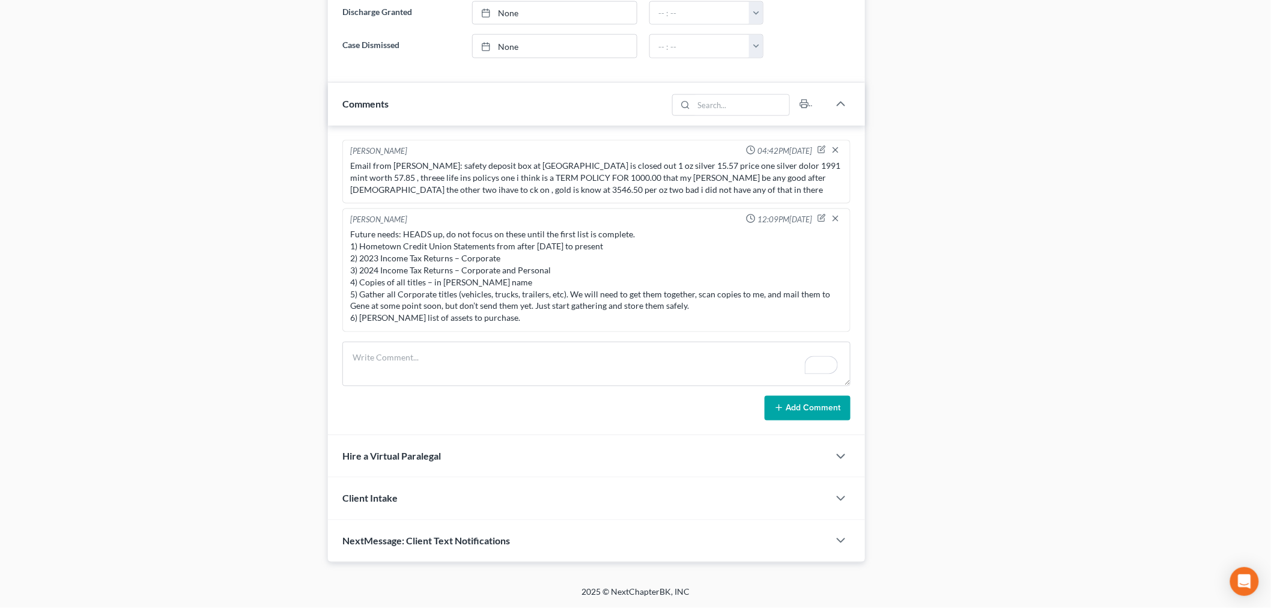
click at [224, 192] on div "Case Dashboard Payments Invoices Payments Payments Credit Report Client Profile" at bounding box center [165, 14] width 314 height 1098
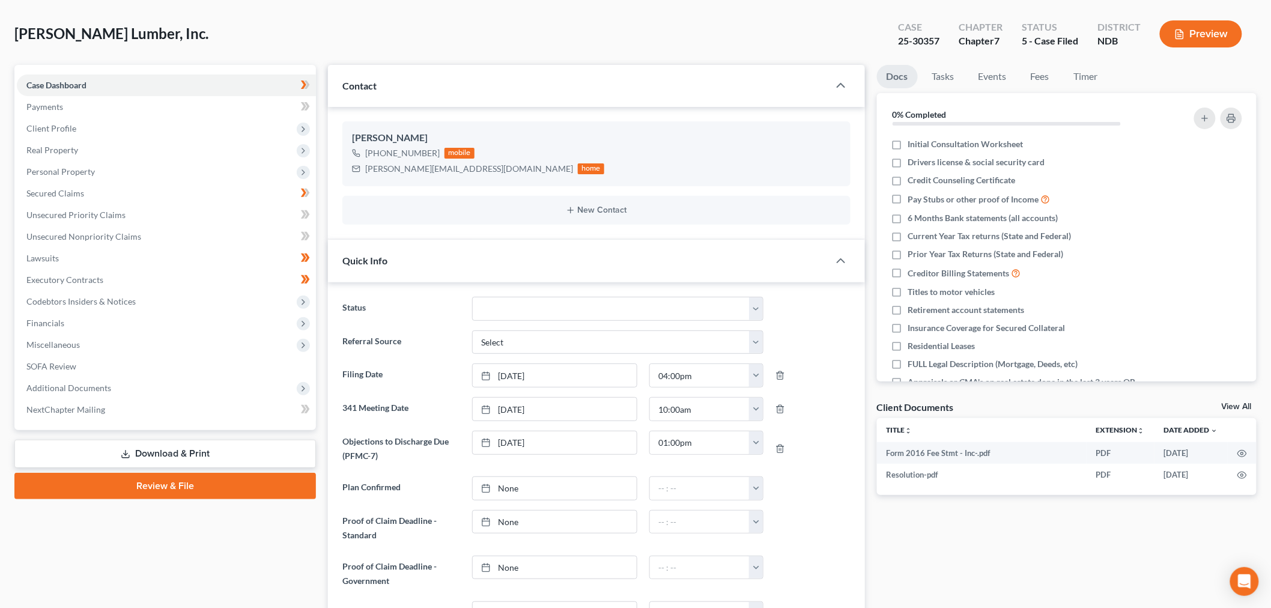
scroll to position [0, 0]
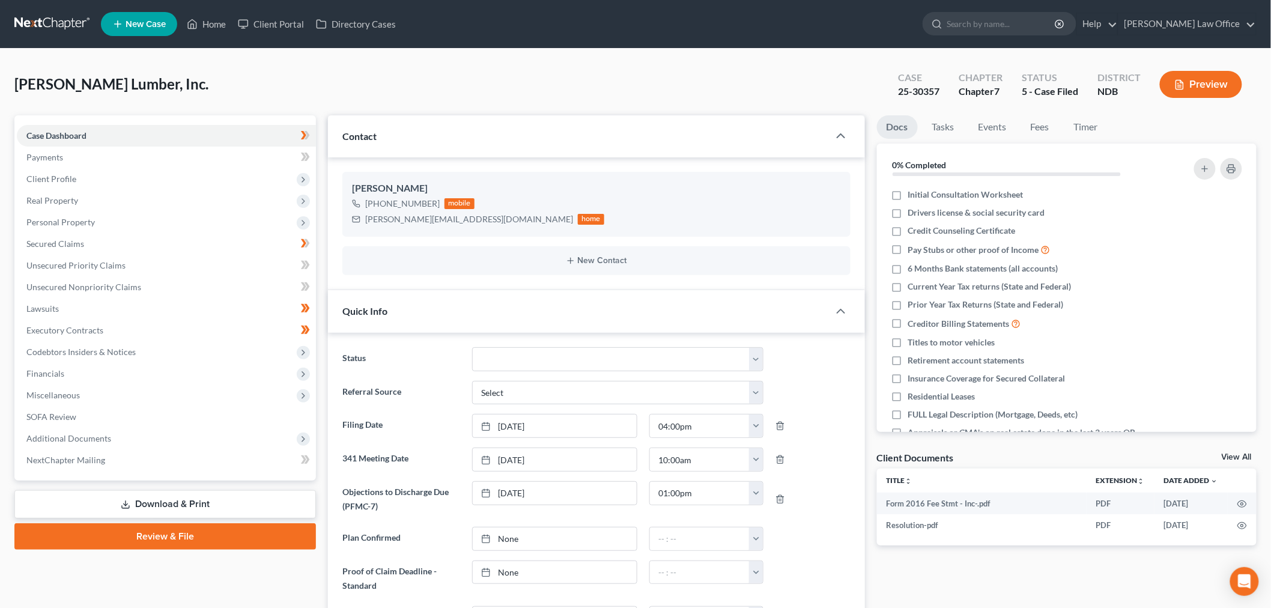
click at [216, 496] on link "Download & Print" at bounding box center [165, 504] width 302 height 28
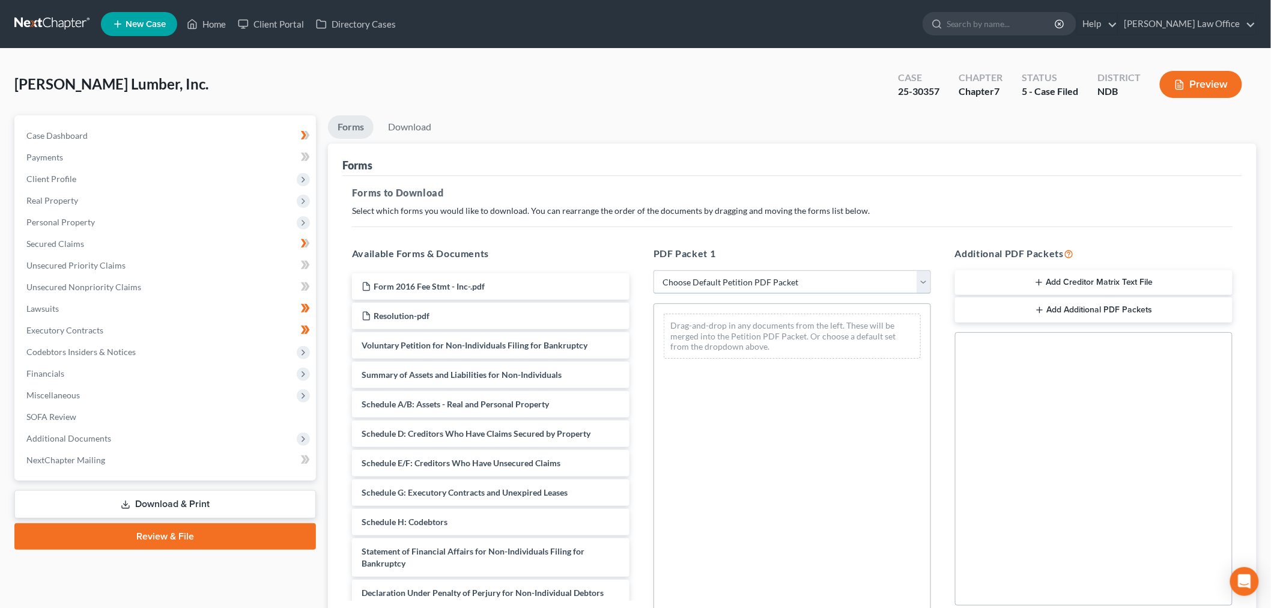
click at [758, 284] on select "Choose Default Petition PDF Packet Complete Bankruptcy Petition (all forms and …" at bounding box center [793, 282] width 278 height 24
select select "4"
click at [654, 270] on select "Choose Default Petition PDF Packet Complete Bankruptcy Petition (all forms and …" at bounding box center [793, 282] width 278 height 24
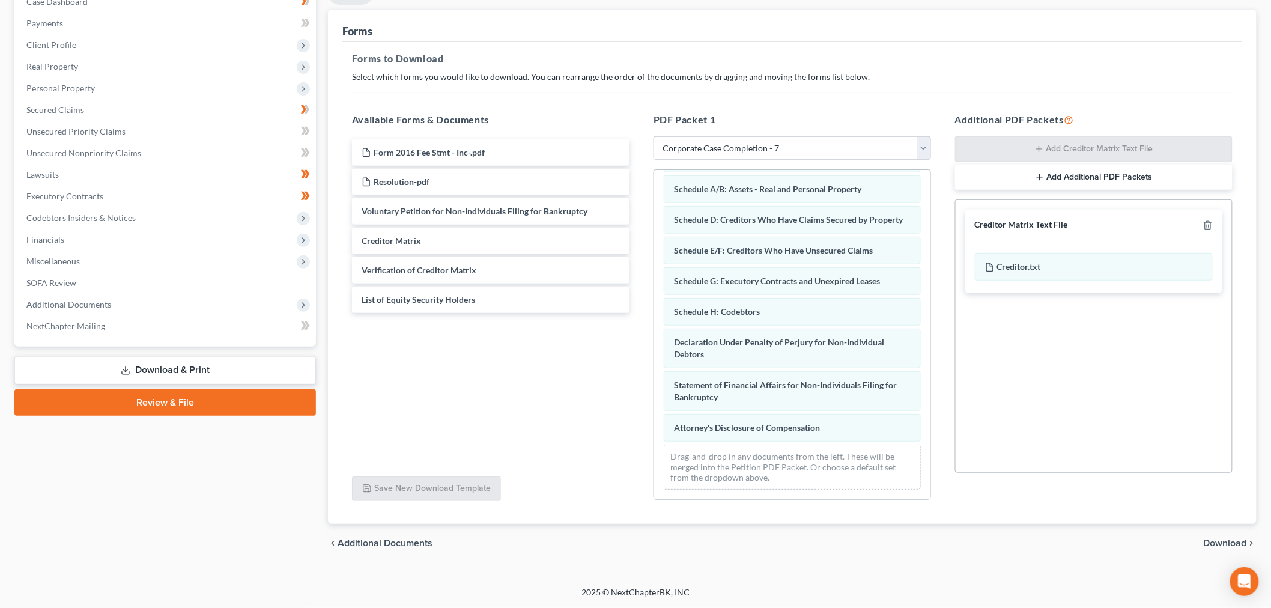
scroll to position [17, 0]
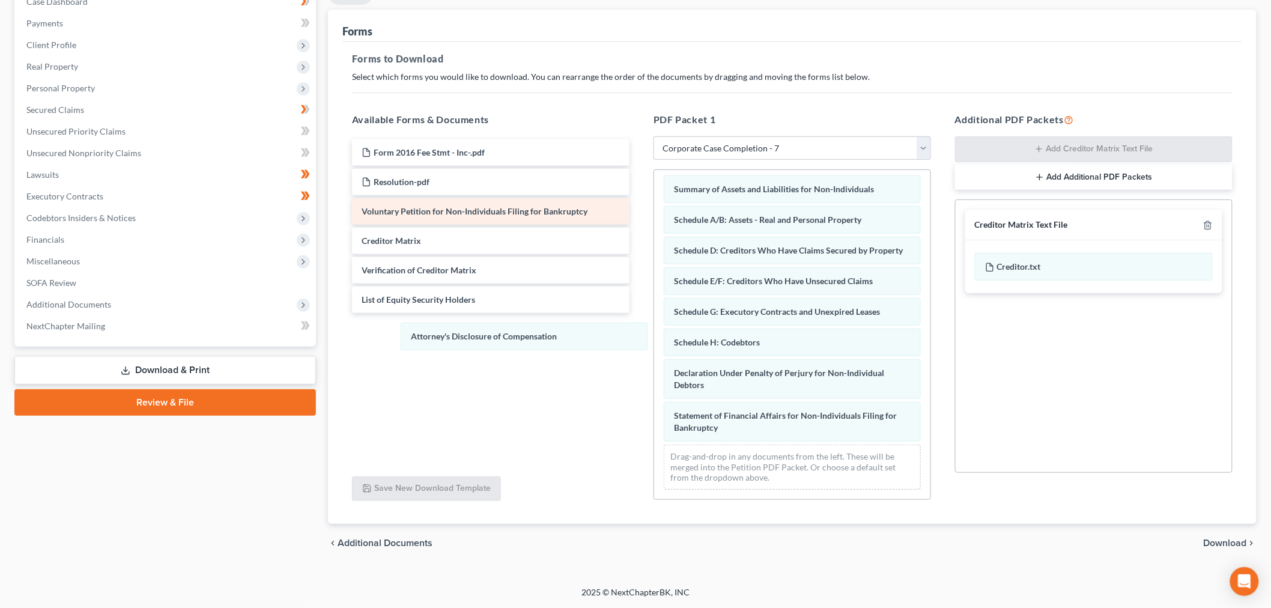
drag, startPoint x: 749, startPoint y: 431, endPoint x: 495, endPoint y: 210, distance: 336.4
click at [654, 339] on div "Attorney's Disclosure of Compensation Summary of Assets and Liabilities for Non…" at bounding box center [792, 332] width 276 height 333
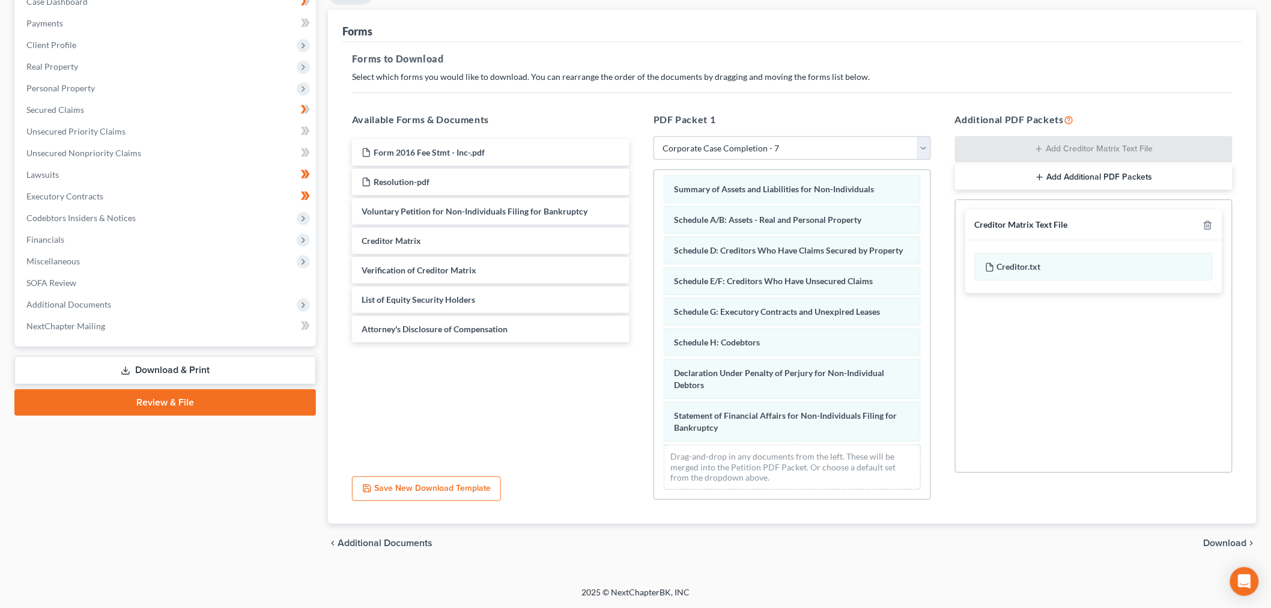
scroll to position [47, 0]
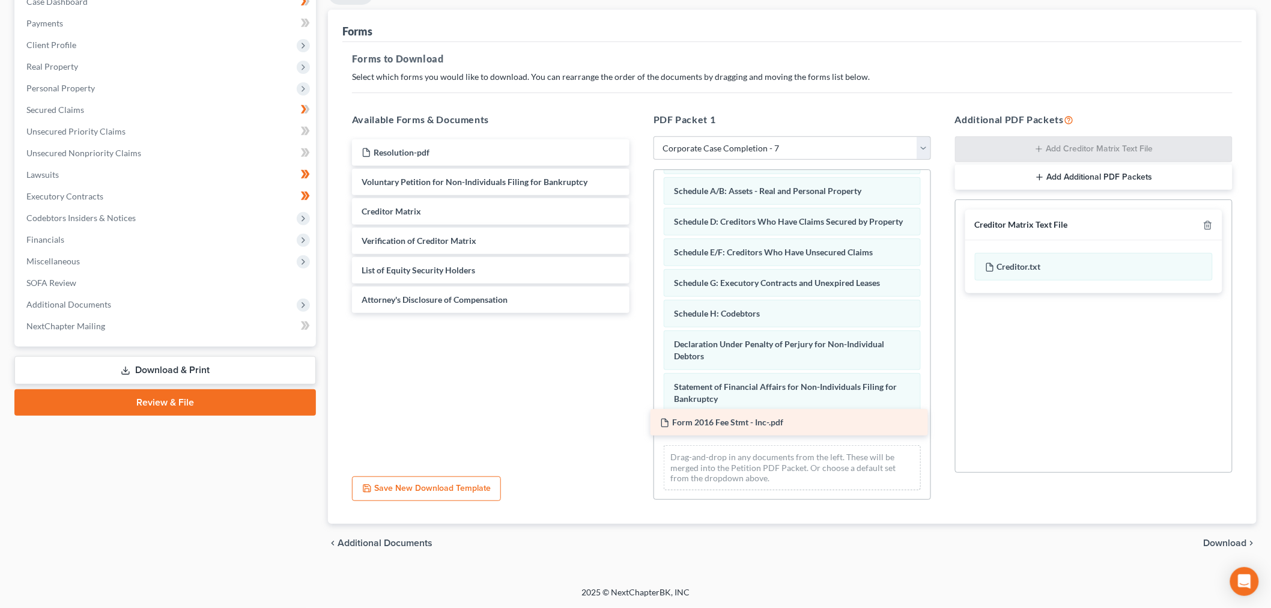
drag, startPoint x: 508, startPoint y: 154, endPoint x: 807, endPoint y: 425, distance: 402.8
click at [639, 313] on div "Form 2016 Fee Stmt - Inc-.pdf Form 2016 Fee Stmt - Inc-.pdf Resolution-pdf Volu…" at bounding box center [490, 226] width 297 height 174
drag, startPoint x: 1229, startPoint y: 543, endPoint x: 1178, endPoint y: 544, distance: 51.7
click at [1230, 543] on span "Download" at bounding box center [1225, 543] width 43 height 10
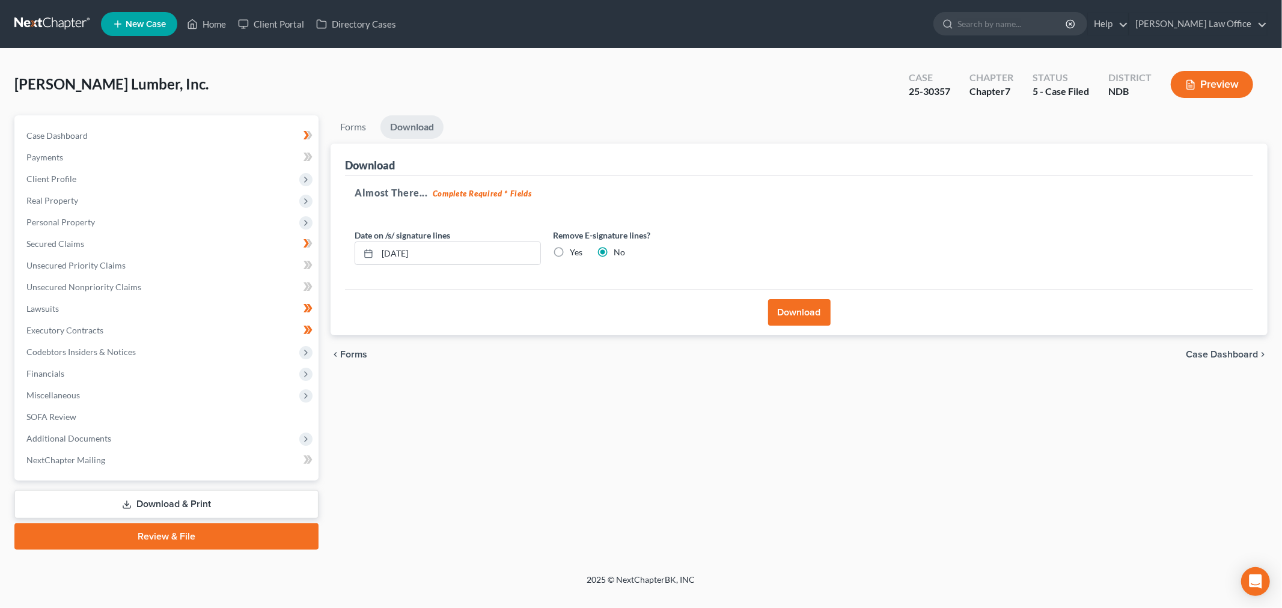
click at [570, 254] on label "Yes" at bounding box center [576, 252] width 13 height 12
click at [574, 254] on input "Yes" at bounding box center [578, 250] width 8 height 8
radio input "true"
radio input "false"
click at [436, 252] on input "09/16/2025" at bounding box center [458, 253] width 163 height 23
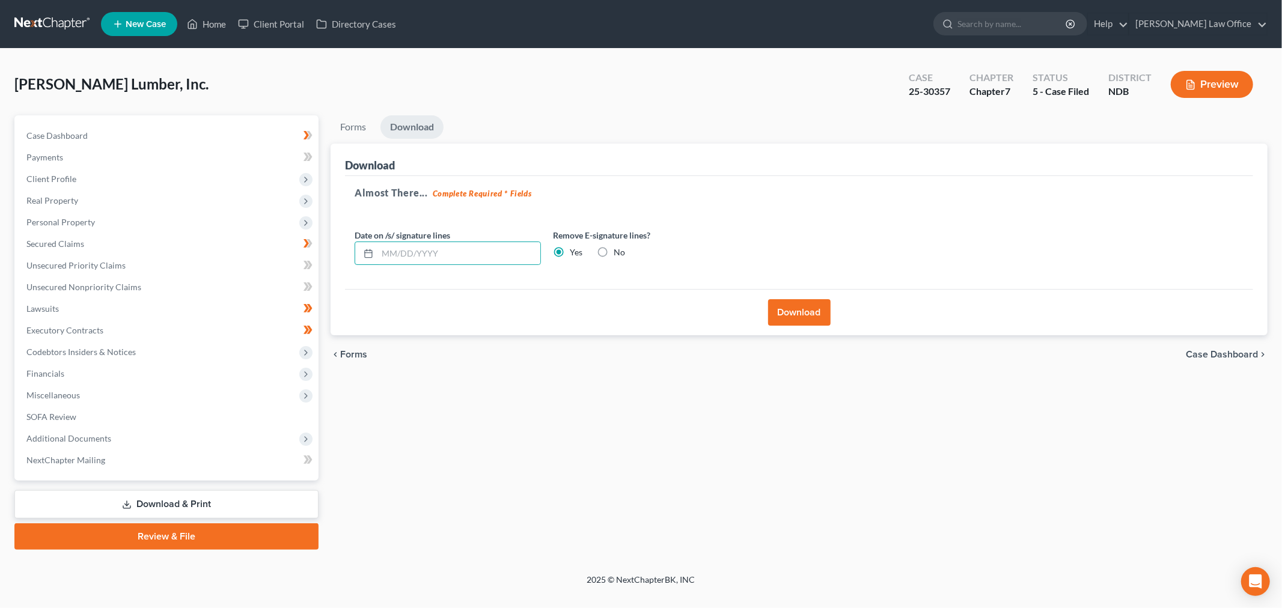
click at [785, 316] on button "Download" at bounding box center [799, 312] width 62 height 26
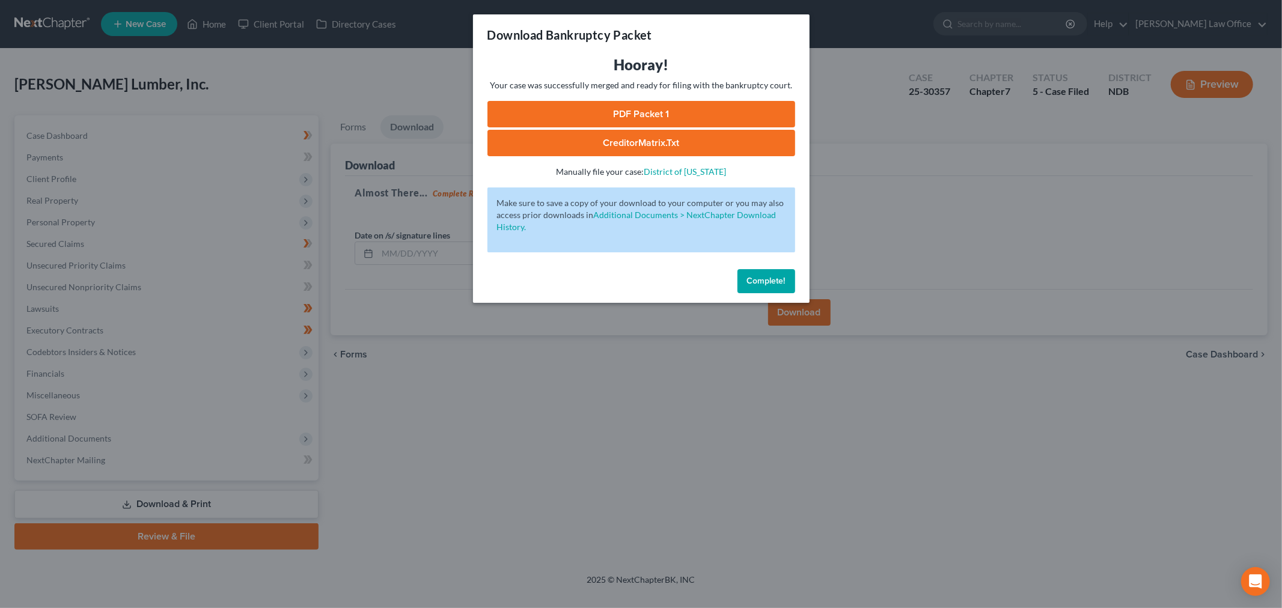
click at [634, 117] on link "PDF Packet 1" at bounding box center [641, 114] width 308 height 26
click at [755, 273] on button "Complete!" at bounding box center [766, 281] width 58 height 24
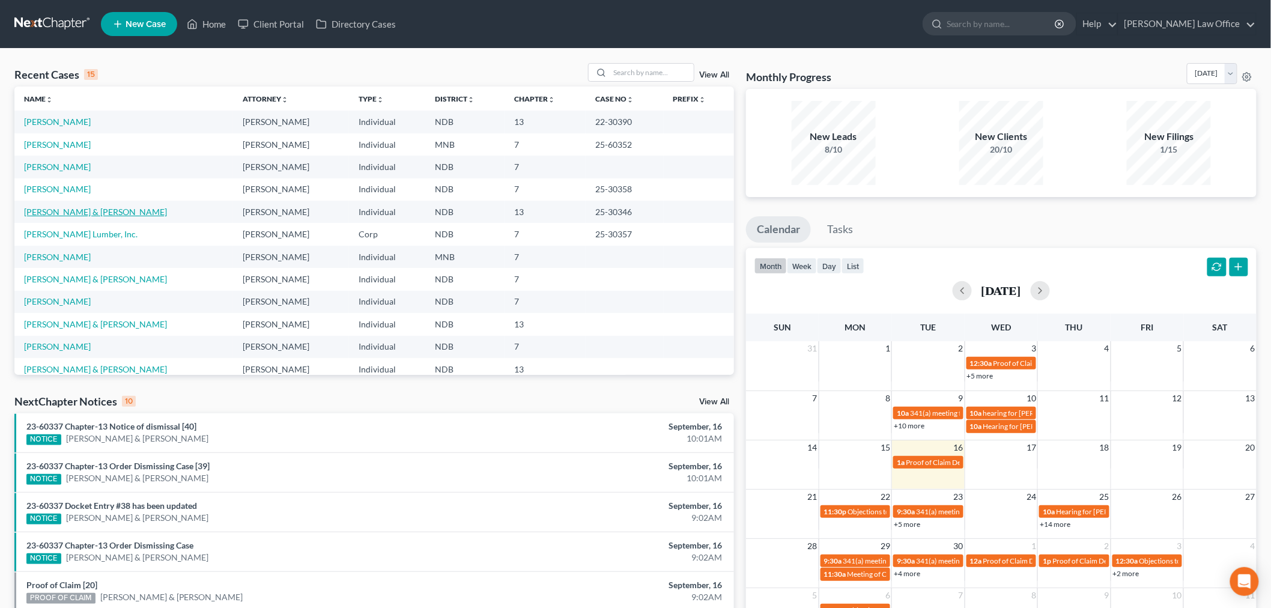
click at [66, 211] on link "[PERSON_NAME] & [PERSON_NAME]" at bounding box center [95, 212] width 143 height 10
select select "6"
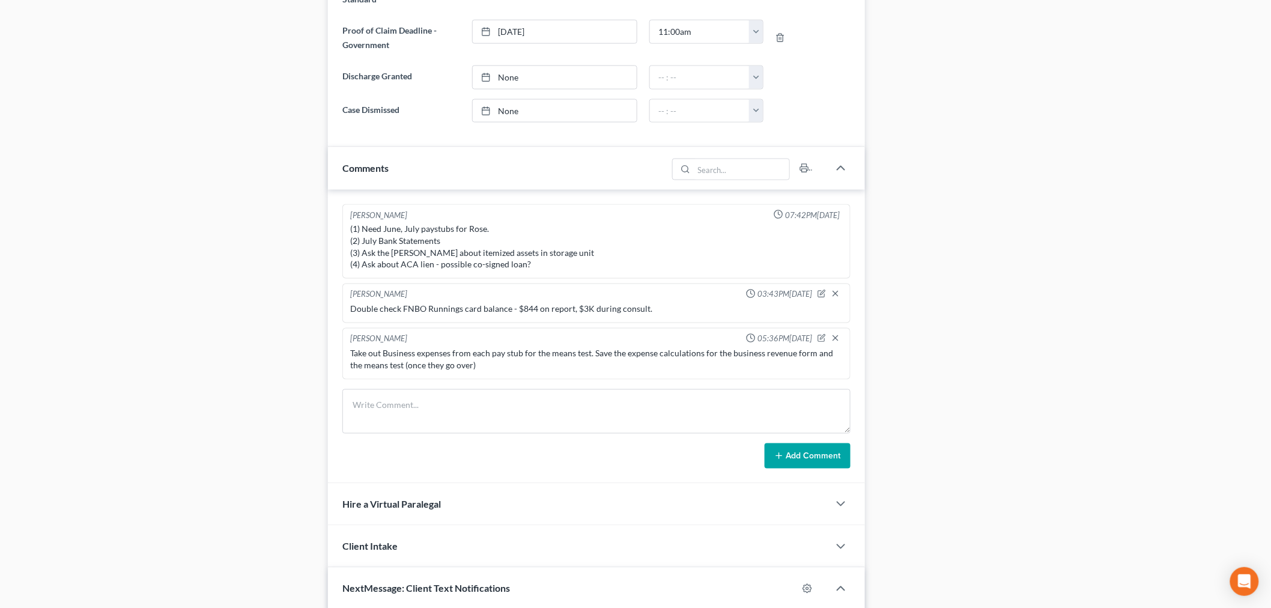
scroll to position [1012, 0]
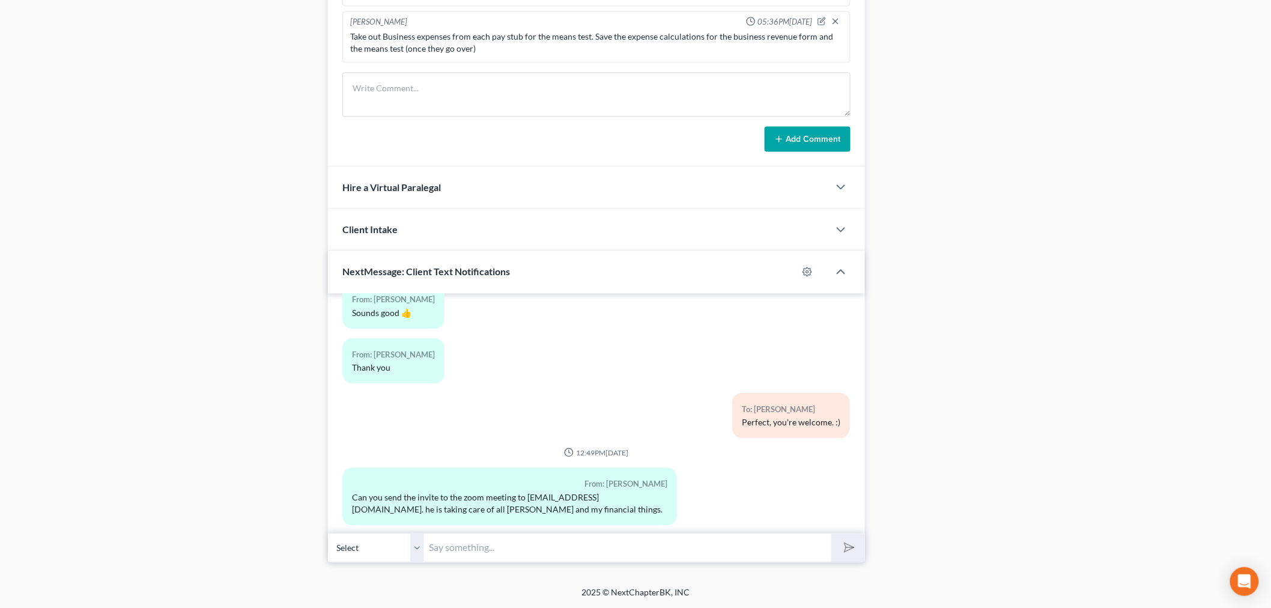
drag, startPoint x: 436, startPoint y: 544, endPoint x: 442, endPoint y: 544, distance: 6.6
click at [436, 544] on input "text" at bounding box center [627, 547] width 407 height 29
click at [645, 547] on input "Sure - will you be with him on the call?" at bounding box center [627, 547] width 407 height 29
type input "Sure - will you be with him when we connect?"
click at [832, 534] on button "submit" at bounding box center [848, 548] width 33 height 28
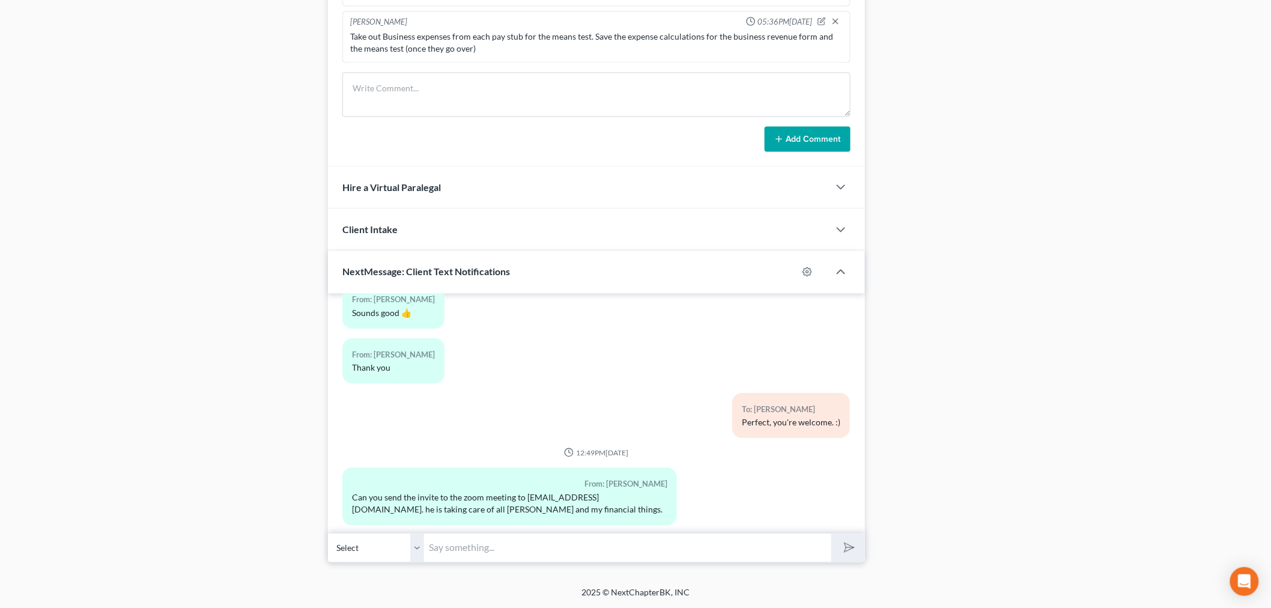
scroll to position [7682, 0]
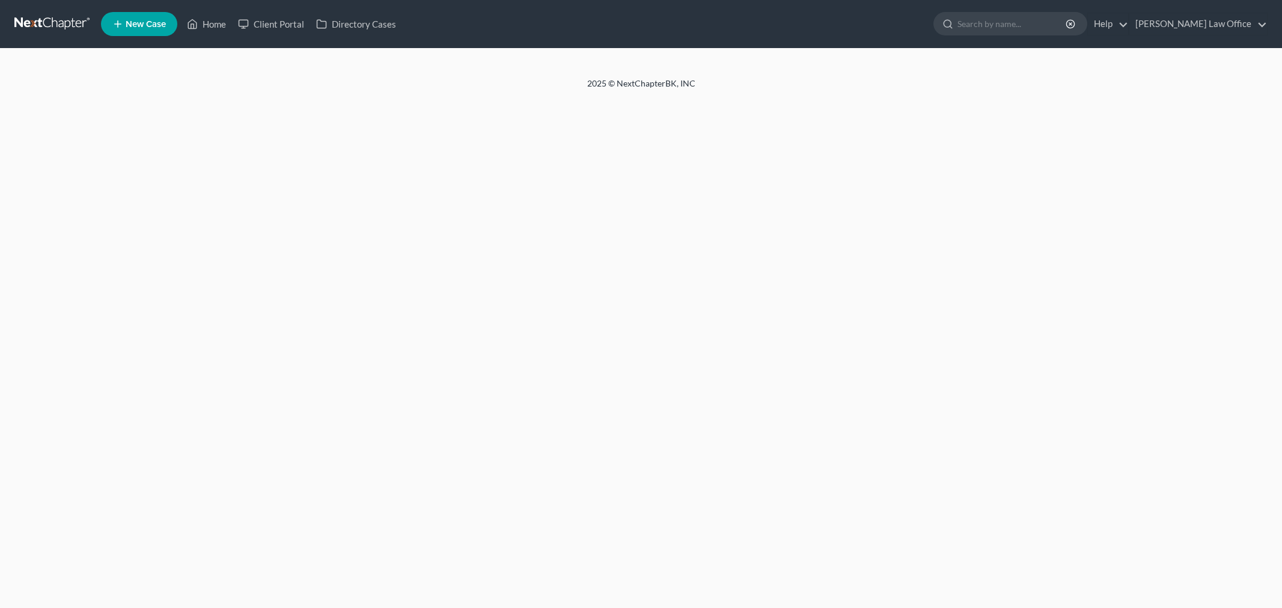
select select "6"
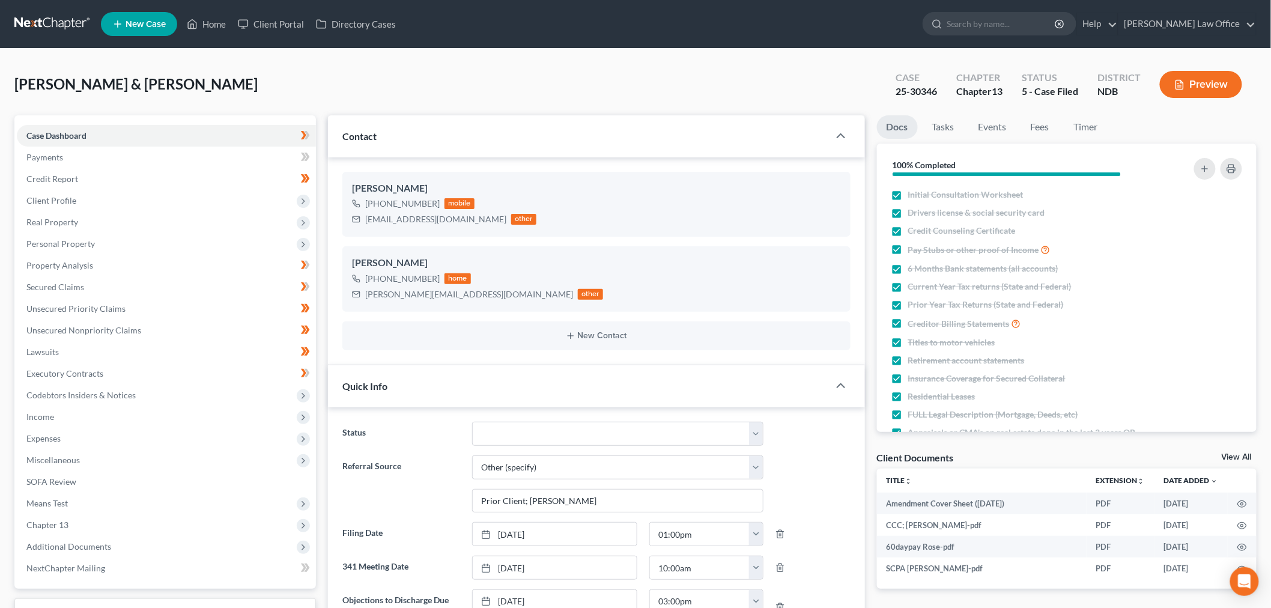
click at [45, 25] on link at bounding box center [52, 24] width 77 height 22
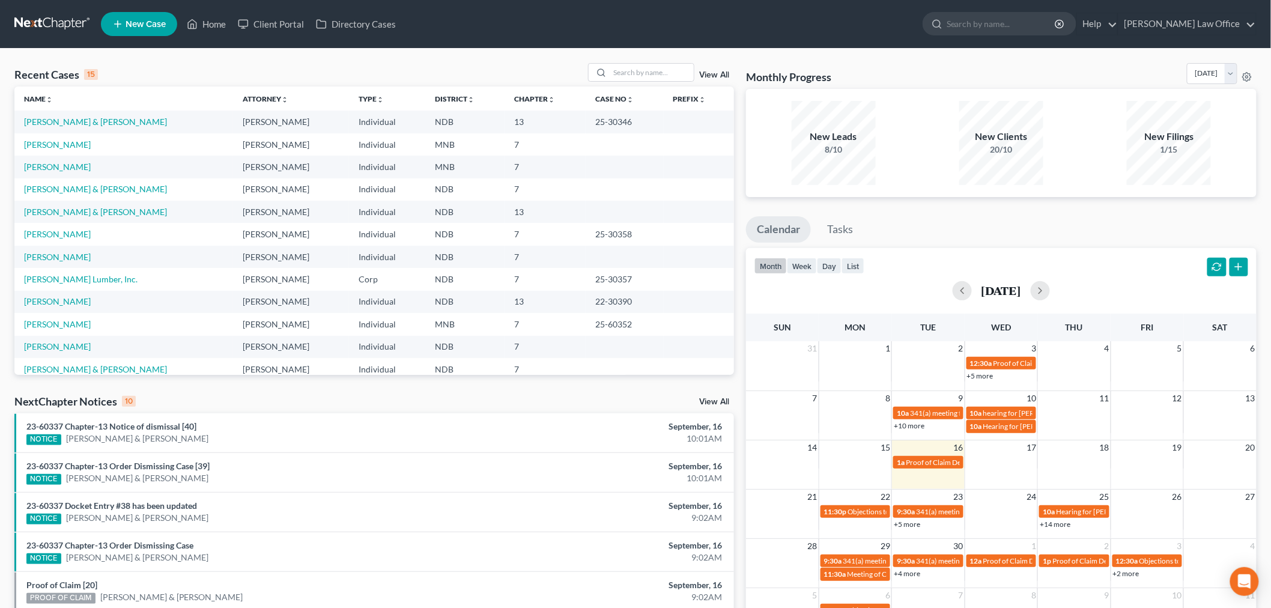
click at [649, 58] on div "Recent Cases 15 View All Name unfold_more expand_more expand_less Attorney unfo…" at bounding box center [635, 446] width 1271 height 794
click at [633, 79] on input "search" at bounding box center [652, 72] width 84 height 17
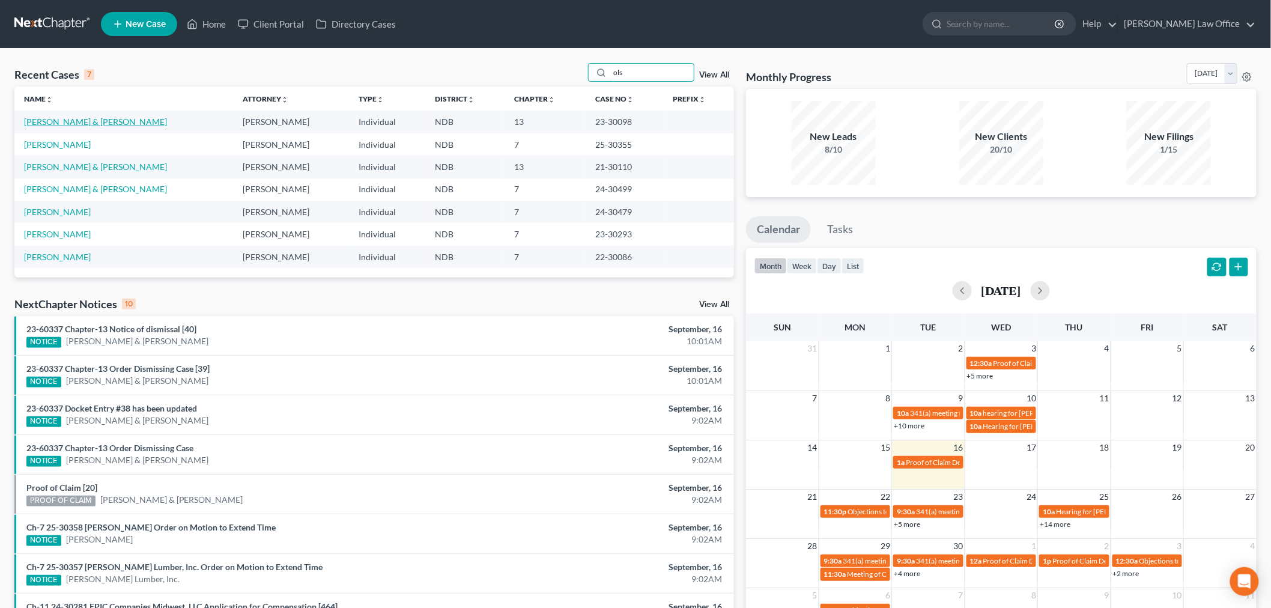
type input "ols"
click at [62, 125] on link "[PERSON_NAME] & [PERSON_NAME]" at bounding box center [95, 122] width 143 height 10
select select "6"
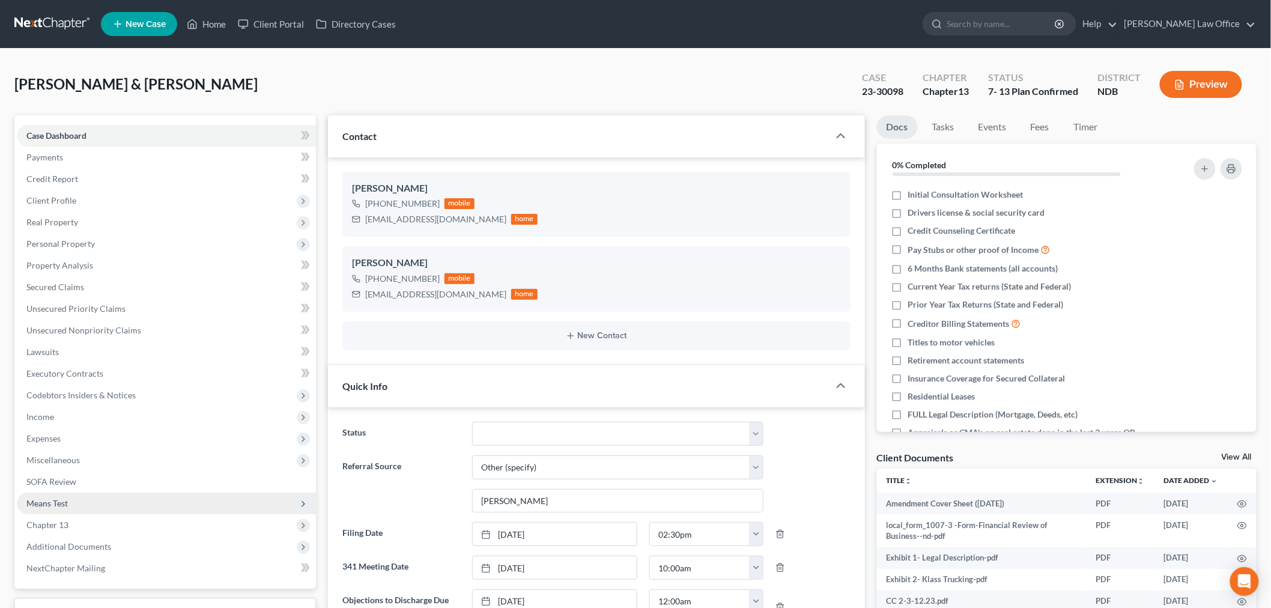
scroll to position [67, 0]
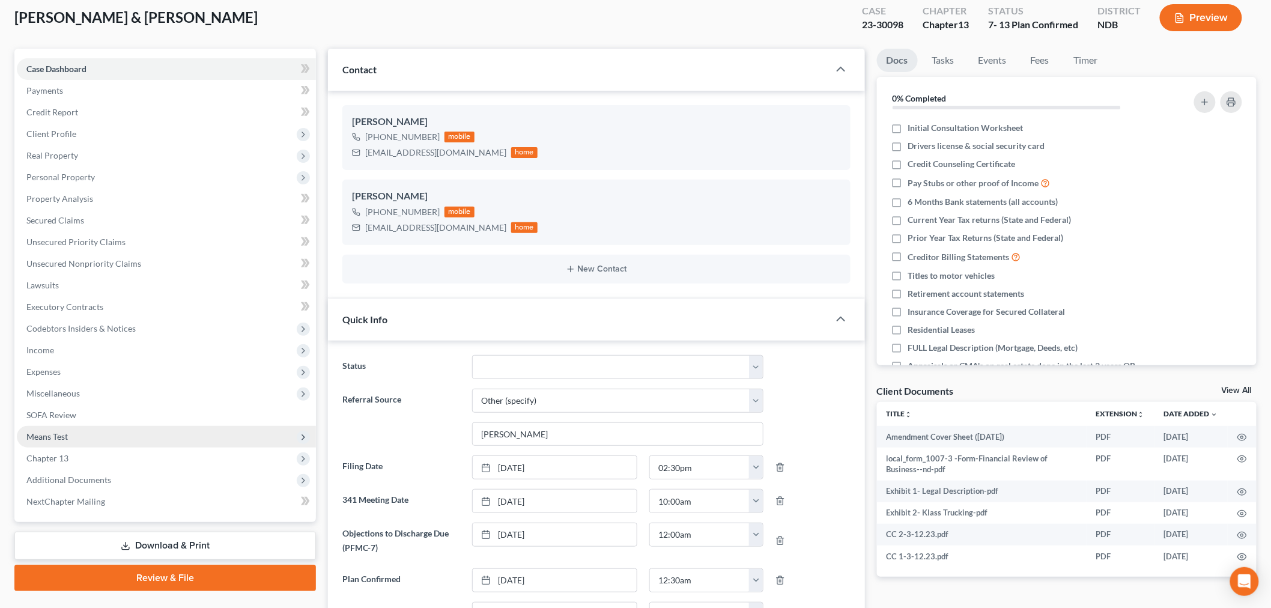
click at [94, 437] on span "Means Test" at bounding box center [166, 437] width 299 height 22
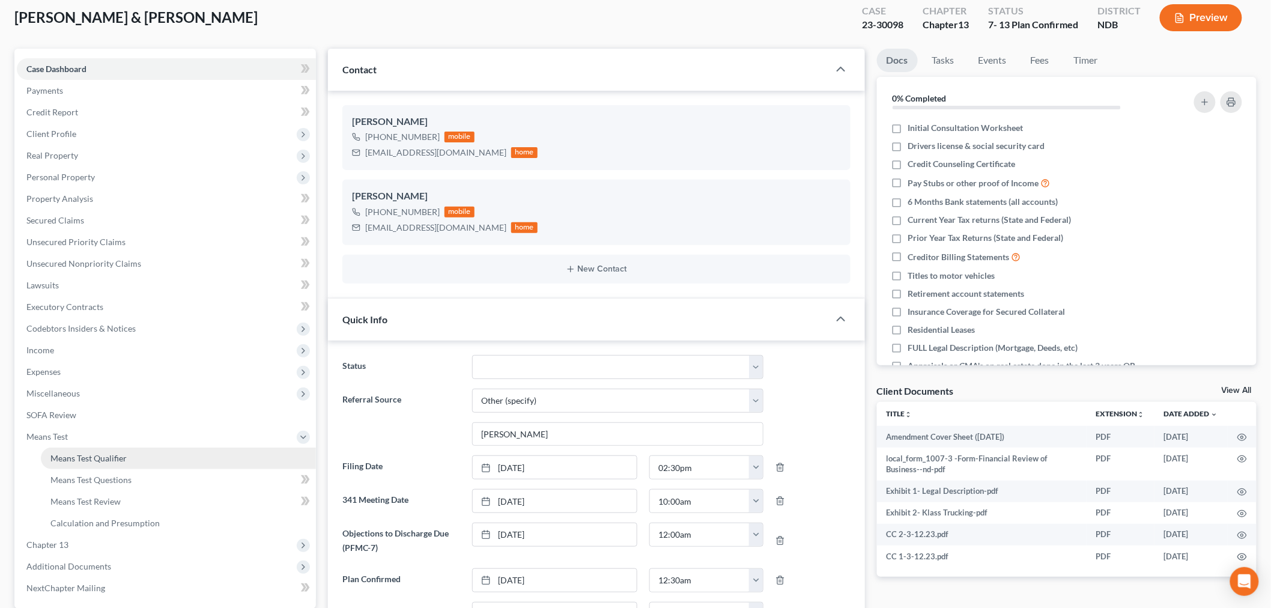
click at [126, 455] on span "Means Test Qualifier" at bounding box center [88, 458] width 76 height 10
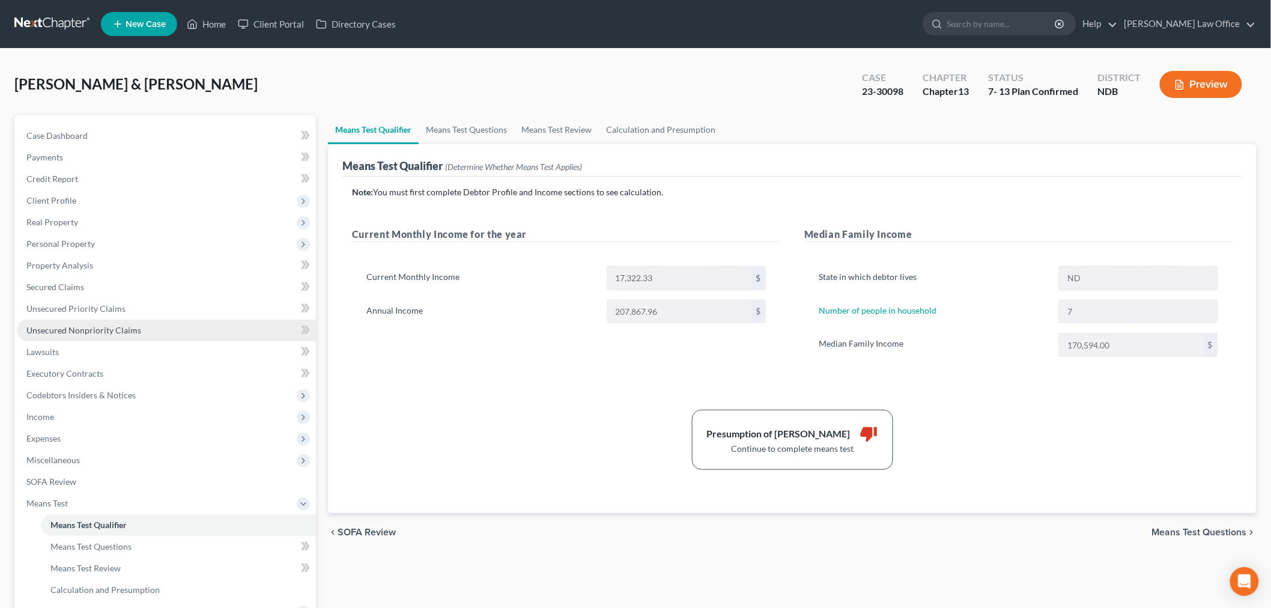
drag, startPoint x: 120, startPoint y: 328, endPoint x: 157, endPoint y: 329, distance: 36.7
click at [119, 329] on span "Unsecured Nonpriority Claims" at bounding box center [83, 330] width 115 height 10
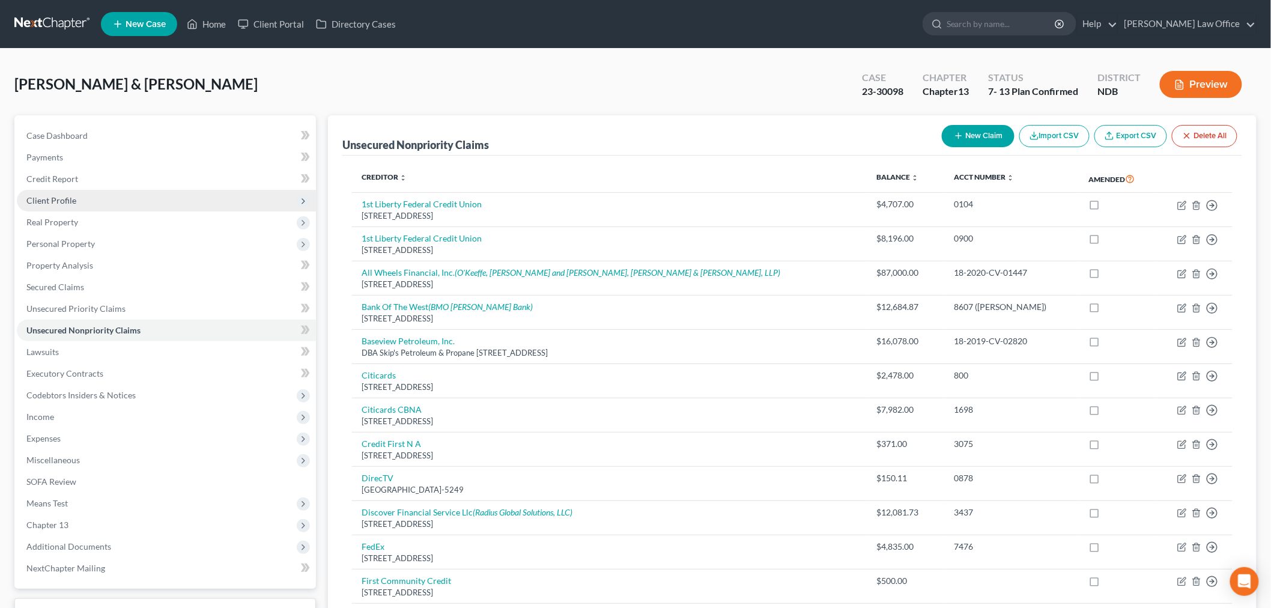
click at [81, 195] on span "Client Profile" at bounding box center [166, 201] width 299 height 22
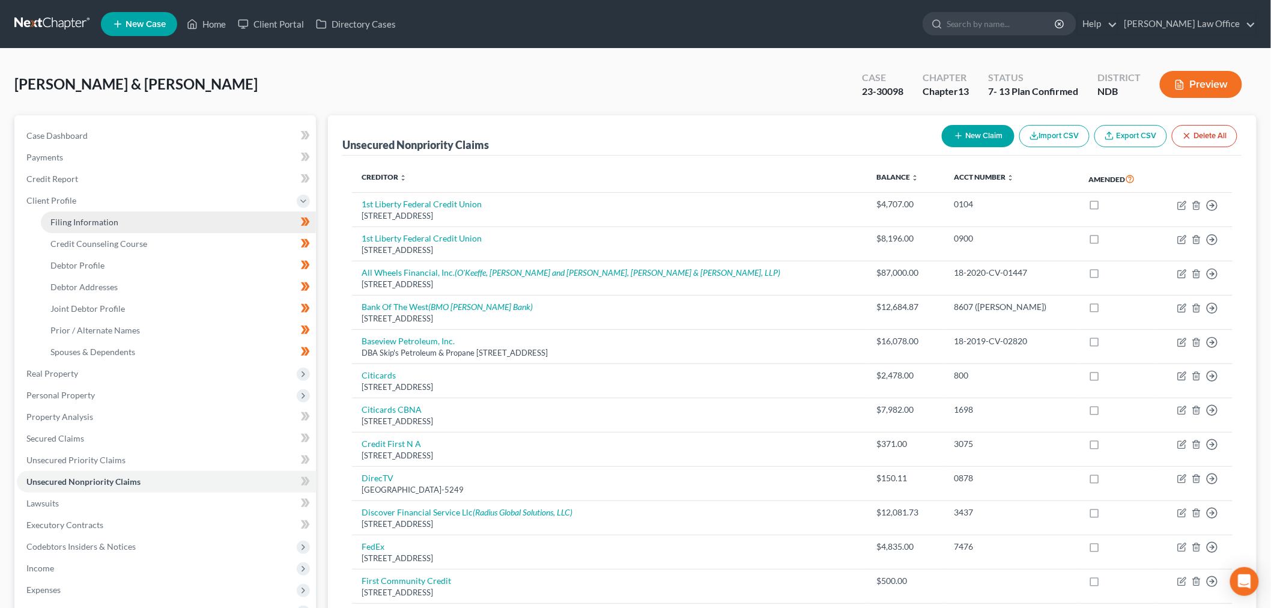
click at [121, 229] on link "Filing Information" at bounding box center [178, 222] width 275 height 22
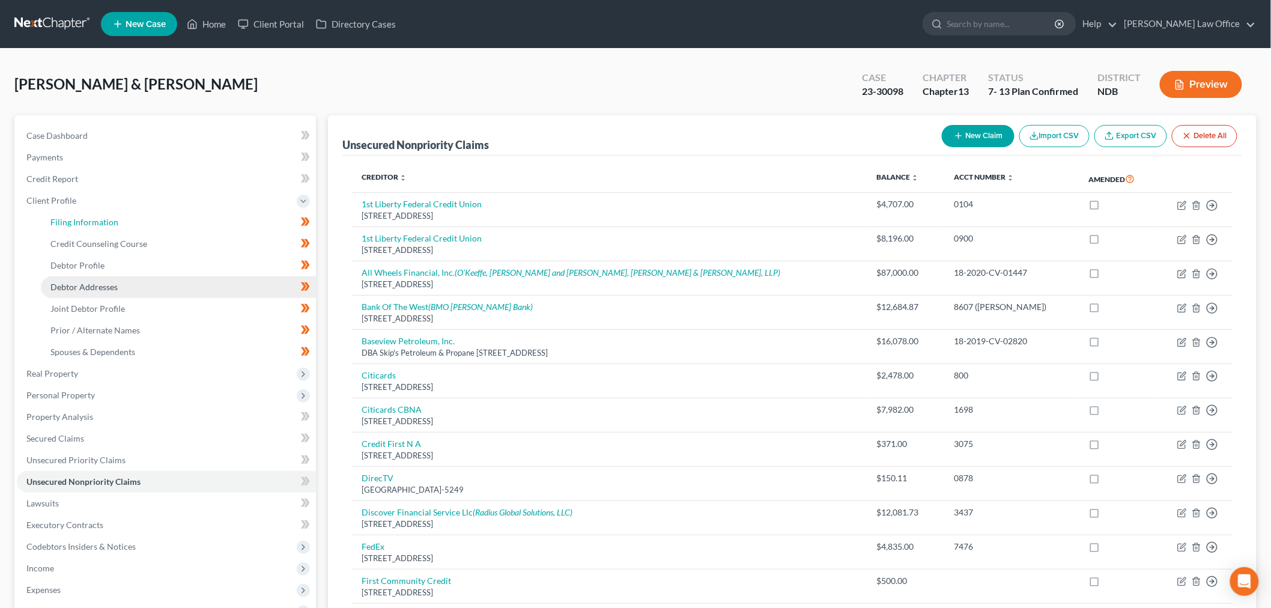
select select "0"
select select "3"
select select "1"
select select "3"
select select "29"
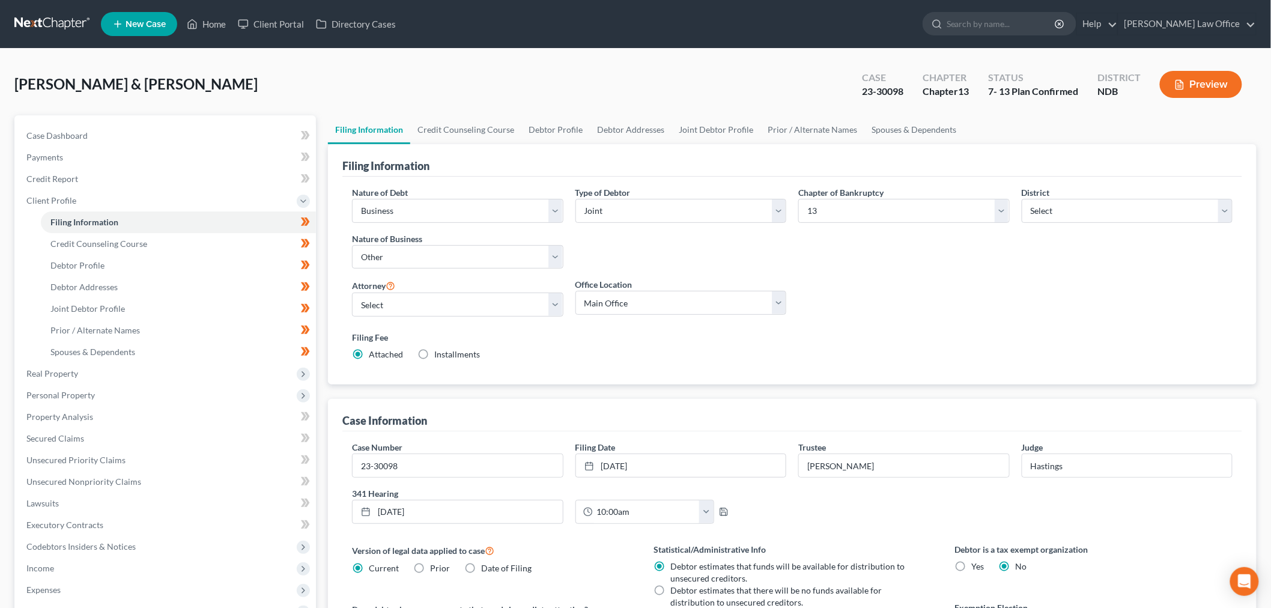
drag, startPoint x: 63, startPoint y: 373, endPoint x: 93, endPoint y: 389, distance: 33.6
click at [63, 373] on span "Real Property" at bounding box center [52, 373] width 52 height 10
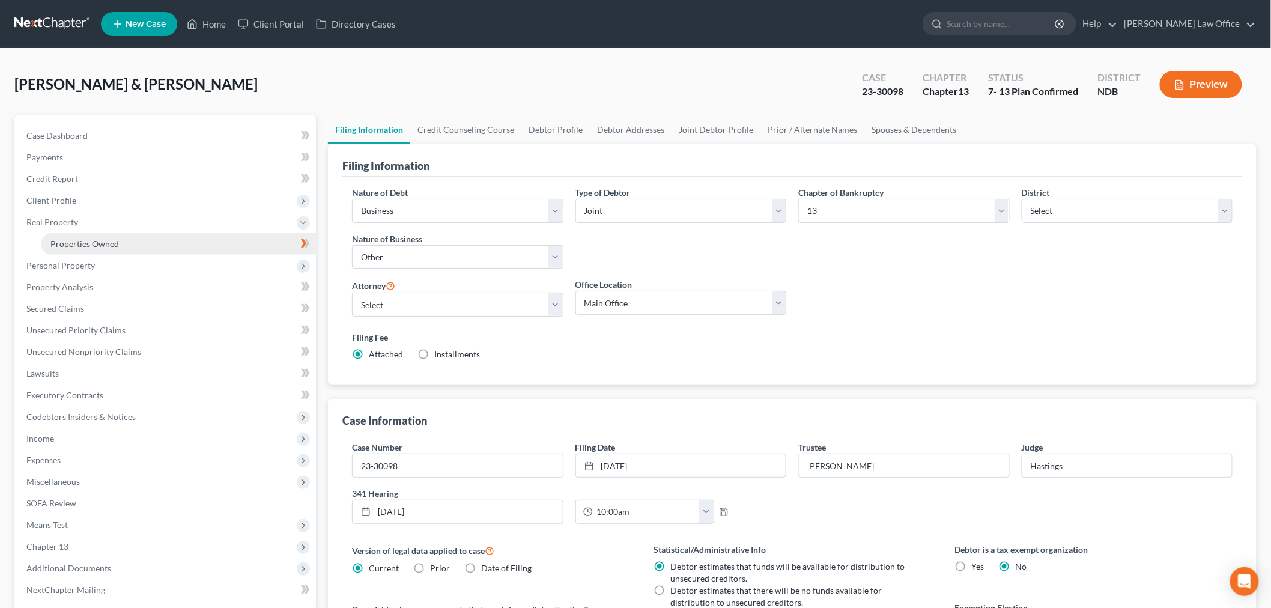
click at [111, 244] on span "Properties Owned" at bounding box center [84, 244] width 68 height 10
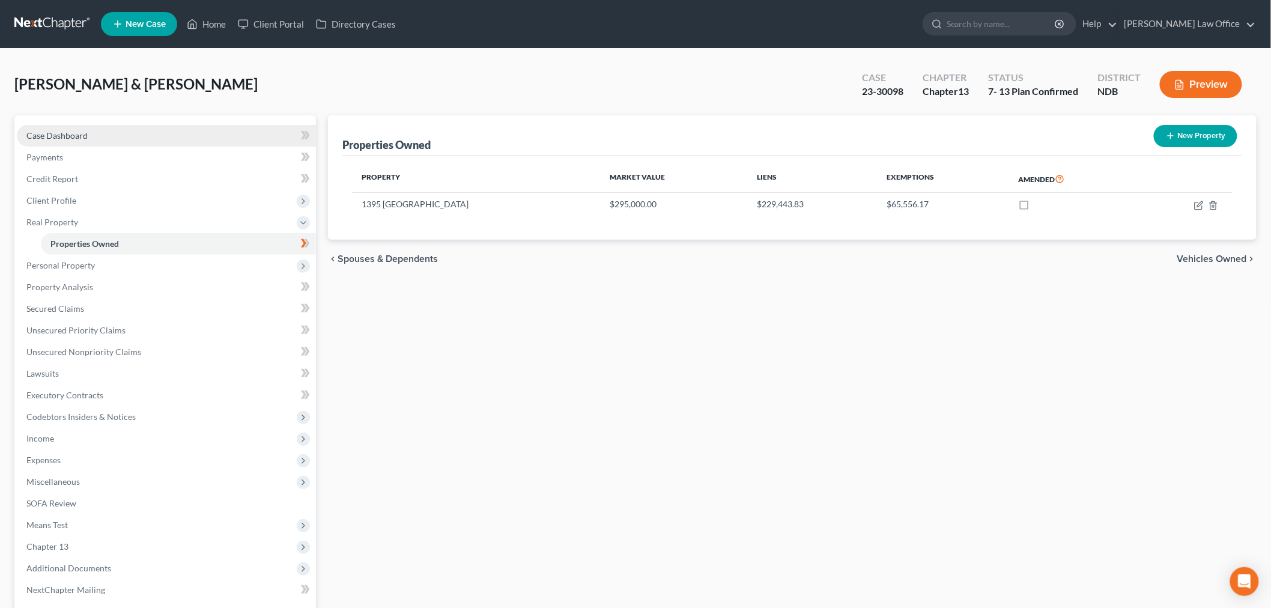
click at [55, 130] on span "Case Dashboard" at bounding box center [56, 135] width 61 height 10
select select "6"
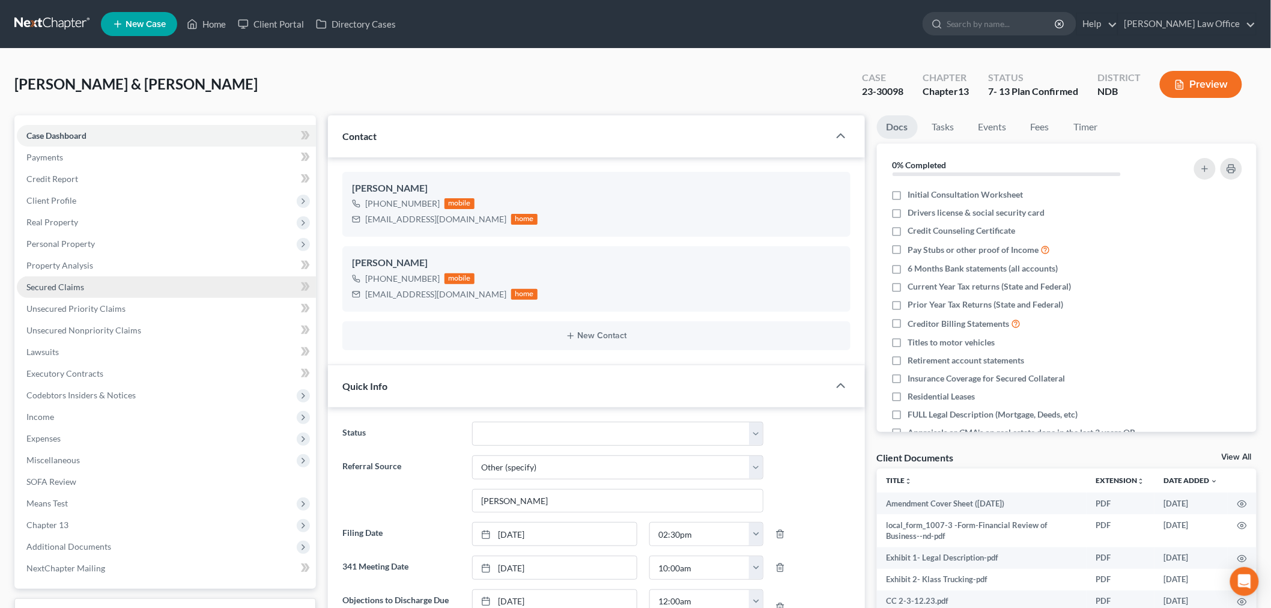
drag, startPoint x: 94, startPoint y: 277, endPoint x: 136, endPoint y: 284, distance: 43.2
click at [94, 277] on link "Secured Claims" at bounding box center [166, 287] width 299 height 22
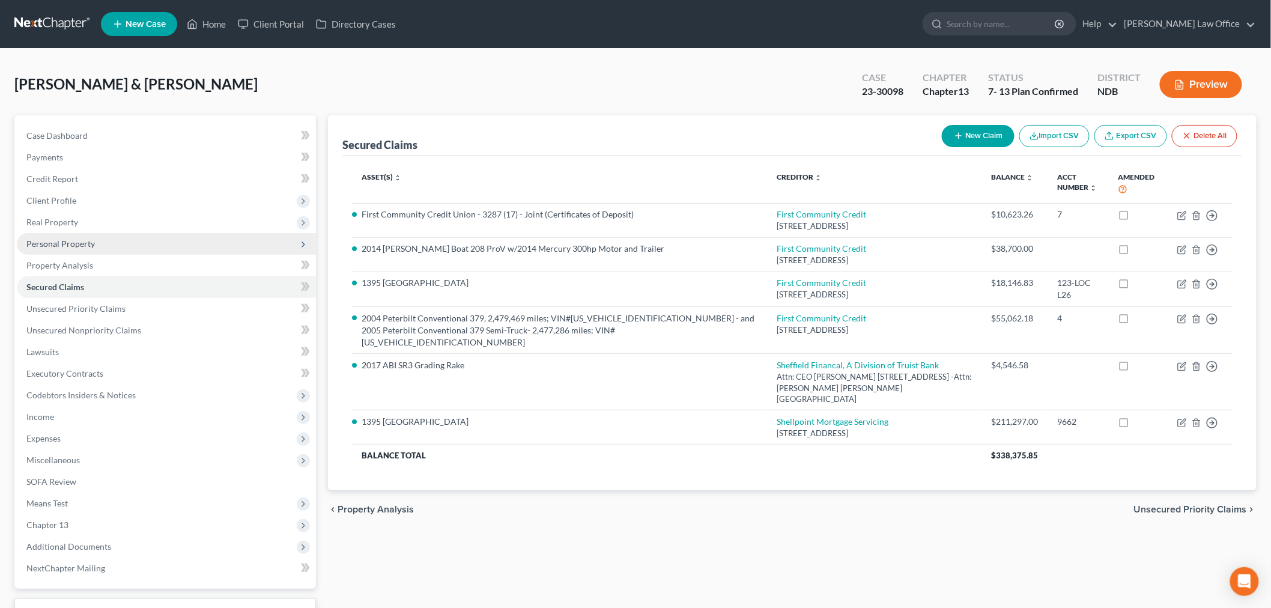
click at [81, 244] on span "Personal Property" at bounding box center [60, 244] width 68 height 10
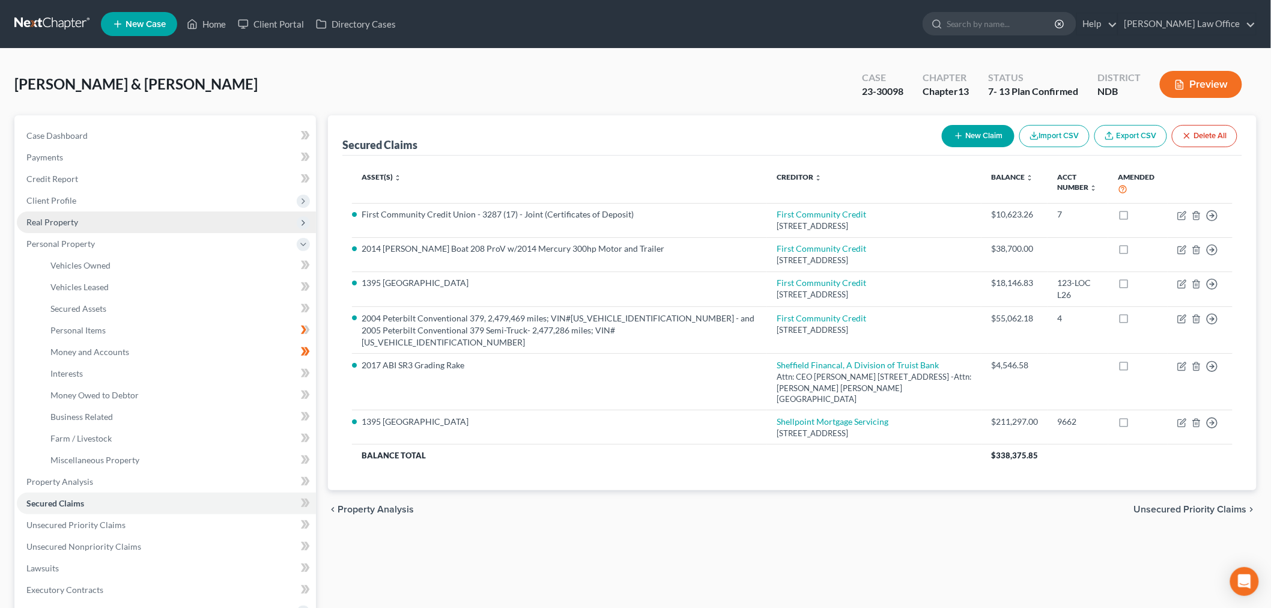
click at [89, 218] on span "Real Property" at bounding box center [166, 222] width 299 height 22
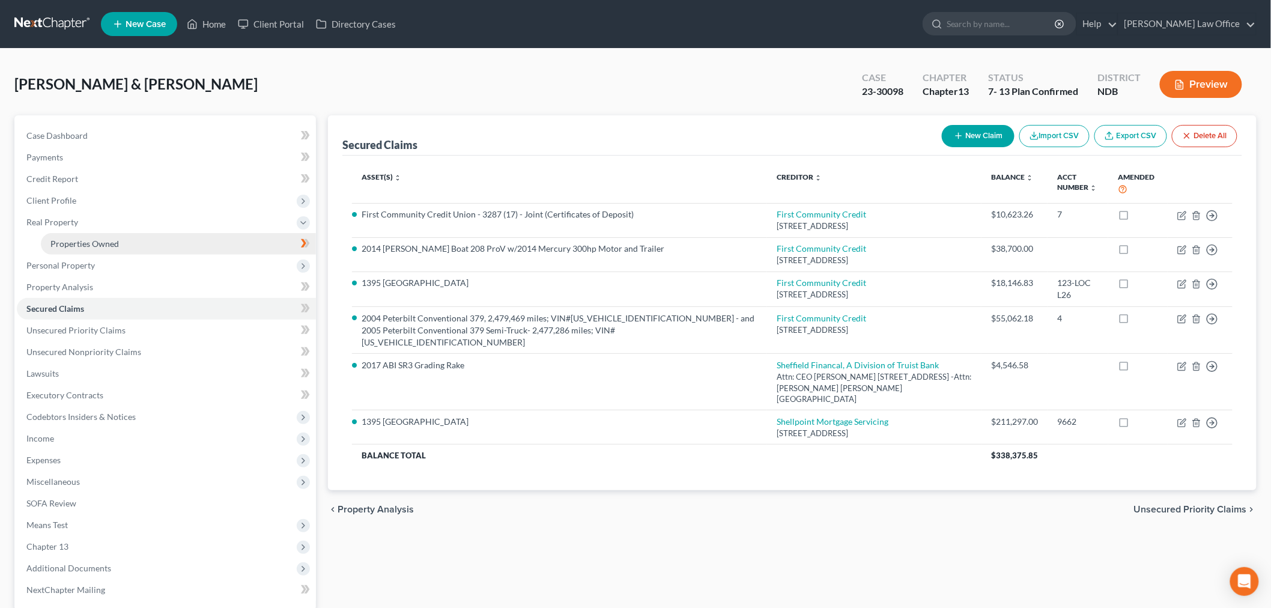
click at [111, 242] on span "Properties Owned" at bounding box center [84, 244] width 68 height 10
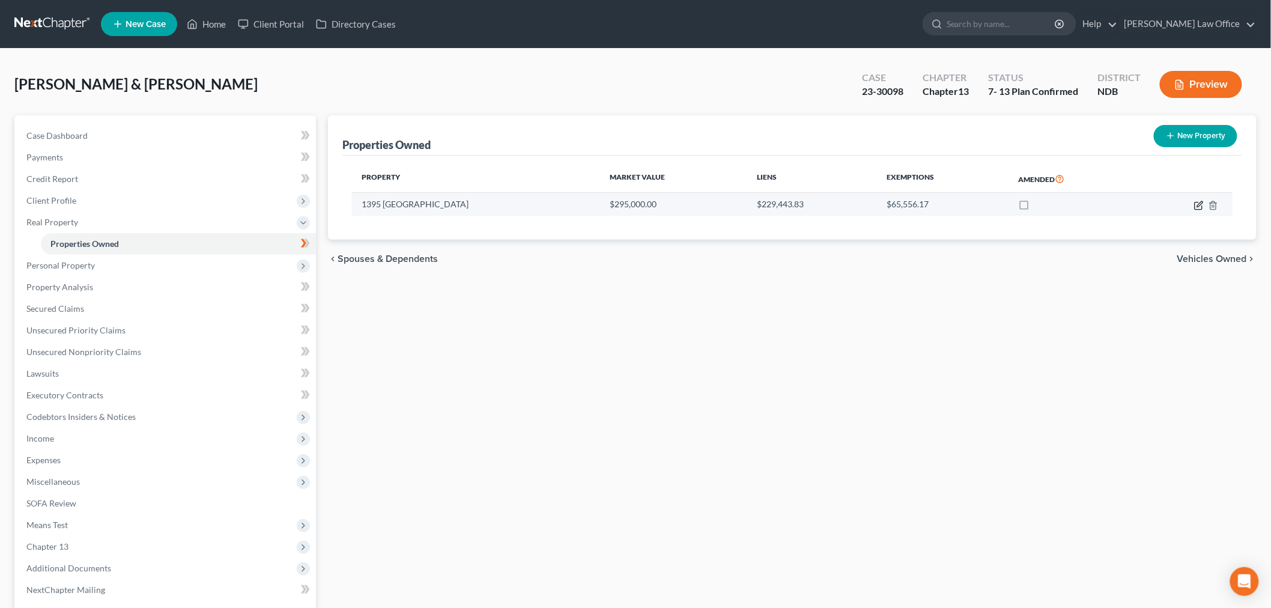
click at [1197, 203] on icon "button" at bounding box center [1199, 206] width 10 height 10
select select "29"
select select "2"
select select "0"
